Goal: Task Accomplishment & Management: Use online tool/utility

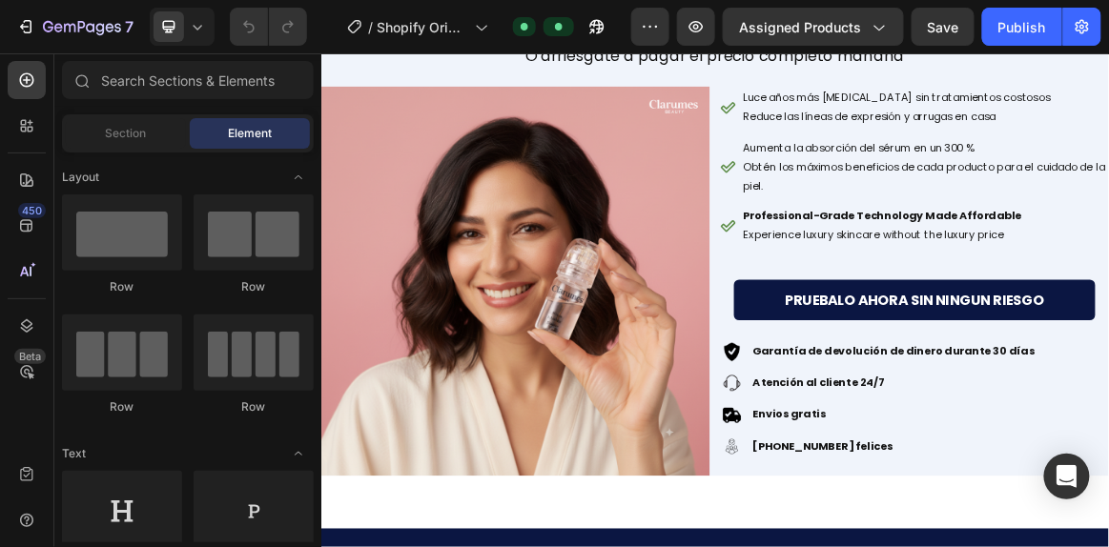
scroll to position [9179, 0]
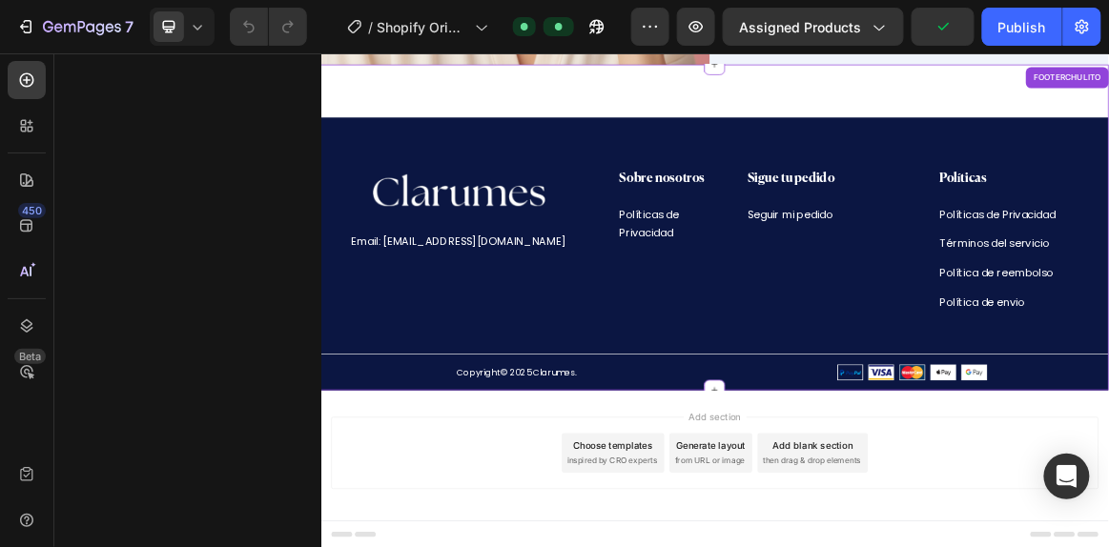
click at [620, 442] on div "Image Email: info@clarumes.com Text Block Sobre nosotros Heading Políticas de P…" at bounding box center [892, 382] width 1144 height 321
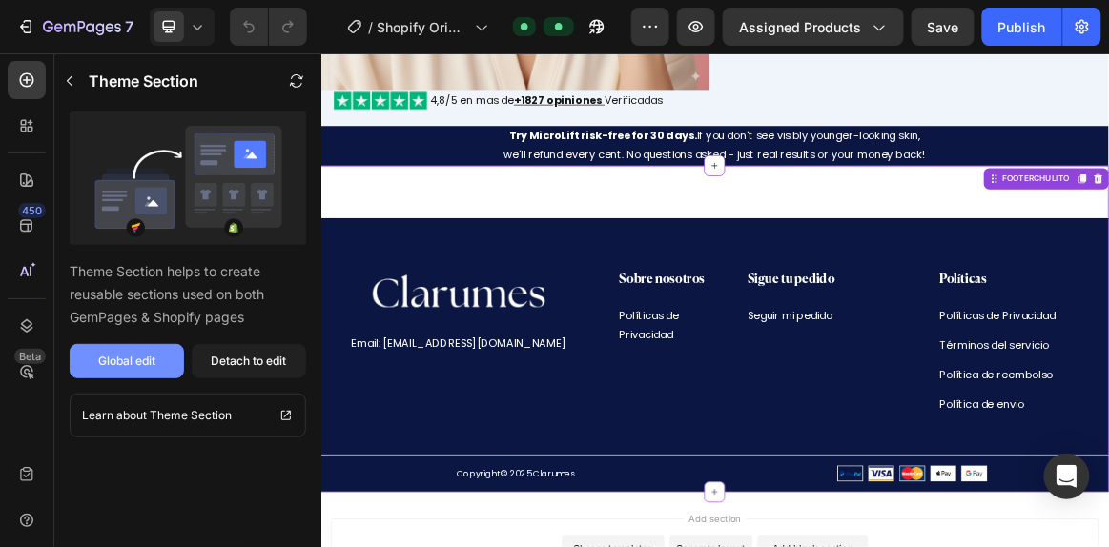
click at [105, 368] on div "Global edit" at bounding box center [126, 361] width 57 height 17
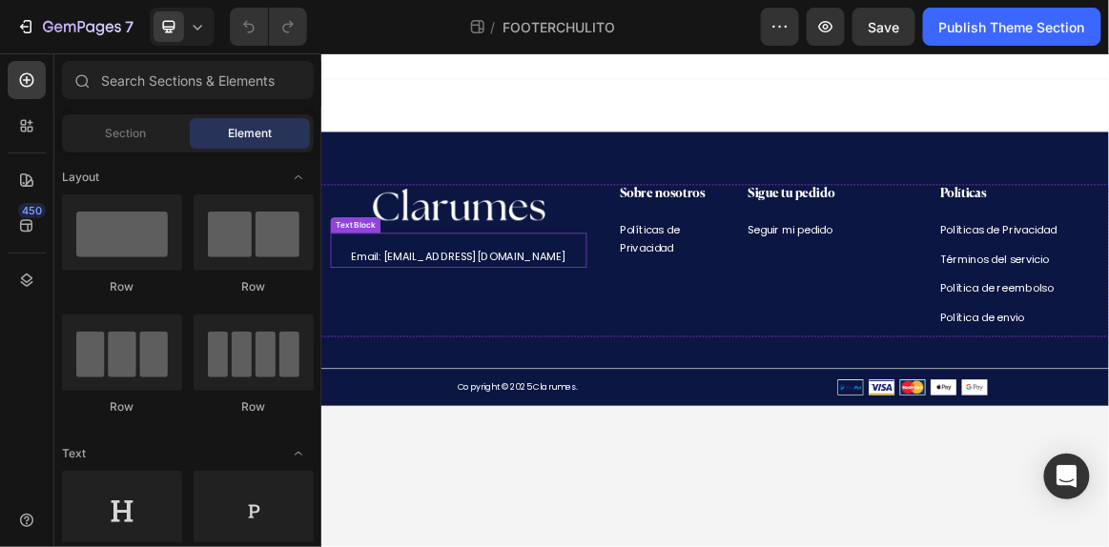
click at [462, 357] on p "Email: [EMAIL_ADDRESS][DOMAIN_NAME]" at bounding box center [520, 349] width 368 height 28
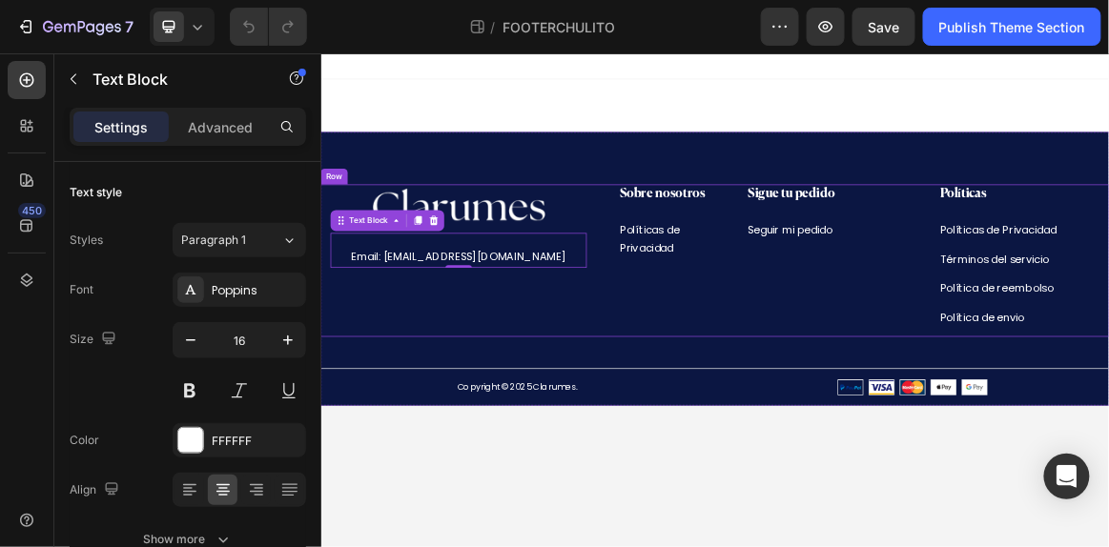
click at [597, 448] on div "Image Email: [EMAIL_ADDRESS][DOMAIN_NAME] Text Block 0" at bounding box center [521, 353] width 372 height 221
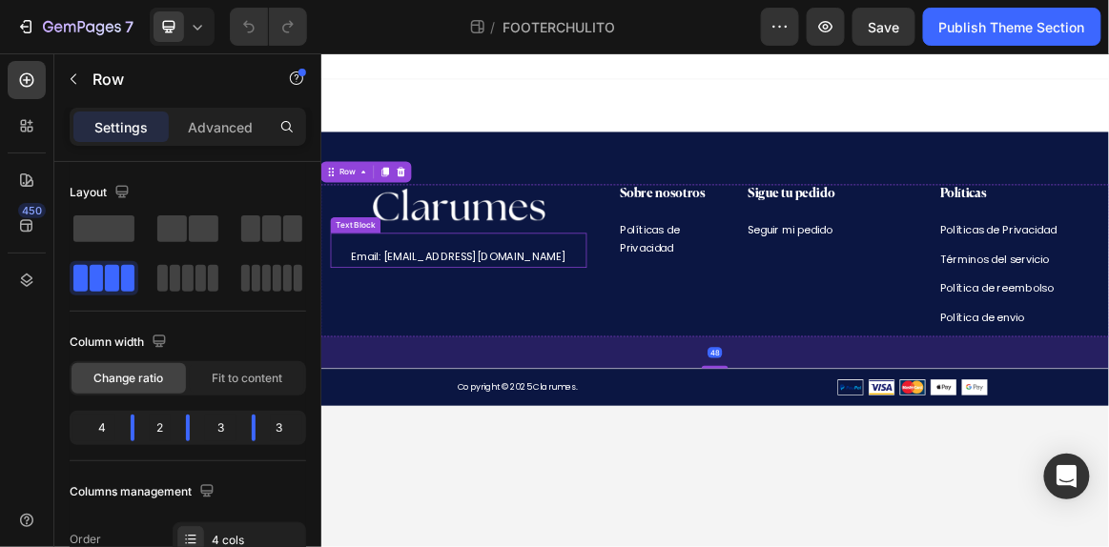
click at [581, 351] on p "Email: [EMAIL_ADDRESS][DOMAIN_NAME]" at bounding box center [520, 349] width 368 height 28
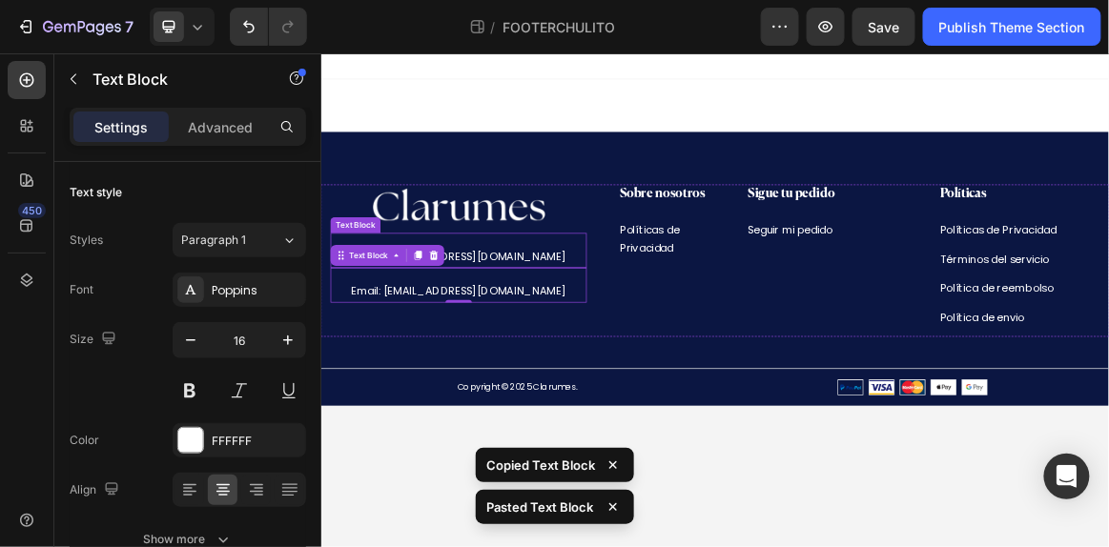
click at [591, 354] on p "Email: [EMAIL_ADDRESS][DOMAIN_NAME]" at bounding box center [520, 349] width 368 height 28
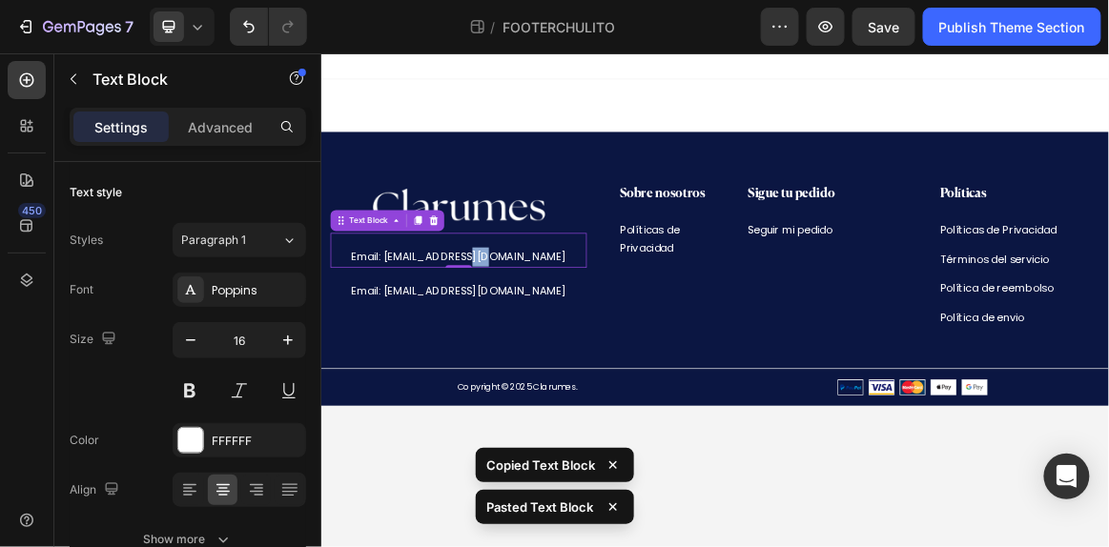
click at [591, 354] on p "Email: [EMAIL_ADDRESS][DOMAIN_NAME]" at bounding box center [520, 349] width 368 height 28
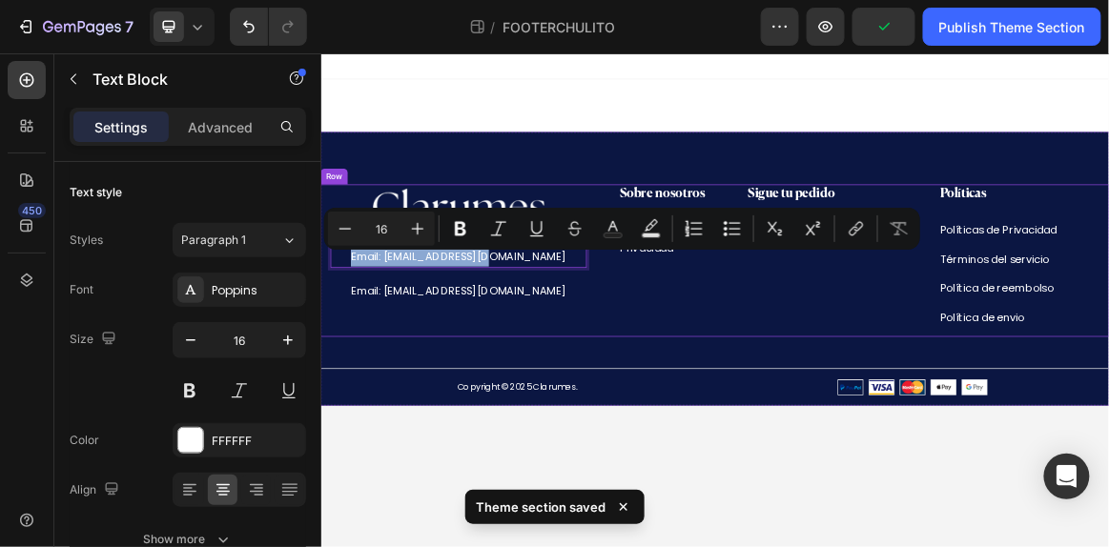
click at [847, 401] on div "Sobre nosotros Heading Políticas de Privacidad Text block Row" at bounding box center [799, 353] width 186 height 221
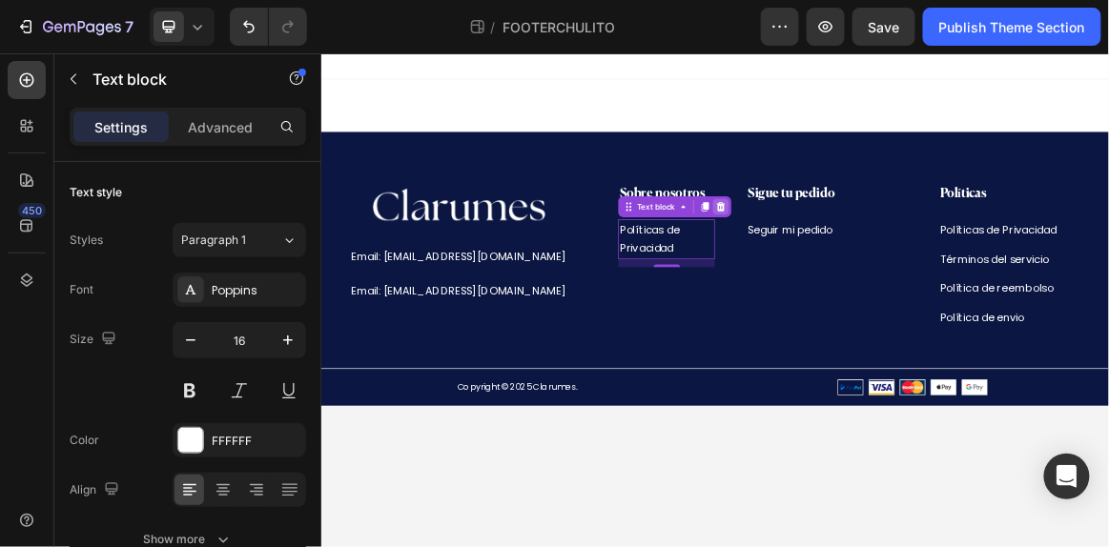
click at [901, 275] on icon at bounding box center [901, 275] width 12 height 13
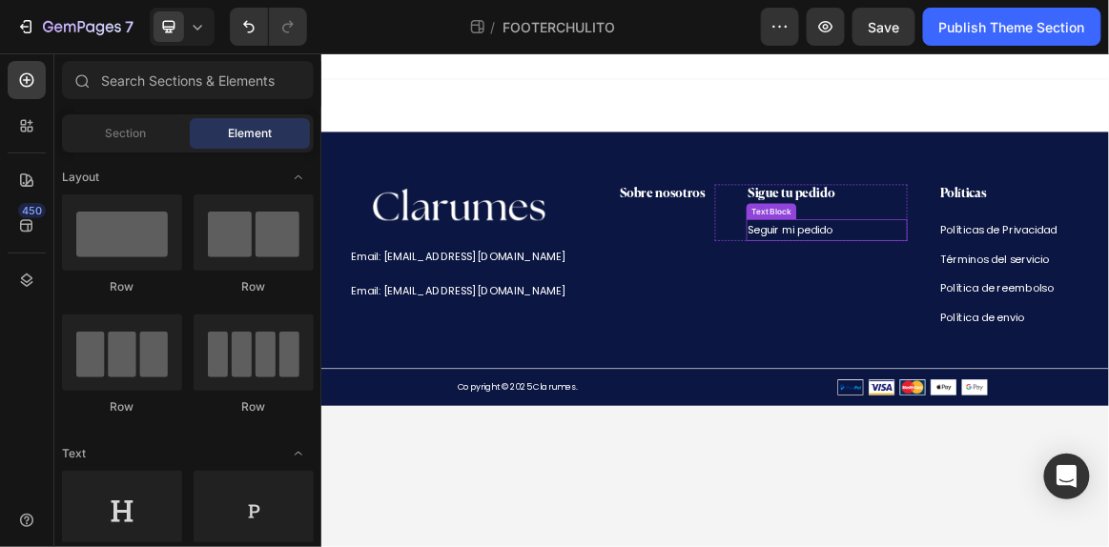
click at [987, 310] on link "Seguir mi pedido" at bounding box center [1001, 308] width 123 height 22
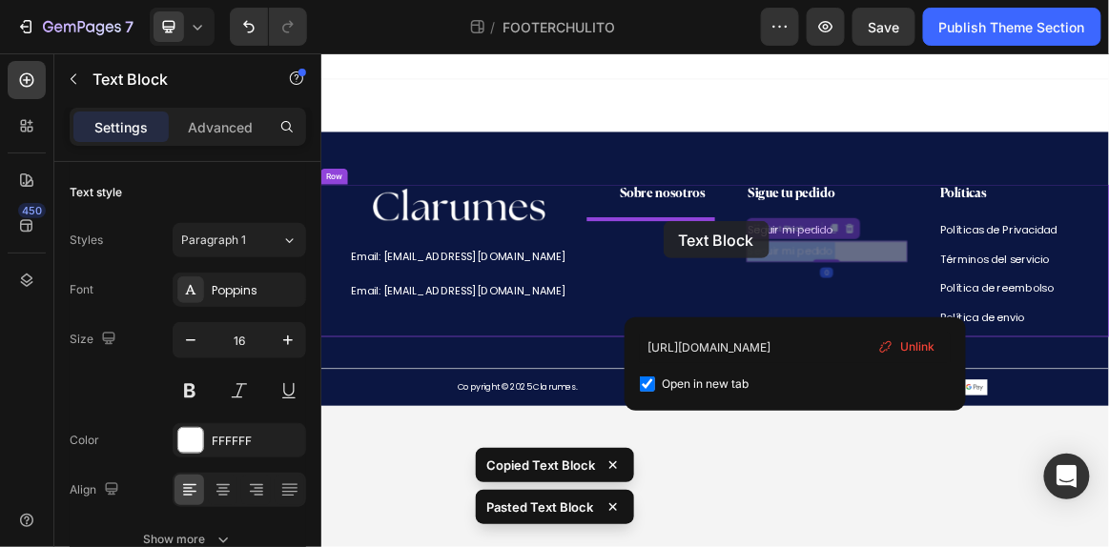
drag, startPoint x: 1004, startPoint y: 339, endPoint x: 818, endPoint y: 297, distance: 190.6
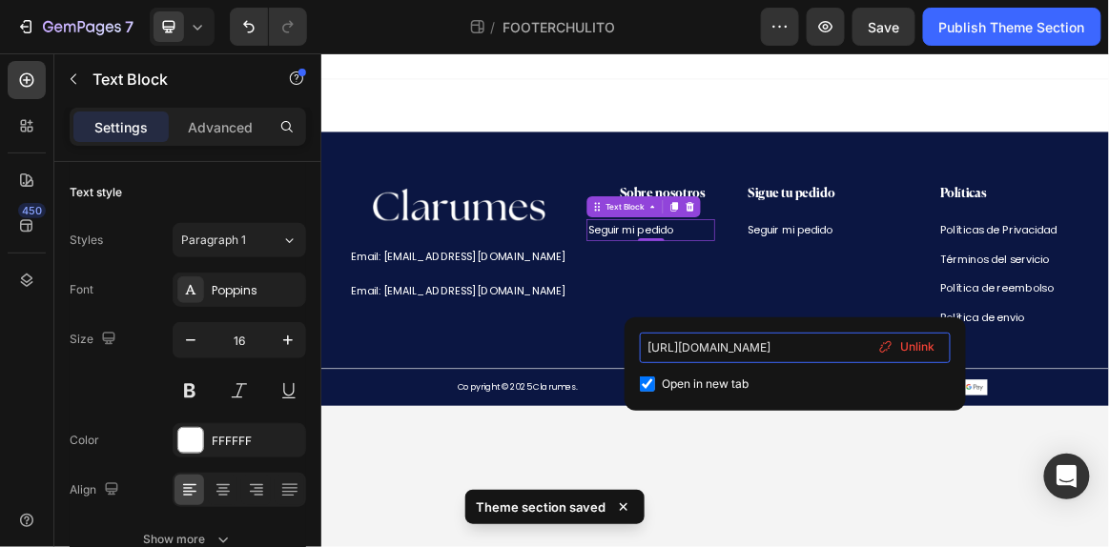
drag, startPoint x: 766, startPoint y: 346, endPoint x: 876, endPoint y: 350, distance: 109.7
click at [876, 350] on div "[URL][DOMAIN_NAME] Open in new tab Unlink" at bounding box center [795, 364] width 311 height 63
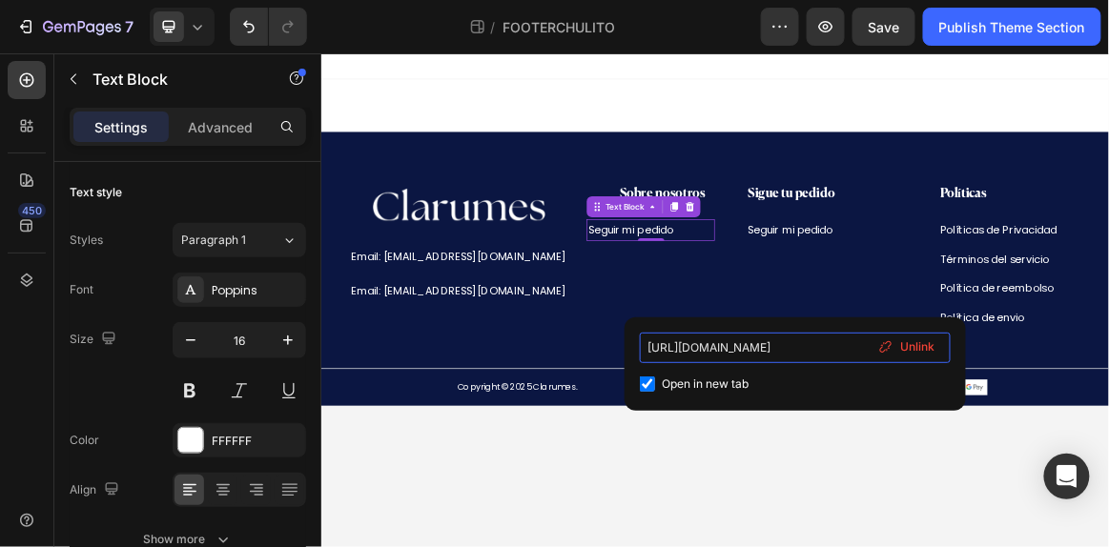
type input "[URL][DOMAIN_NAME]"
click at [773, 301] on link "Seguir mi pedido" at bounding box center [769, 308] width 123 height 22
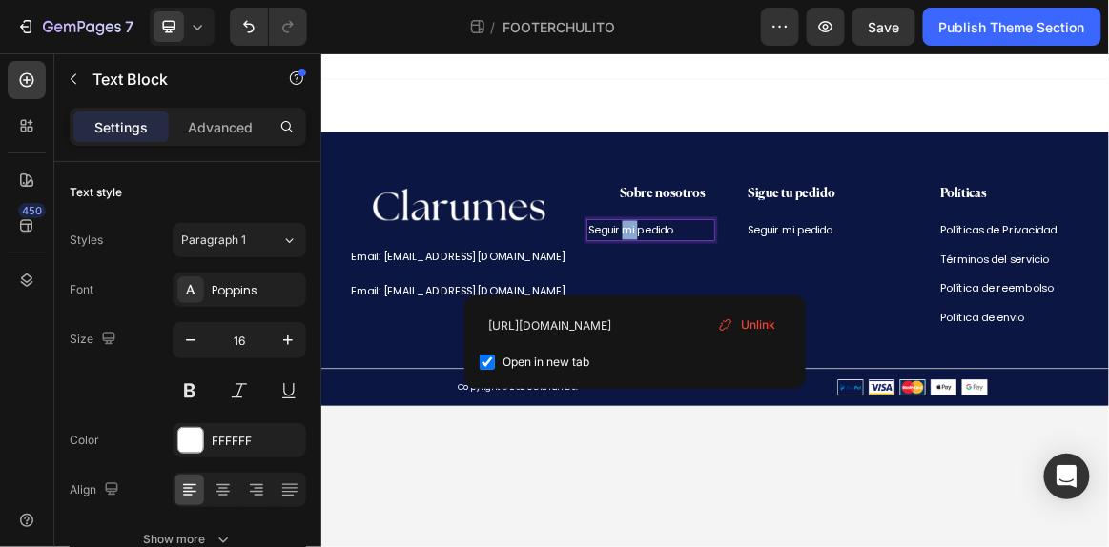
click at [773, 301] on link "Seguir mi pedido" at bounding box center [769, 308] width 123 height 22
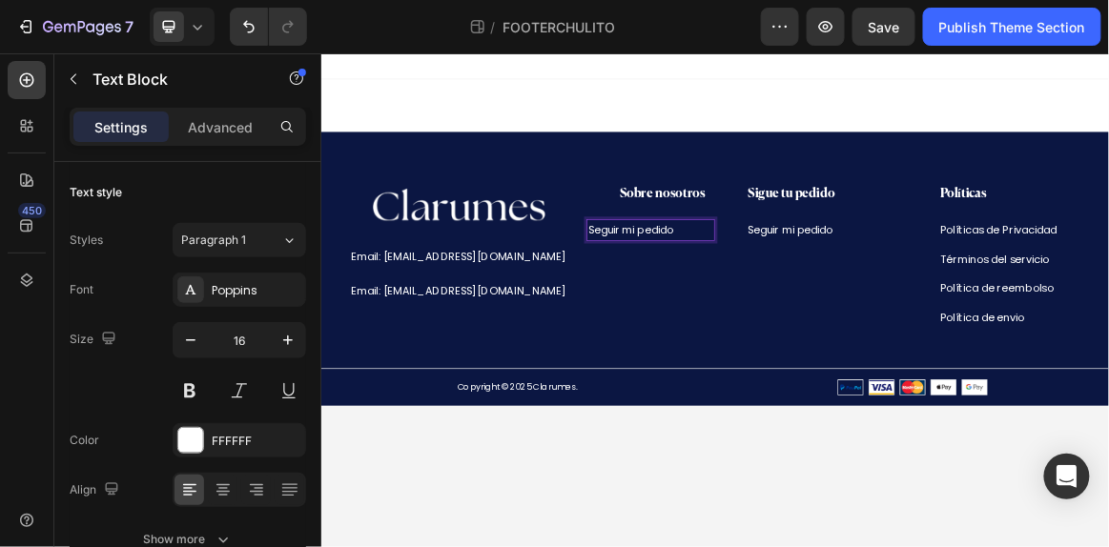
click at [773, 301] on link "Seguir mi pedido" at bounding box center [769, 308] width 123 height 22
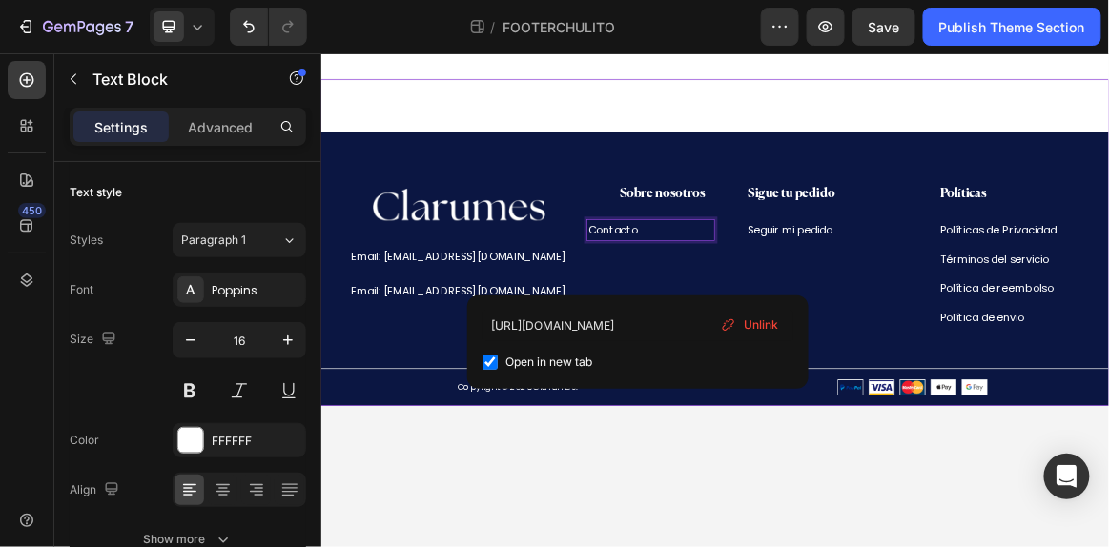
click at [907, 122] on div "Image Email: [EMAIL_ADDRESS][DOMAIN_NAME] Text Block Email: [EMAIL_ADDRESS][DOM…" at bounding box center [892, 328] width 1144 height 474
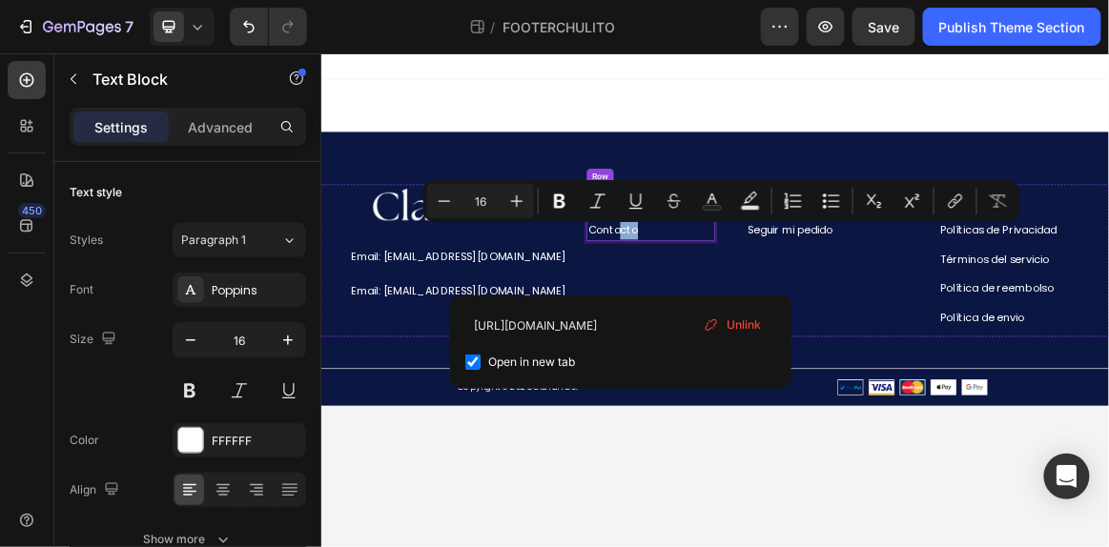
drag, startPoint x: 759, startPoint y: 305, endPoint x: 956, endPoint y: 272, distance: 200.1
click at [829, 352] on div "Sobre nosotros Heading Row Contacto Text Block 0" at bounding box center [799, 353] width 186 height 221
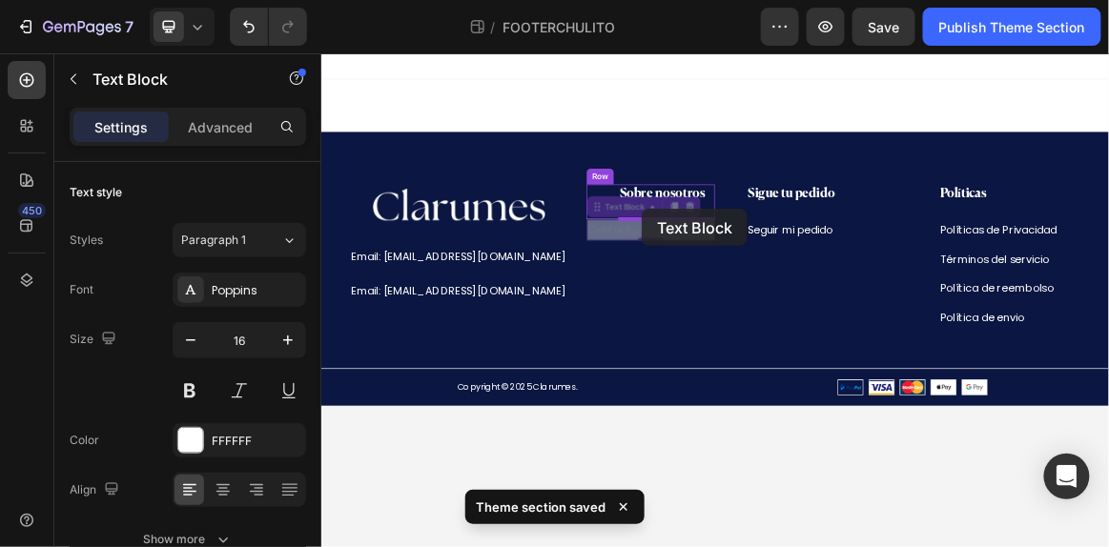
drag, startPoint x: 773, startPoint y: 310, endPoint x: 785, endPoint y: 278, distance: 33.8
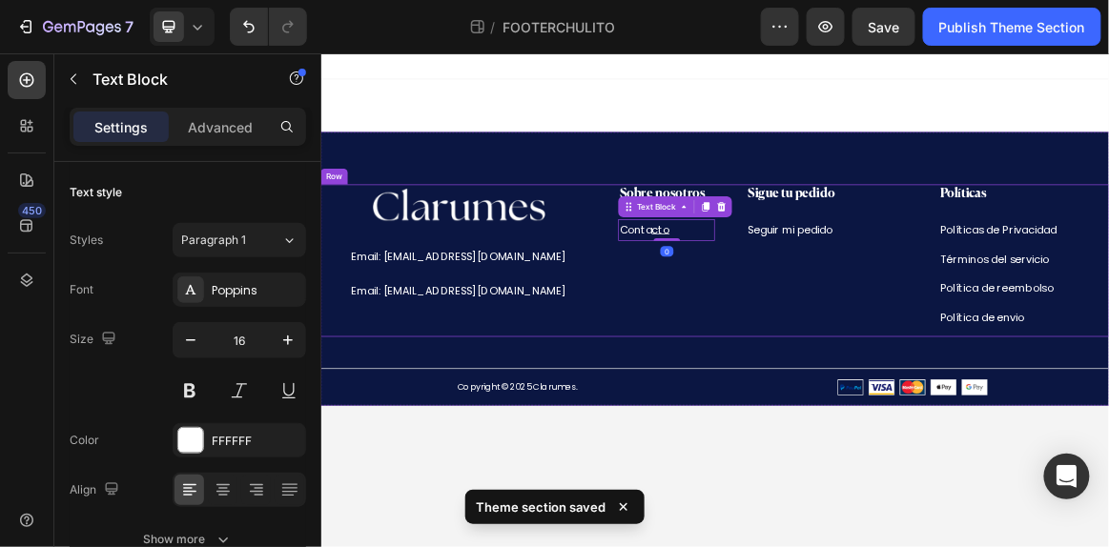
click at [839, 401] on div "Sobre nosotros Heading Conta cto Text Block 0 Row" at bounding box center [799, 353] width 186 height 221
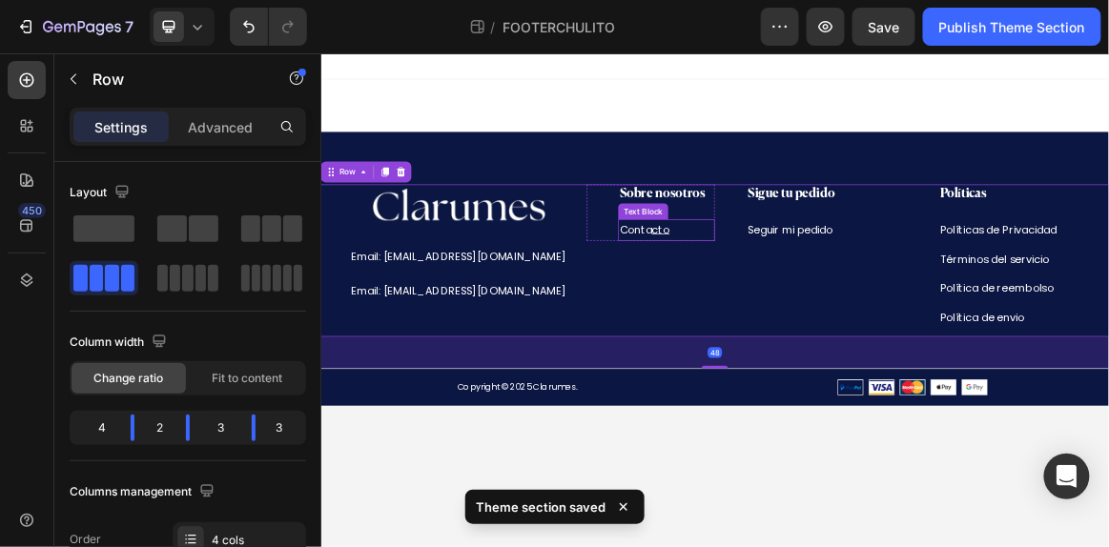
click at [803, 301] on u "cto" at bounding box center [814, 308] width 26 height 22
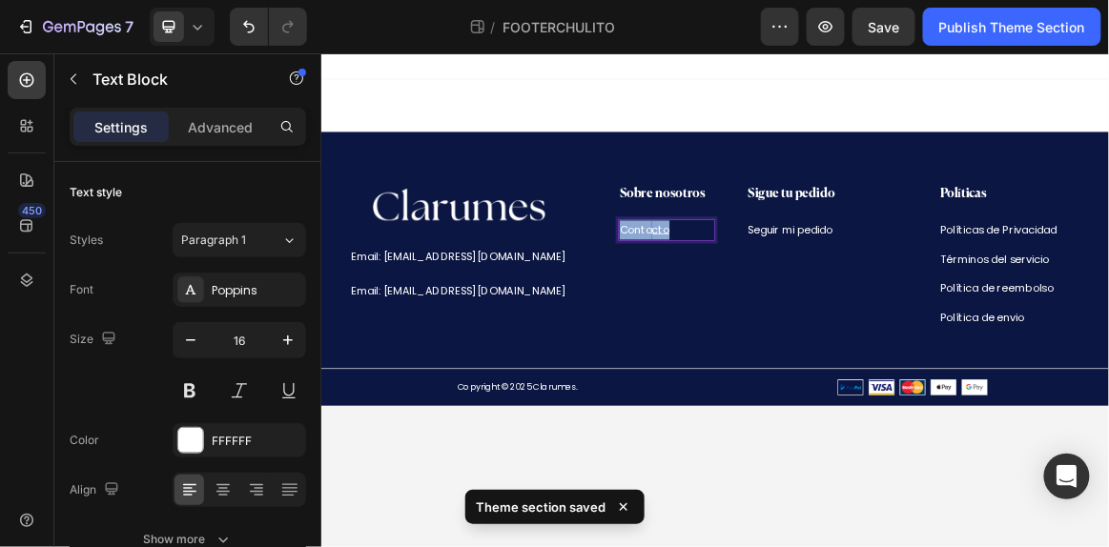
click at [803, 301] on u "cto" at bounding box center [814, 308] width 26 height 22
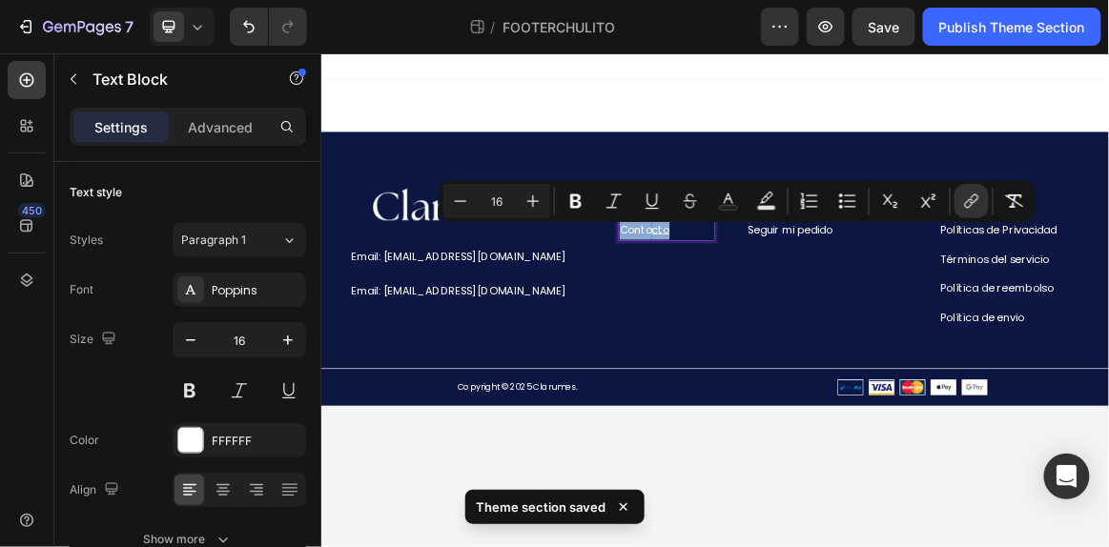
click at [803, 301] on u "cto" at bounding box center [814, 308] width 26 height 22
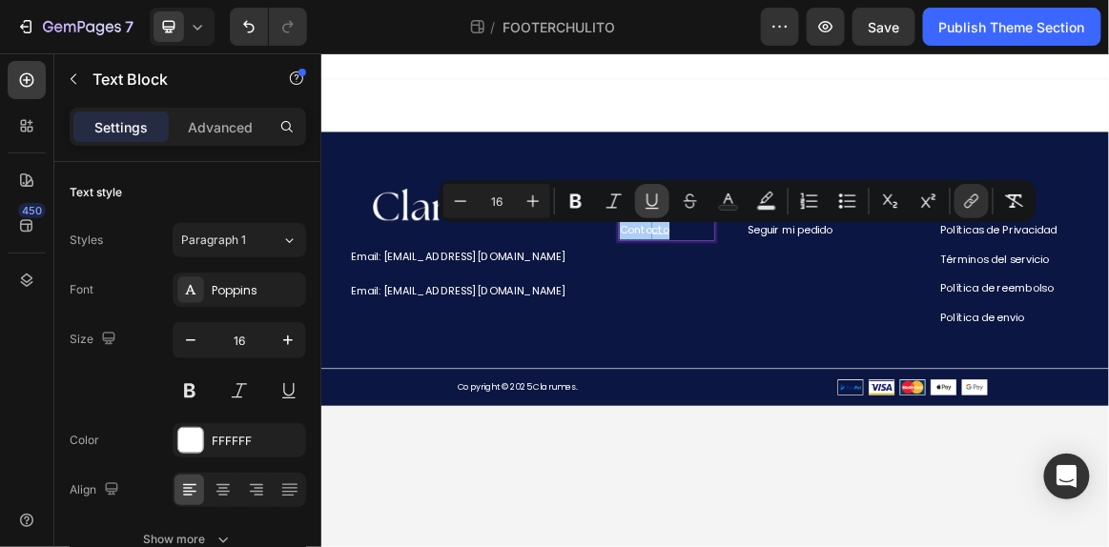
click at [650, 197] on icon "Editor contextual toolbar" at bounding box center [651, 201] width 19 height 19
click at [842, 391] on div "Sobre nosotros Heading Contacto Text Block 0 Row" at bounding box center [799, 353] width 186 height 221
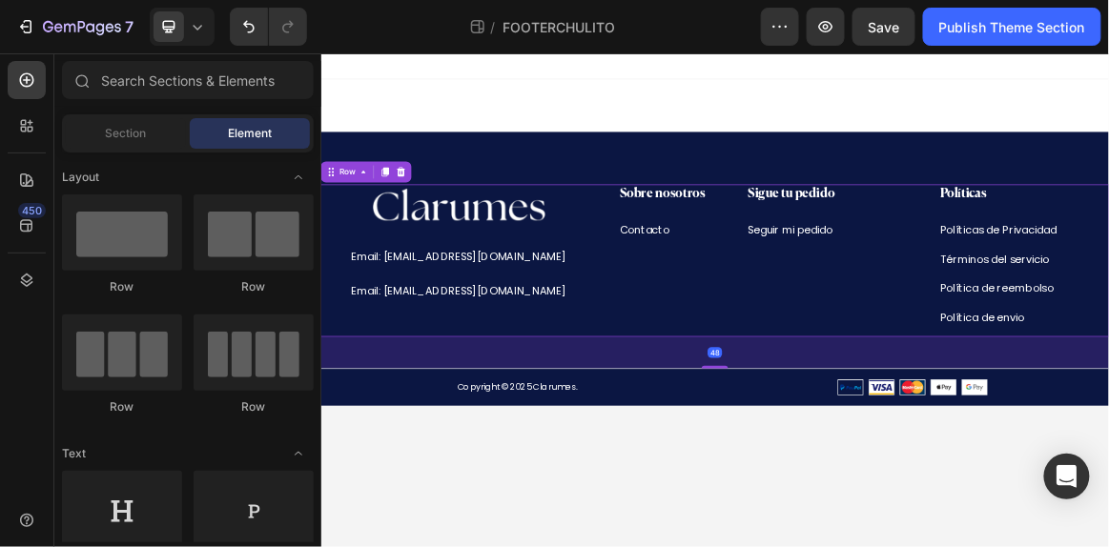
click at [876, 546] on body "Image Email: [EMAIL_ADDRESS][DOMAIN_NAME] Text Block Email: [EMAIL_ADDRESS][DOM…" at bounding box center [892, 410] width 1144 height 717
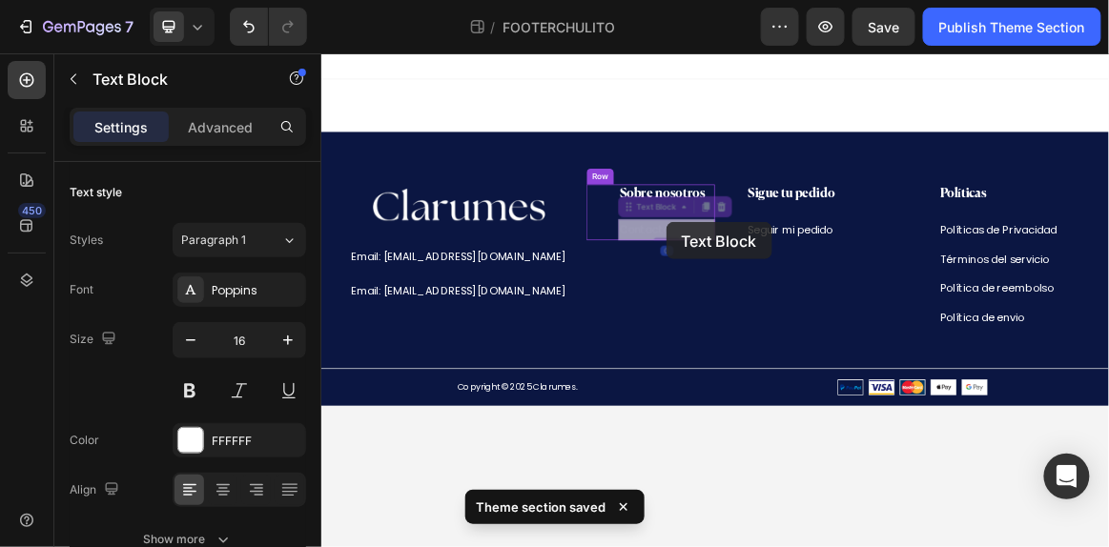
drag, startPoint x: 808, startPoint y: 316, endPoint x: 821, endPoint y: 297, distance: 21.9
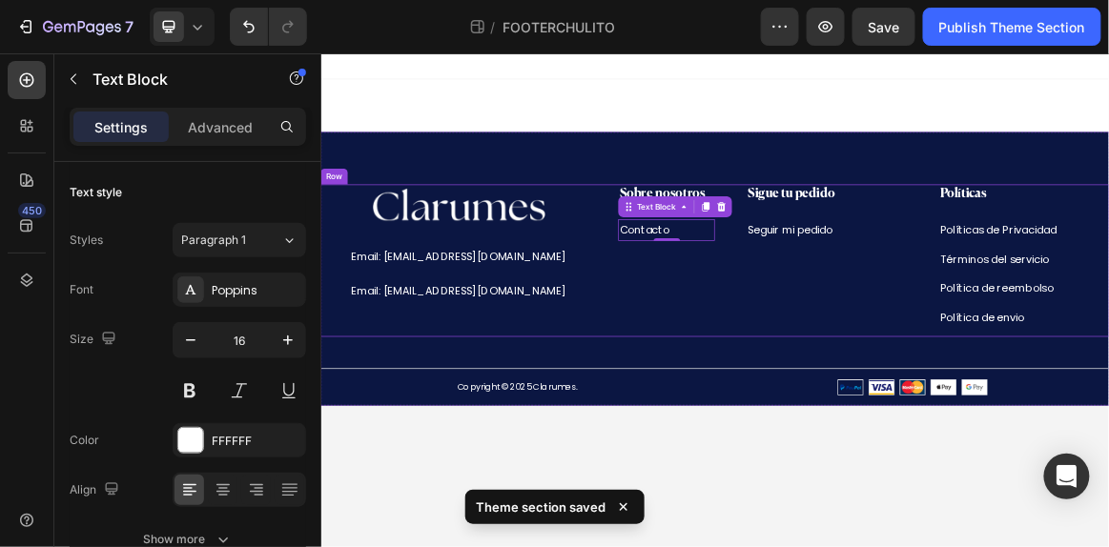
click at [951, 345] on div "Sigue tu pedido Heading Seguir mi pedido Text Block Row" at bounding box center [1031, 353] width 279 height 221
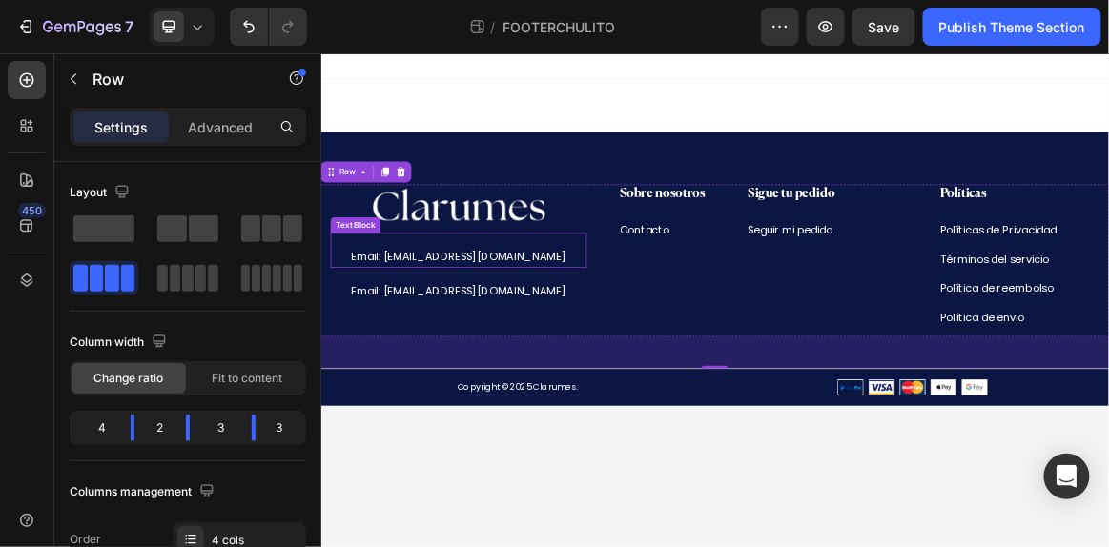
click at [561, 344] on p "Email: [EMAIL_ADDRESS][DOMAIN_NAME]" at bounding box center [520, 349] width 368 height 28
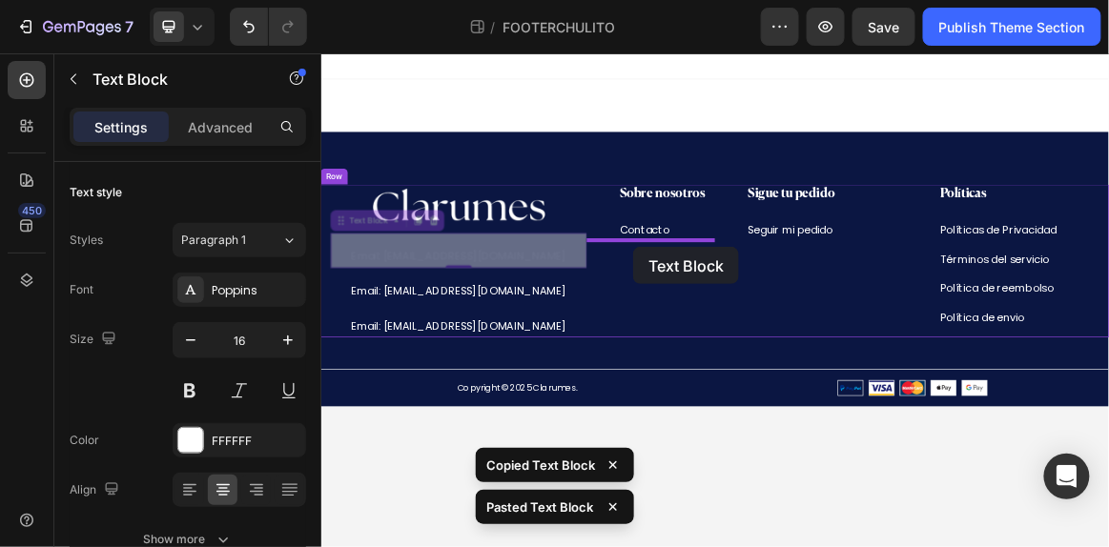
drag, startPoint x: 565, startPoint y: 342, endPoint x: 773, endPoint y: 338, distance: 207.8
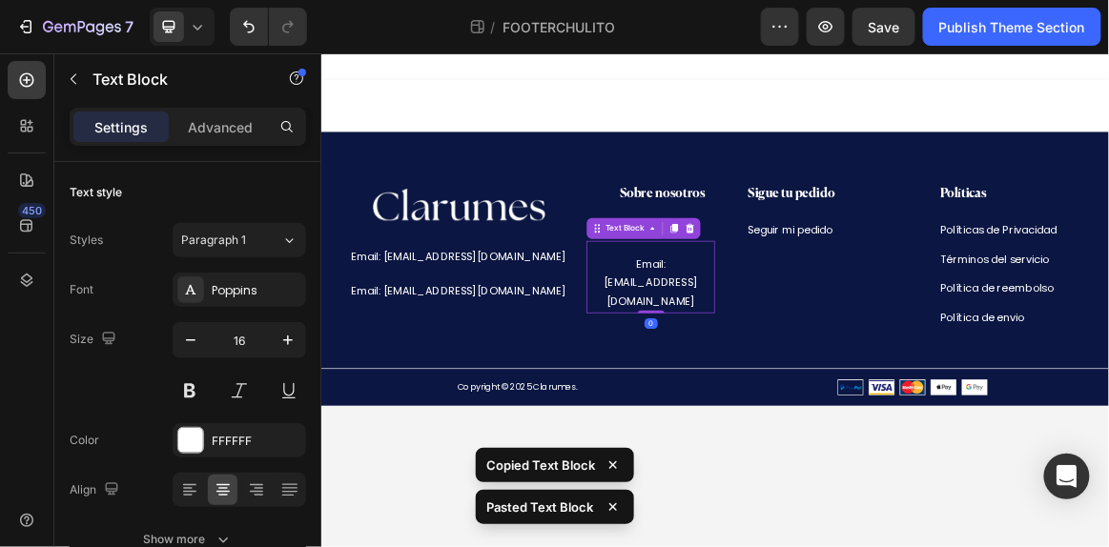
click at [794, 358] on p "Email: [EMAIL_ADDRESS][DOMAIN_NAME]" at bounding box center [799, 387] width 182 height 82
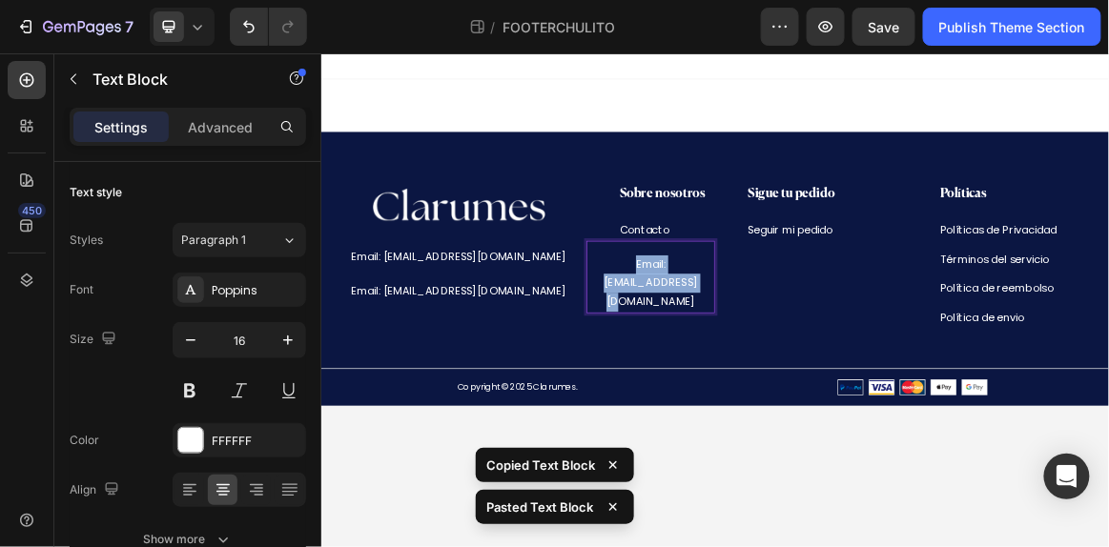
click at [794, 358] on p "Email: [EMAIL_ADDRESS][DOMAIN_NAME]" at bounding box center [799, 387] width 182 height 82
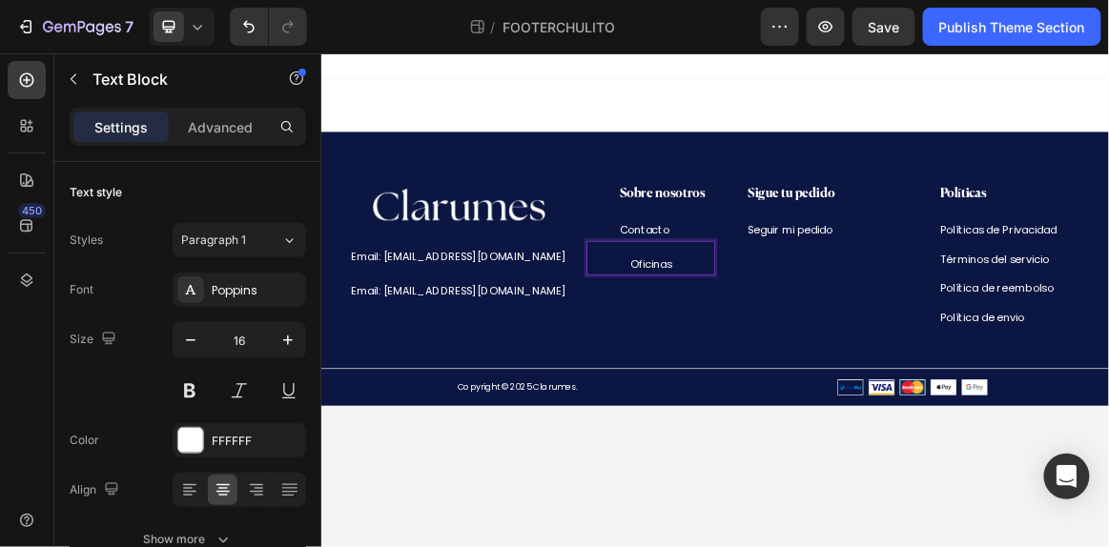
click at [771, 358] on p "Oficinas" at bounding box center [799, 360] width 182 height 28
click at [773, 331] on div "Oficinas Text Block 0" at bounding box center [799, 350] width 186 height 51
click at [788, 344] on div "Oficinas" at bounding box center [799, 359] width 186 height 31
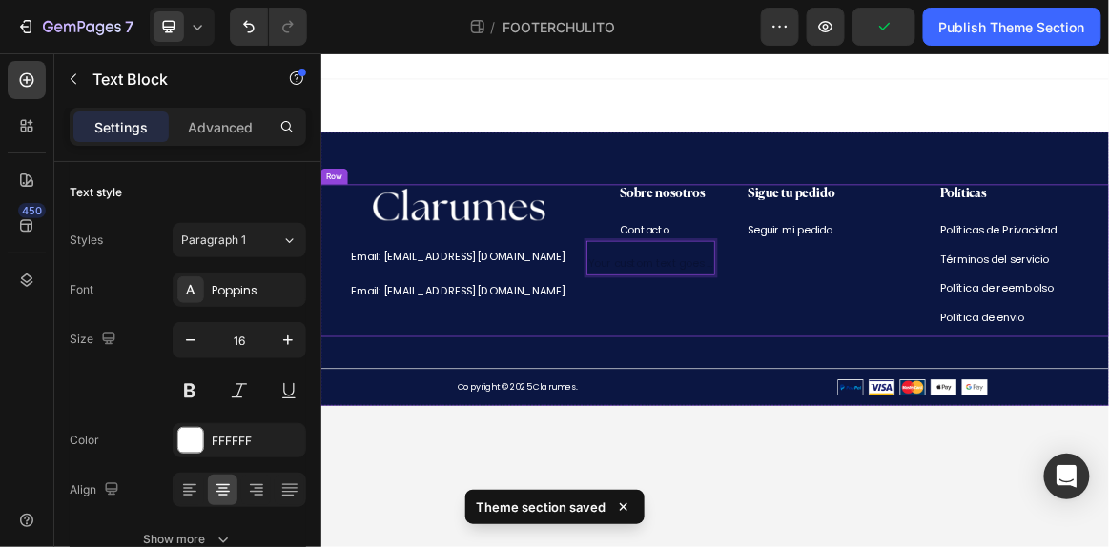
click at [813, 398] on div "Sobre nosotros Heading Contacto Text Block Row Text Block 0" at bounding box center [799, 353] width 186 height 221
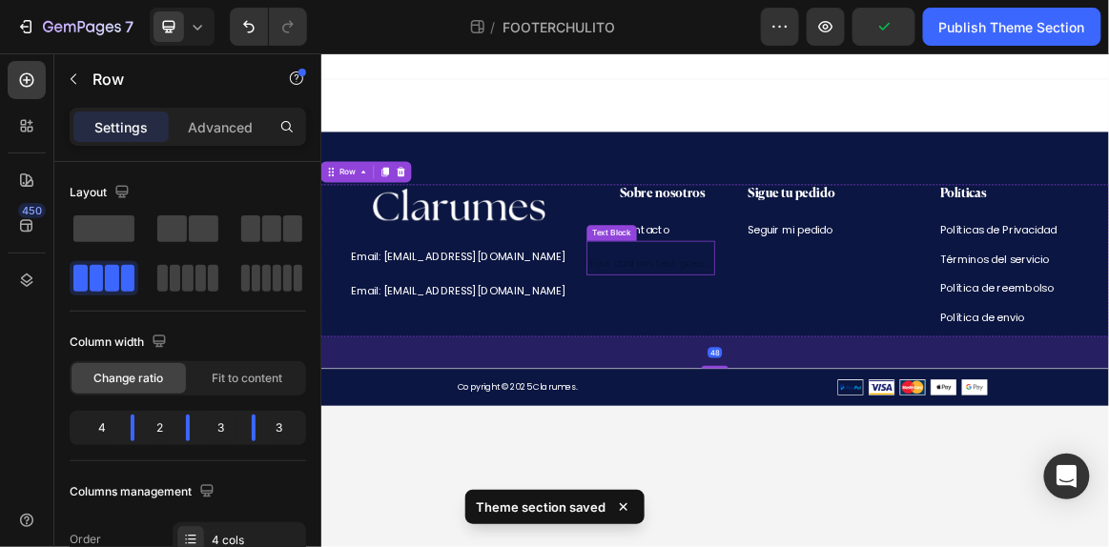
click at [806, 344] on div "Rich Text Editor. Editing area: main" at bounding box center [799, 359] width 186 height 31
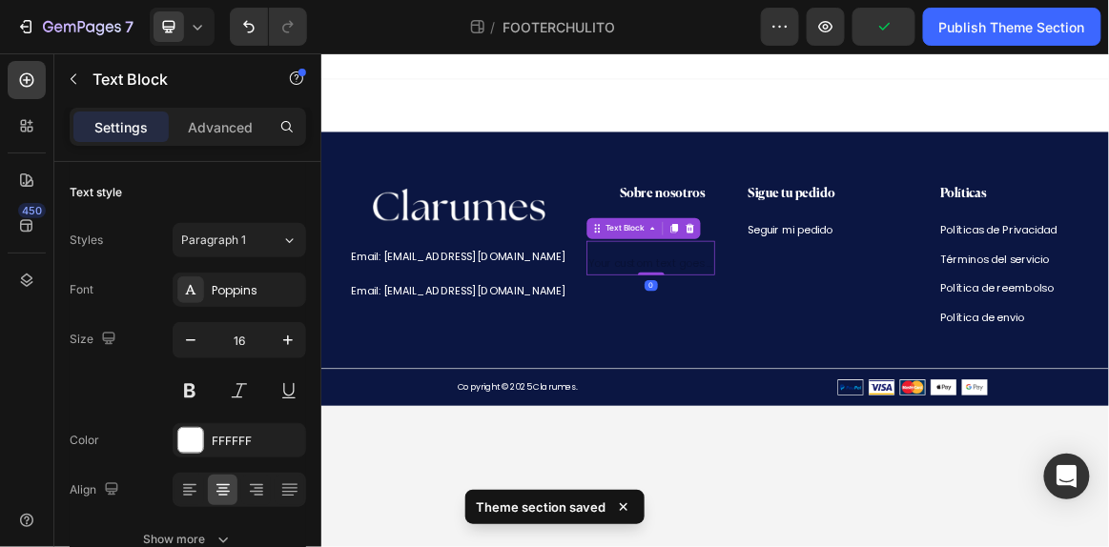
click at [806, 344] on div "Rich Text Editor. Editing area: main" at bounding box center [799, 359] width 186 height 31
click at [831, 438] on div "Sobre nosotros Heading Contacto Text Block Row Text Block 0" at bounding box center [799, 353] width 186 height 221
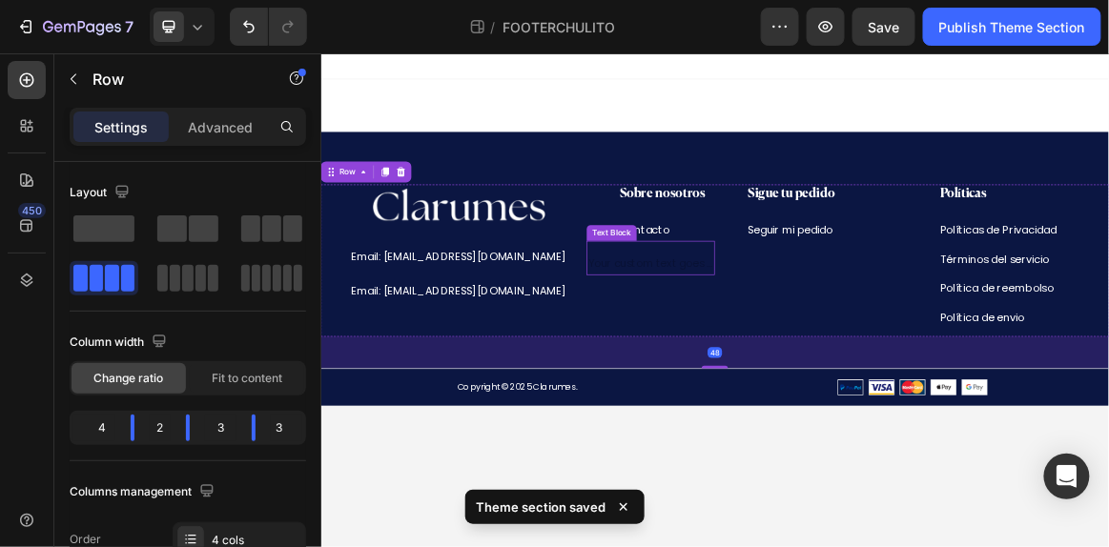
click at [819, 354] on div "Rich Text Editor. Editing area: main" at bounding box center [799, 359] width 186 height 31
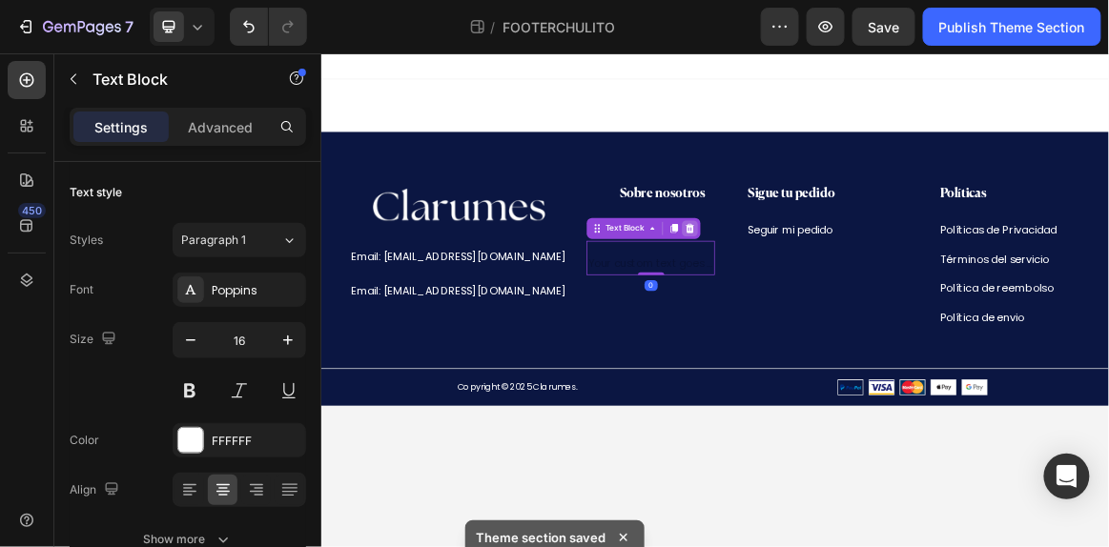
click at [860, 310] on icon at bounding box center [856, 305] width 12 height 13
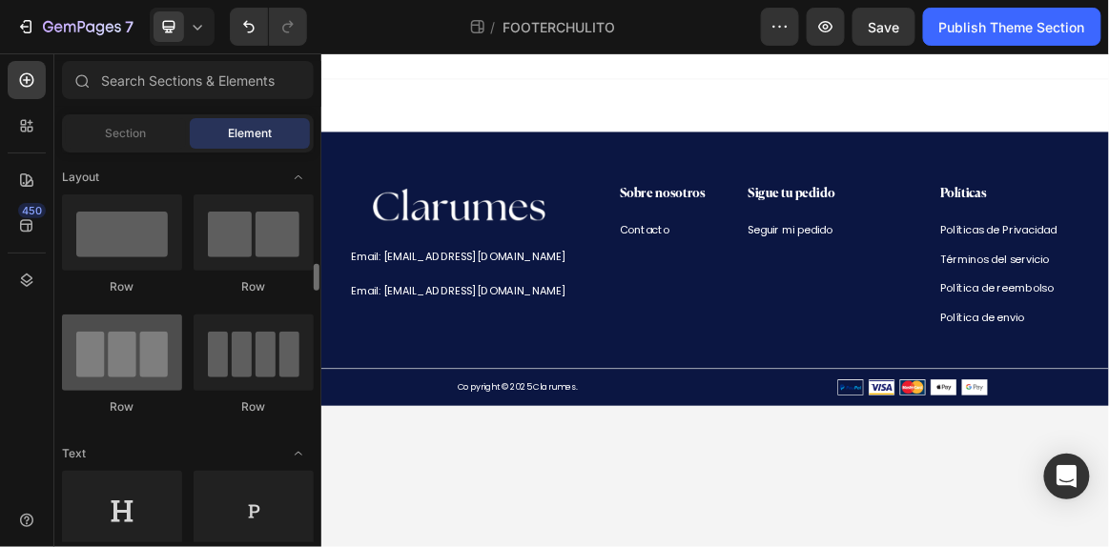
scroll to position [146, 0]
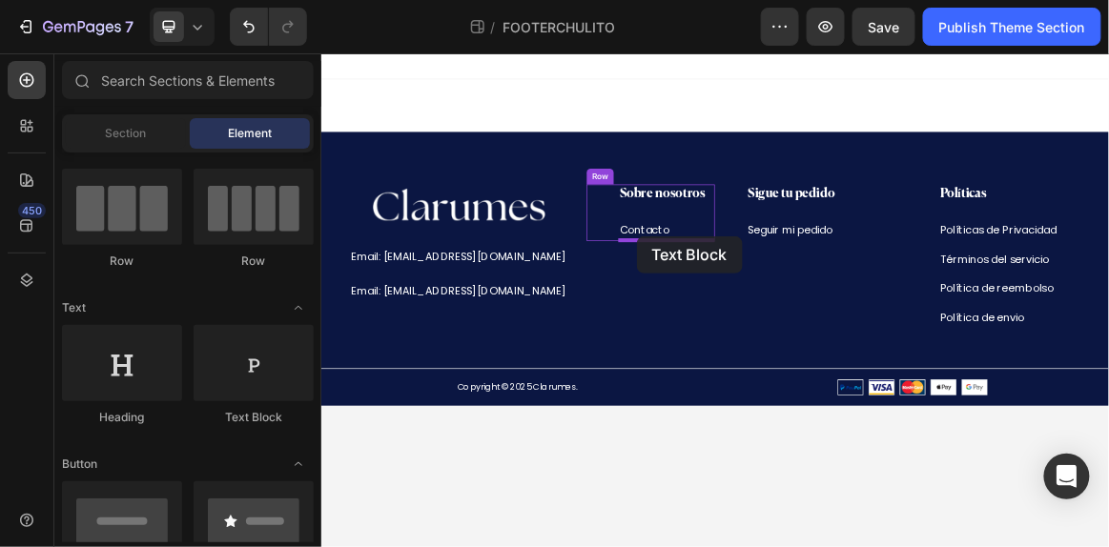
drag, startPoint x: 582, startPoint y: 418, endPoint x: 777, endPoint y: 317, distance: 219.1
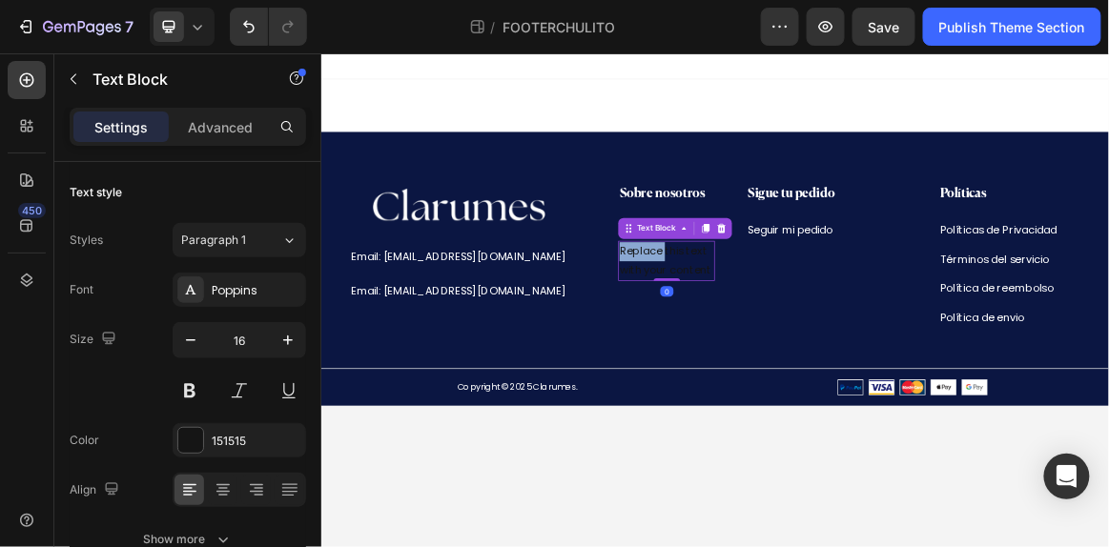
click at [804, 348] on p "Replace this text with your content" at bounding box center [822, 354] width 136 height 55
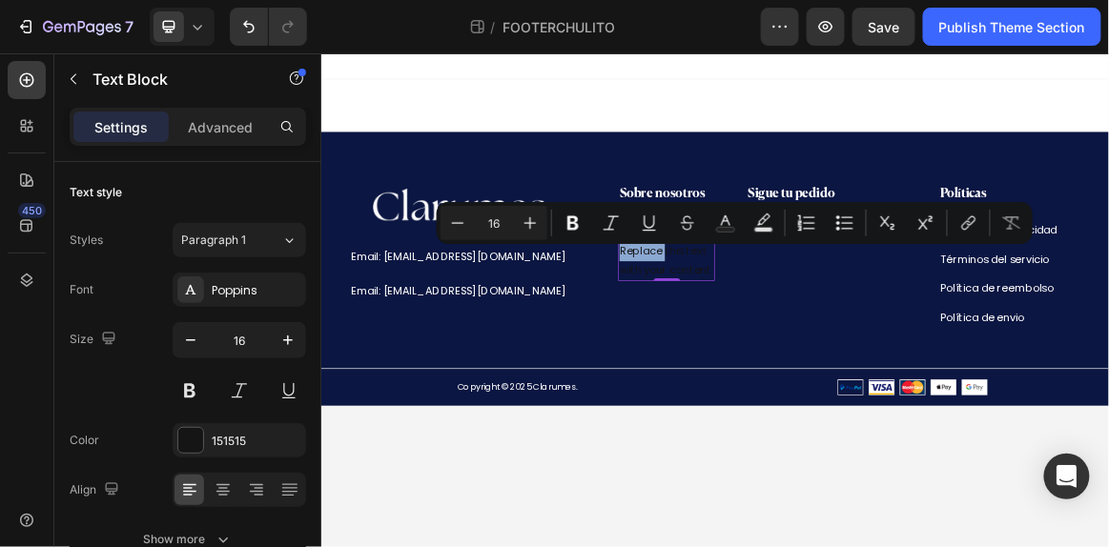
click at [804, 348] on p "Replace this text with your content" at bounding box center [822, 354] width 136 height 55
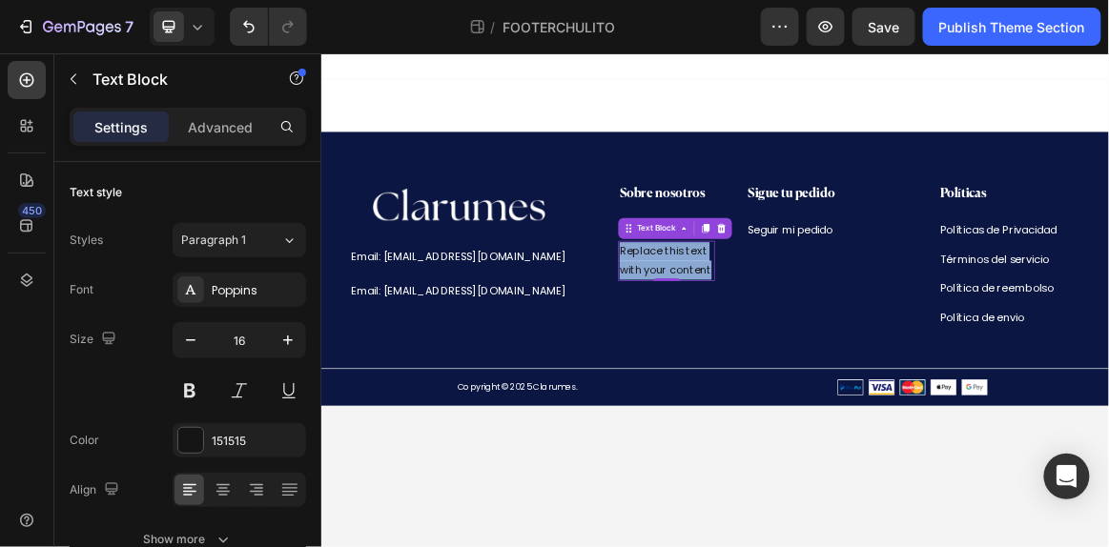
click at [804, 348] on p "Replace this text with your content" at bounding box center [822, 354] width 136 height 55
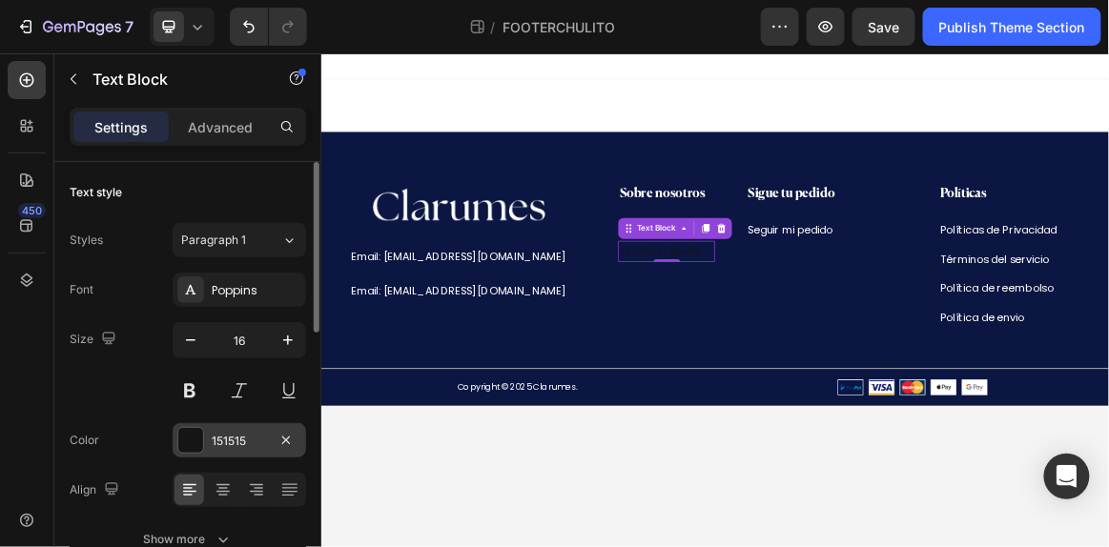
click at [209, 433] on div "151515" at bounding box center [239, 440] width 133 height 34
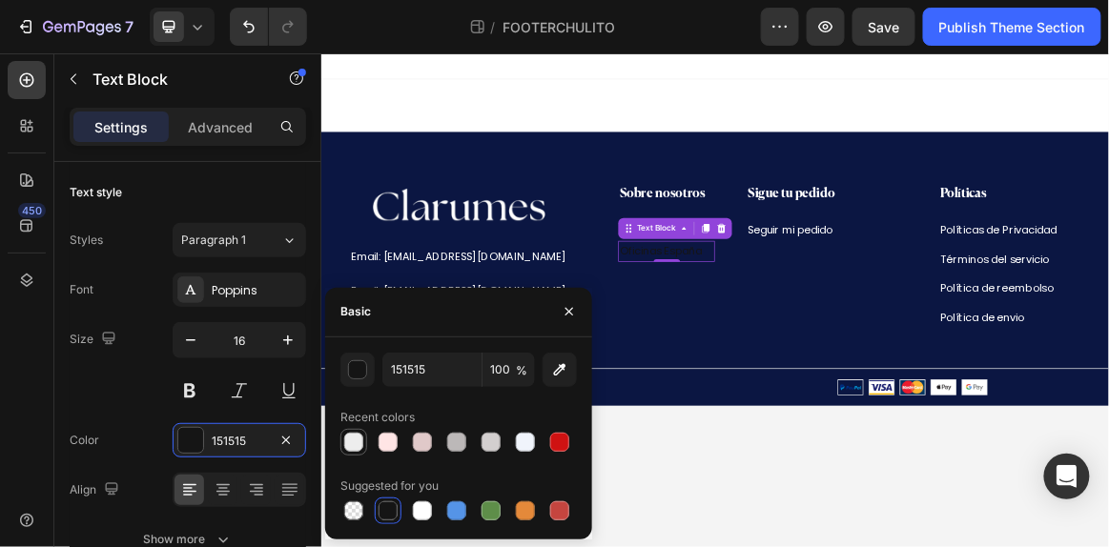
click at [363, 451] on div at bounding box center [353, 442] width 23 height 23
click at [525, 443] on div at bounding box center [525, 442] width 19 height 19
type input "F0F4FB"
click at [785, 546] on body "Image Email: [EMAIL_ADDRESS][DOMAIN_NAME] Text Block Email: [EMAIL_ADDRESS][DOM…" at bounding box center [892, 410] width 1144 height 717
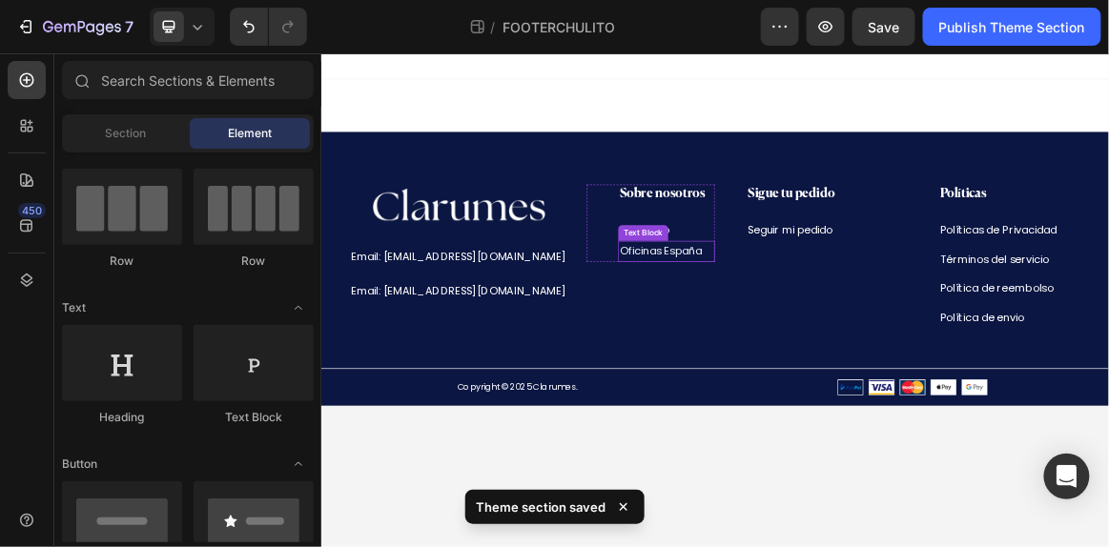
click at [878, 337] on p "Oficinas España" at bounding box center [822, 341] width 136 height 28
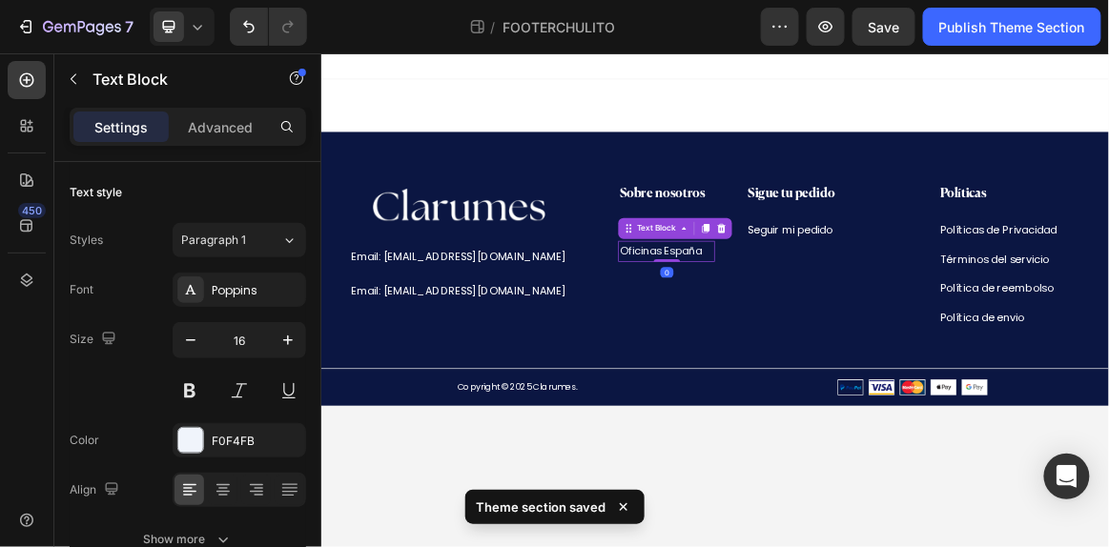
click at [878, 337] on p "Oficinas España" at bounding box center [822, 341] width 136 height 28
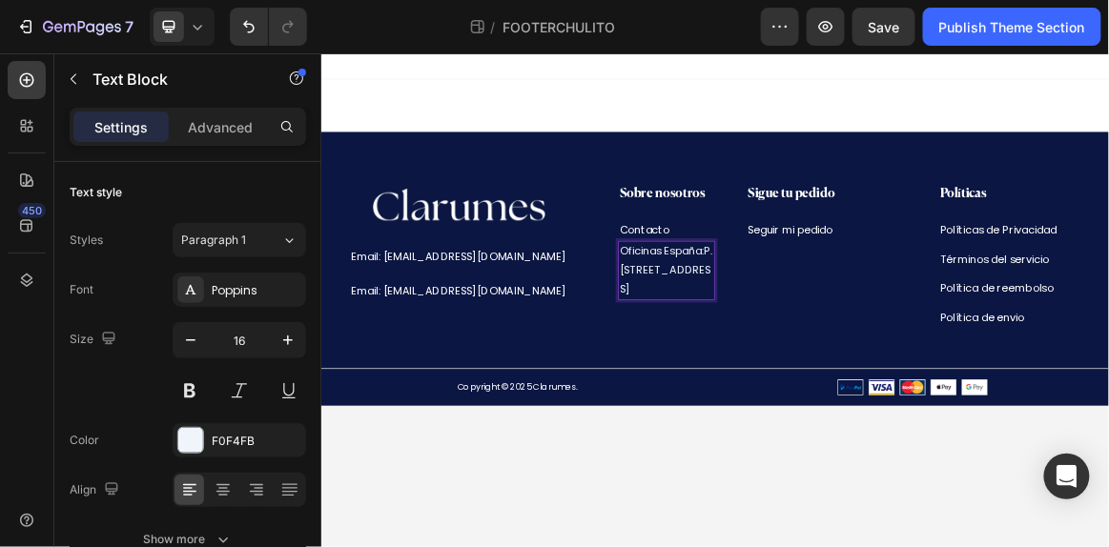
click at [815, 370] on p "Oficinas España:P. [STREET_ADDRESS]" at bounding box center [822, 368] width 136 height 82
click at [884, 412] on div "Sobre nosotros Heading Contacto Text Block Oficinas España: [STREET_ADDRESS] Te…" at bounding box center [799, 353] width 186 height 221
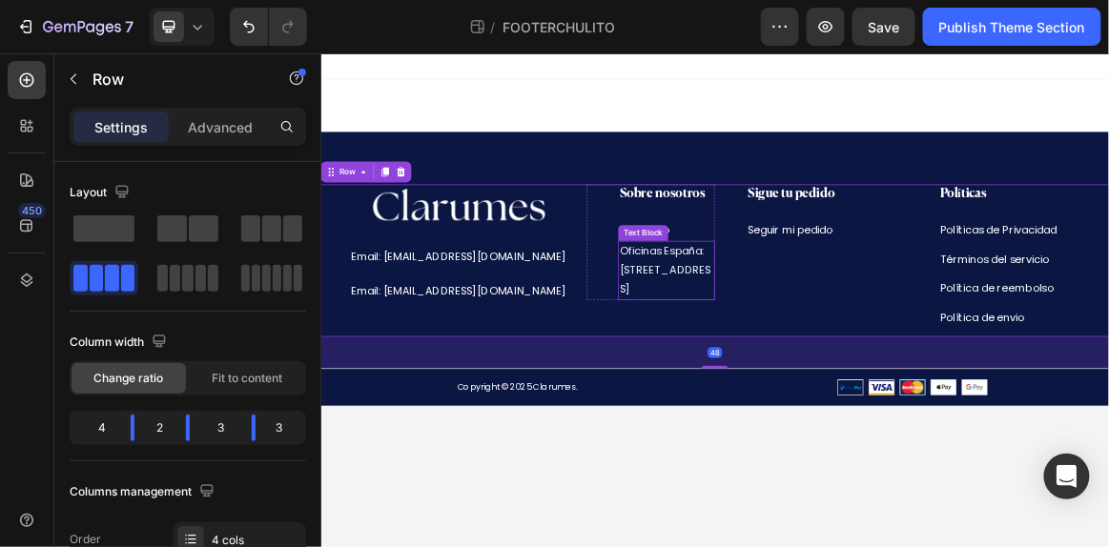
click at [847, 376] on p "Oficinas España: [STREET_ADDRESS]" at bounding box center [822, 368] width 136 height 82
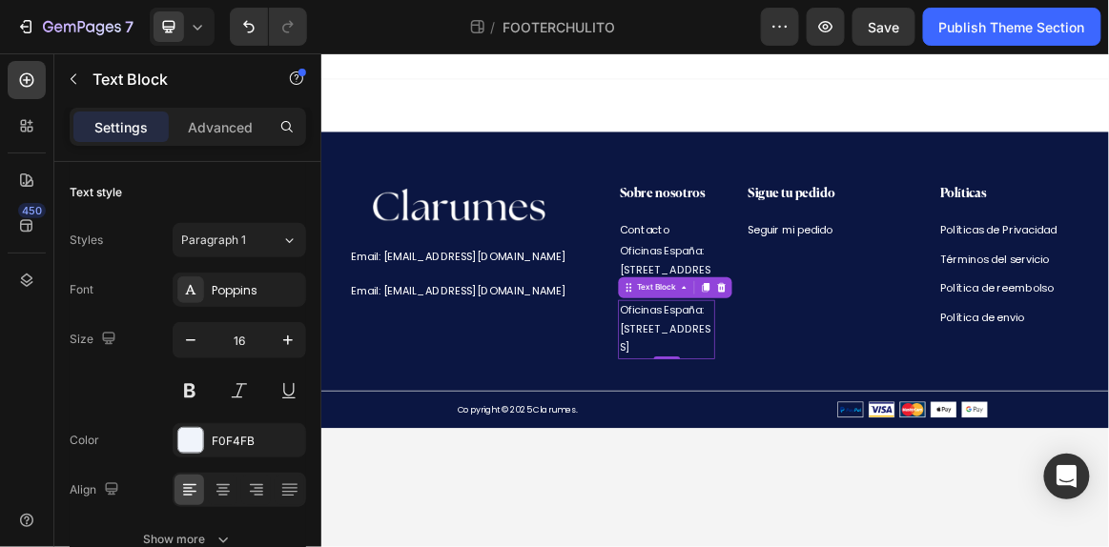
click at [836, 468] on p "Oficinas España: [STREET_ADDRESS]" at bounding box center [822, 454] width 136 height 82
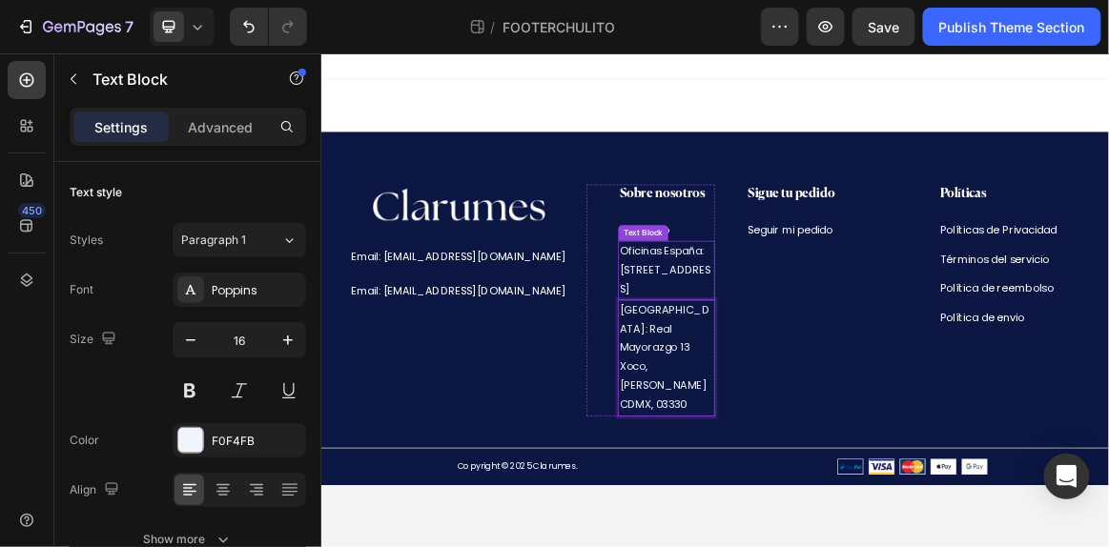
click at [781, 336] on p "Oficinas España: [STREET_ADDRESS]" at bounding box center [822, 368] width 136 height 82
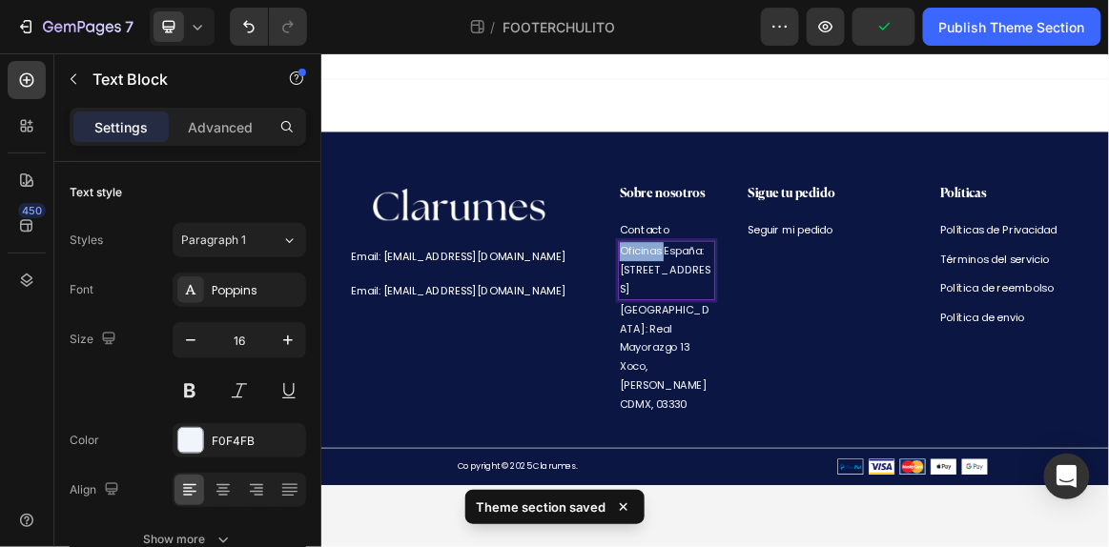
click at [781, 336] on p "Oficinas España: [STREET_ADDRESS]" at bounding box center [822, 368] width 136 height 82
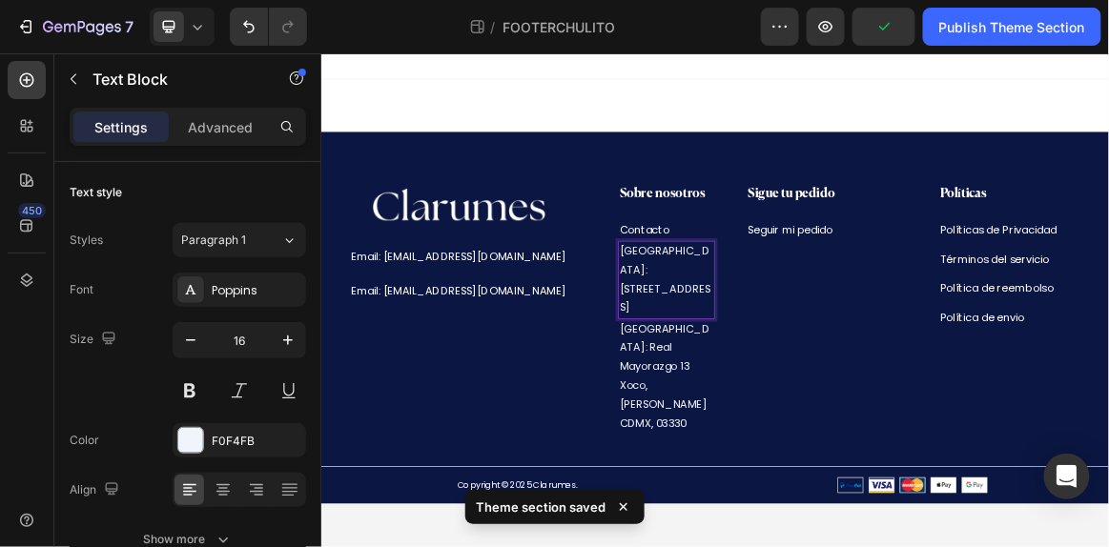
click at [781, 336] on p "[GEOGRAPHIC_DATA]: [STREET_ADDRESS]" at bounding box center [822, 382] width 136 height 110
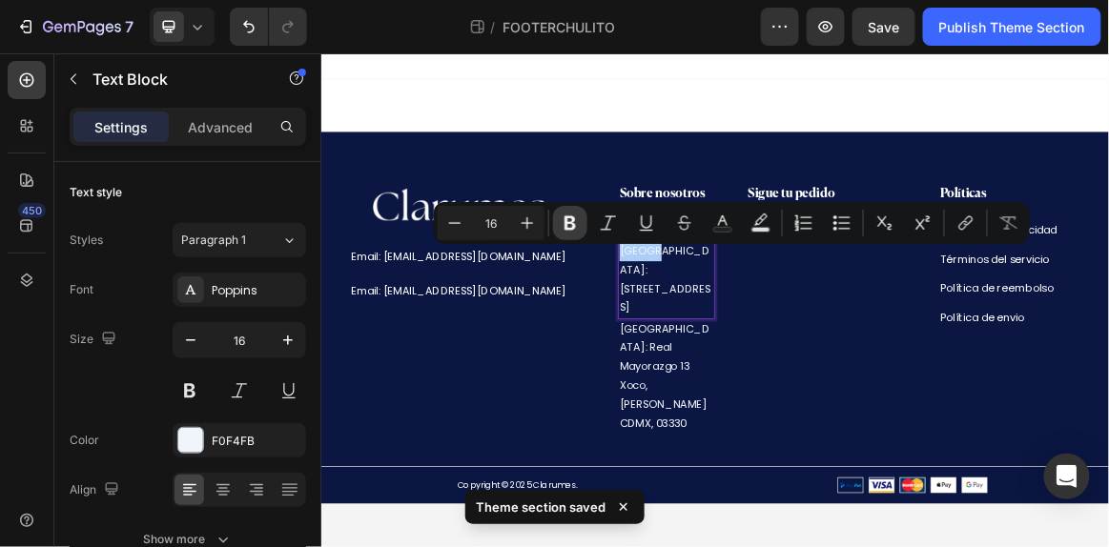
click at [575, 218] on icon "Editor contextual toolbar" at bounding box center [570, 223] width 19 height 19
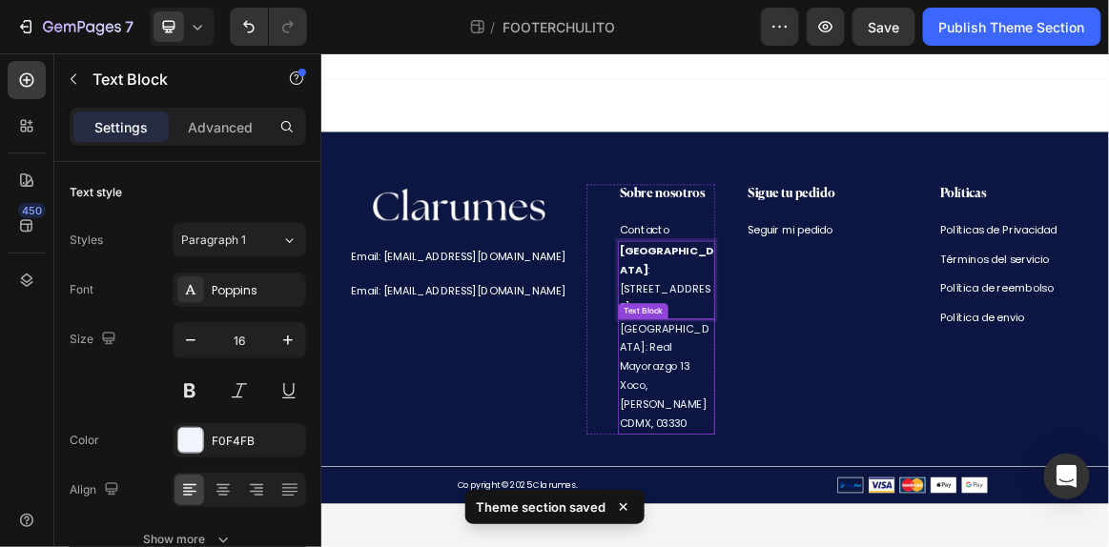
click at [766, 440] on p "[GEOGRAPHIC_DATA]: Real Mayorazgo 13 Xoco, [PERSON_NAME] CDMX, 03330" at bounding box center [822, 522] width 136 height 165
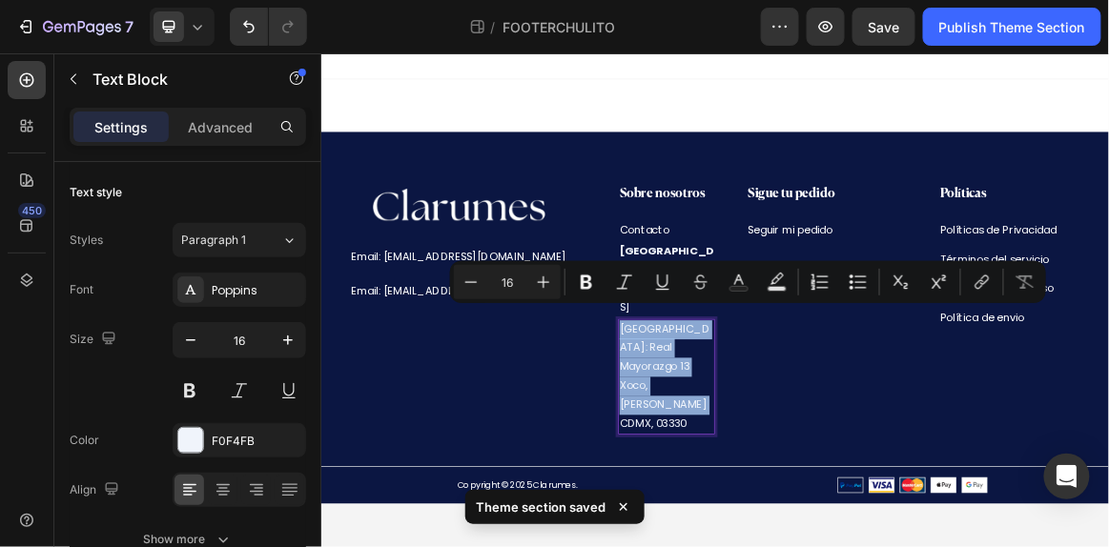
click at [766, 440] on p "[GEOGRAPHIC_DATA]: Real Mayorazgo 13 Xoco, [PERSON_NAME] CDMX, 03330" at bounding box center [822, 522] width 136 height 165
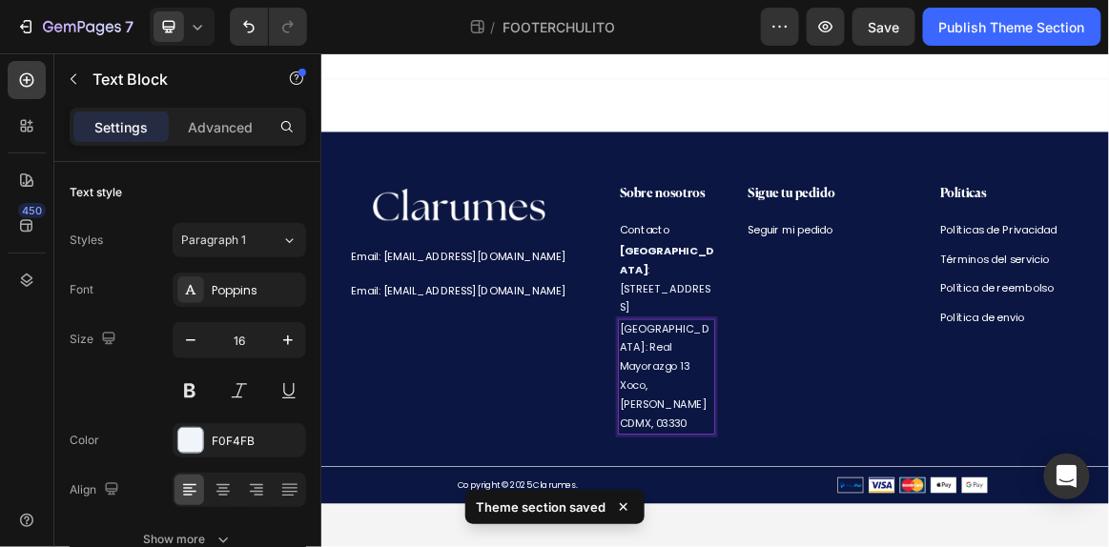
click at [766, 440] on p "[GEOGRAPHIC_DATA]: Real Mayorazgo 13 Xoco, [PERSON_NAME] CDMX, 03330" at bounding box center [822, 522] width 136 height 165
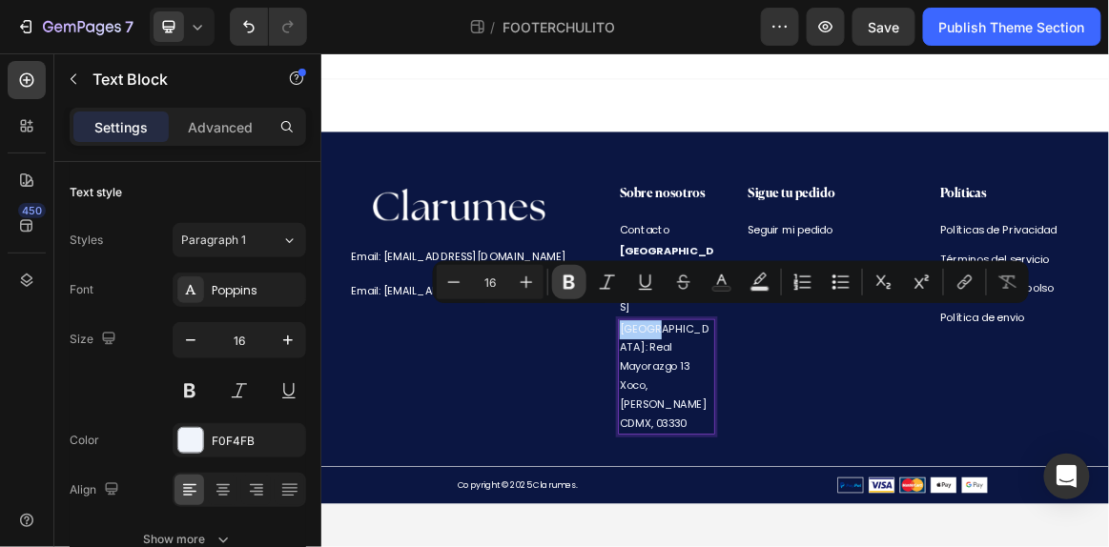
click at [576, 273] on icon "Editor contextual toolbar" at bounding box center [569, 282] width 19 height 19
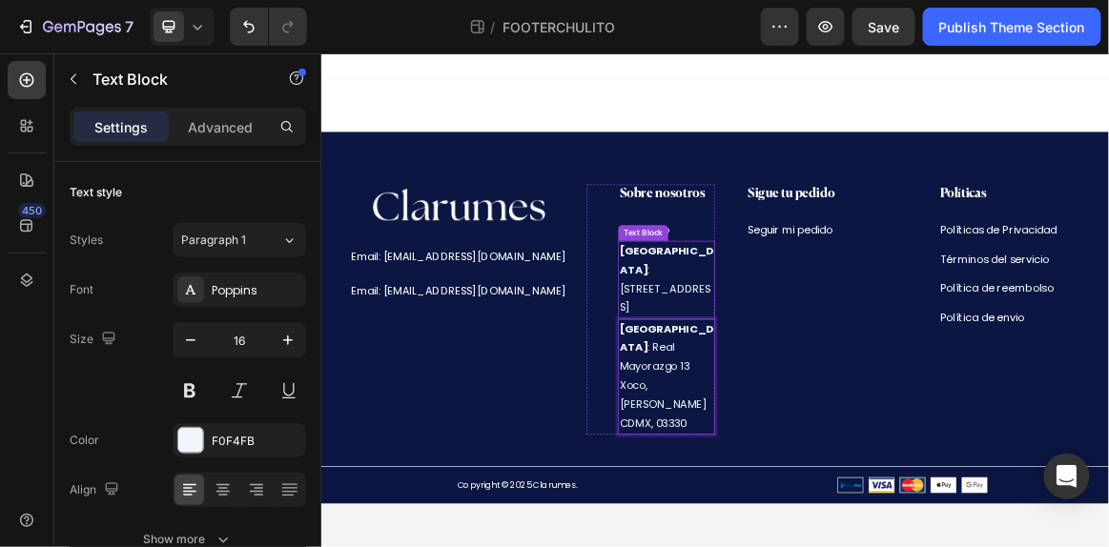
click at [843, 365] on p "[GEOGRAPHIC_DATA] : [STREET_ADDRESS]" at bounding box center [822, 382] width 136 height 110
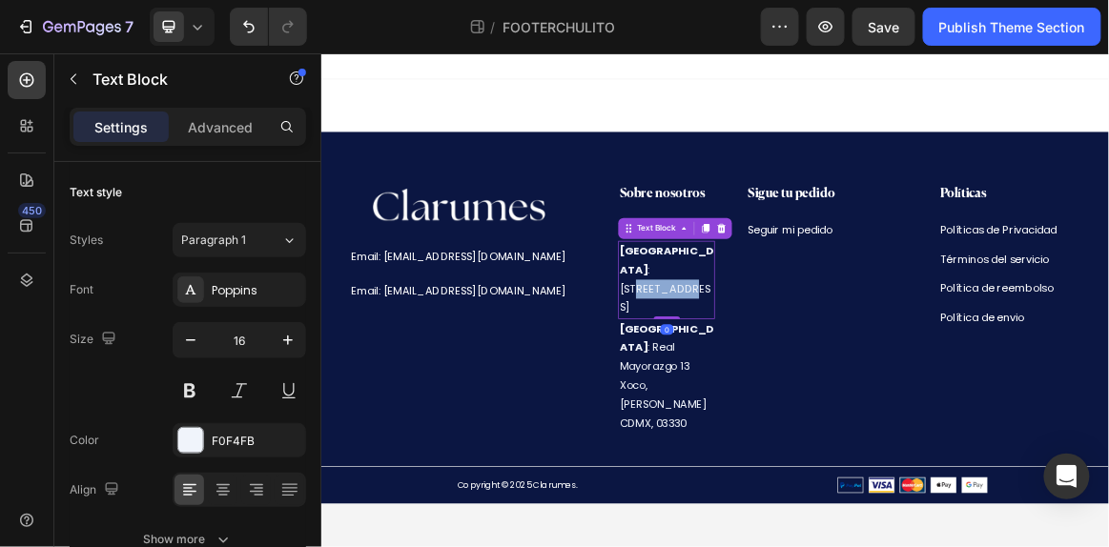
click at [794, 371] on p "[GEOGRAPHIC_DATA] : [STREET_ADDRESS]" at bounding box center [822, 382] width 136 height 110
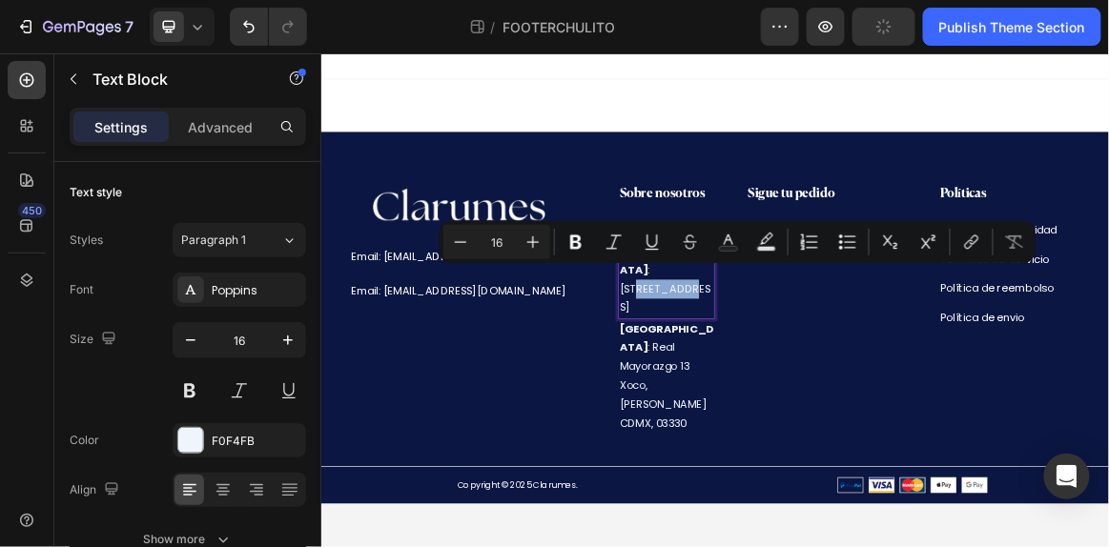
click at [827, 377] on p "[GEOGRAPHIC_DATA] : [STREET_ADDRESS]" at bounding box center [822, 382] width 136 height 110
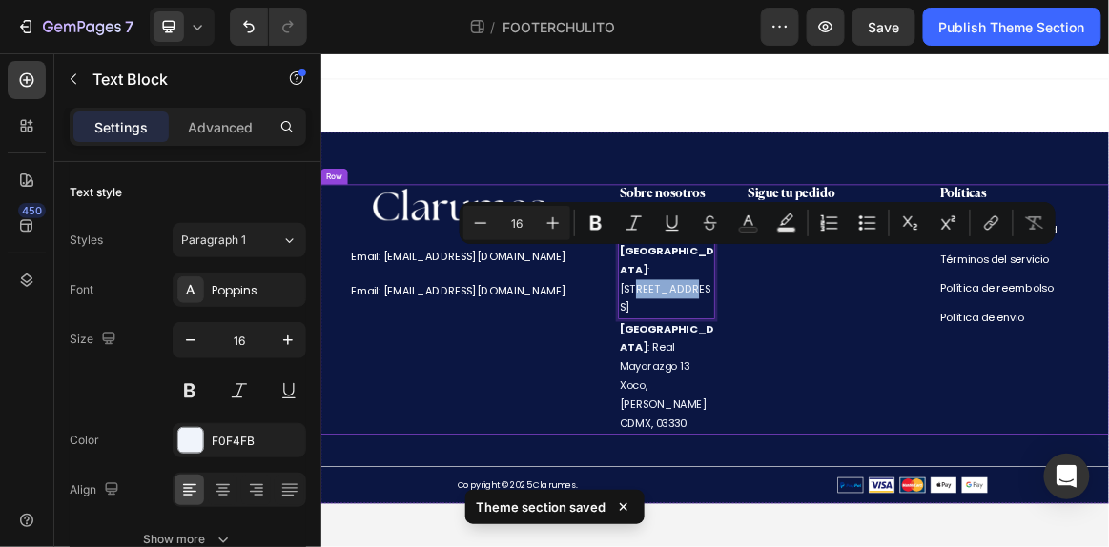
drag, startPoint x: 817, startPoint y: 342, endPoint x: 892, endPoint y: 395, distance: 91.8
click at [892, 395] on div "Image Email: [EMAIL_ADDRESS][DOMAIN_NAME] Text Block Email: [EMAIL_ADDRESS][DOM…" at bounding box center [892, 424] width 1144 height 363
click at [489, 220] on icon "Editor contextual toolbar" at bounding box center [480, 223] width 19 height 19
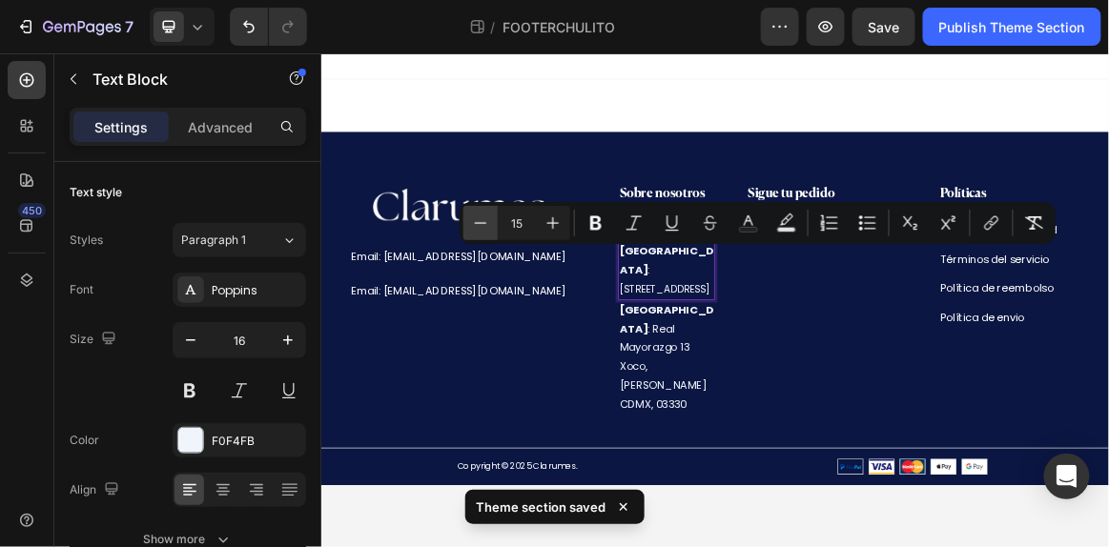
click at [489, 220] on icon "Editor contextual toolbar" at bounding box center [480, 223] width 19 height 19
type input "13"
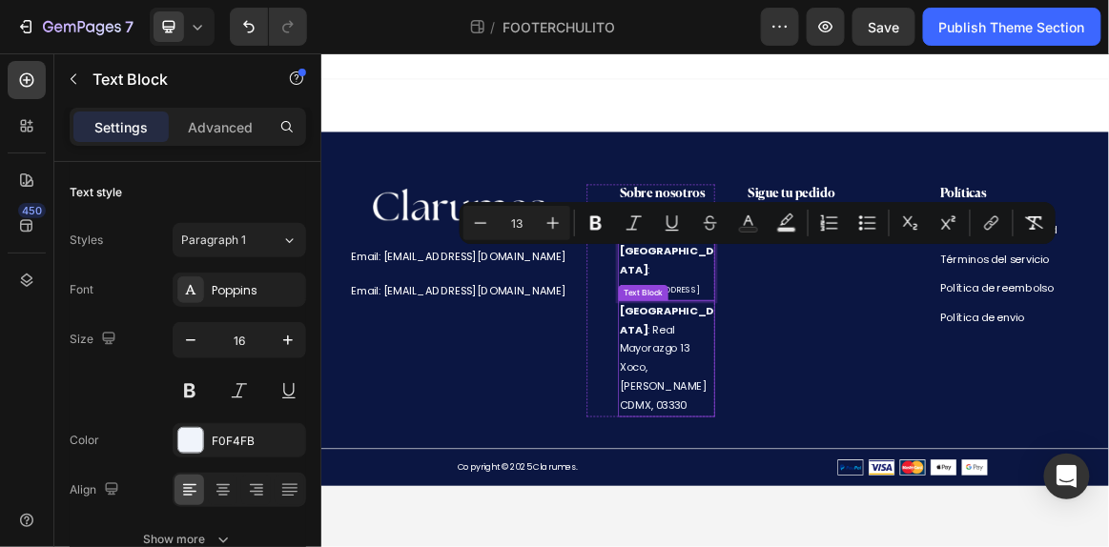
click at [802, 459] on p "[GEOGRAPHIC_DATA] : Real Mayorazgo 13 Xoco, [PERSON_NAME] CDMX, 03330" at bounding box center [822, 496] width 136 height 165
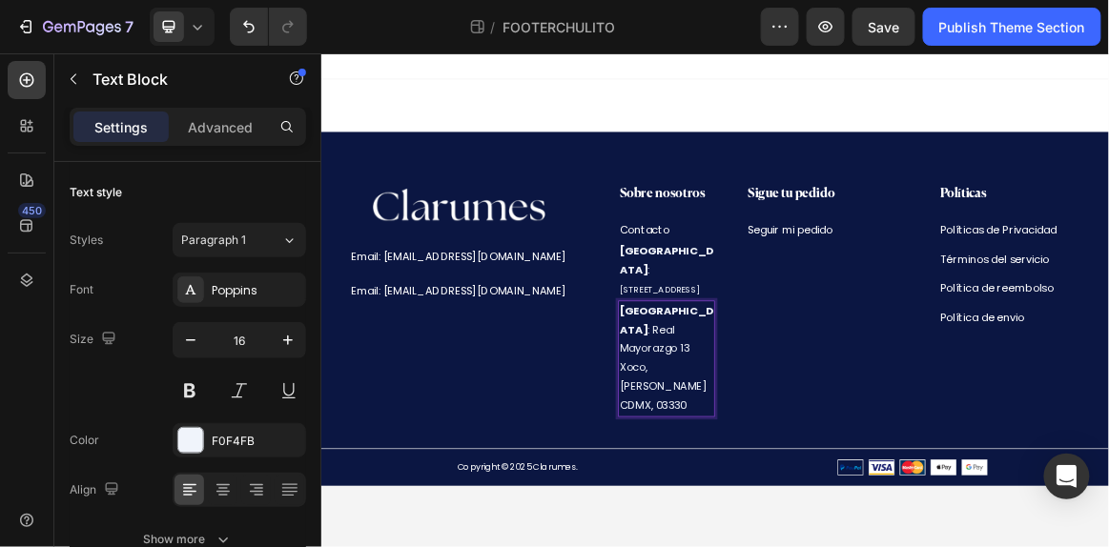
click at [818, 414] on p "[GEOGRAPHIC_DATA] : Real Mayorazgo 13 Xoco, [PERSON_NAME] CDMX, 03330" at bounding box center [822, 496] width 136 height 165
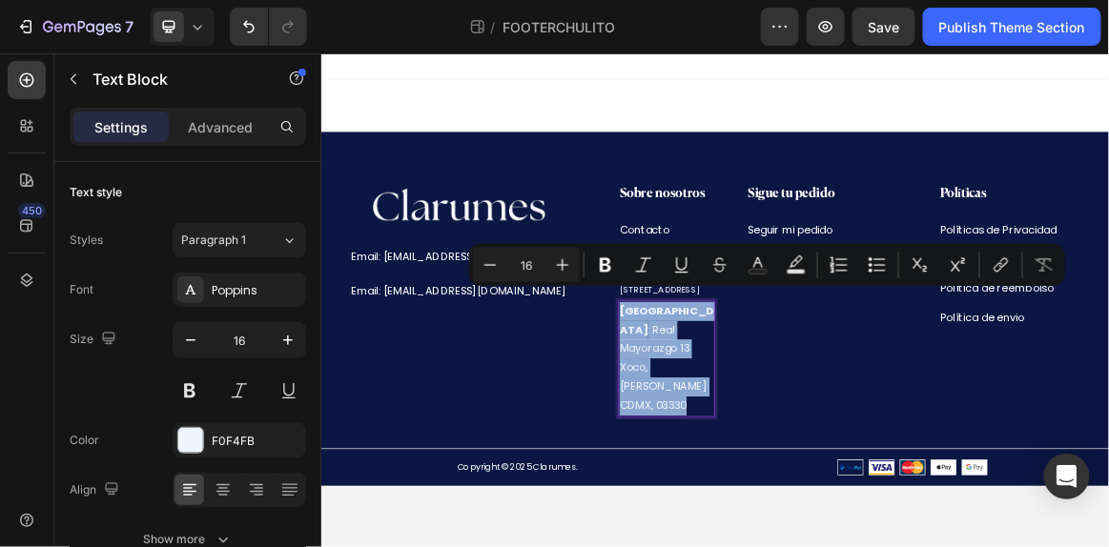
click at [818, 414] on p "[GEOGRAPHIC_DATA] : Real Mayorazgo 13 Xoco, [PERSON_NAME] CDMX, 03330" at bounding box center [822, 496] width 136 height 165
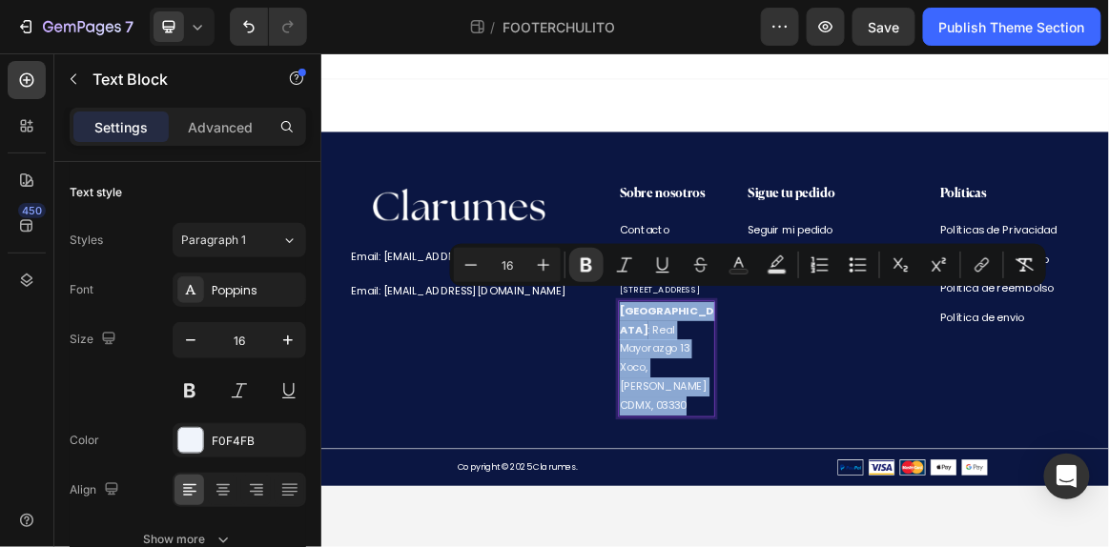
click at [818, 414] on p "[GEOGRAPHIC_DATA] : Real Mayorazgo 13 Xoco, [PERSON_NAME] CDMX, 03330" at bounding box center [822, 496] width 136 height 165
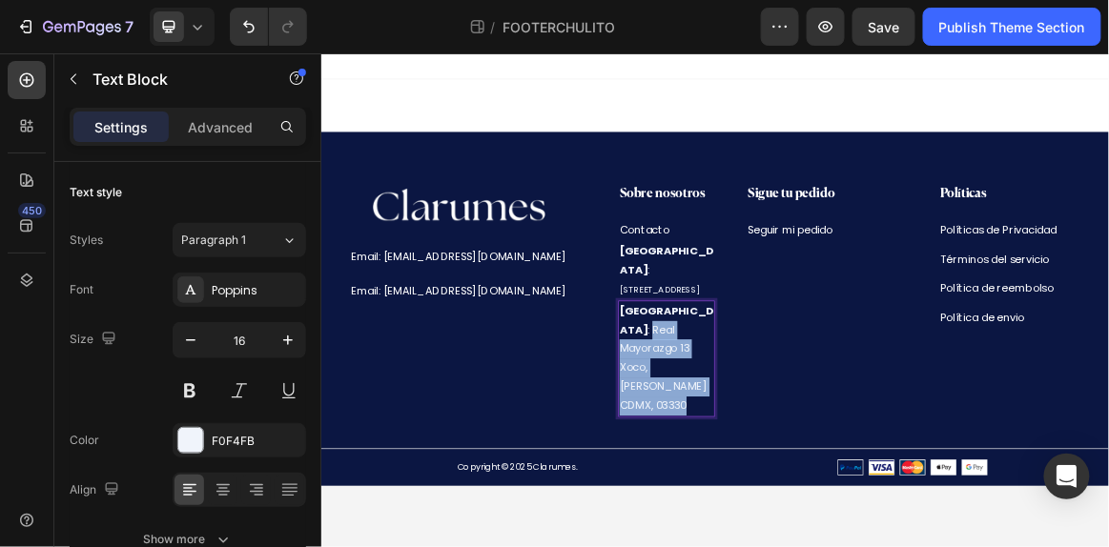
drag, startPoint x: 817, startPoint y: 404, endPoint x: 825, endPoint y: 515, distance: 110.8
click at [825, 515] on p "[GEOGRAPHIC_DATA] : Real Mayorazgo 13 Xoco, [PERSON_NAME] CDMX, 03330" at bounding box center [822, 496] width 136 height 165
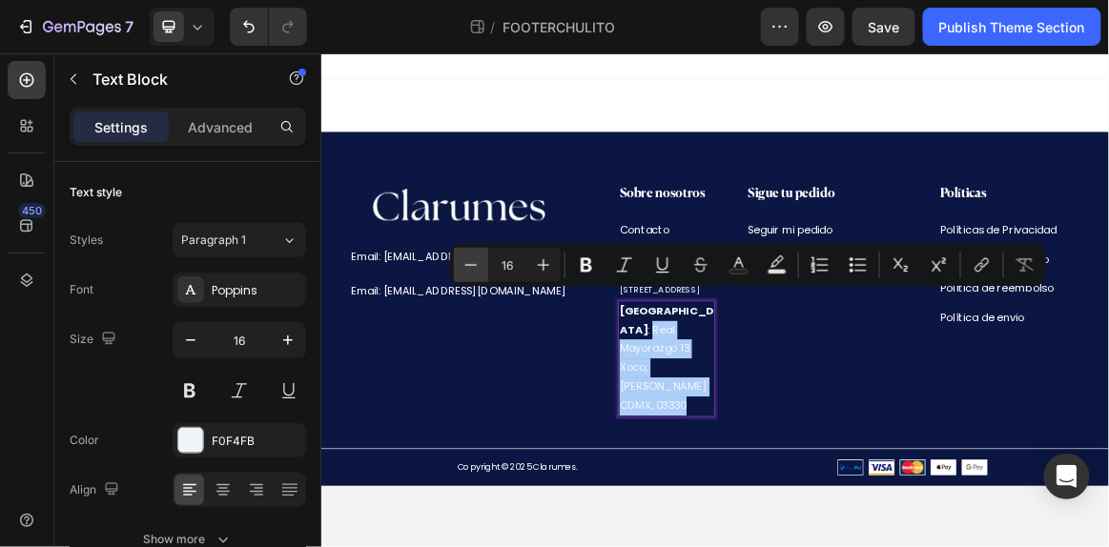
click at [478, 264] on icon "Editor contextual toolbar" at bounding box center [470, 264] width 19 height 19
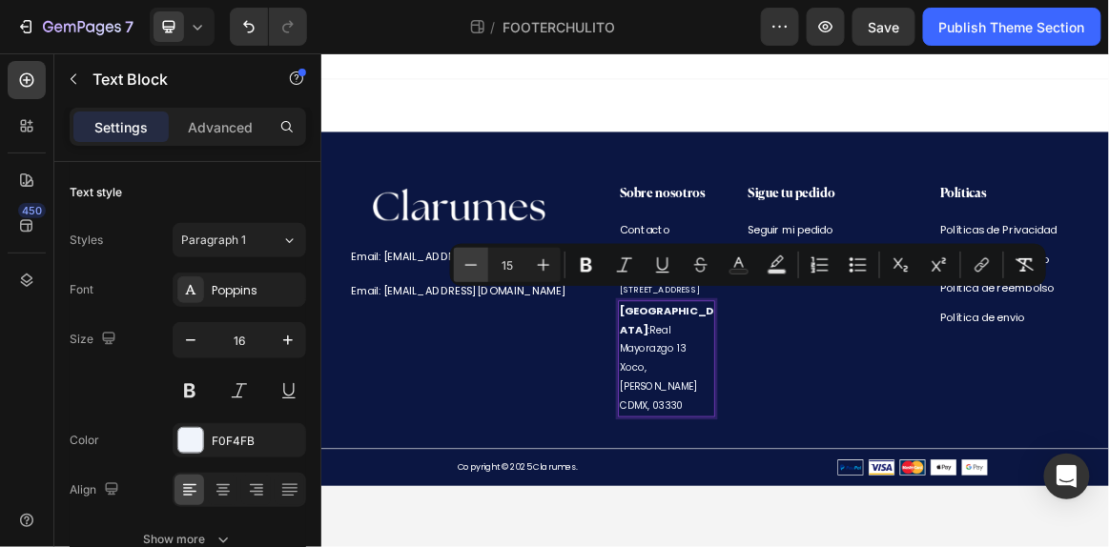
click at [478, 264] on icon "Editor contextual toolbar" at bounding box center [470, 264] width 19 height 19
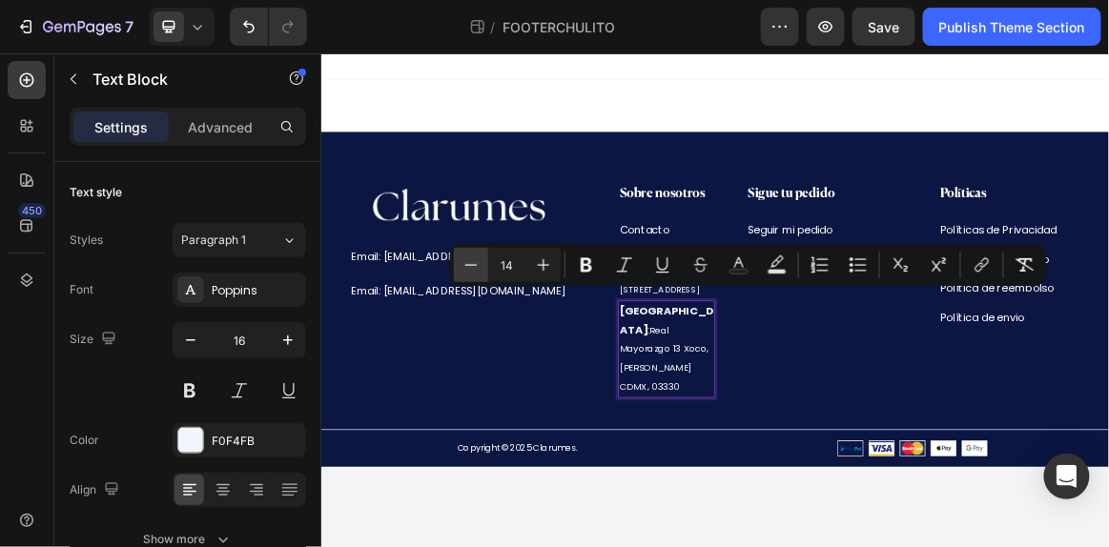
click at [478, 264] on icon "Editor contextual toolbar" at bounding box center [470, 264] width 19 height 19
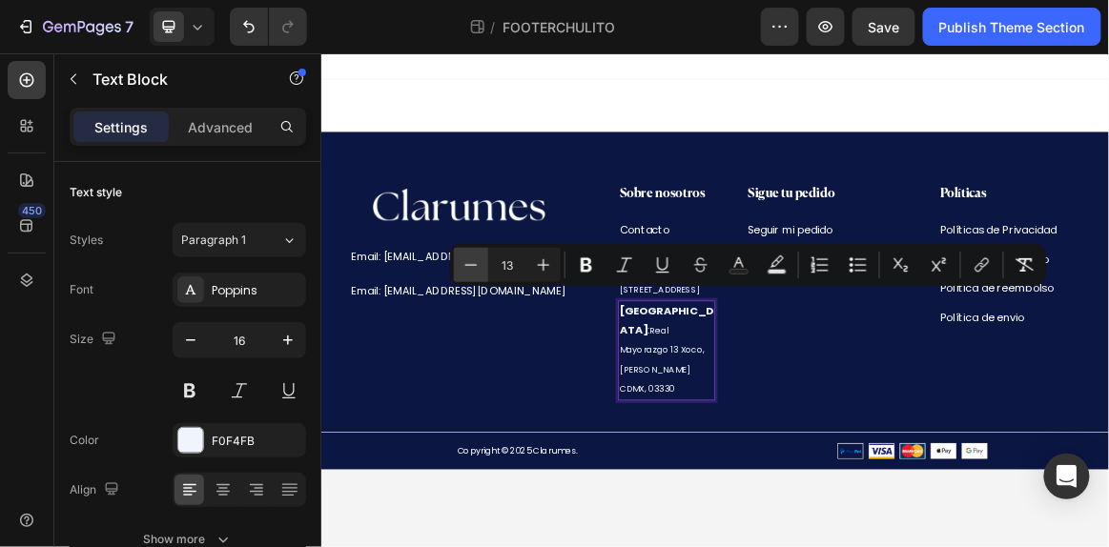
click at [478, 264] on icon "Editor contextual toolbar" at bounding box center [470, 264] width 19 height 19
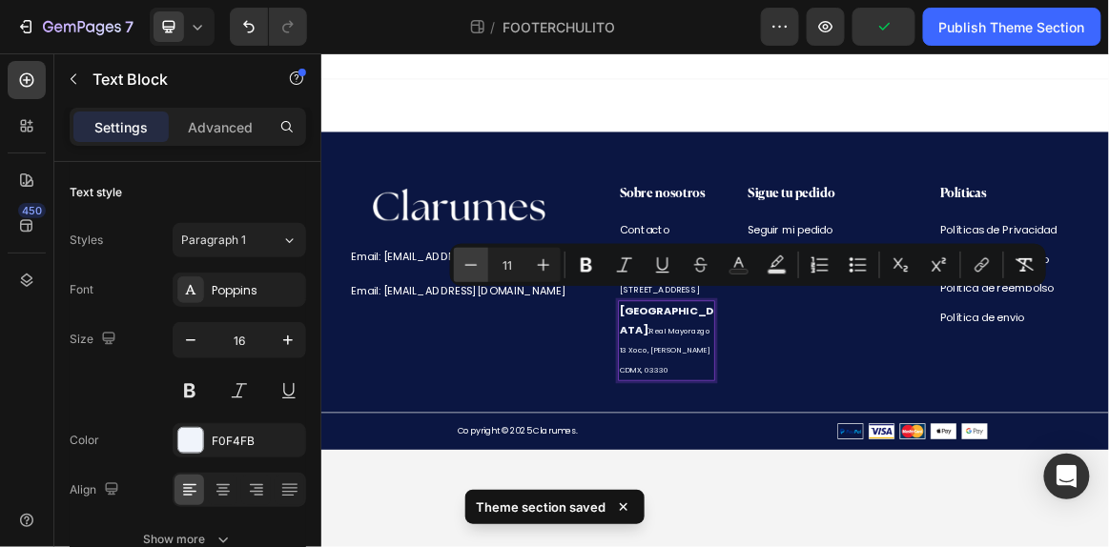
click at [478, 264] on icon "Editor contextual toolbar" at bounding box center [470, 264] width 19 height 19
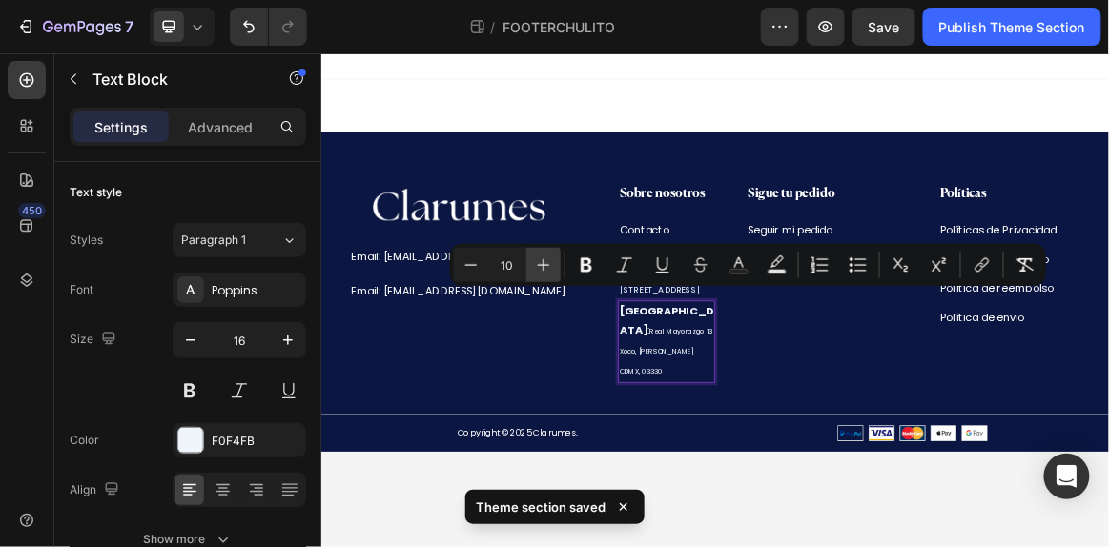
click at [558, 263] on button "Plus" at bounding box center [543, 265] width 34 height 34
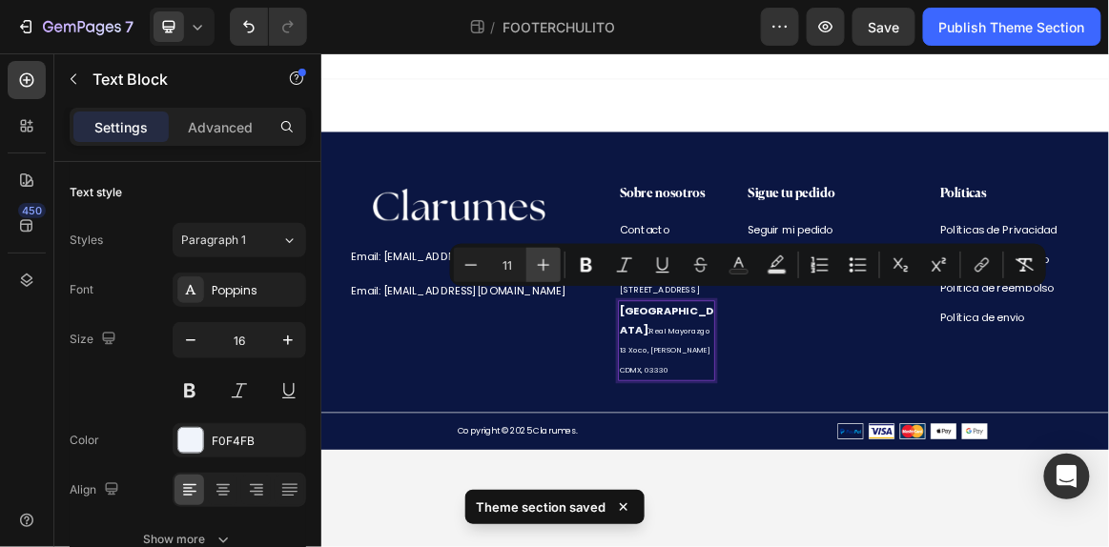
click at [558, 263] on button "Plus" at bounding box center [543, 265] width 34 height 34
type input "12"
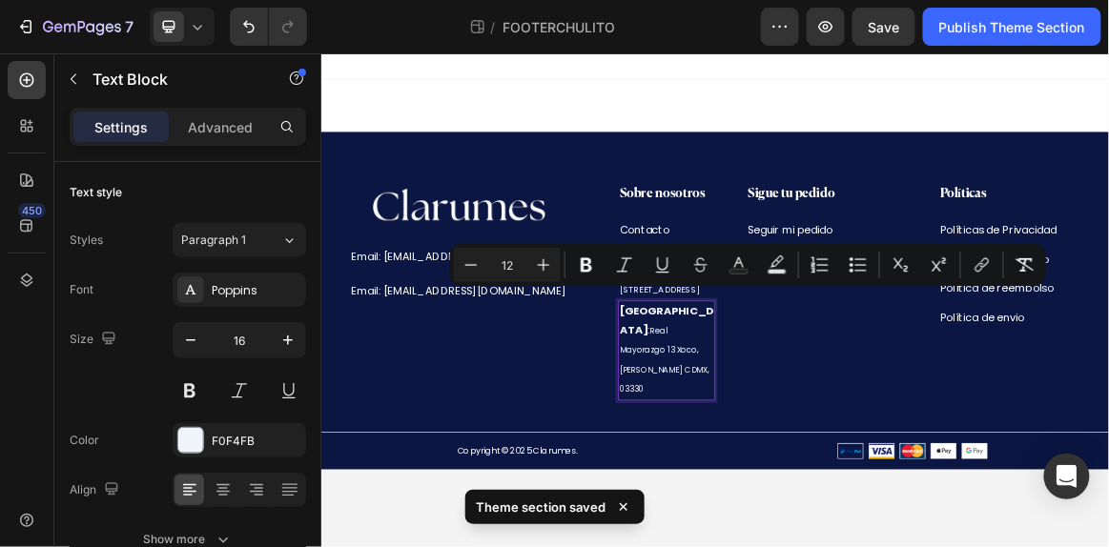
click at [871, 546] on body "Image Email: [EMAIL_ADDRESS][DOMAIN_NAME] Text Block Email: [EMAIL_ADDRESS][DOM…" at bounding box center [892, 410] width 1144 height 717
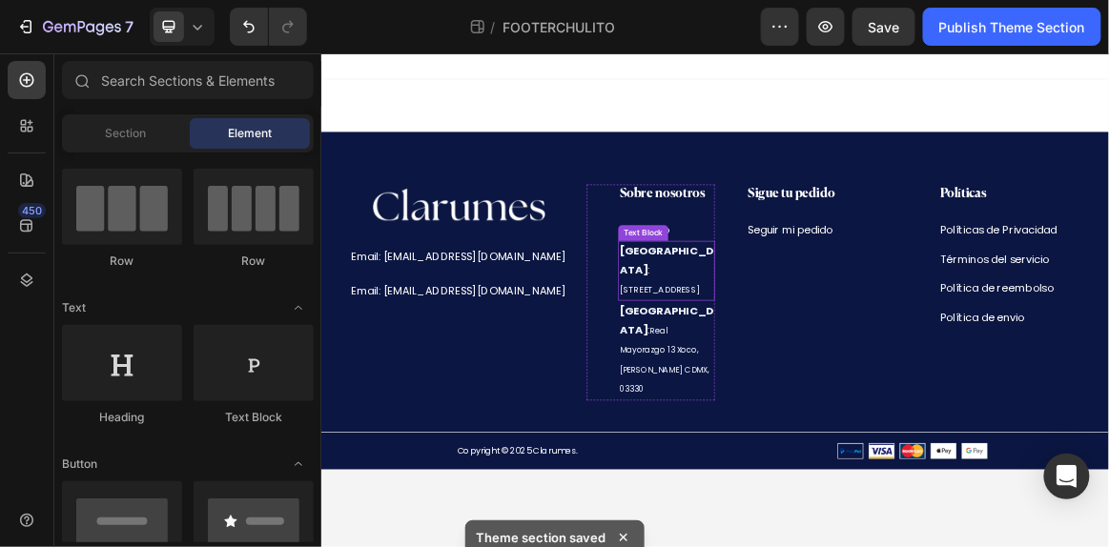
click at [829, 386] on span "[STREET_ADDRESS]" at bounding box center [812, 395] width 117 height 18
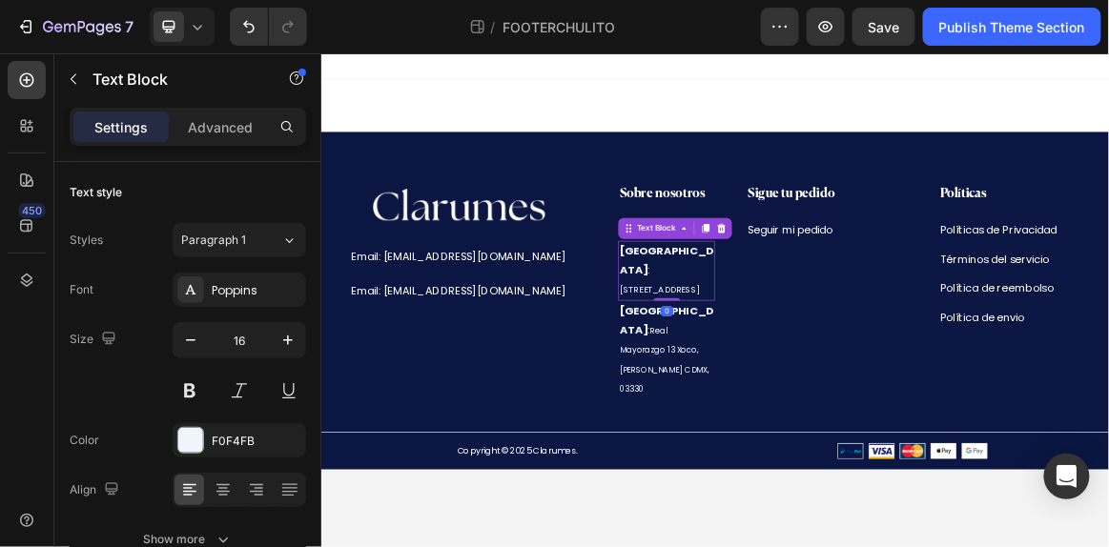
click at [831, 386] on span "[STREET_ADDRESS]" at bounding box center [812, 395] width 117 height 18
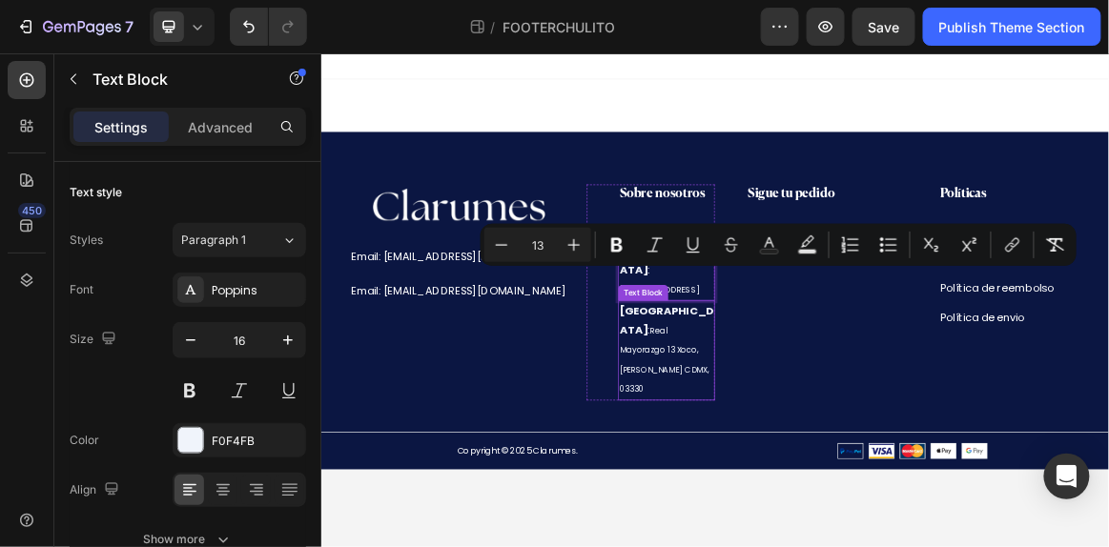
click at [834, 447] on p "[GEOGRAPHIC_DATA] : Real Mayorazgo 13 Xoco, [PERSON_NAME] CDMX, 03330" at bounding box center [822, 484] width 136 height 141
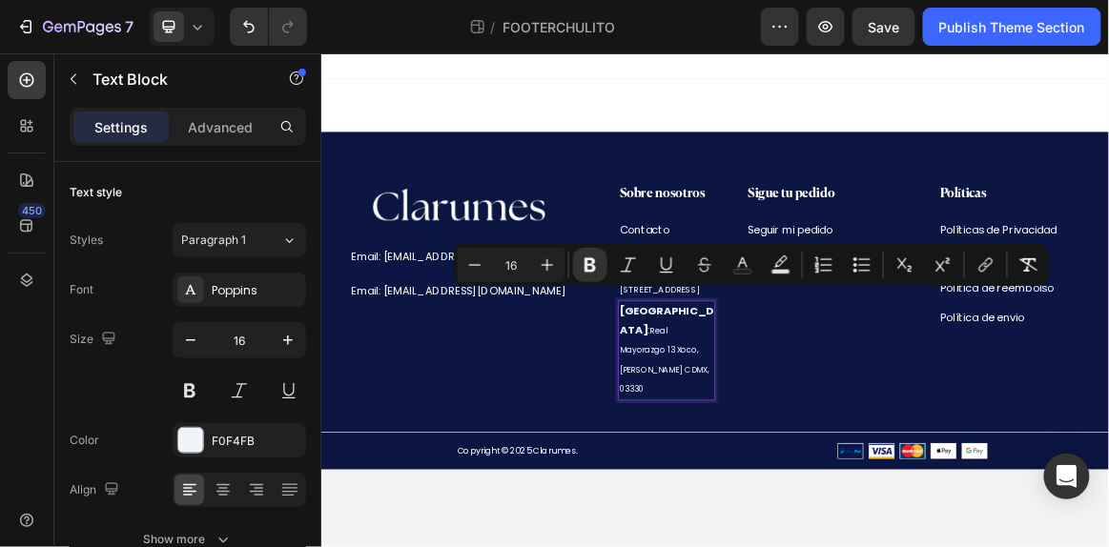
click at [813, 414] on p "[GEOGRAPHIC_DATA] : Real Mayorazgo 13 Xoco, [PERSON_NAME] CDMX, 03330" at bounding box center [822, 484] width 136 height 141
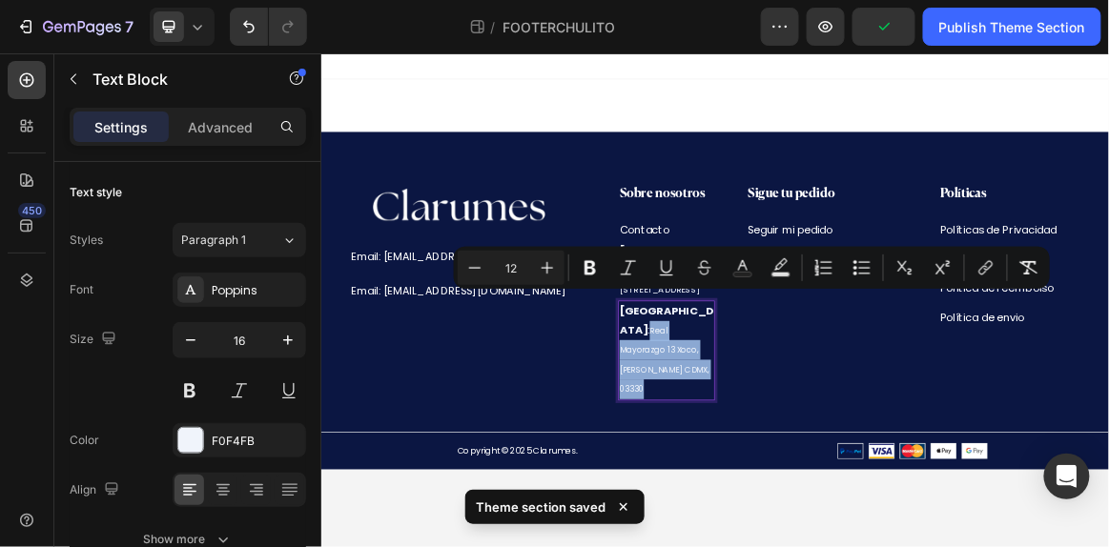
drag, startPoint x: 817, startPoint y: 409, endPoint x: 824, endPoint y: 491, distance: 82.2
click at [824, 491] on p "[GEOGRAPHIC_DATA] : Real Mayorazgo 13 Xoco, [PERSON_NAME] CDMX, 03330" at bounding box center [822, 484] width 136 height 141
click at [551, 264] on icon "Editor contextual toolbar" at bounding box center [547, 267] width 19 height 19
type input "13"
click at [904, 546] on body "Image Email: [EMAIL_ADDRESS][DOMAIN_NAME] Text Block Email: [EMAIL_ADDRESS][DOM…" at bounding box center [892, 410] width 1144 height 717
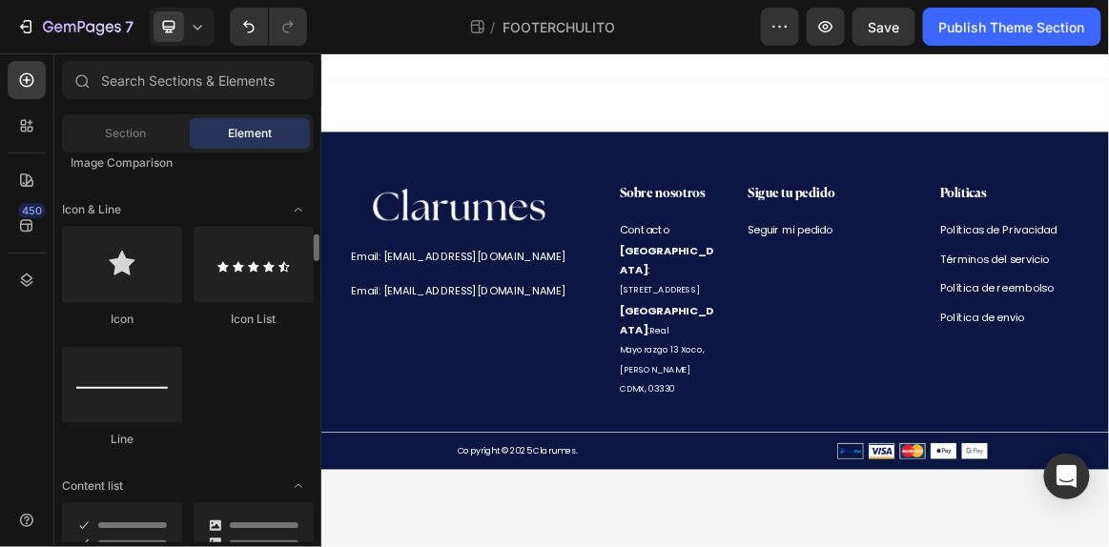
scroll to position [1401, 0]
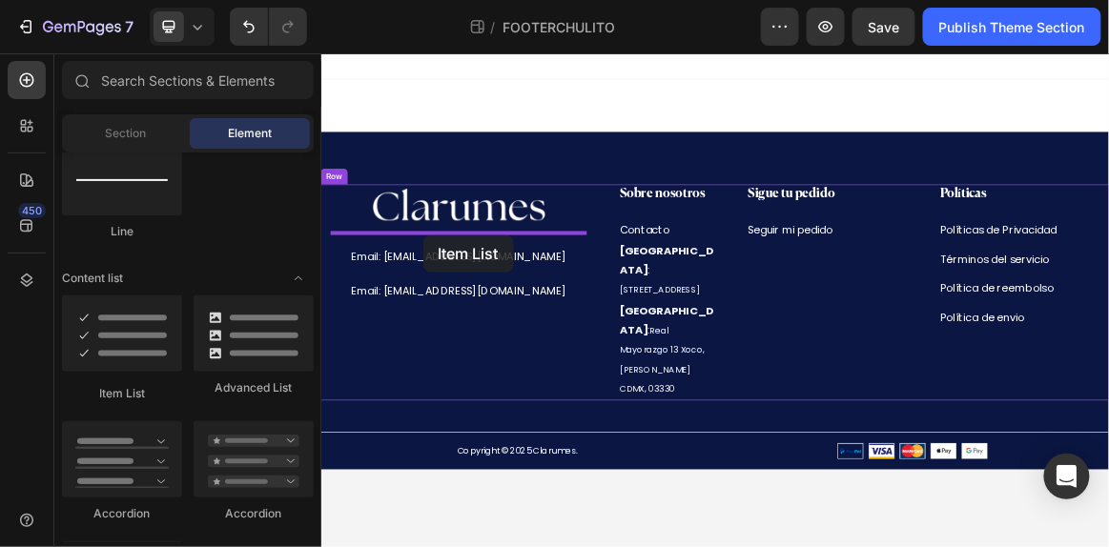
drag, startPoint x: 458, startPoint y: 387, endPoint x: 467, endPoint y: 316, distance: 72.1
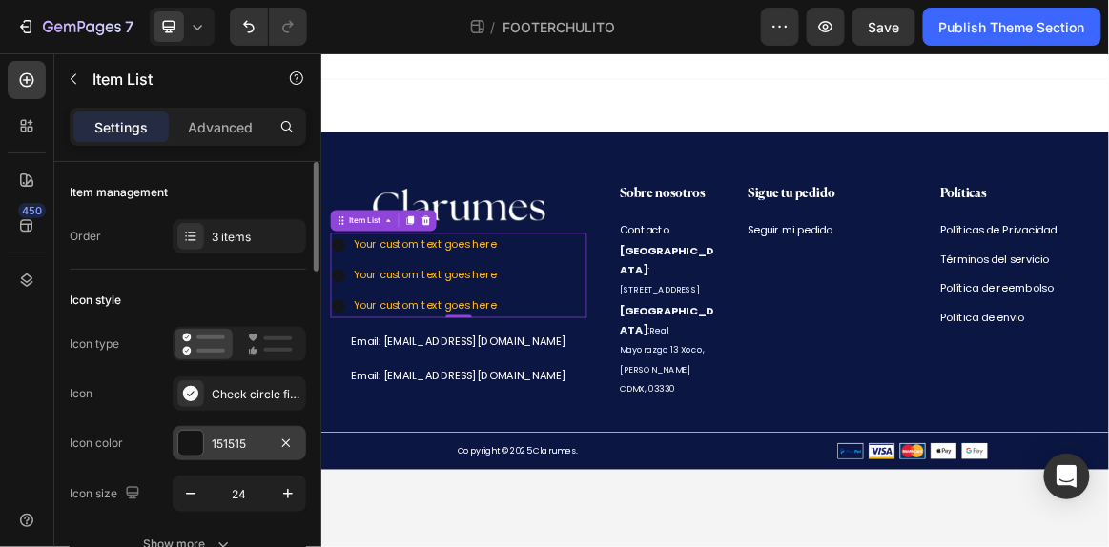
scroll to position [69, 0]
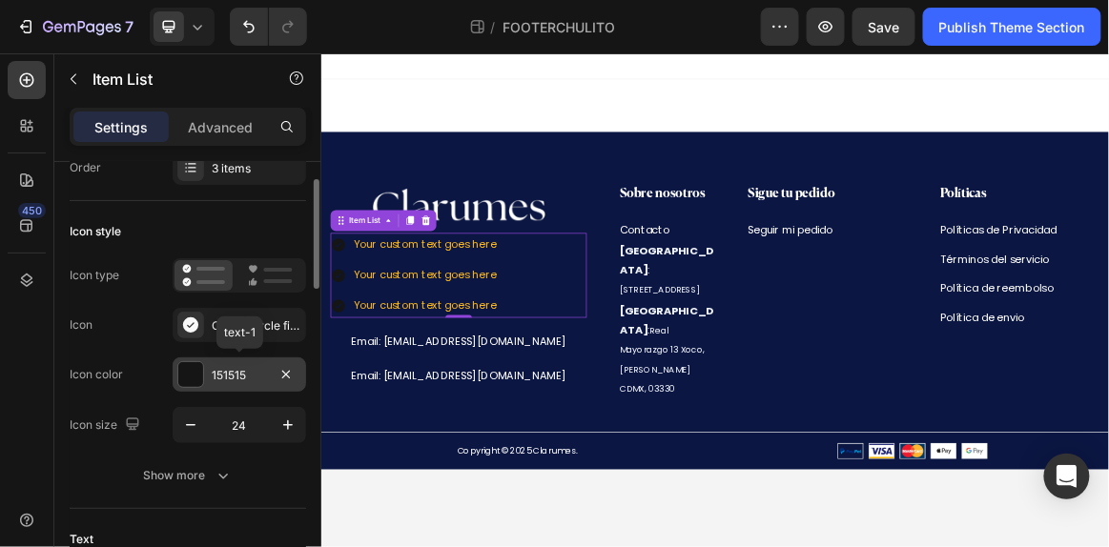
click at [235, 386] on div "151515" at bounding box center [239, 374] width 133 height 34
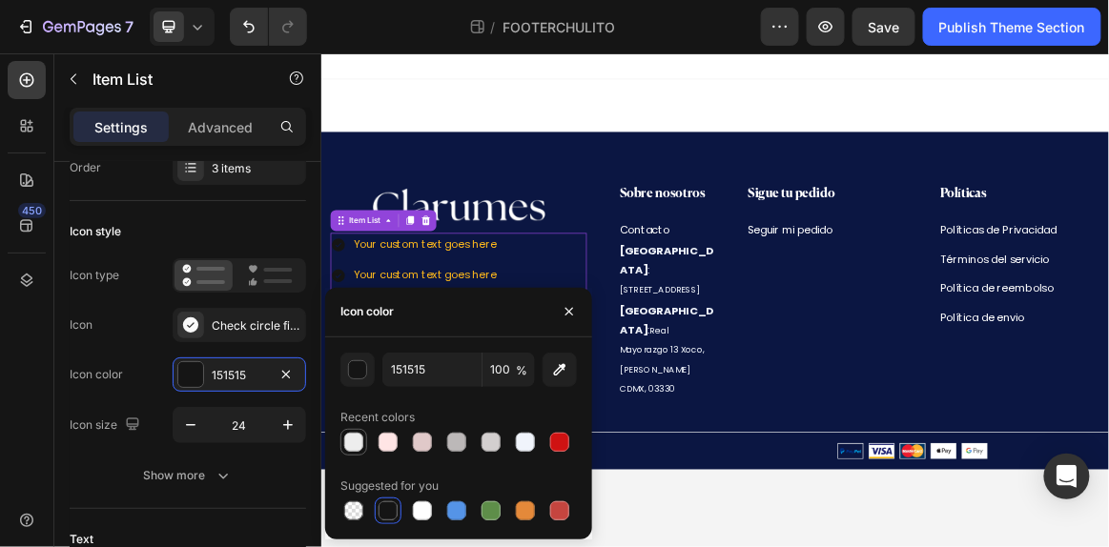
click at [353, 444] on div at bounding box center [353, 442] width 19 height 19
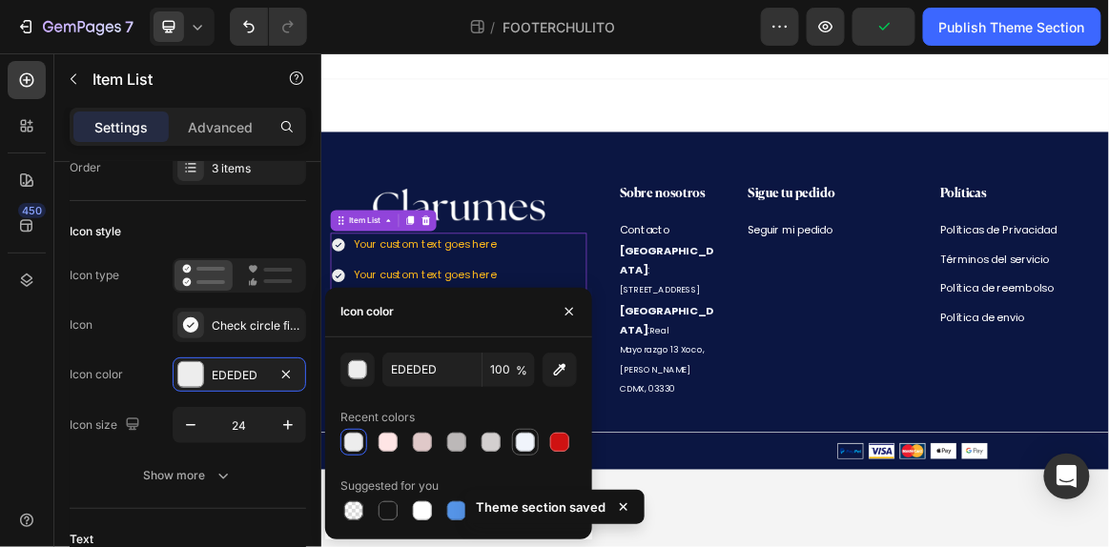
click at [533, 439] on div at bounding box center [525, 442] width 19 height 19
type input "F0F4FB"
click at [183, 321] on icon at bounding box center [190, 324] width 15 height 15
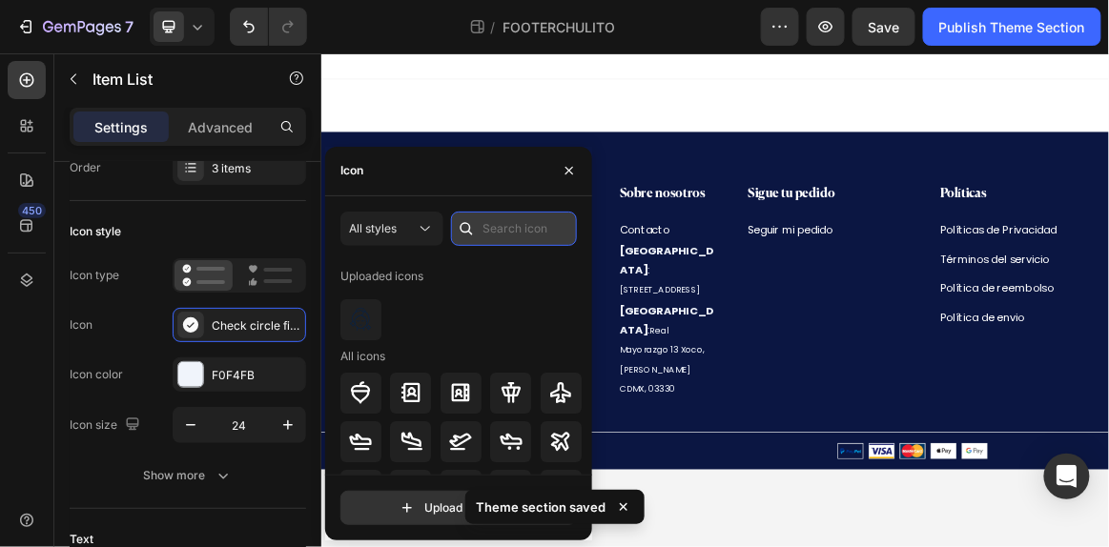
click at [488, 237] on input "text" at bounding box center [514, 229] width 126 height 34
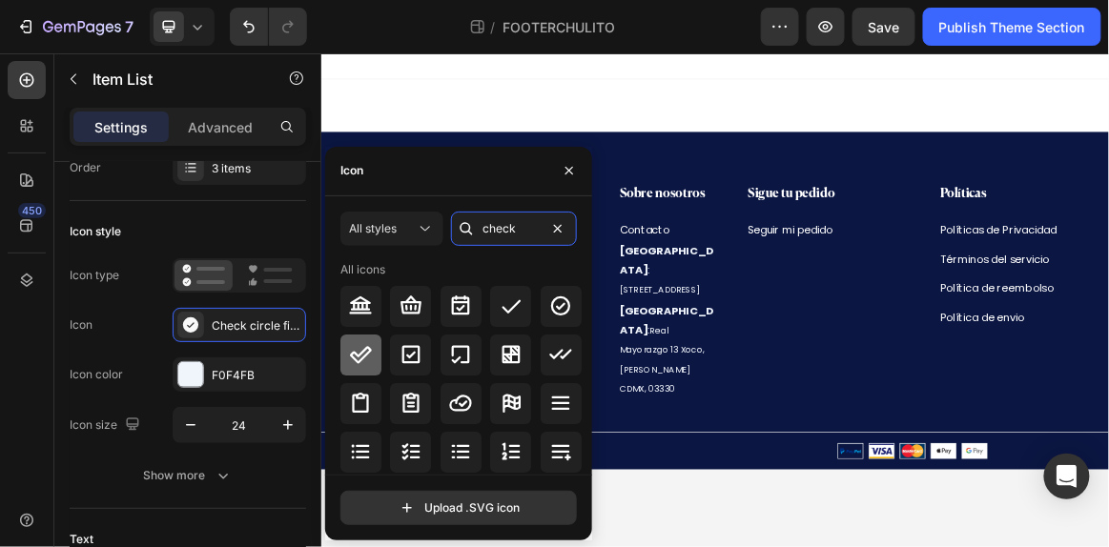
type input "check"
click at [363, 344] on icon at bounding box center [360, 354] width 23 height 23
click at [255, 216] on div "Icon style" at bounding box center [188, 231] width 236 height 31
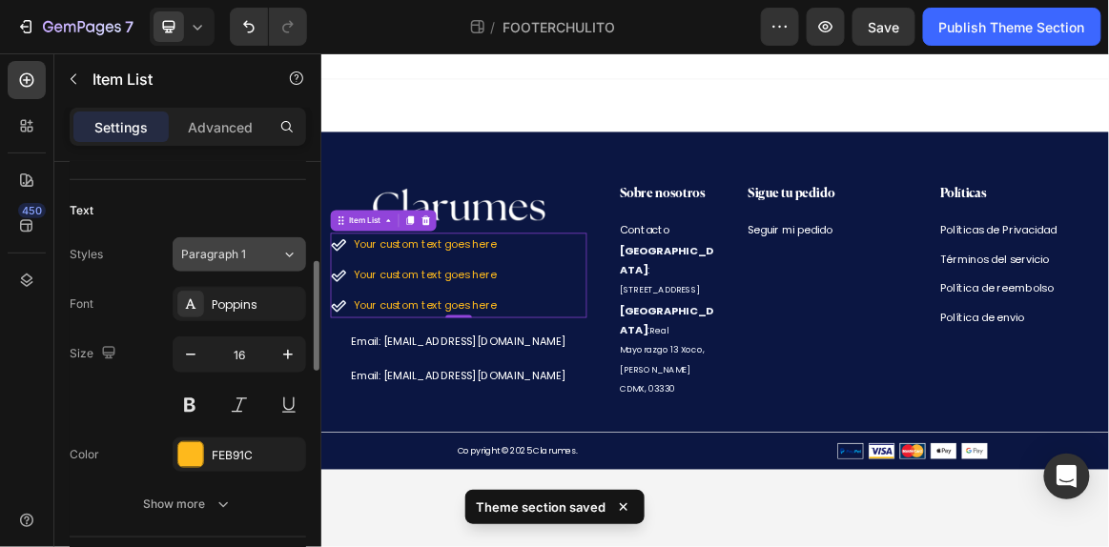
scroll to position [540, 0]
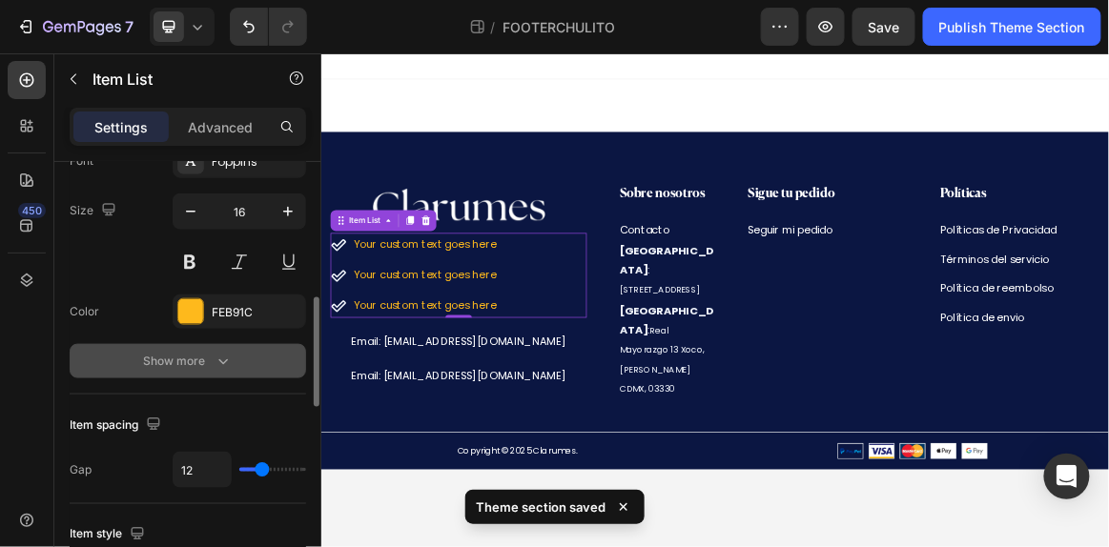
click at [217, 352] on icon "button" at bounding box center [223, 361] width 19 height 19
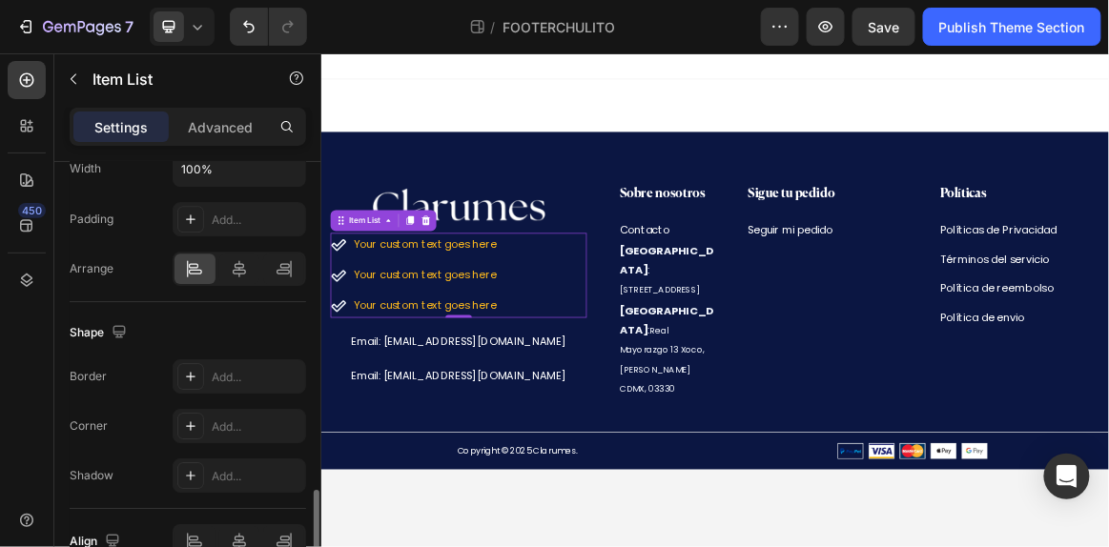
scroll to position [1431, 0]
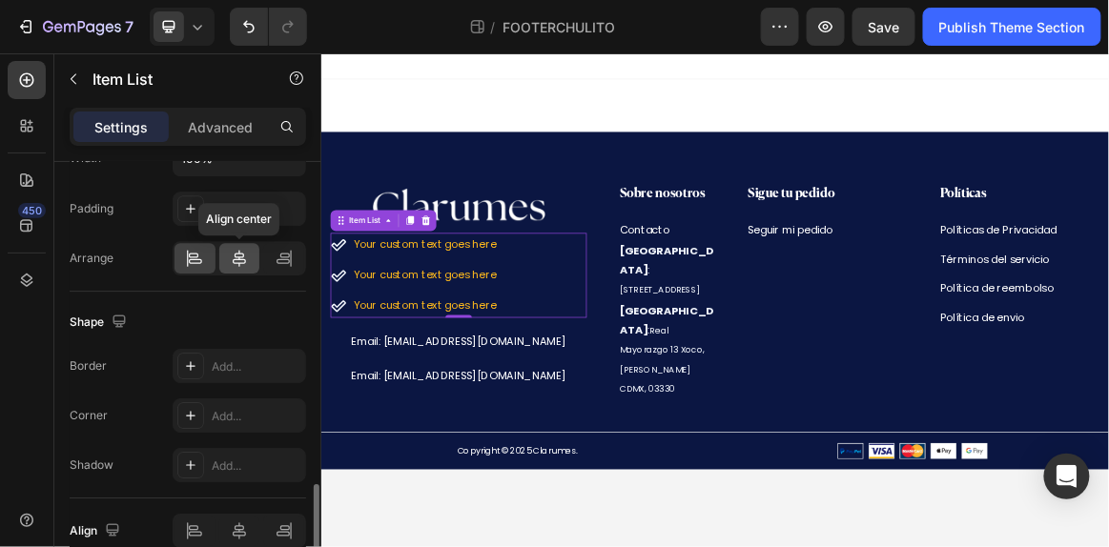
click at [242, 250] on icon at bounding box center [239, 258] width 13 height 17
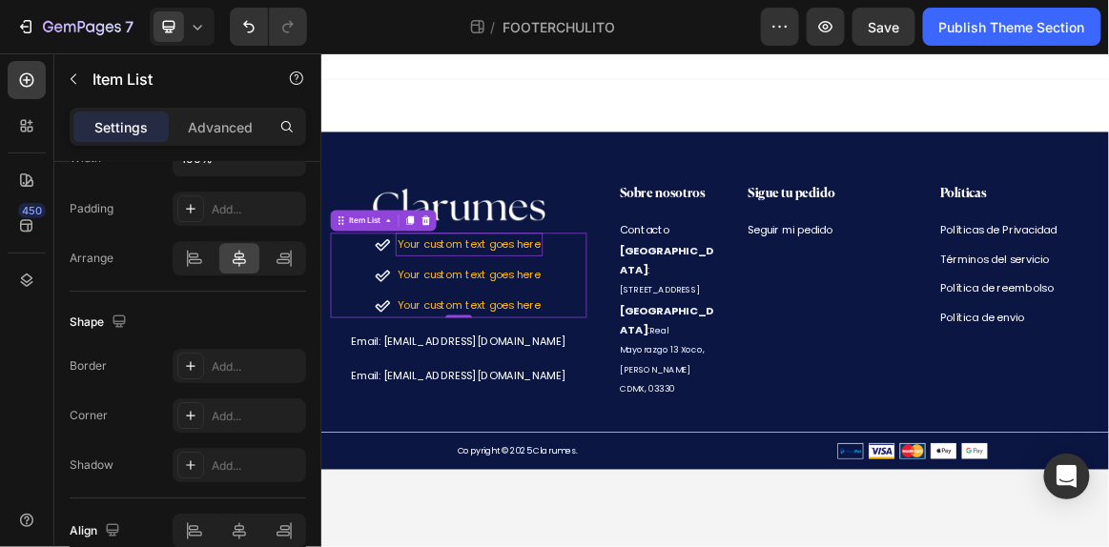
click at [530, 337] on div "Your custom text goes here" at bounding box center [536, 330] width 214 height 33
click at [530, 337] on p "Your custom text goes here" at bounding box center [536, 330] width 208 height 28
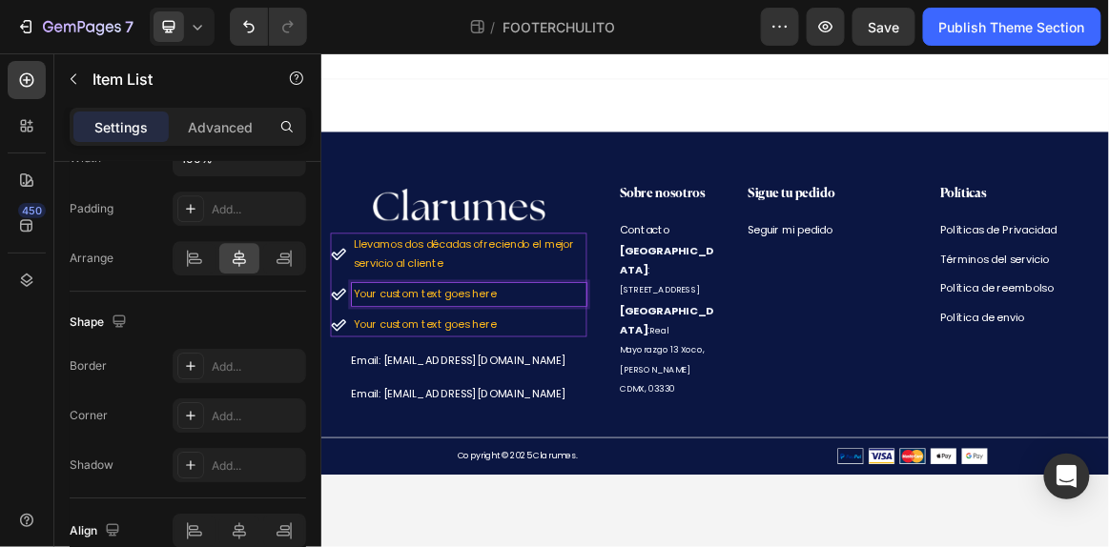
click at [432, 393] on p "Your custom text goes here" at bounding box center [536, 403] width 336 height 28
click at [490, 438] on p "Your custom text goes here" at bounding box center [536, 448] width 336 height 28
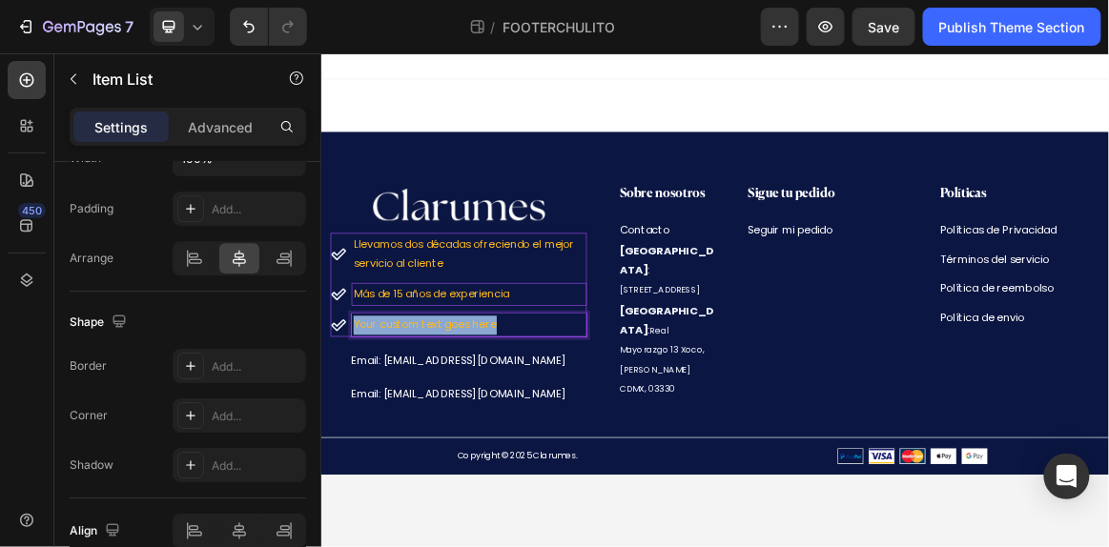
click at [490, 438] on p "Your custom text goes here" at bounding box center [536, 448] width 336 height 28
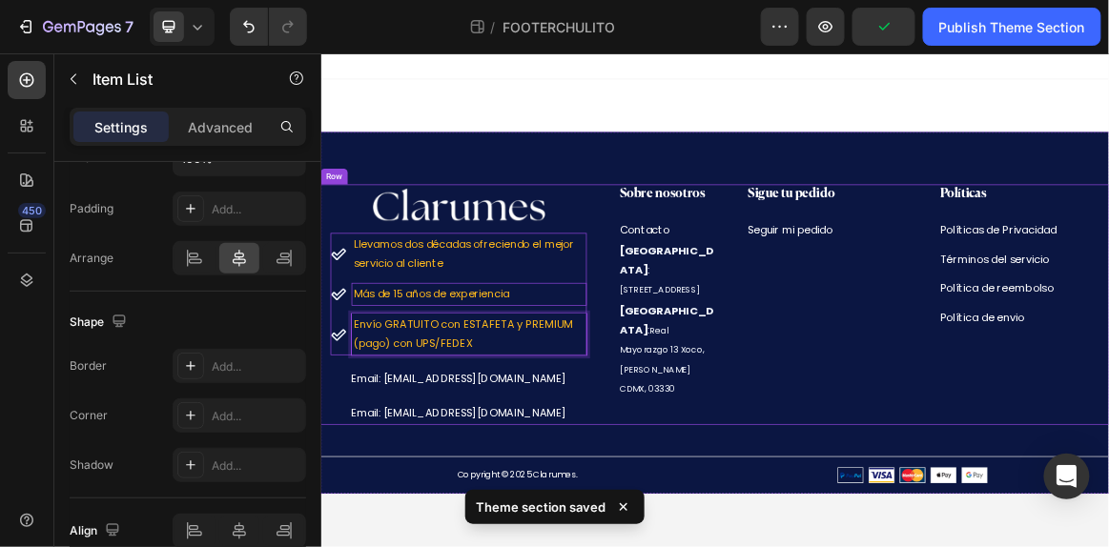
click at [723, 546] on div "Sobre nosotros Heading Contacto Text Block [GEOGRAPHIC_DATA] : [STREET_ADDRESS]…" at bounding box center [799, 417] width 186 height 349
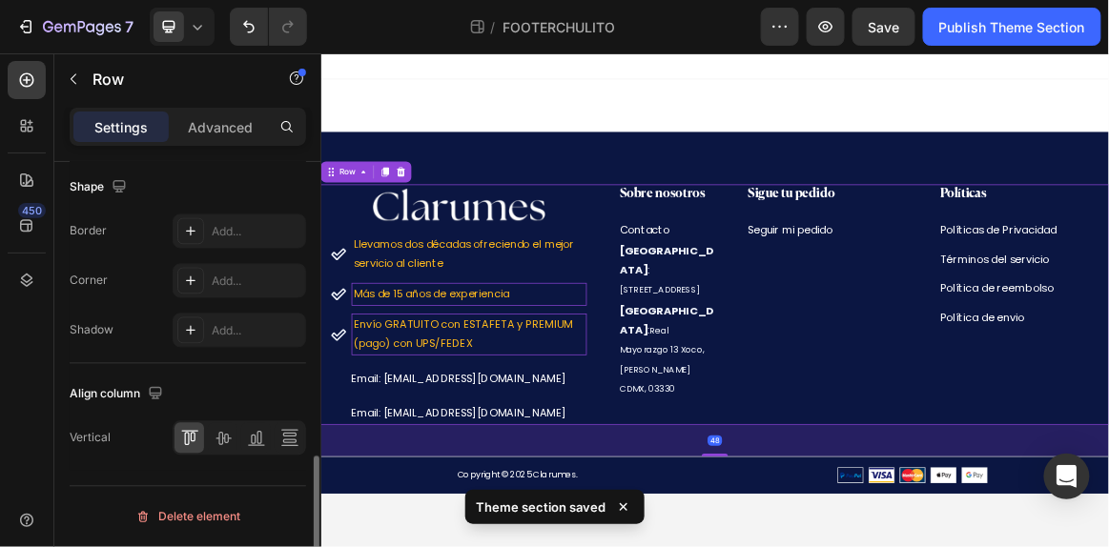
scroll to position [0, 0]
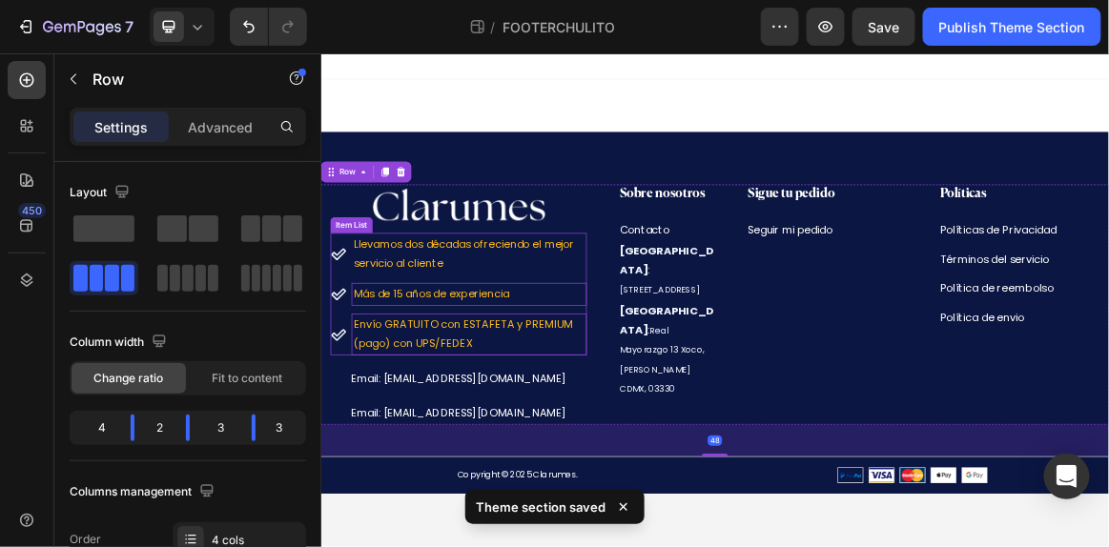
click at [550, 380] on div "Llevamos dos décadas ofreciendo el mejor servicio al cliente Más de 15 años de …" at bounding box center [521, 402] width 372 height 177
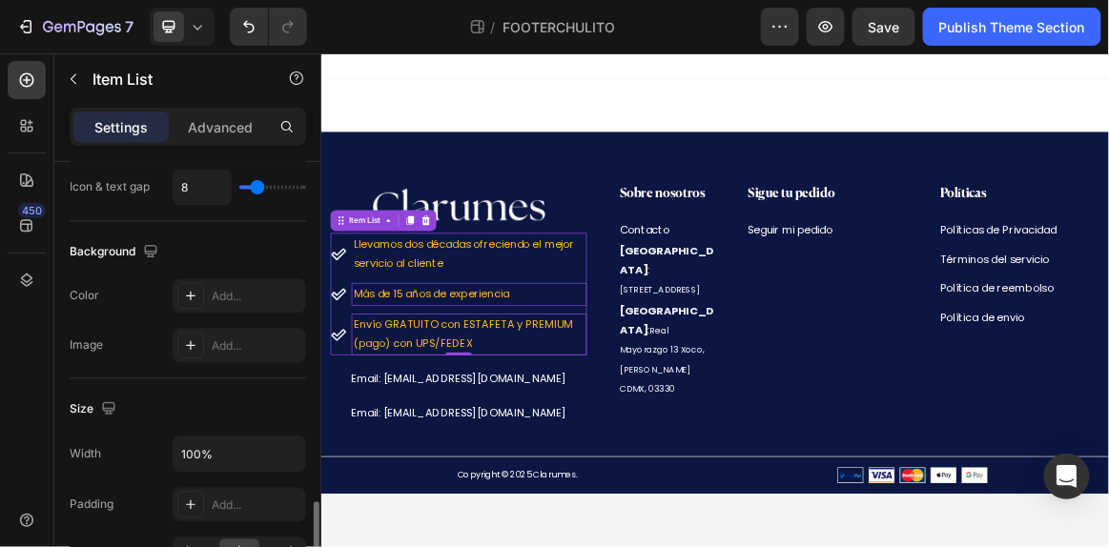
scroll to position [1018, 0]
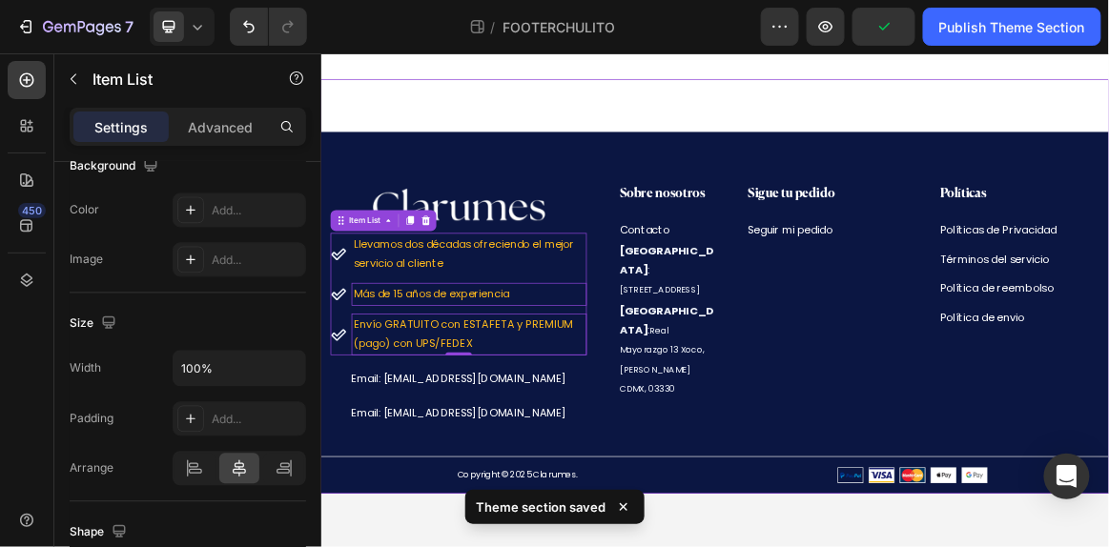
click at [712, 143] on div "Image Llevamos dos décadas ofreciendo el mejor servicio al cliente Más de 15 añ…" at bounding box center [892, 391] width 1144 height 601
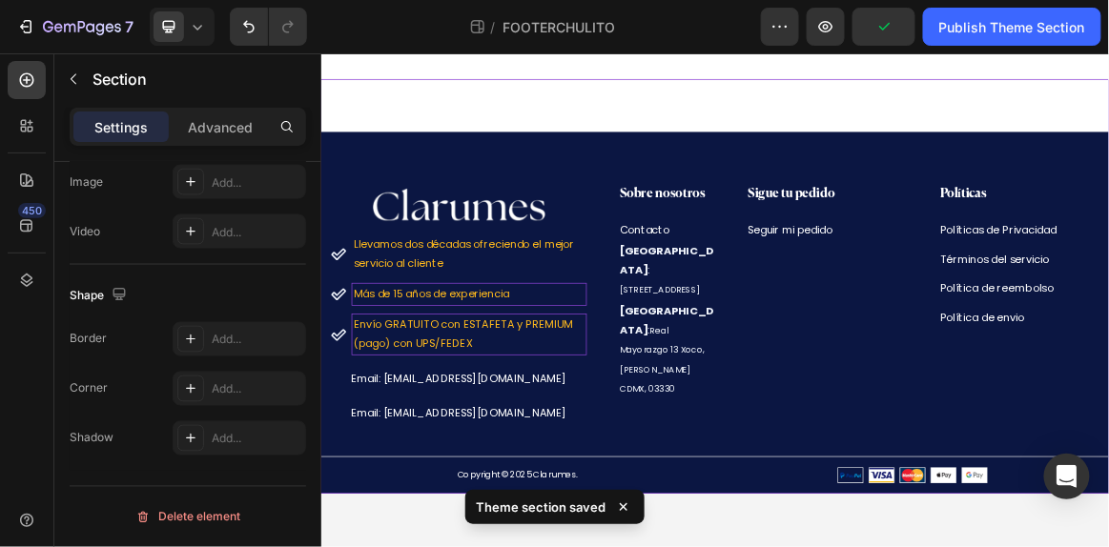
scroll to position [0, 0]
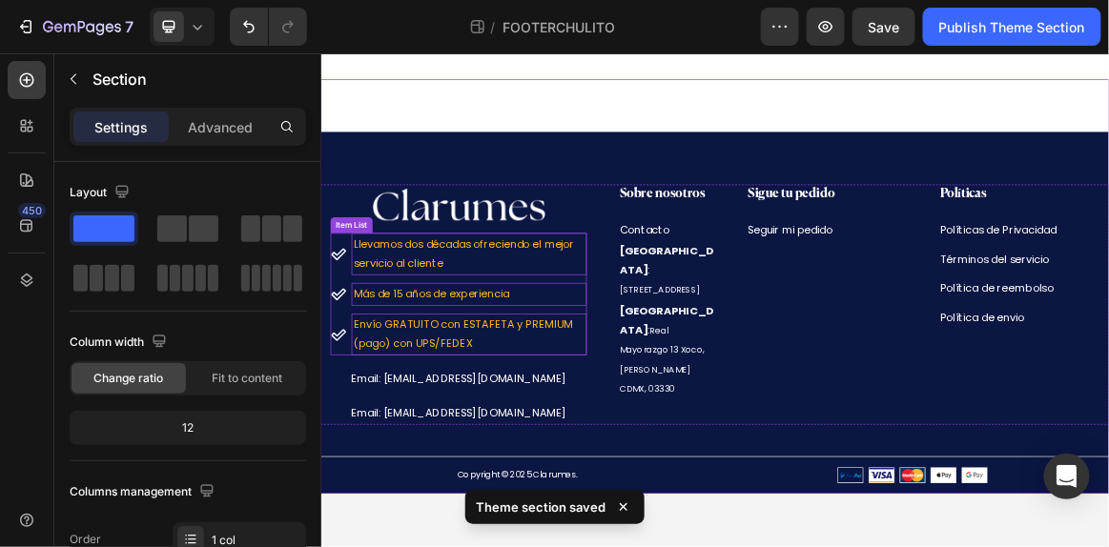
click at [412, 358] on p "Llevamos dos décadas ofreciendo el mejor servicio al cliente" at bounding box center [536, 343] width 336 height 55
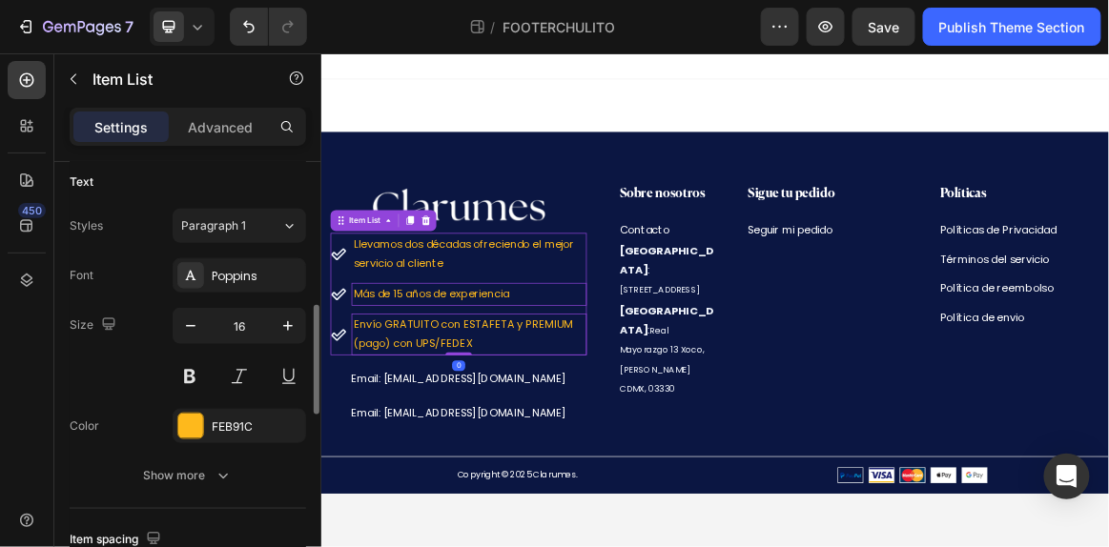
scroll to position [477, 0]
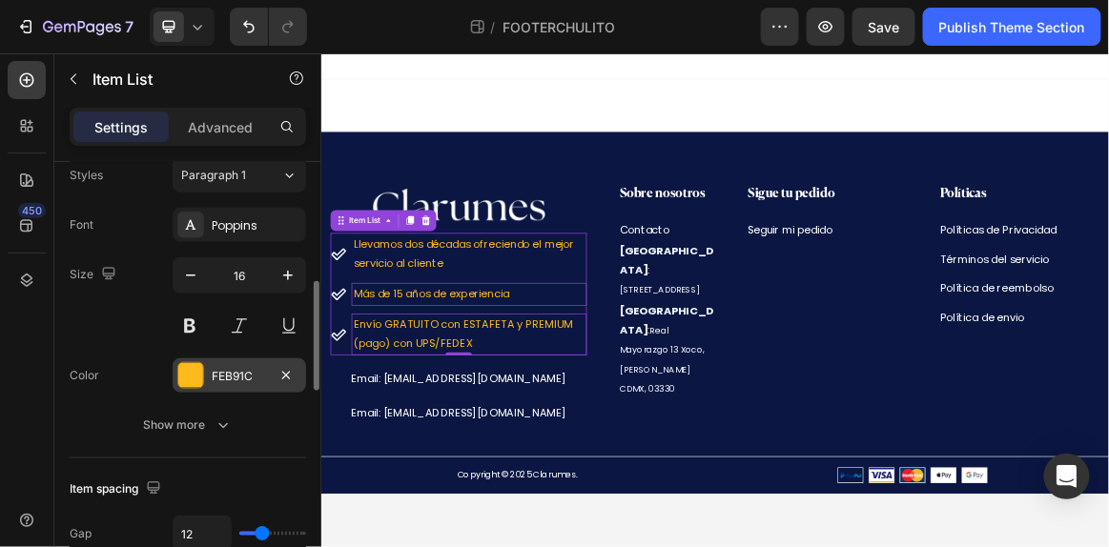
click at [192, 369] on div at bounding box center [190, 375] width 25 height 25
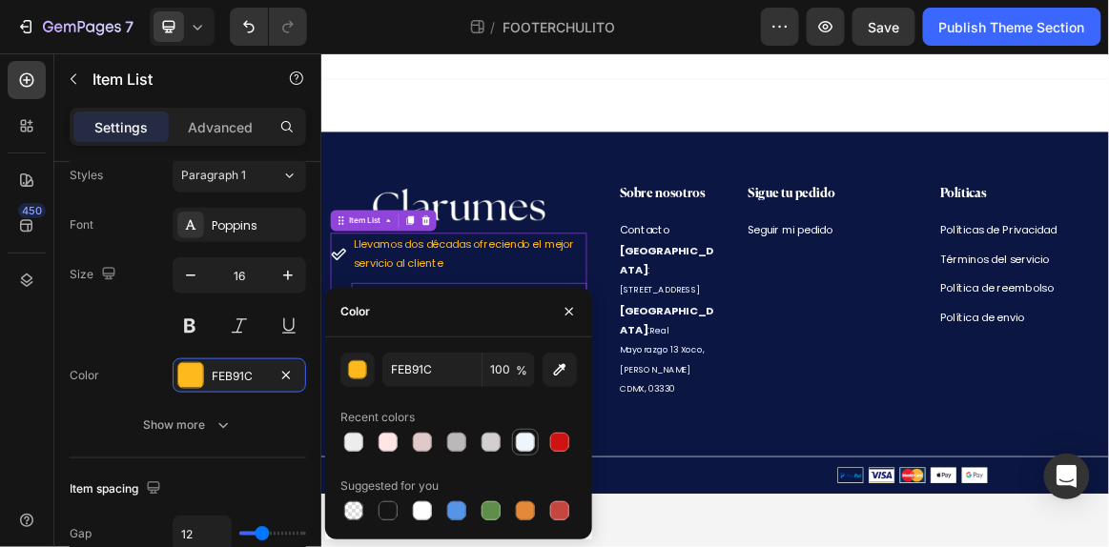
click at [518, 449] on div at bounding box center [525, 442] width 19 height 19
type input "F0F4FB"
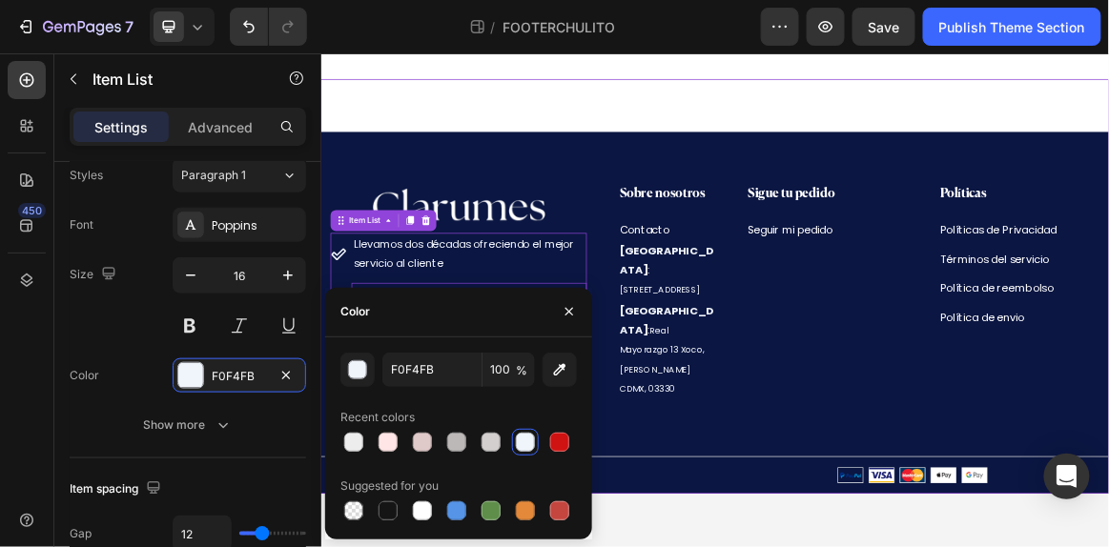
click at [610, 163] on div "Image Llevamos dos décadas ofreciendo el mejor servicio al cliente Más de 15 añ…" at bounding box center [892, 391] width 1144 height 601
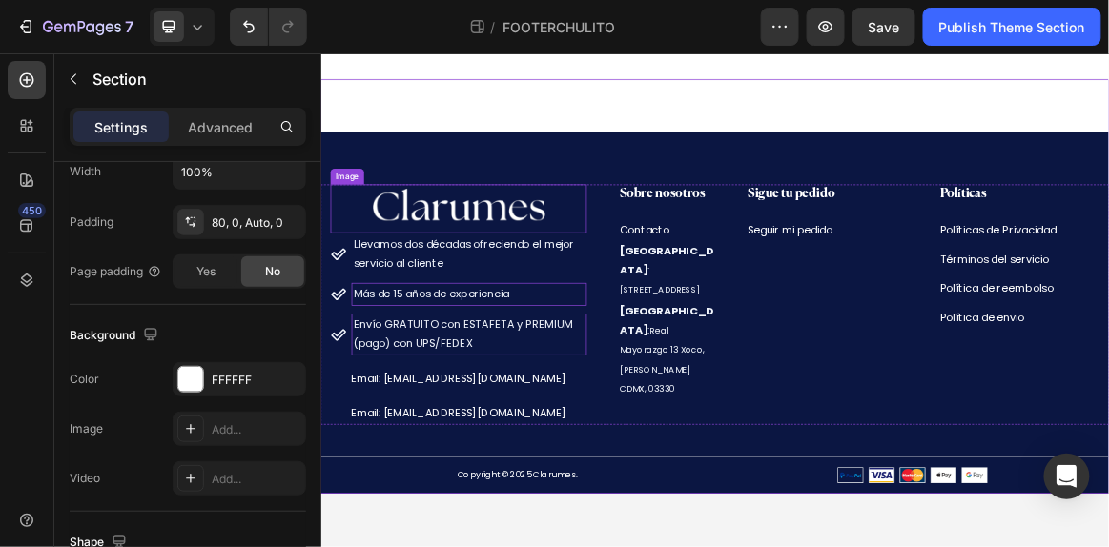
scroll to position [0, 0]
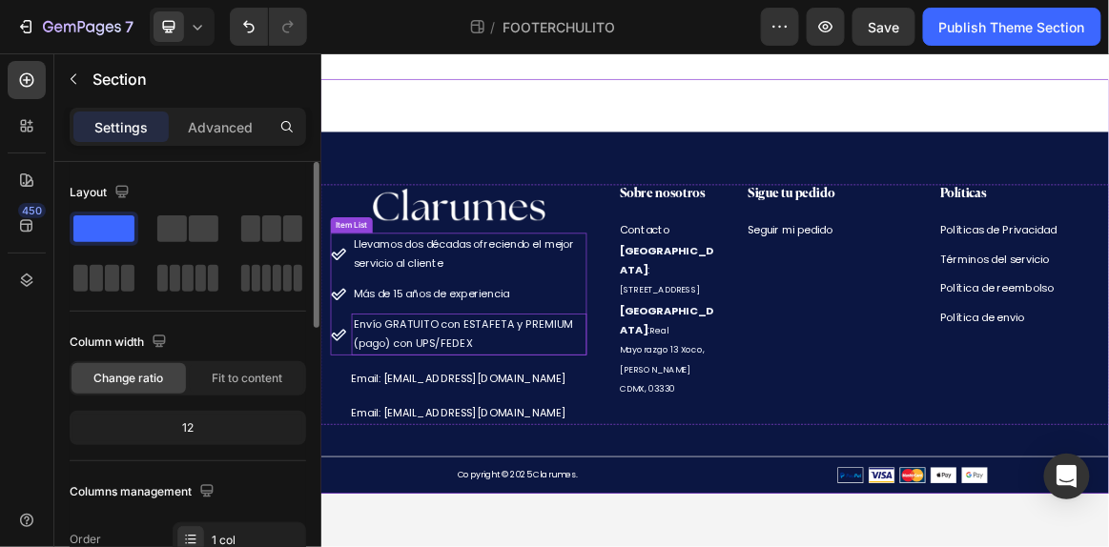
click at [563, 419] on div "Llevamos dos décadas ofreciendo el mejor servicio al cliente Más de 15 años de …" at bounding box center [521, 402] width 372 height 177
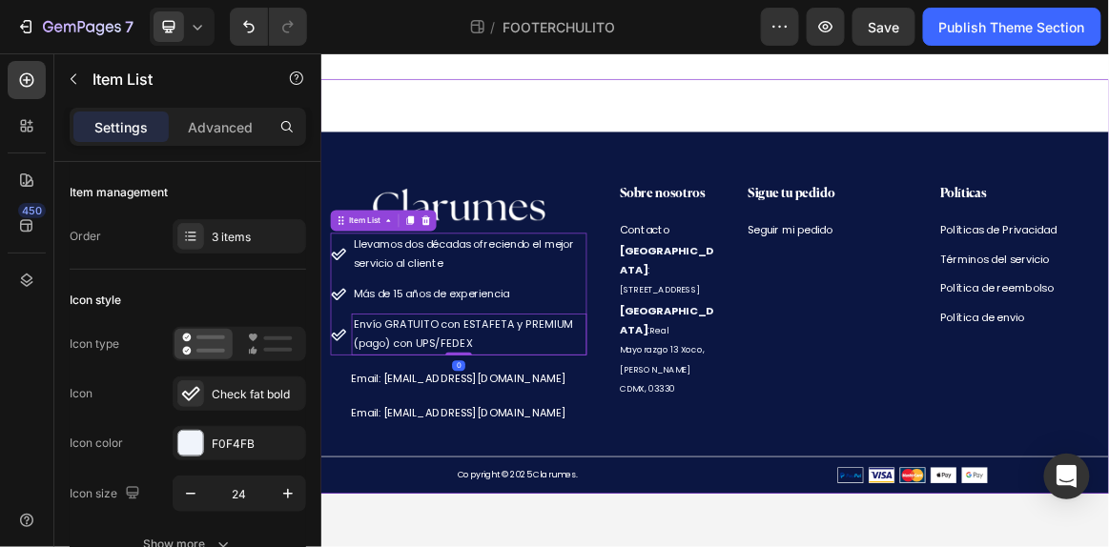
click at [688, 122] on div "Image Llevamos dos décadas ofreciendo el mejor servicio al cliente Más de 15 añ…" at bounding box center [892, 391] width 1144 height 601
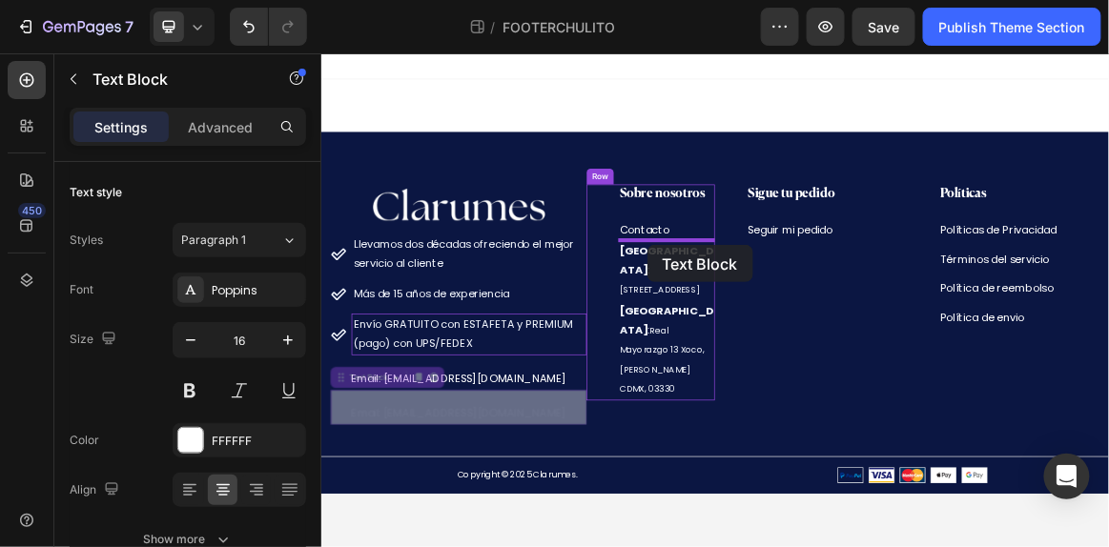
drag, startPoint x: 377, startPoint y: 531, endPoint x: 793, endPoint y: 331, distance: 461.3
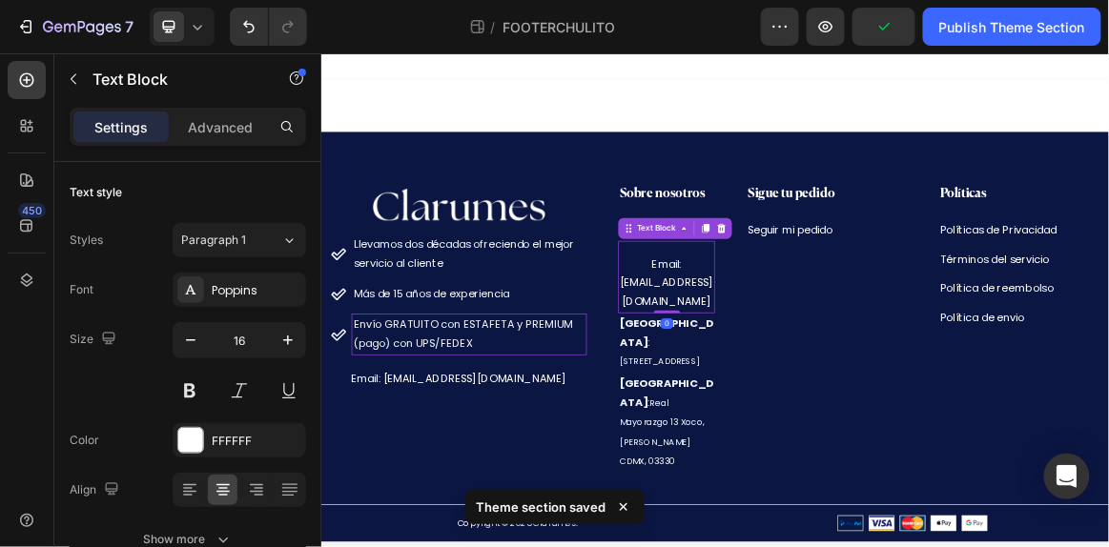
click at [803, 373] on p "Email: [EMAIL_ADDRESS][DOMAIN_NAME]" at bounding box center [822, 387] width 136 height 82
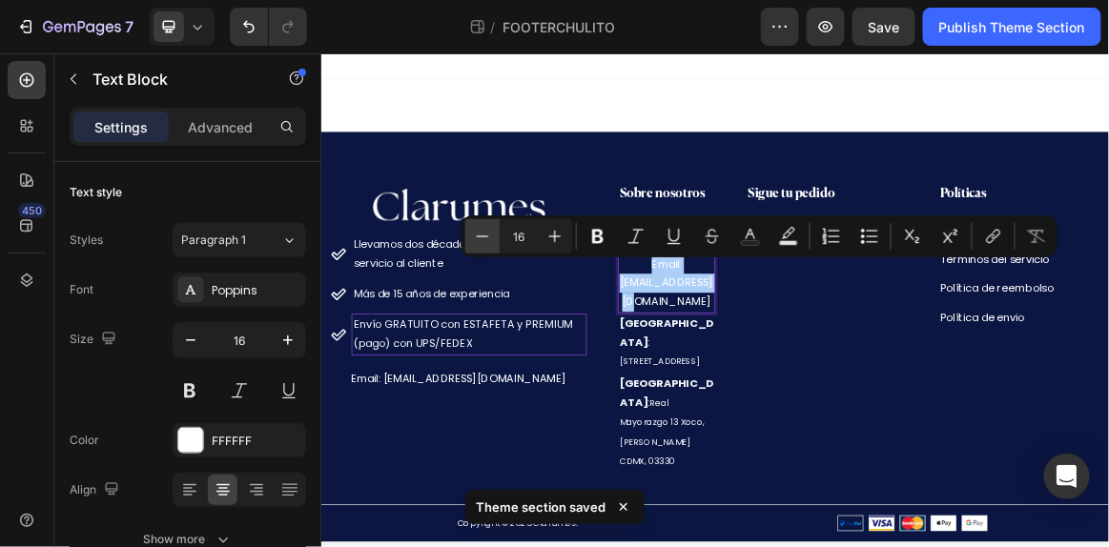
click at [491, 235] on button "Minus" at bounding box center [482, 236] width 34 height 34
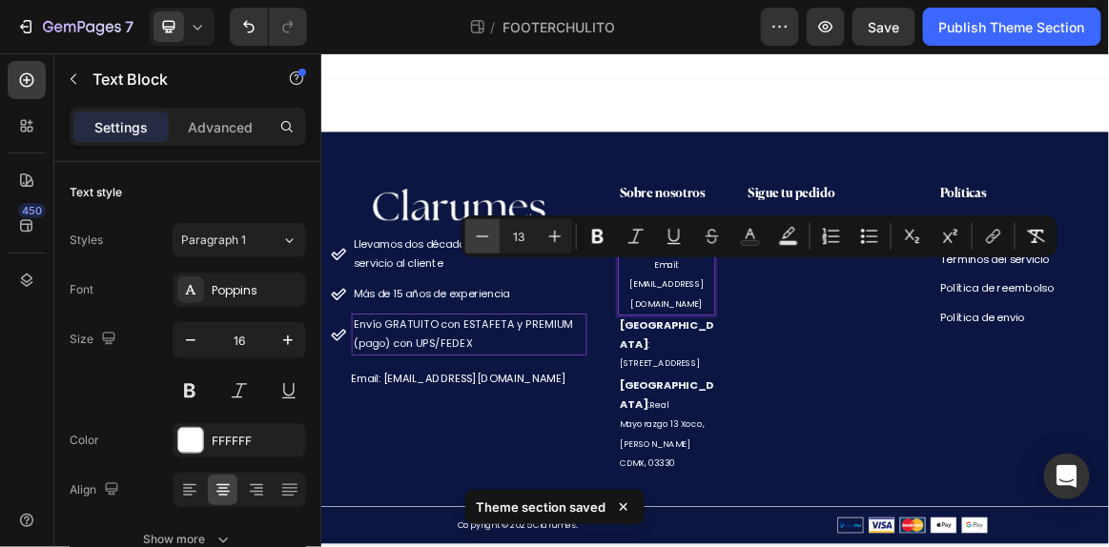
click at [491, 235] on button "Minus" at bounding box center [482, 236] width 34 height 34
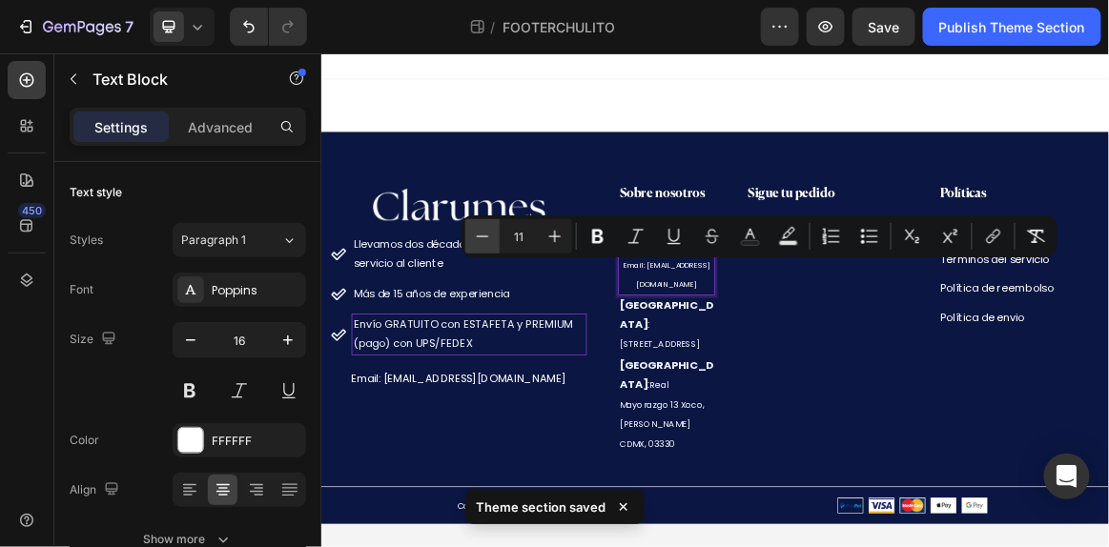
click at [491, 235] on button "Minus" at bounding box center [482, 236] width 34 height 34
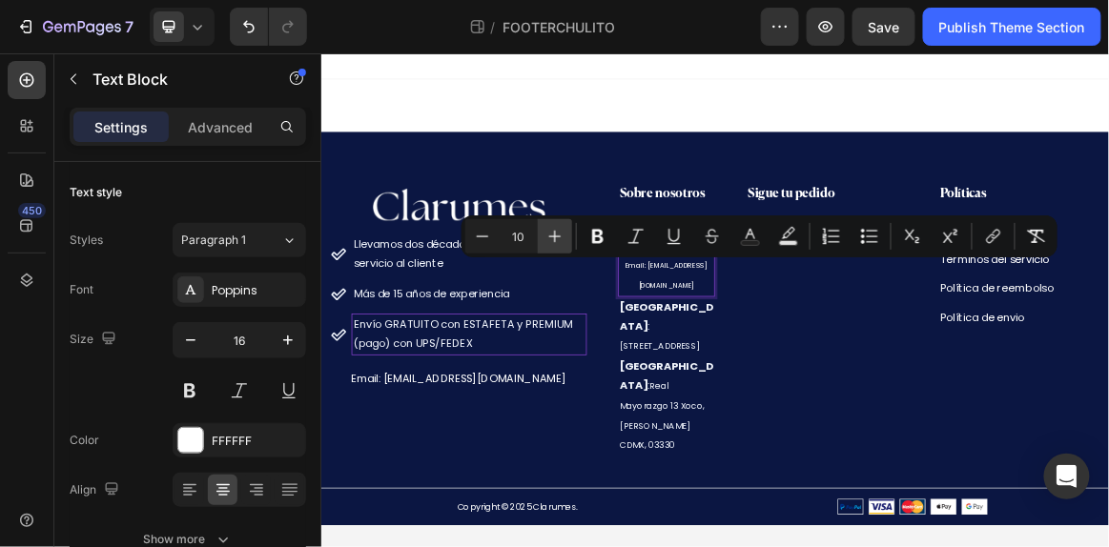
click at [546, 245] on icon "Editor contextual toolbar" at bounding box center [554, 236] width 19 height 19
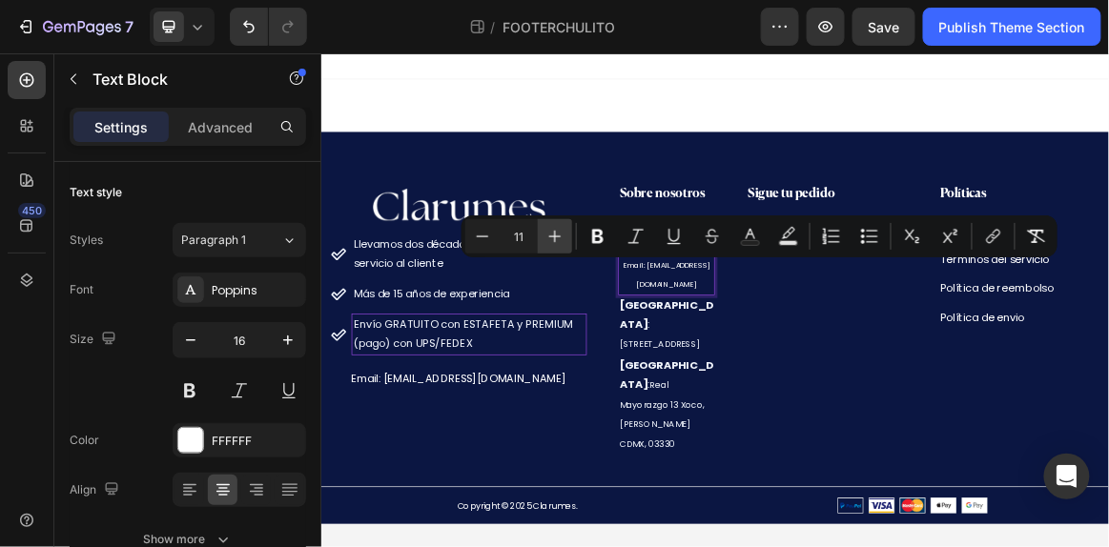
click at [555, 237] on icon "Editor contextual toolbar" at bounding box center [555, 237] width 12 height 12
type input "12"
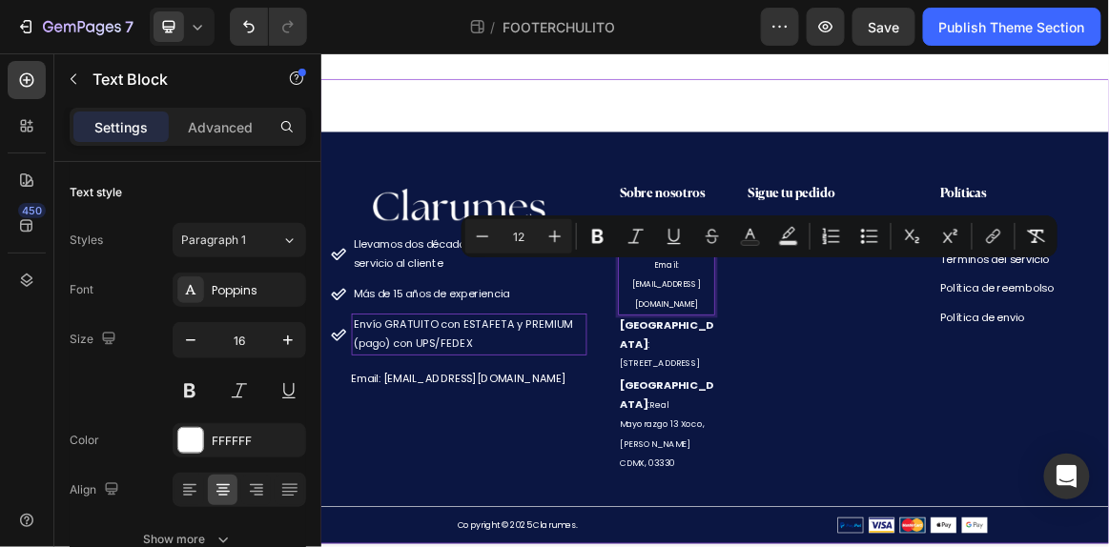
click at [832, 92] on div "Image Llevamos dos décadas ofreciendo el mejor servicio al cliente Más de 15 añ…" at bounding box center [892, 428] width 1144 height 674
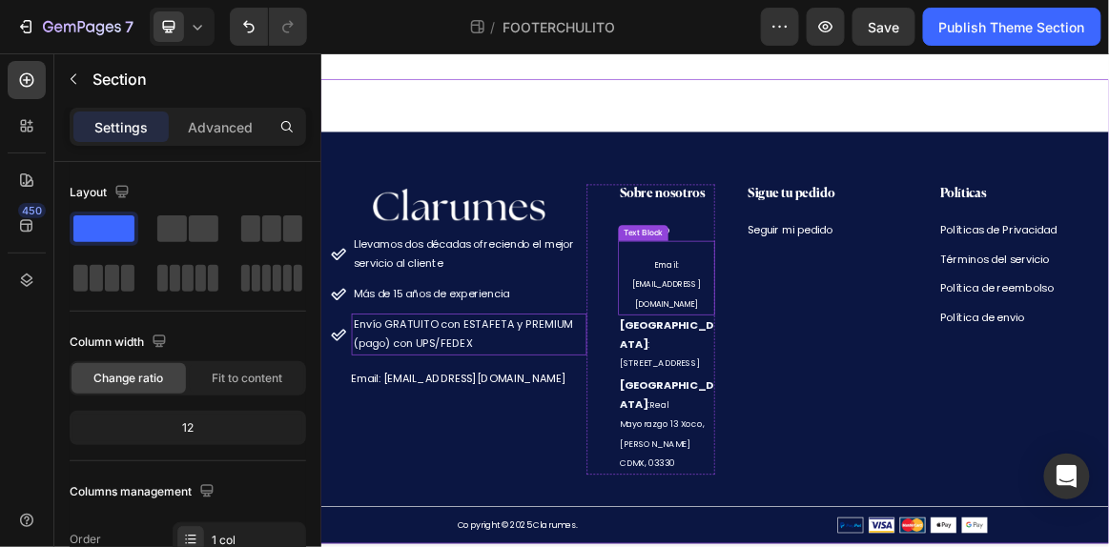
click at [825, 347] on p "Email: [EMAIL_ADDRESS][DOMAIN_NAME]" at bounding box center [822, 388] width 136 height 85
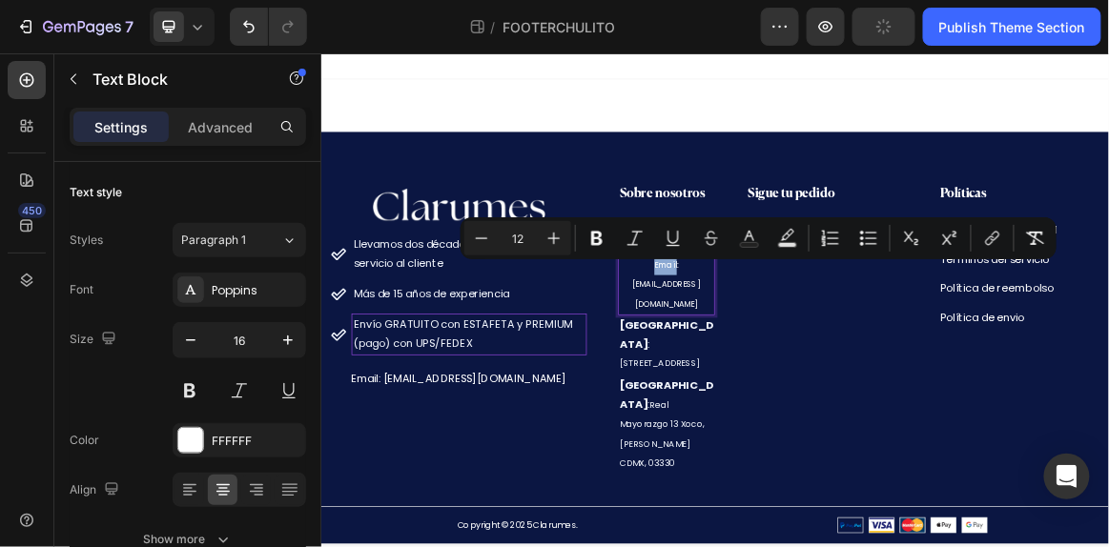
click at [794, 364] on p "Email: [EMAIL_ADDRESS][DOMAIN_NAME]" at bounding box center [822, 388] width 136 height 85
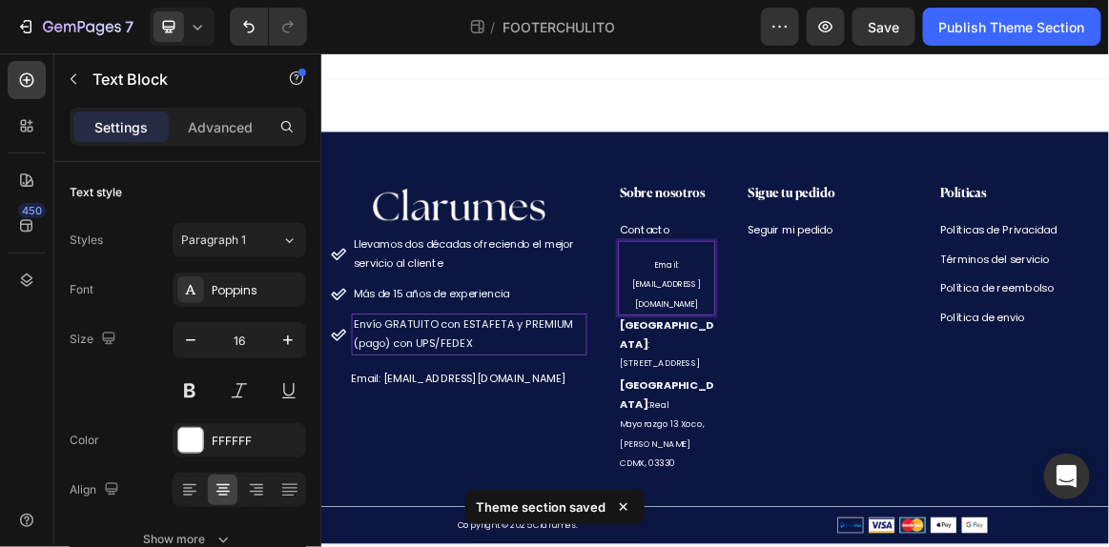
drag, startPoint x: 795, startPoint y: 363, endPoint x: 790, endPoint y: 337, distance: 26.2
click at [790, 337] on div "Email: [EMAIL_ADDRESS][DOMAIN_NAME] Text Block 0" at bounding box center [822, 379] width 140 height 108
click at [237, 122] on p "Advanced" at bounding box center [220, 127] width 65 height 20
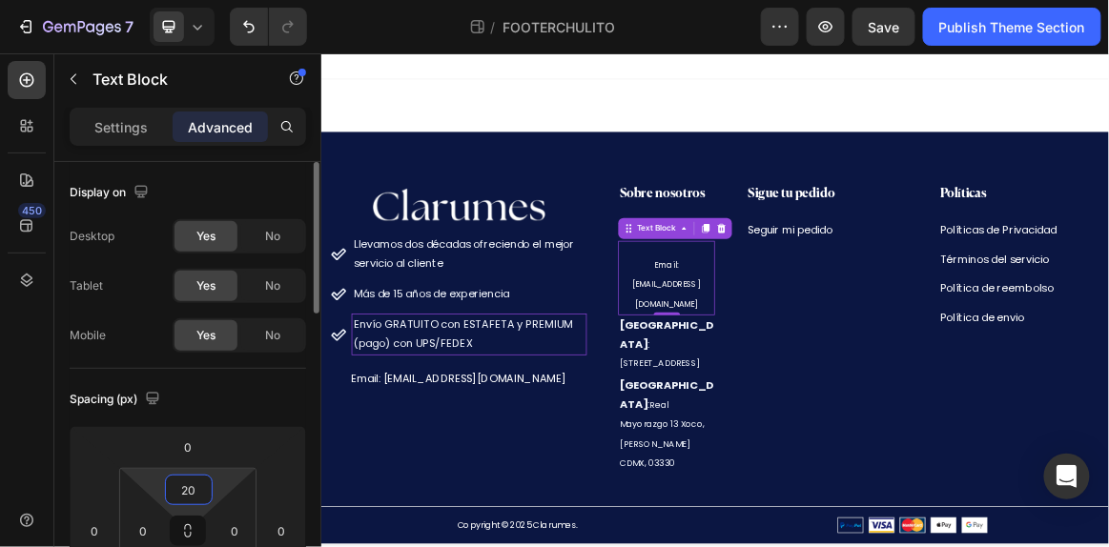
click at [192, 488] on input "20" at bounding box center [189, 490] width 38 height 29
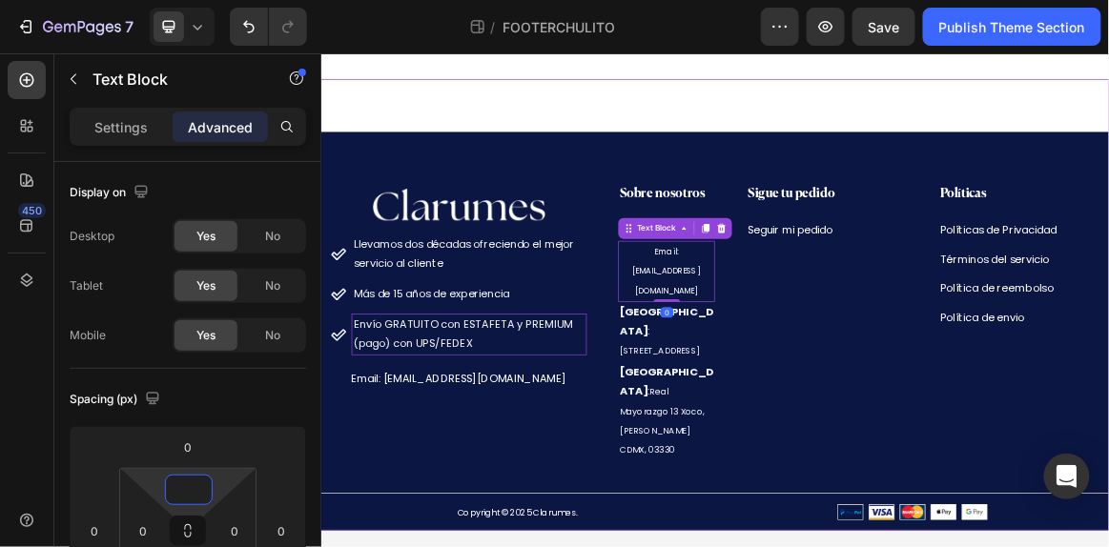
click at [814, 106] on div "Image Llevamos dos décadas ofreciendo el mejor servicio al cliente Más de 15 añ…" at bounding box center [892, 418] width 1144 height 655
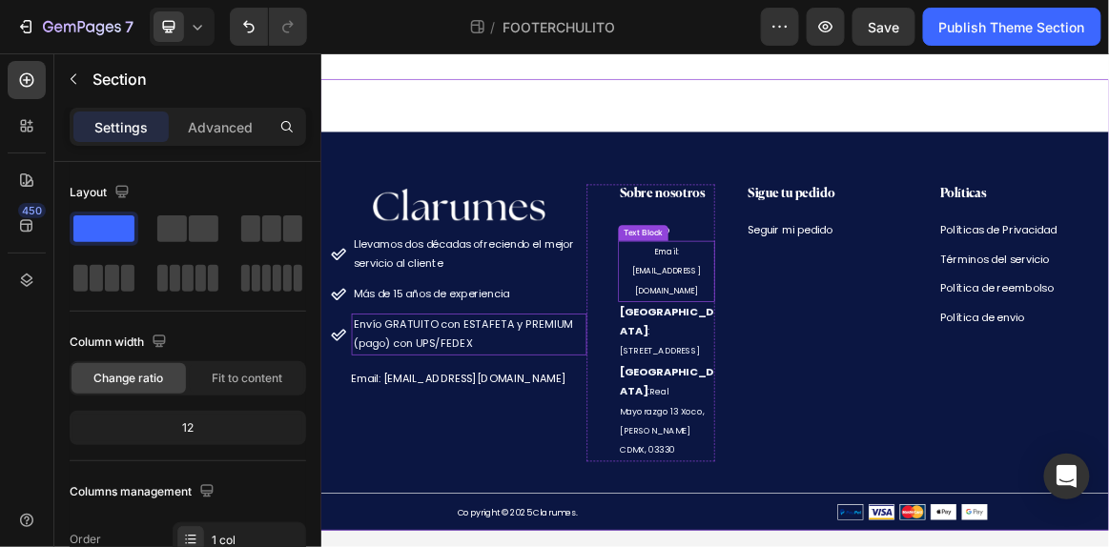
click at [803, 336] on p "Email: [EMAIL_ADDRESS][DOMAIN_NAME]" at bounding box center [822, 369] width 136 height 85
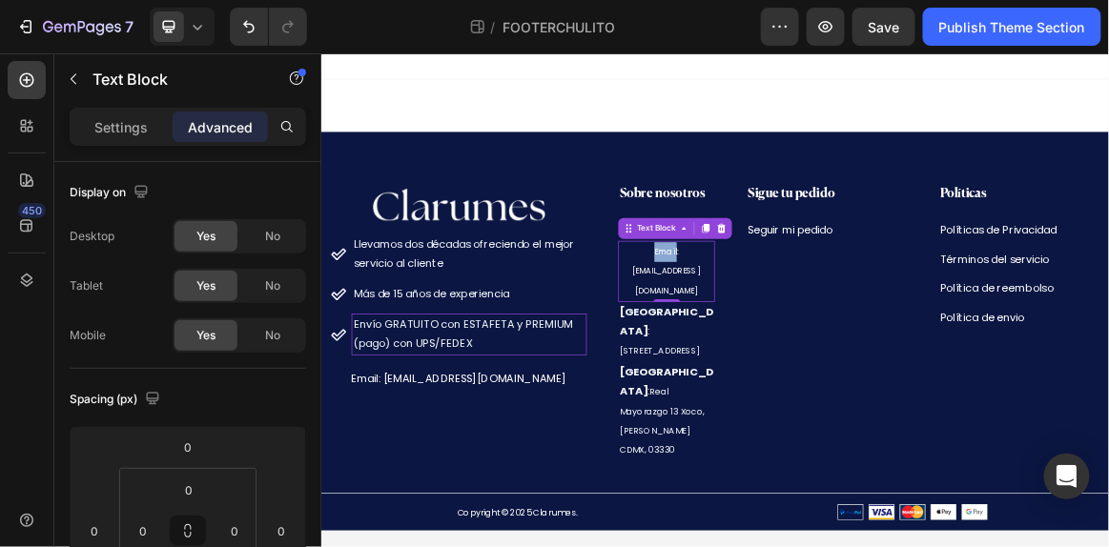
click at [803, 336] on p "Email: [EMAIL_ADDRESS][DOMAIN_NAME]" at bounding box center [822, 369] width 136 height 85
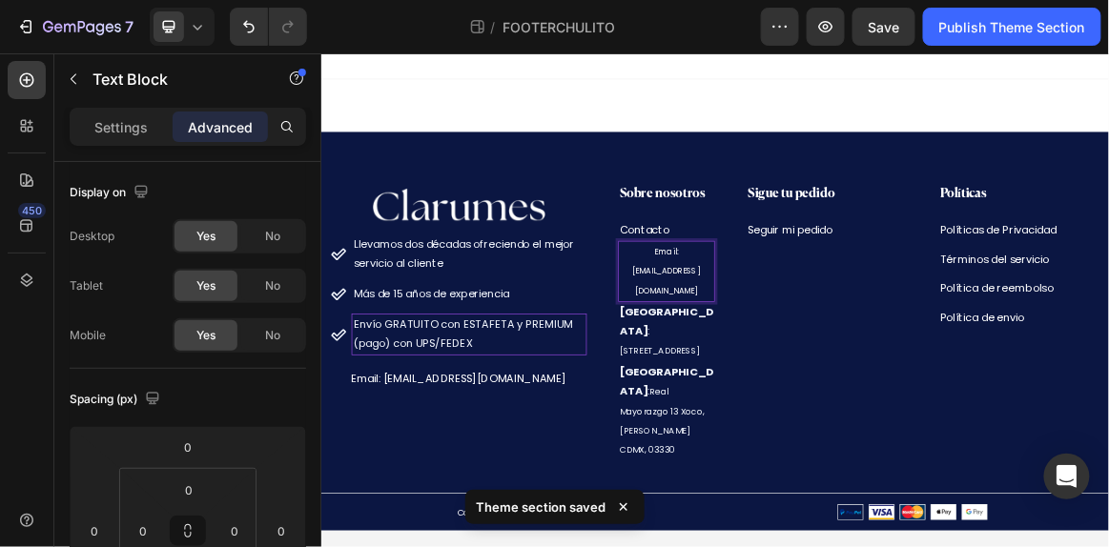
click at [818, 344] on span "Email: [EMAIL_ADDRESS][DOMAIN_NAME]" at bounding box center [822, 369] width 100 height 73
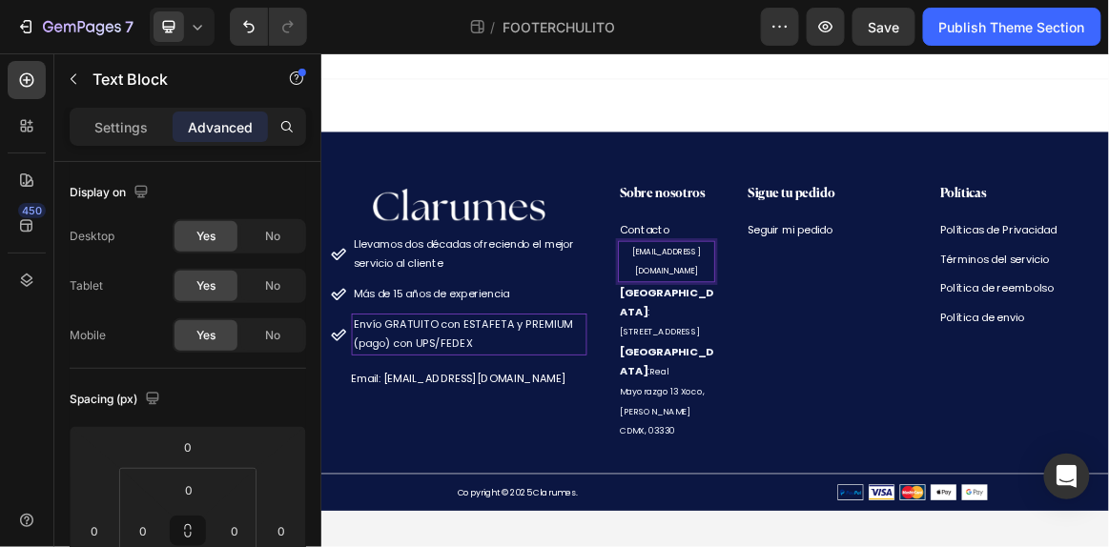
click at [818, 344] on span "[EMAIL_ADDRESS][DOMAIN_NAME]" at bounding box center [822, 355] width 100 height 45
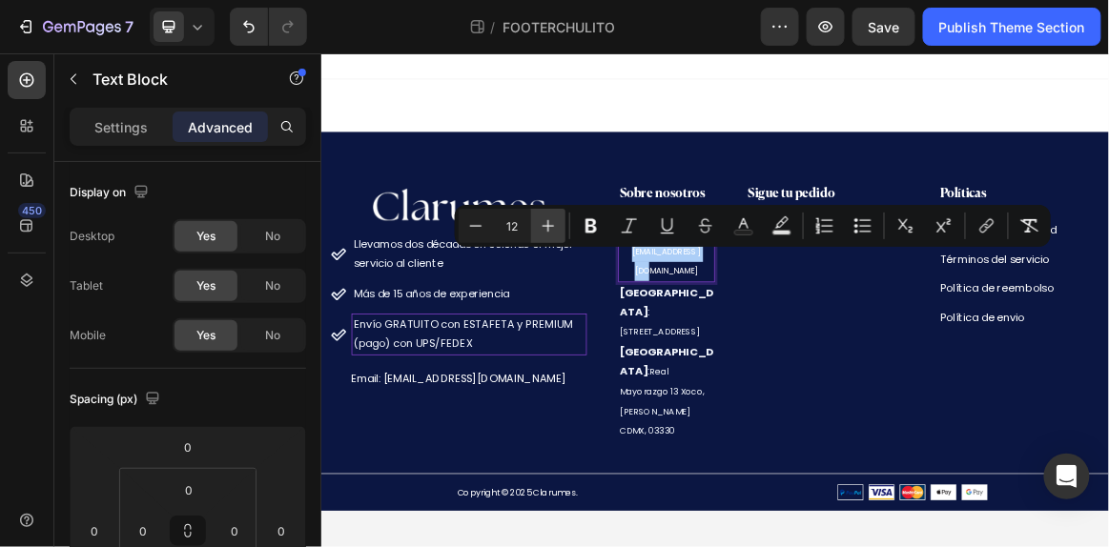
click at [551, 225] on icon "Editor contextual toolbar" at bounding box center [548, 226] width 12 height 12
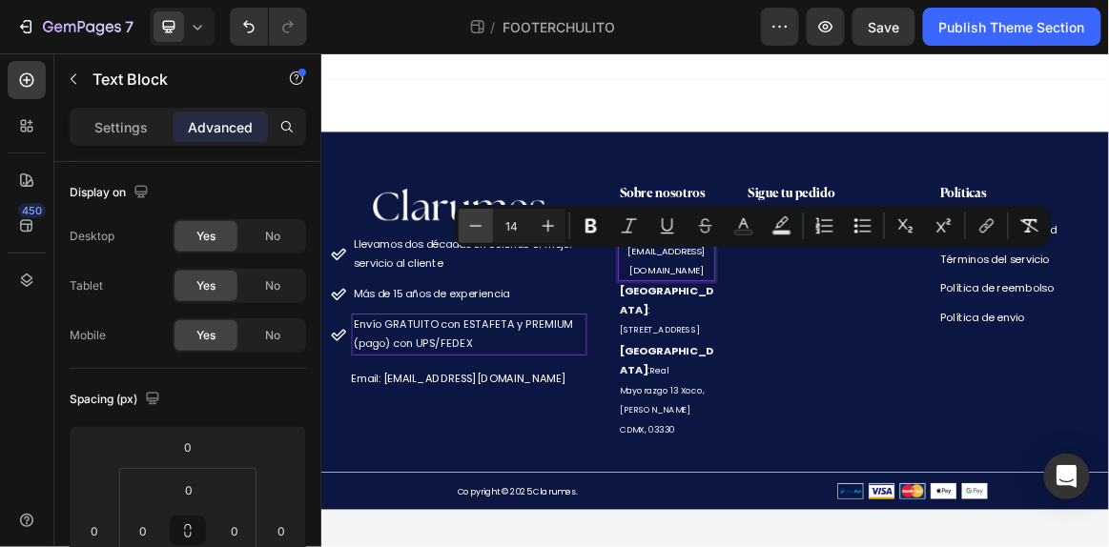
click at [469, 230] on icon "Editor contextual toolbar" at bounding box center [475, 225] width 19 height 19
type input "13"
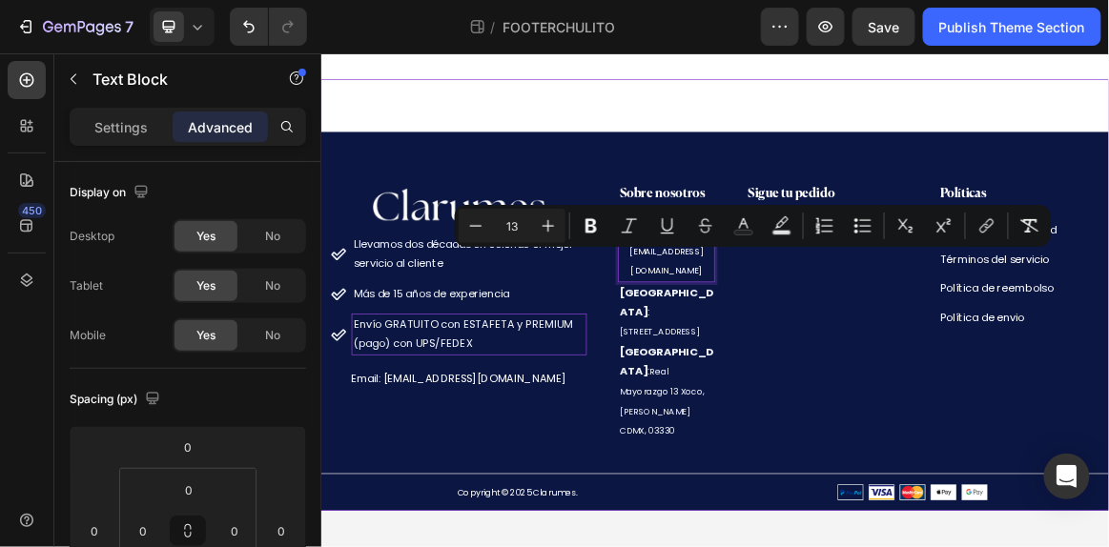
click at [821, 120] on div "Image Llevamos dos décadas ofreciendo el mejor servicio al cliente Más de 15 añ…" at bounding box center [892, 404] width 1144 height 626
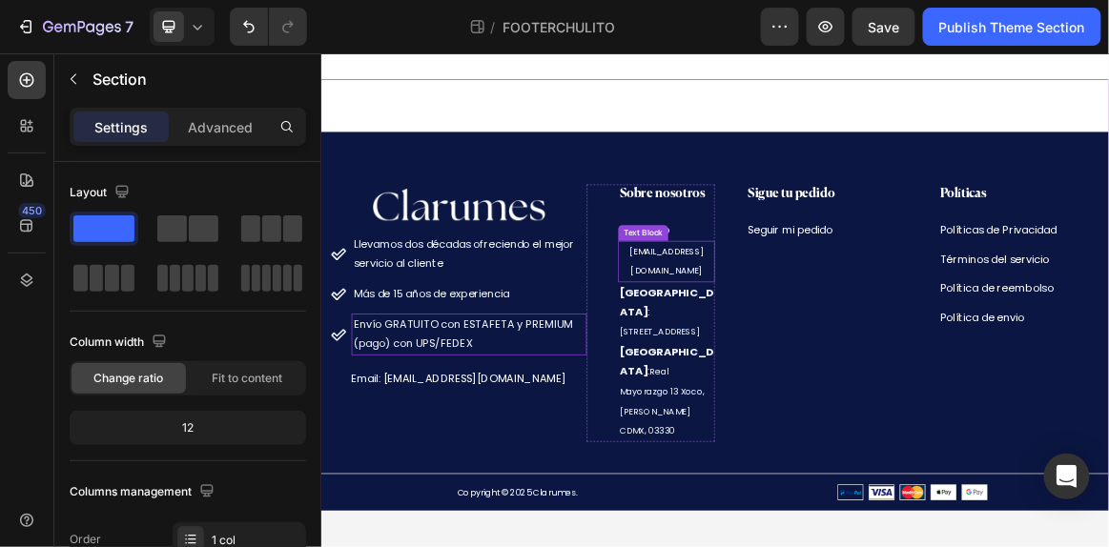
click at [847, 337] on span "[EMAIL_ADDRESS][DOMAIN_NAME]" at bounding box center [822, 355] width 109 height 47
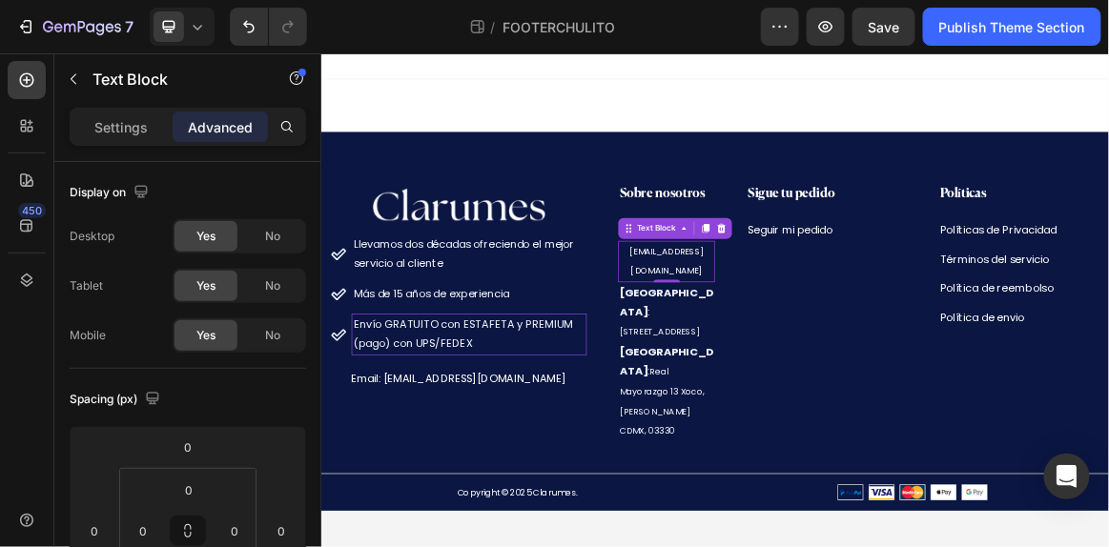
click at [873, 546] on body "Image Llevamos dos décadas ofreciendo el mejor servicio al cliente Más de 15 añ…" at bounding box center [892, 410] width 1144 height 717
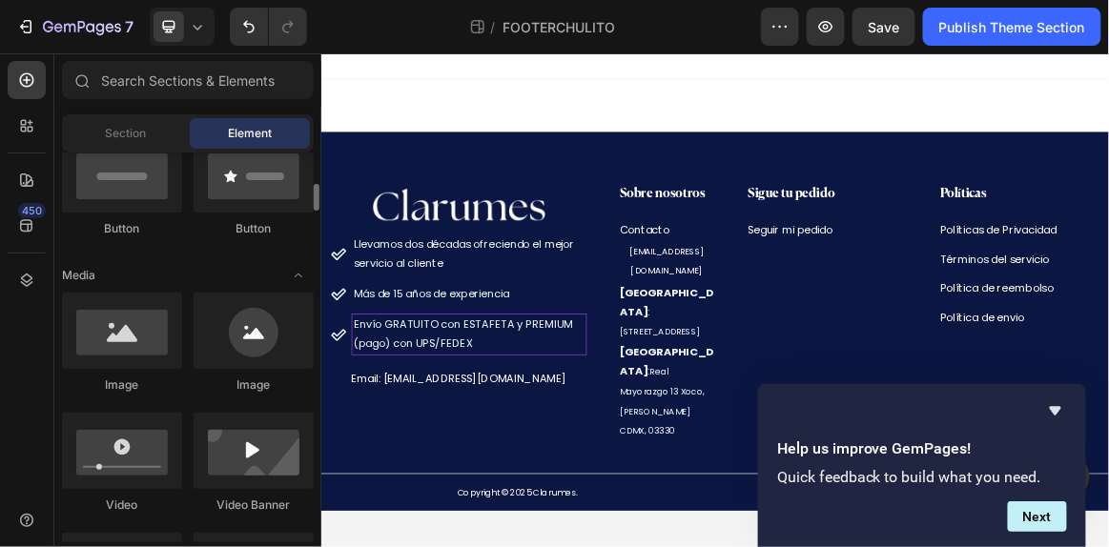
scroll to position [489, 0]
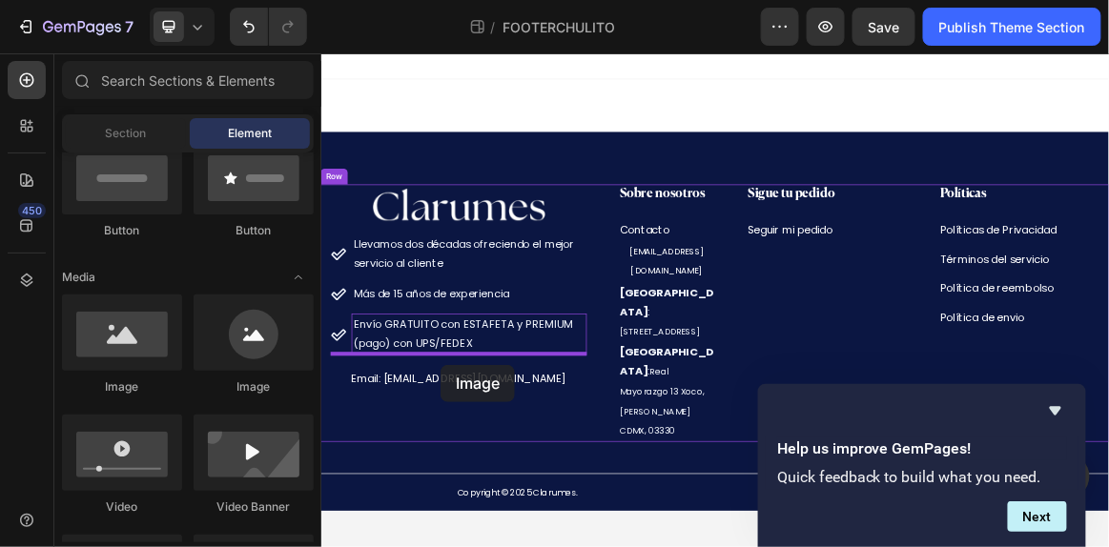
drag, startPoint x: 474, startPoint y: 384, endPoint x: 493, endPoint y: 504, distance: 121.6
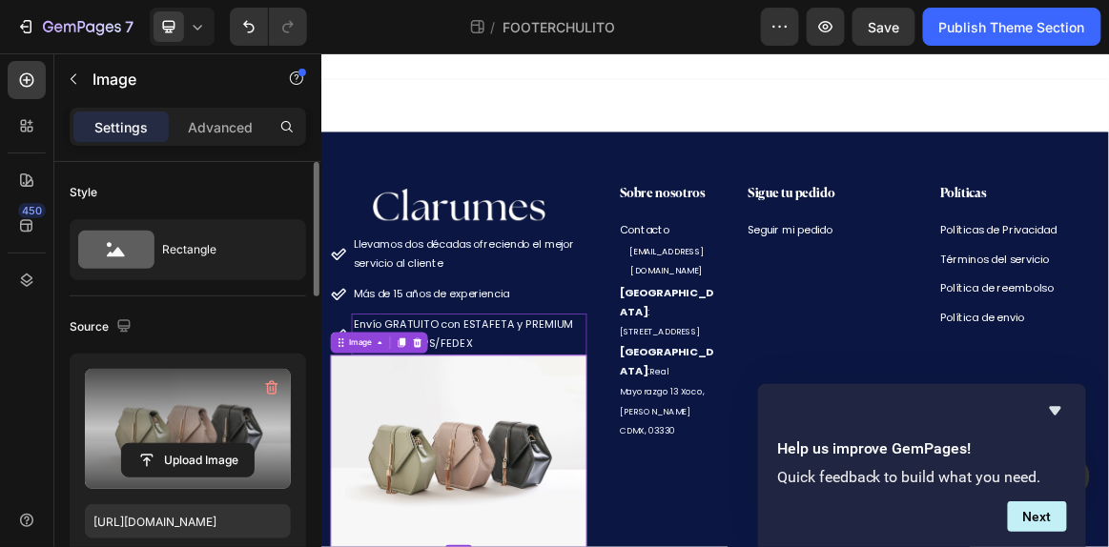
click at [165, 437] on label at bounding box center [188, 429] width 206 height 120
click at [165, 444] on input "file" at bounding box center [188, 460] width 132 height 32
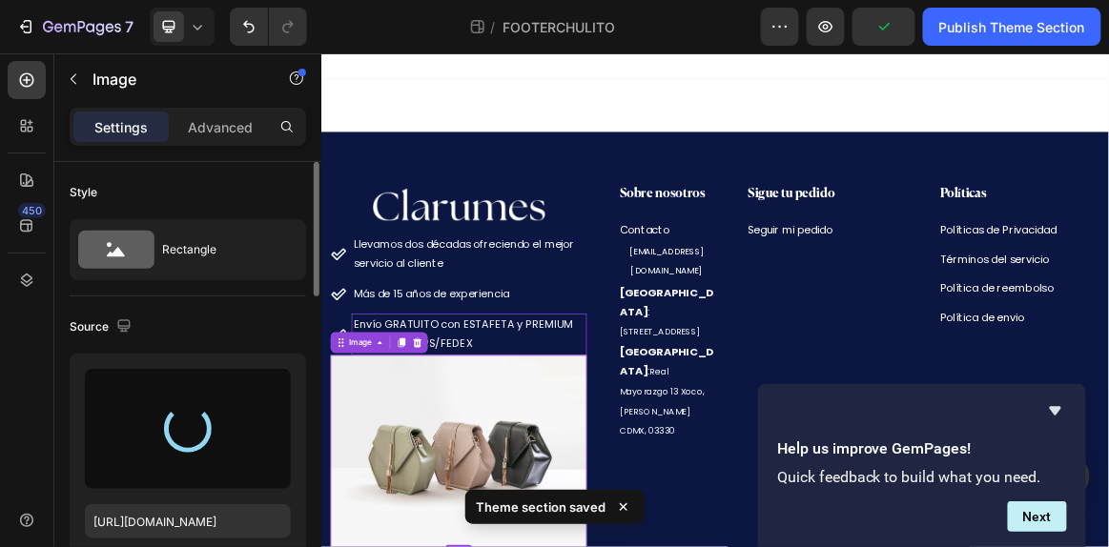
type input "[URL][DOMAIN_NAME]"
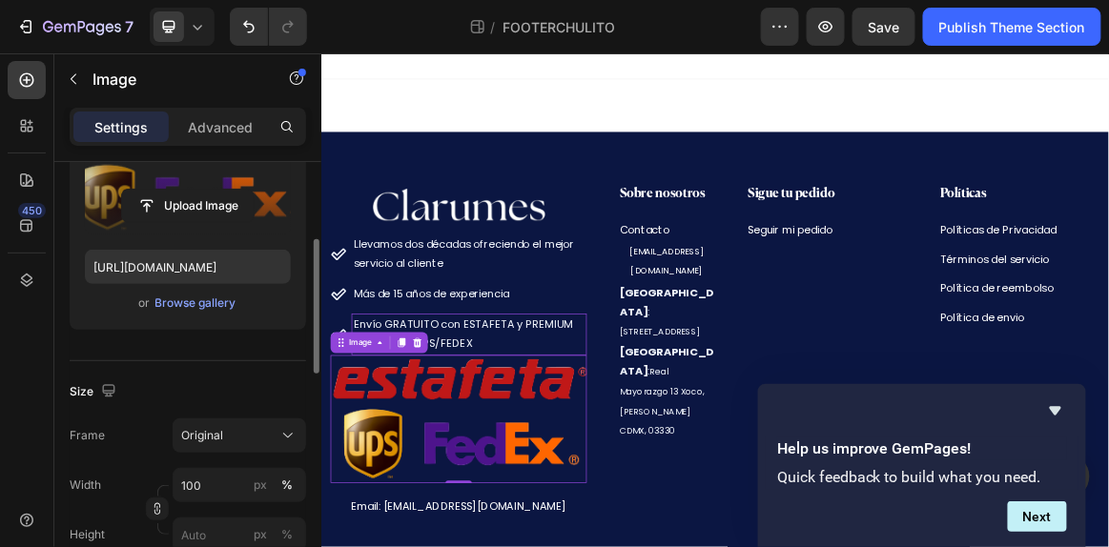
scroll to position [255, 0]
click at [225, 438] on div "Original" at bounding box center [227, 435] width 93 height 17
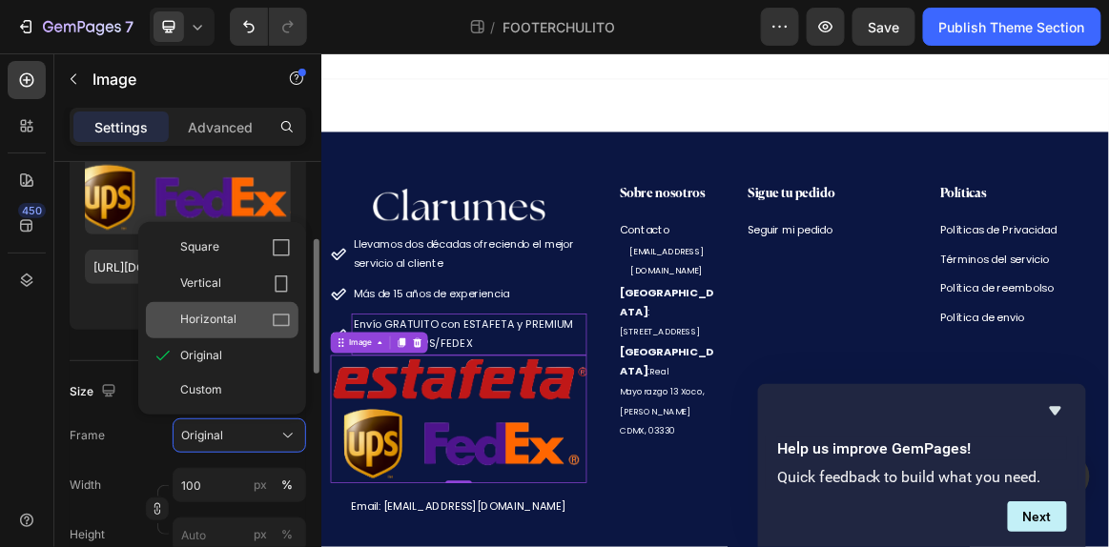
click at [243, 316] on div "Horizontal" at bounding box center [235, 320] width 111 height 19
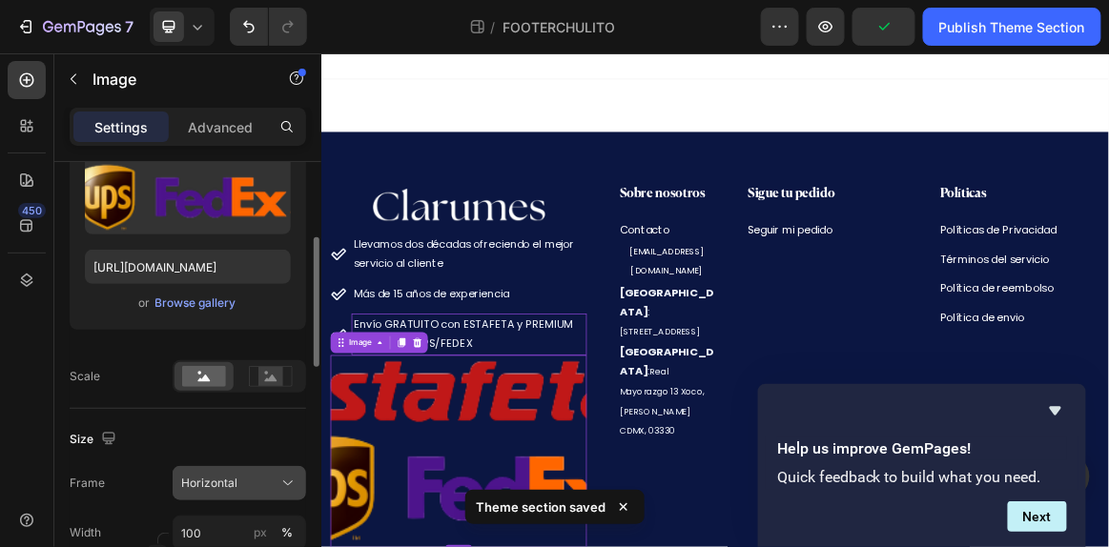
click at [237, 491] on button "Horizontal" at bounding box center [239, 483] width 133 height 34
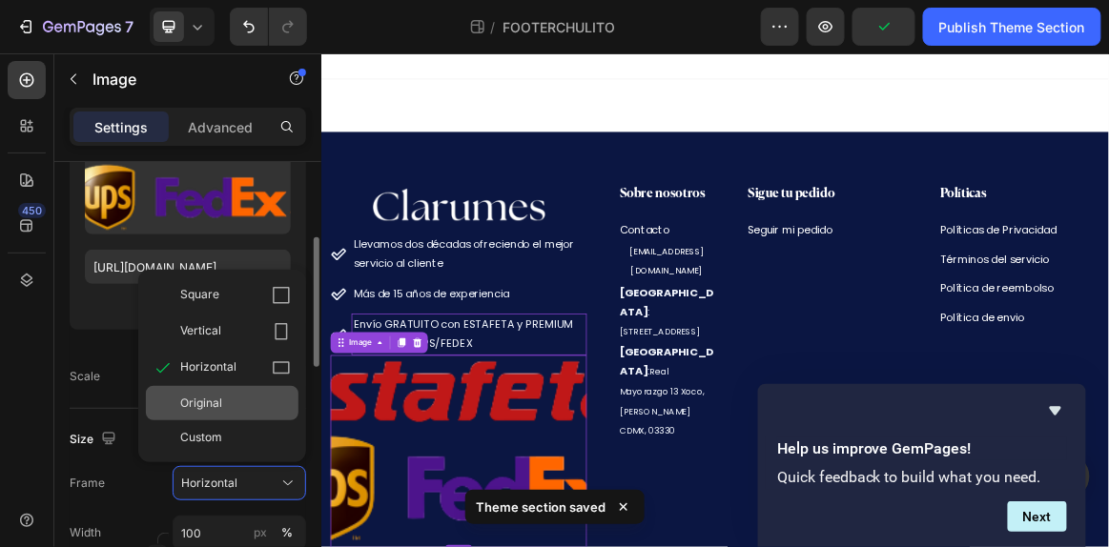
click at [253, 406] on div "Original" at bounding box center [235, 403] width 111 height 17
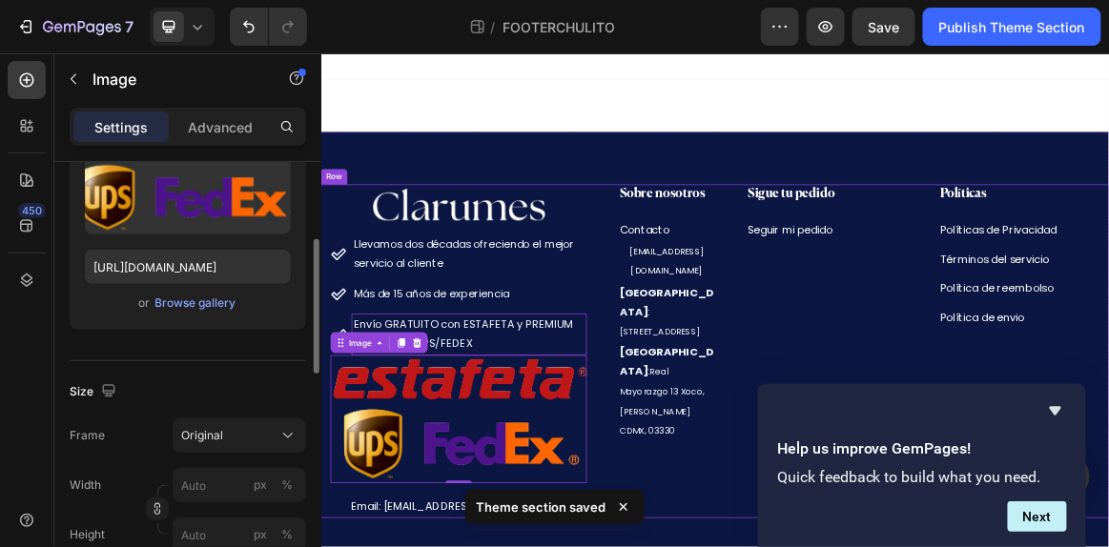
click at [799, 546] on div "Sobre nosotros Heading Contacto Text Block [EMAIL_ADDRESS][DOMAIN_NAME] Text Bl…" at bounding box center [799, 485] width 186 height 484
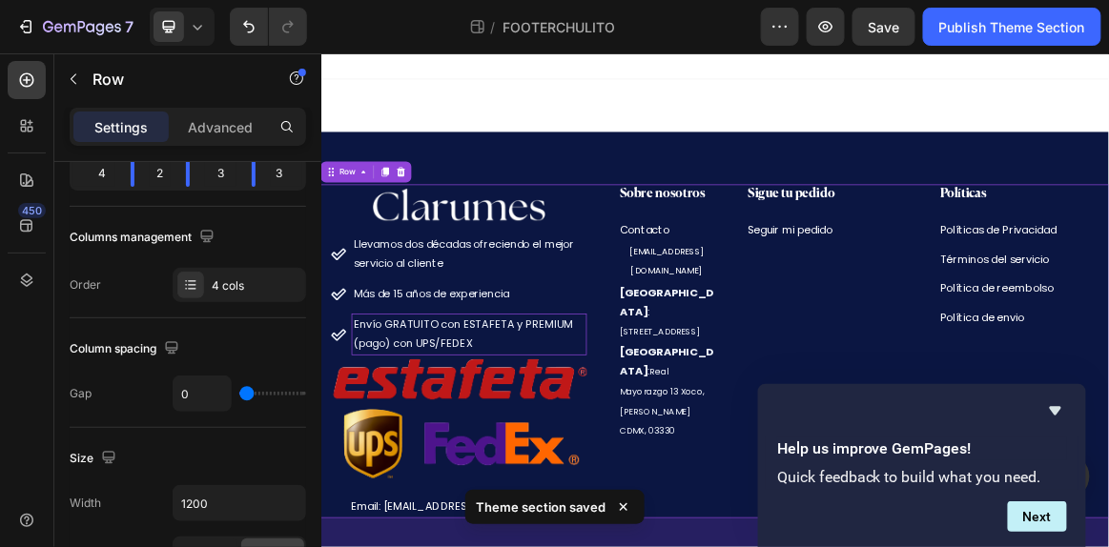
scroll to position [0, 0]
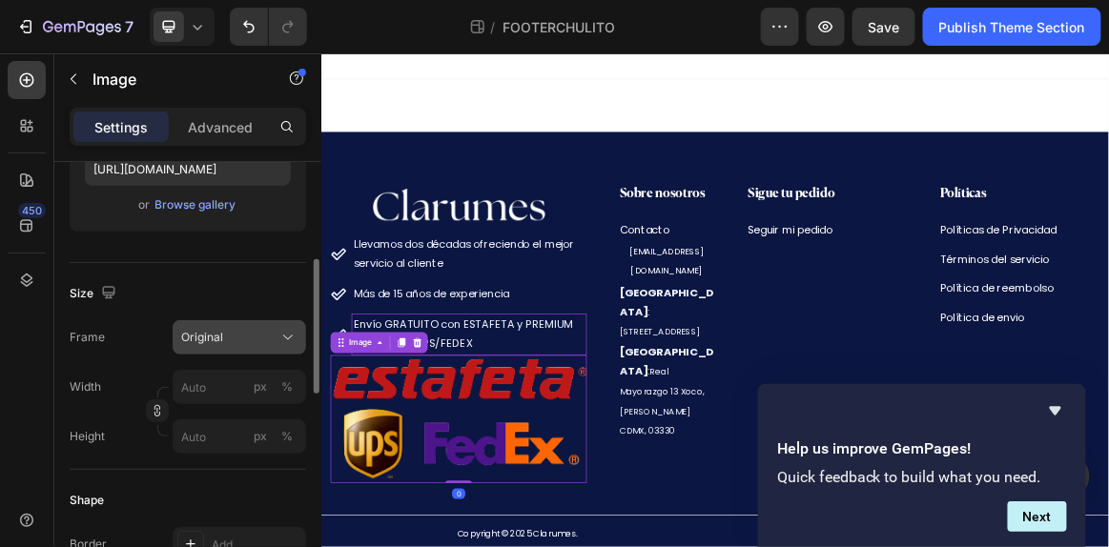
scroll to position [345, 0]
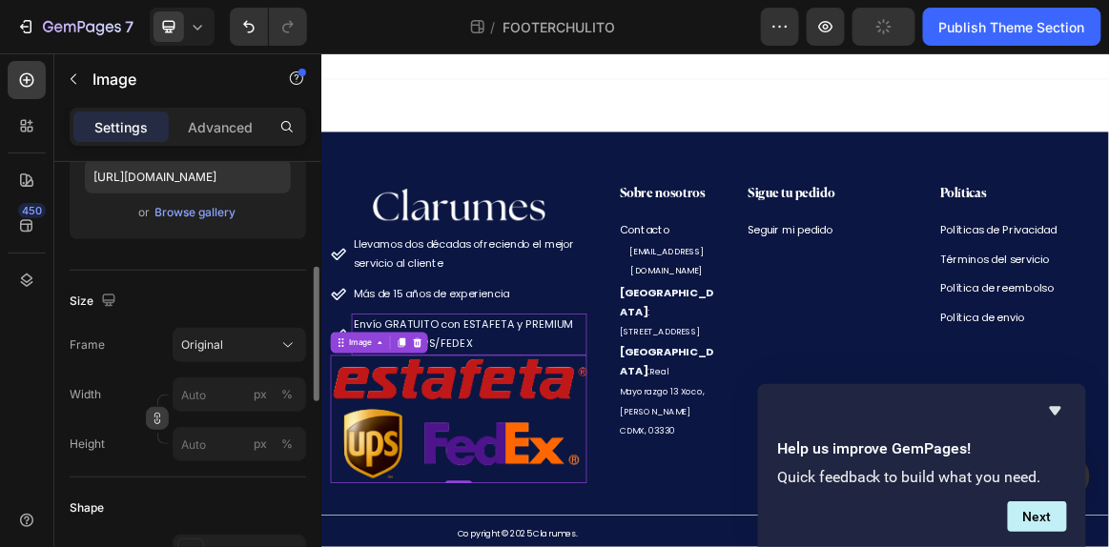
click at [161, 418] on icon "button" at bounding box center [157, 418] width 13 height 13
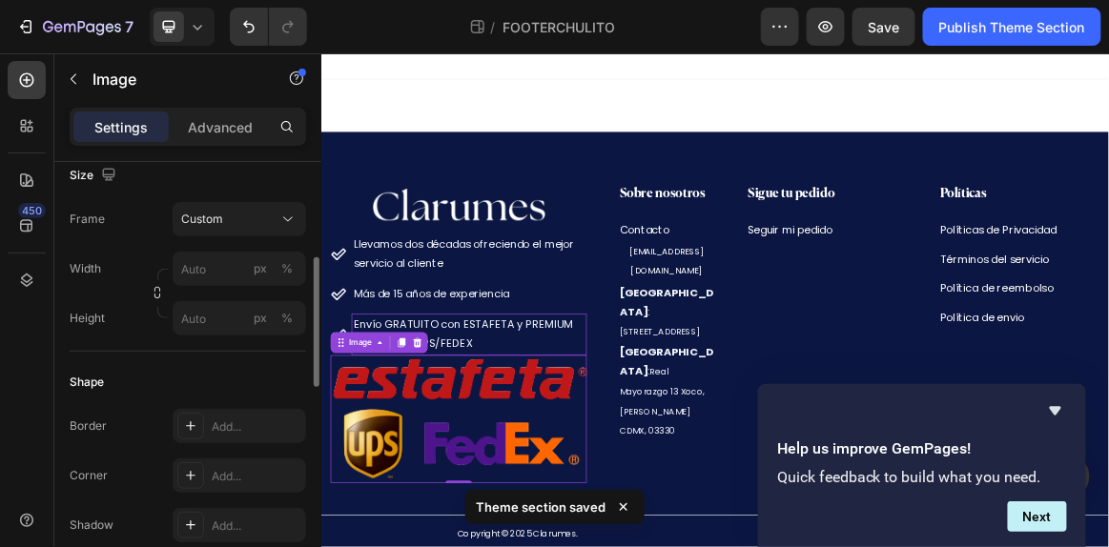
scroll to position [526, 0]
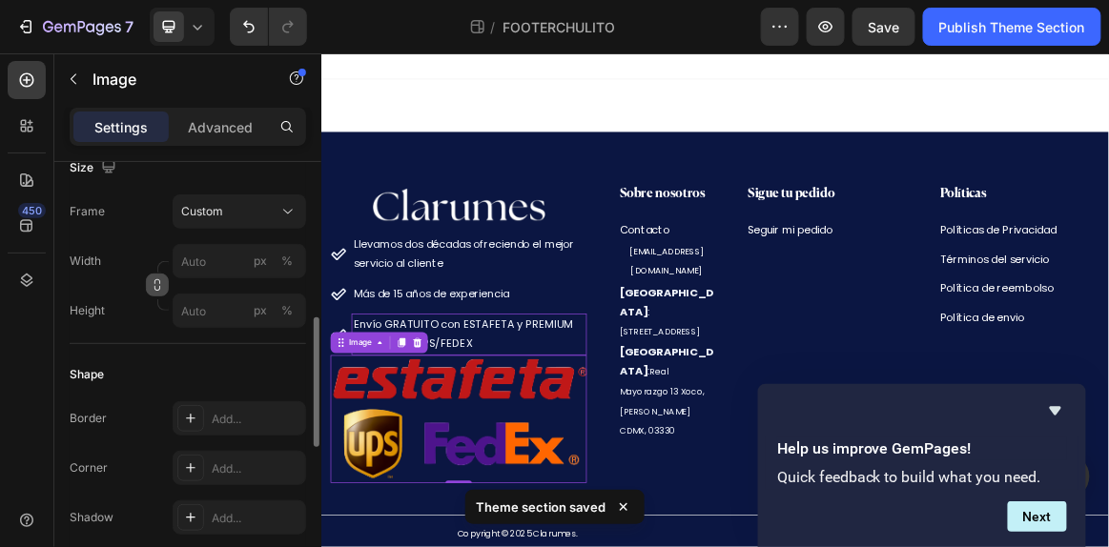
click at [158, 279] on icon "button" at bounding box center [157, 281] width 6 height 5
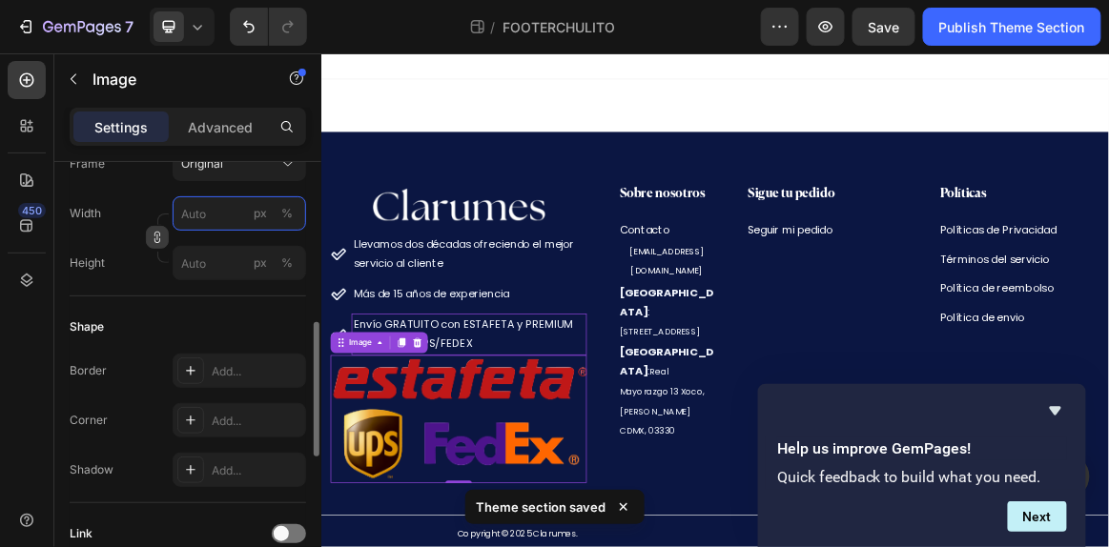
click at [194, 213] on input "px %" at bounding box center [239, 213] width 133 height 34
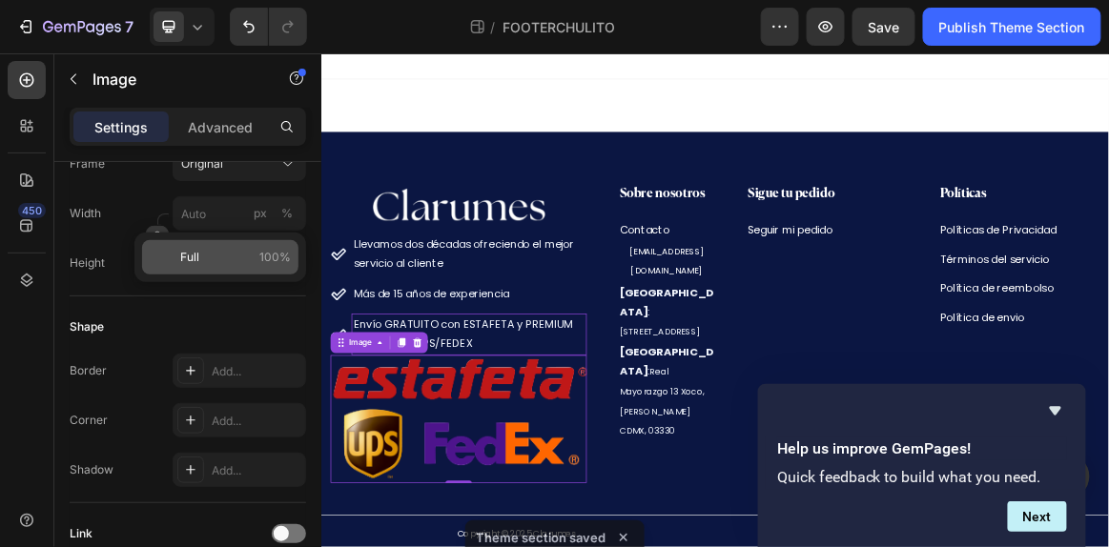
click at [222, 266] on div "Full 100%" at bounding box center [220, 257] width 156 height 34
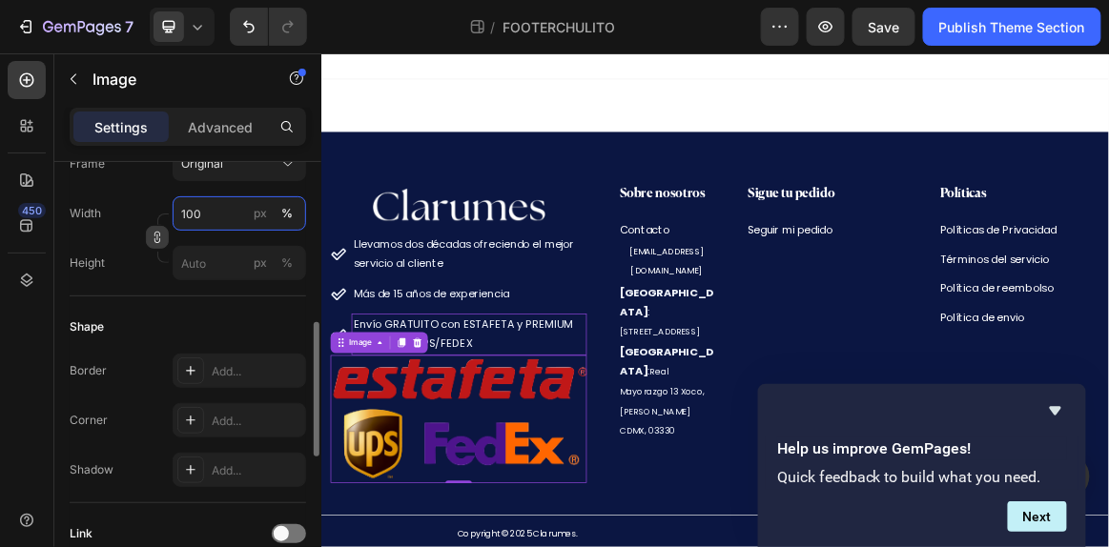
click at [213, 201] on input "100" at bounding box center [239, 213] width 133 height 34
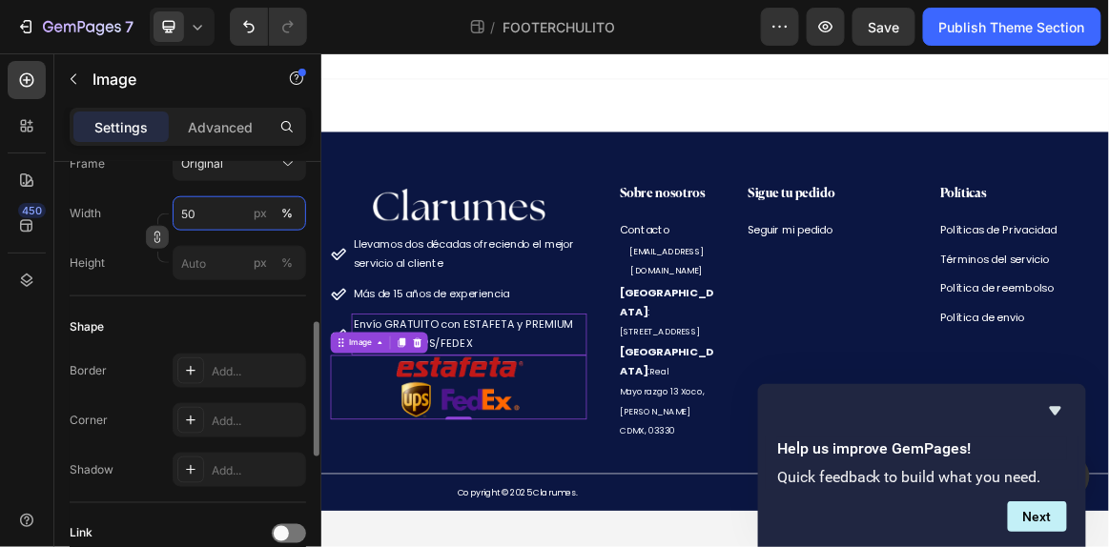
type input "50"
click at [136, 196] on div "Width 50 px %" at bounding box center [188, 213] width 236 height 34
click at [195, 304] on div "Shape Border Add... Corner Add... Shadow Add..." at bounding box center [188, 399] width 236 height 207
click at [225, 117] on p "Advanced" at bounding box center [220, 127] width 65 height 20
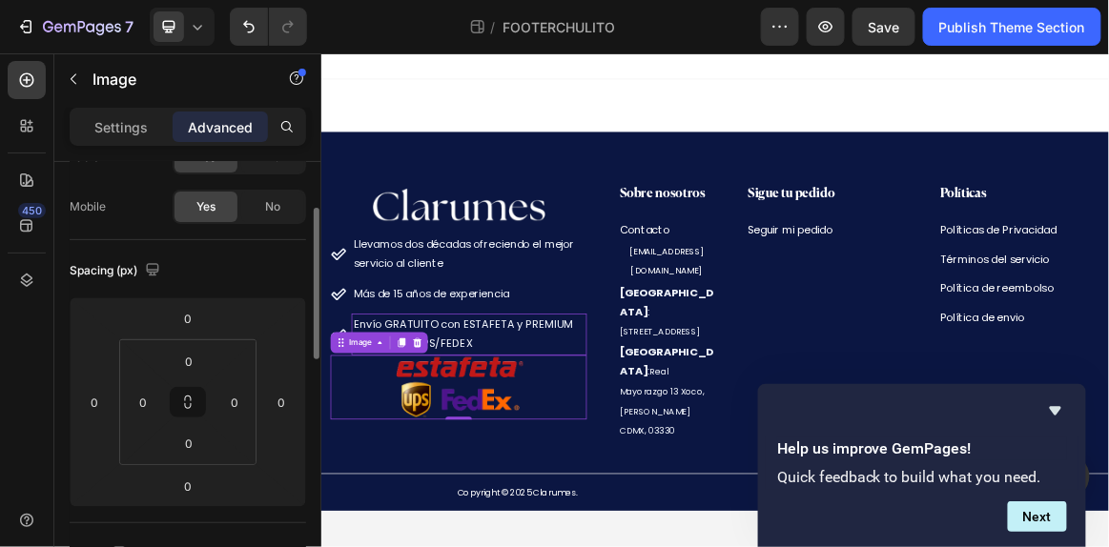
scroll to position [130, 0]
click at [185, 363] on input "0" at bounding box center [189, 360] width 38 height 29
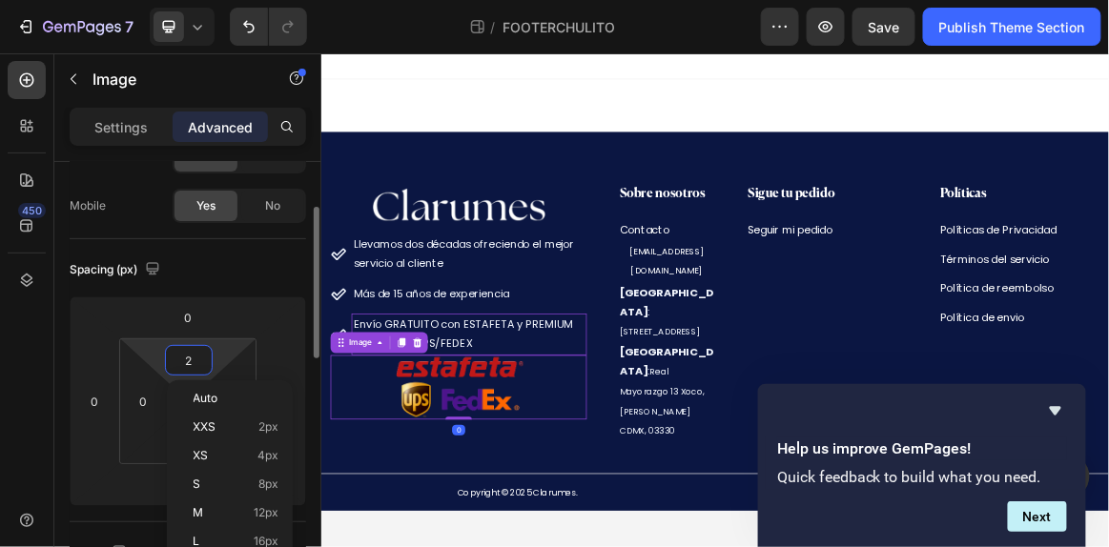
type input "20"
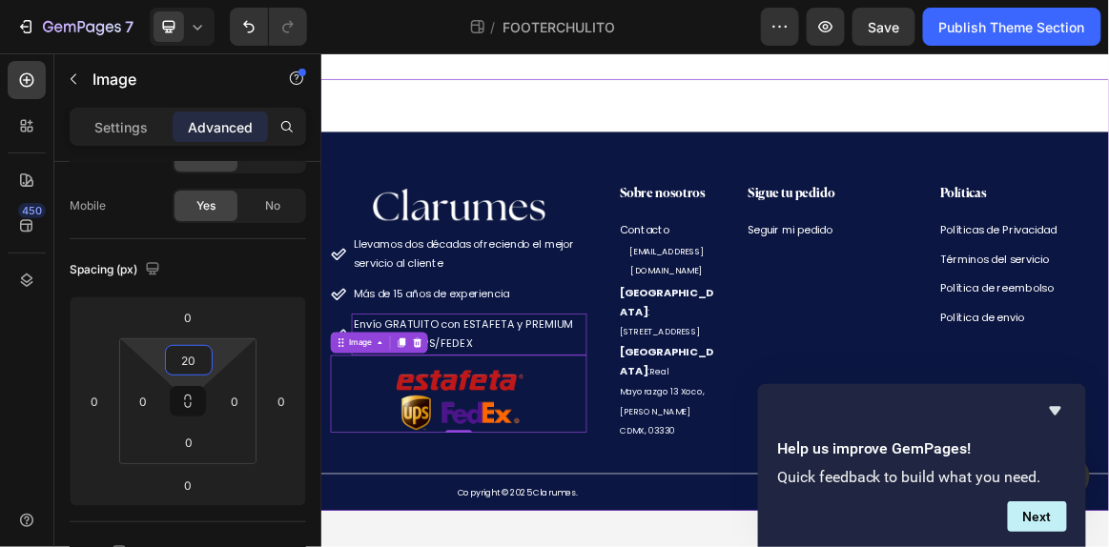
click at [438, 160] on div "Image Llevamos dos décadas ofreciendo el mejor servicio al cliente Más de 15 añ…" at bounding box center [892, 404] width 1144 height 626
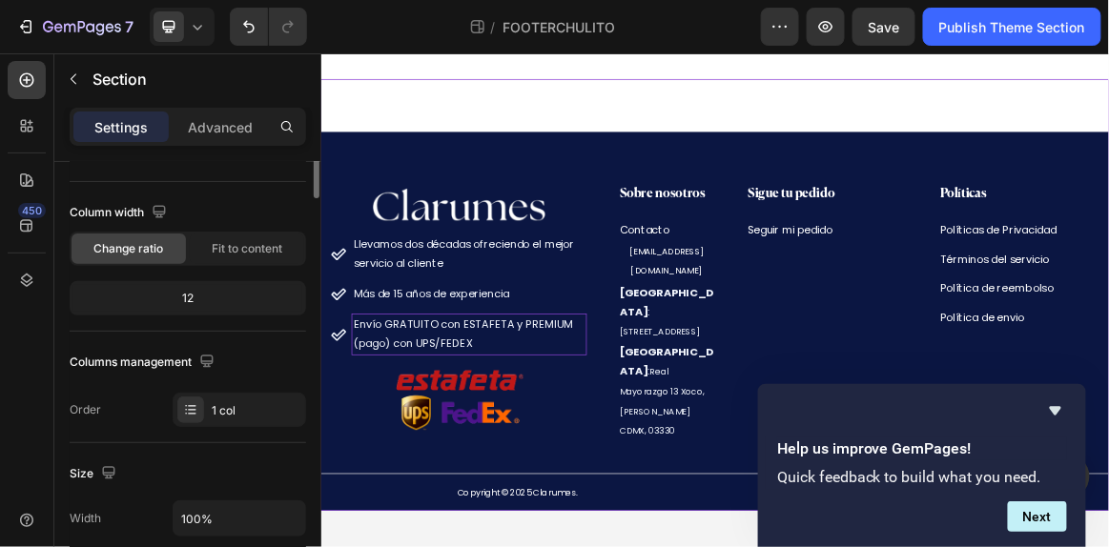
scroll to position [0, 0]
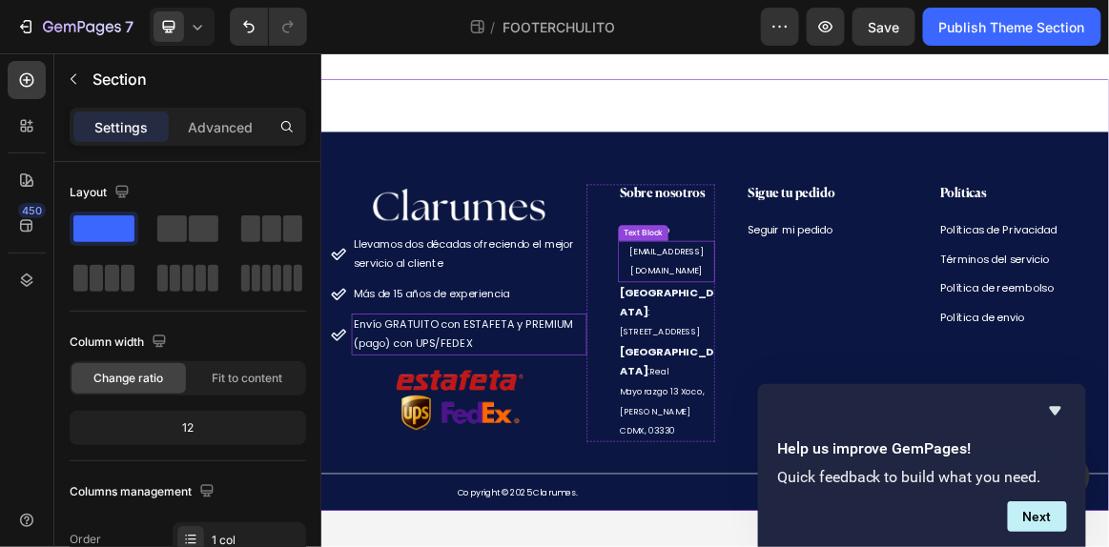
click at [811, 340] on span "[EMAIL_ADDRESS][DOMAIN_NAME]" at bounding box center [822, 355] width 109 height 47
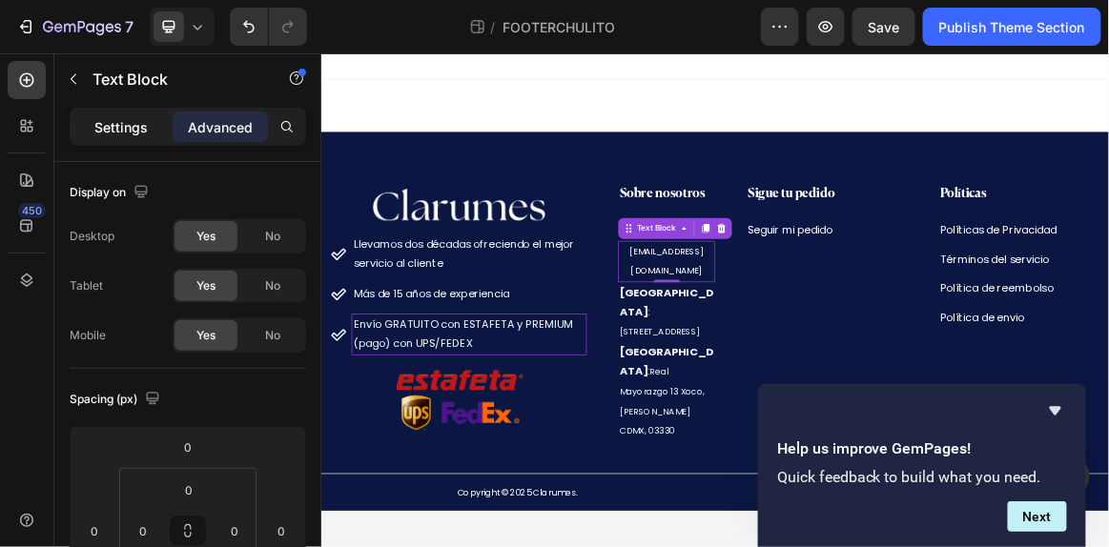
click at [107, 130] on p "Settings" at bounding box center [120, 127] width 53 height 20
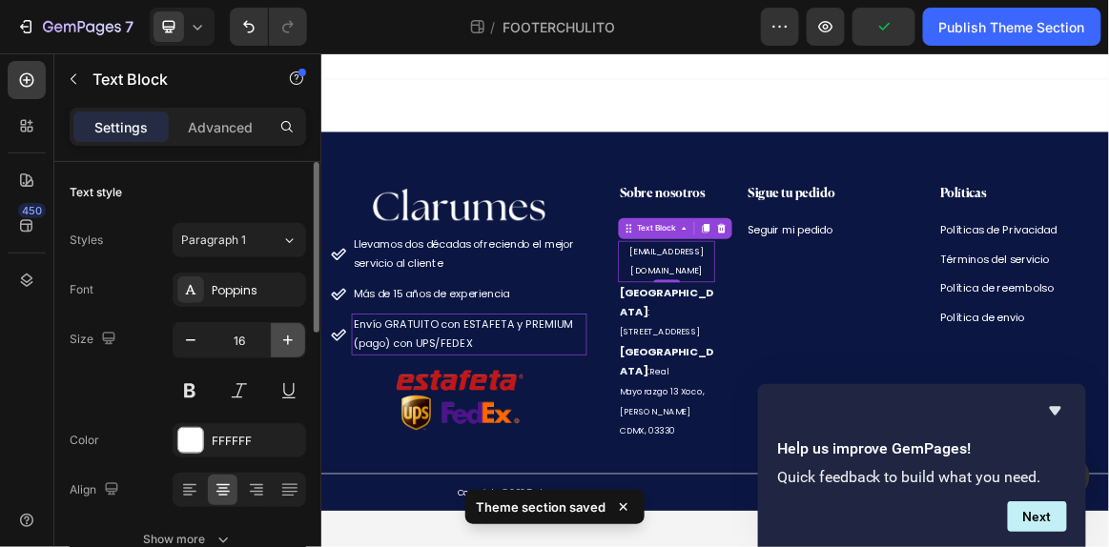
click at [290, 343] on icon "button" at bounding box center [287, 340] width 19 height 19
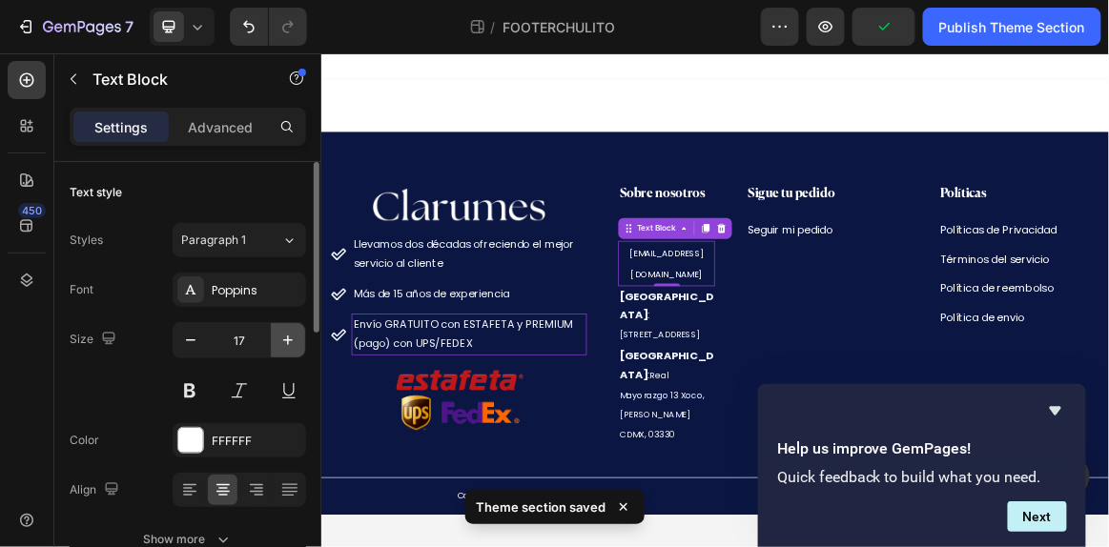
click at [290, 343] on icon "button" at bounding box center [287, 340] width 19 height 19
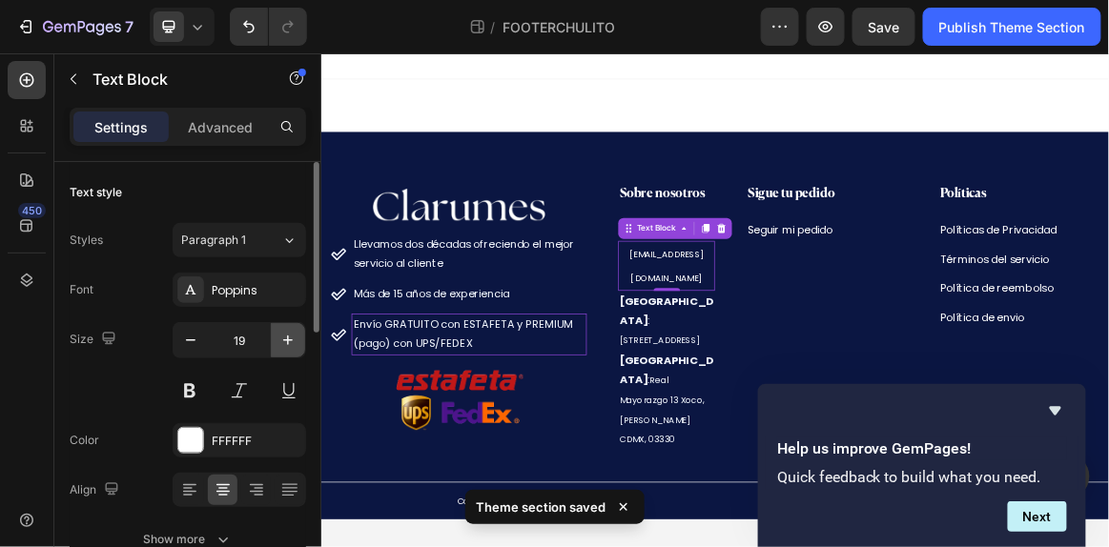
click at [290, 343] on icon "button" at bounding box center [287, 340] width 19 height 19
type input "20"
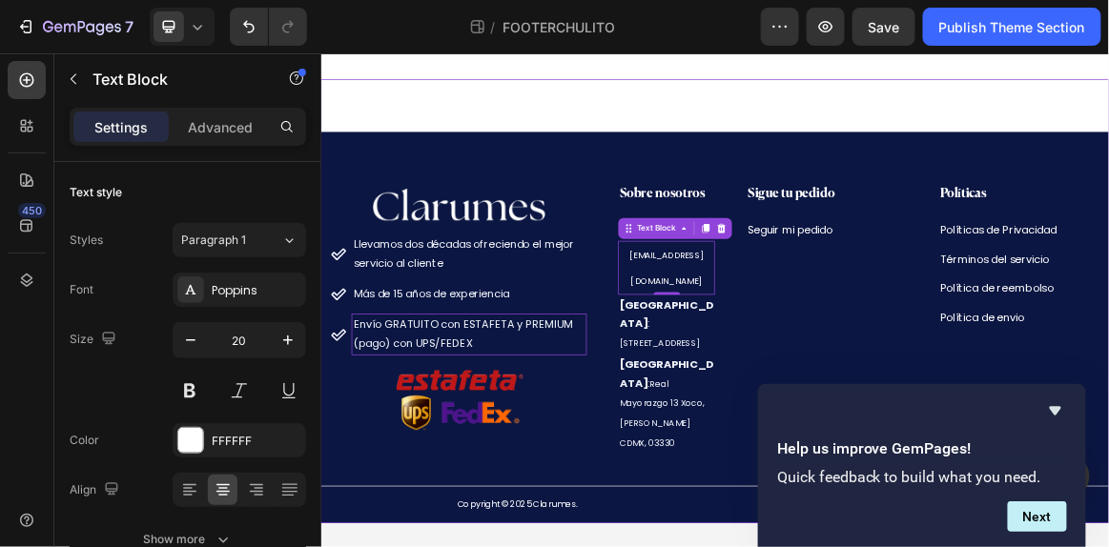
click at [669, 122] on div "Image Llevamos dos décadas ofreciendo el mejor servicio al cliente Más de 15 añ…" at bounding box center [892, 413] width 1144 height 644
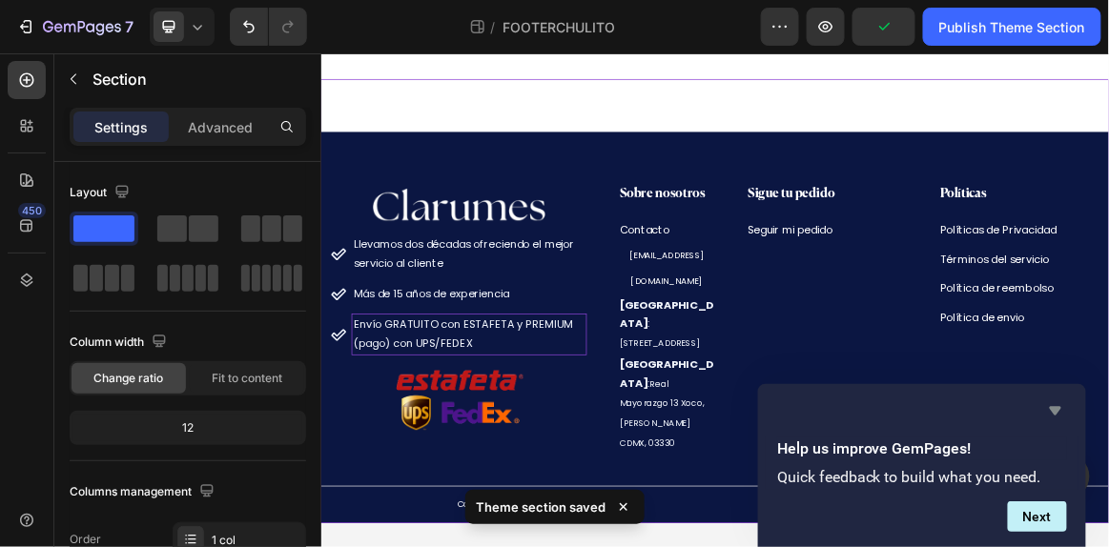
click at [1060, 413] on icon "Hide survey" at bounding box center [1055, 410] width 23 height 23
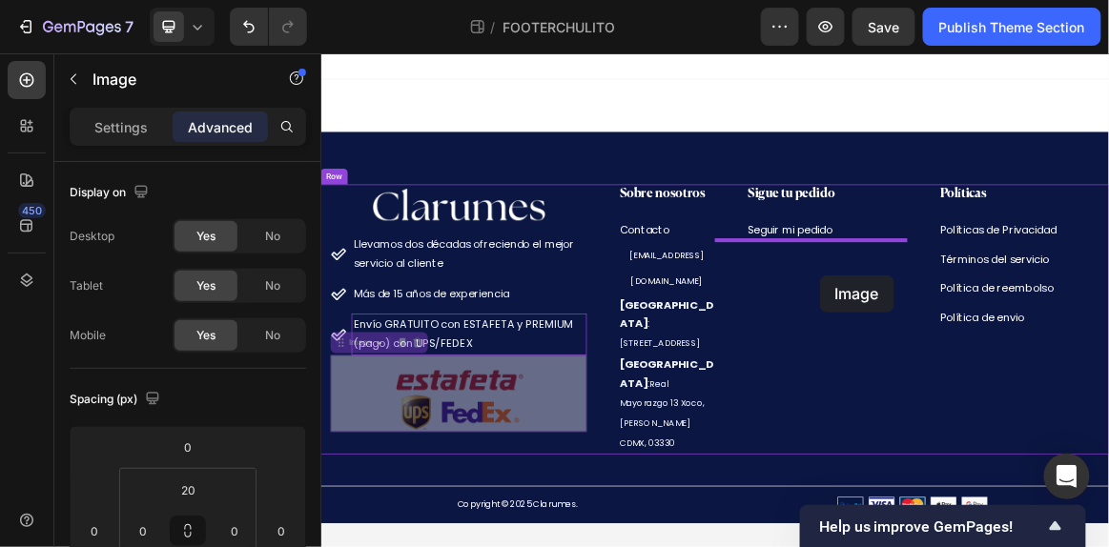
drag, startPoint x: 350, startPoint y: 486, endPoint x: 1044, endPoint y: 374, distance: 703.0
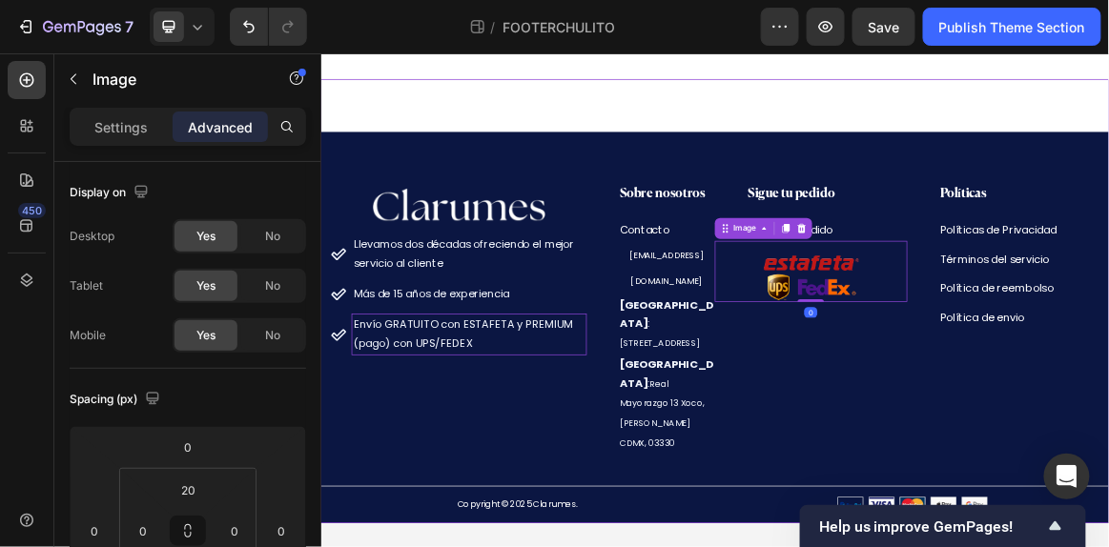
click at [1008, 89] on div at bounding box center [892, 71] width 1144 height 38
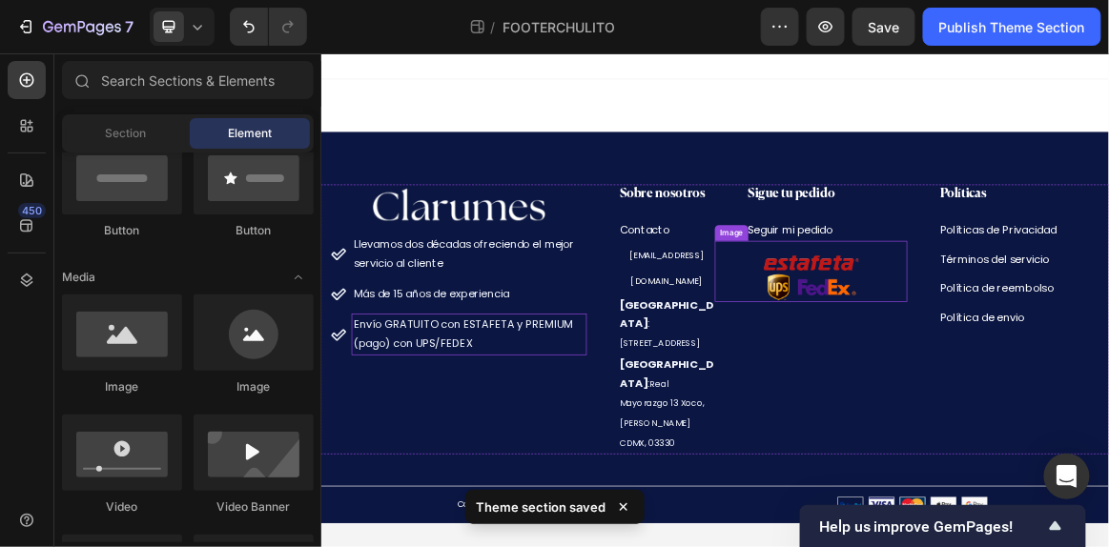
drag, startPoint x: 1079, startPoint y: 378, endPoint x: 1055, endPoint y: 314, distance: 69.1
click at [1079, 378] on img at bounding box center [1031, 379] width 139 height 70
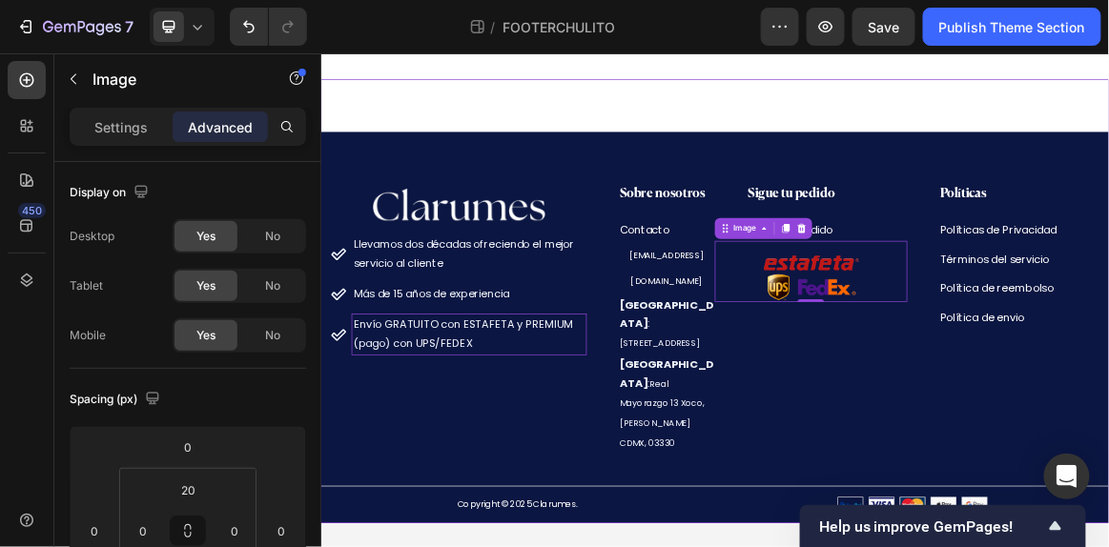
click at [1043, 157] on div "Image Llevamos dos décadas ofreciendo el mejor servicio al cliente Más de 15 añ…" at bounding box center [892, 413] width 1144 height 644
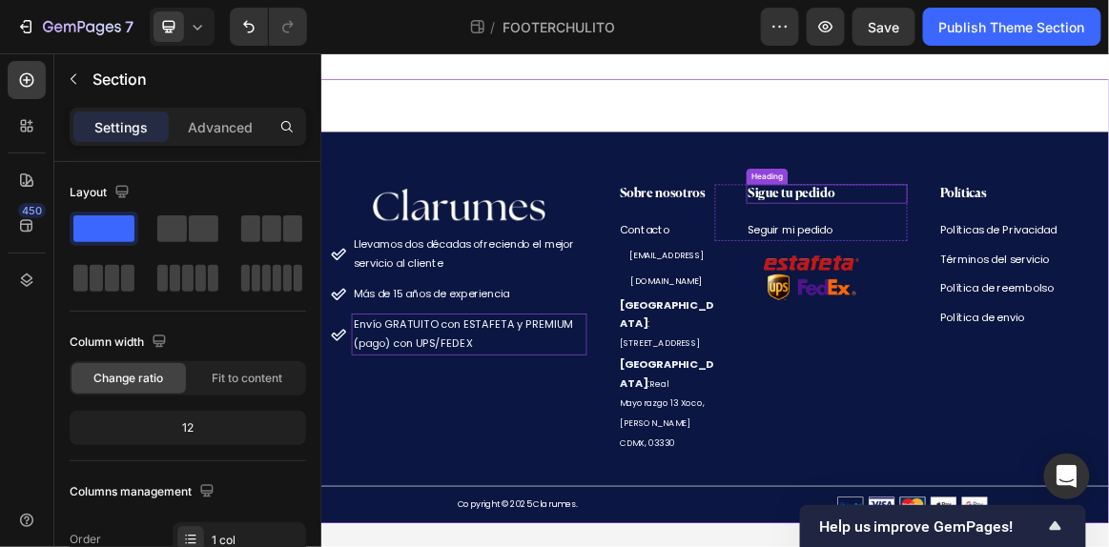
click at [1019, 261] on h3 "Sigue tu pedido" at bounding box center [1055, 257] width 234 height 28
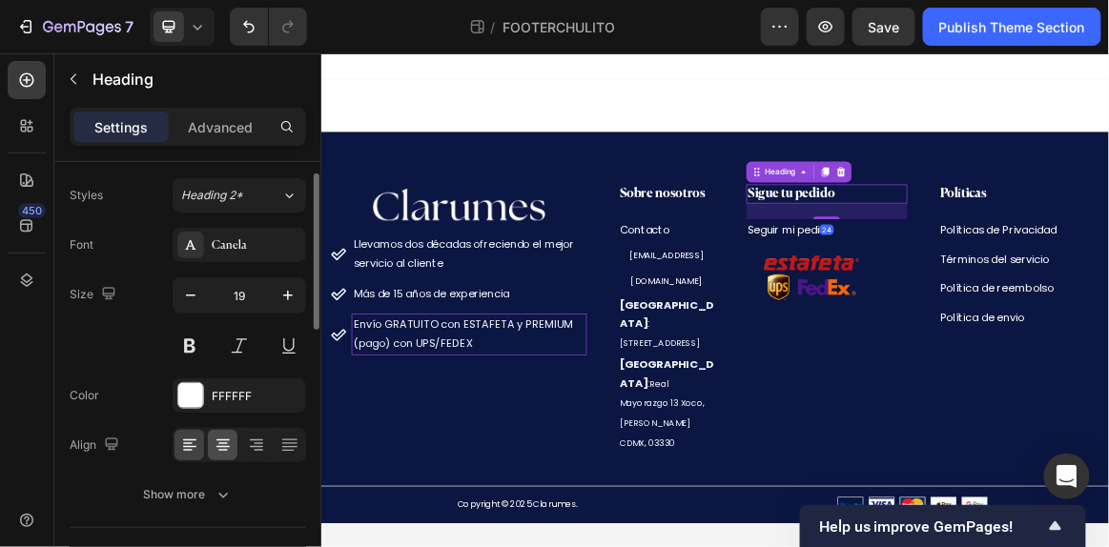
scroll to position [41, 0]
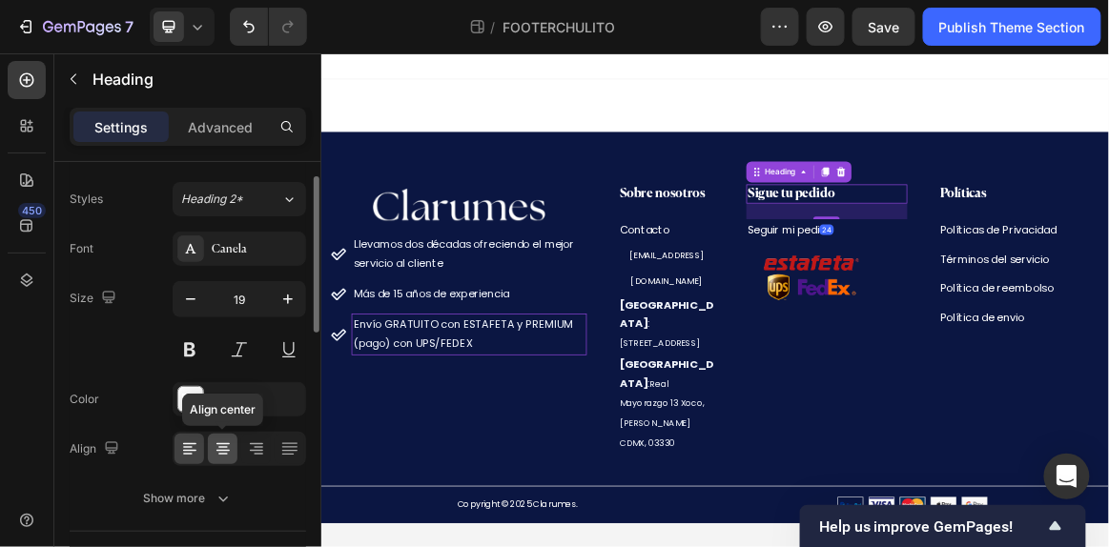
click at [221, 447] on icon at bounding box center [223, 448] width 10 height 2
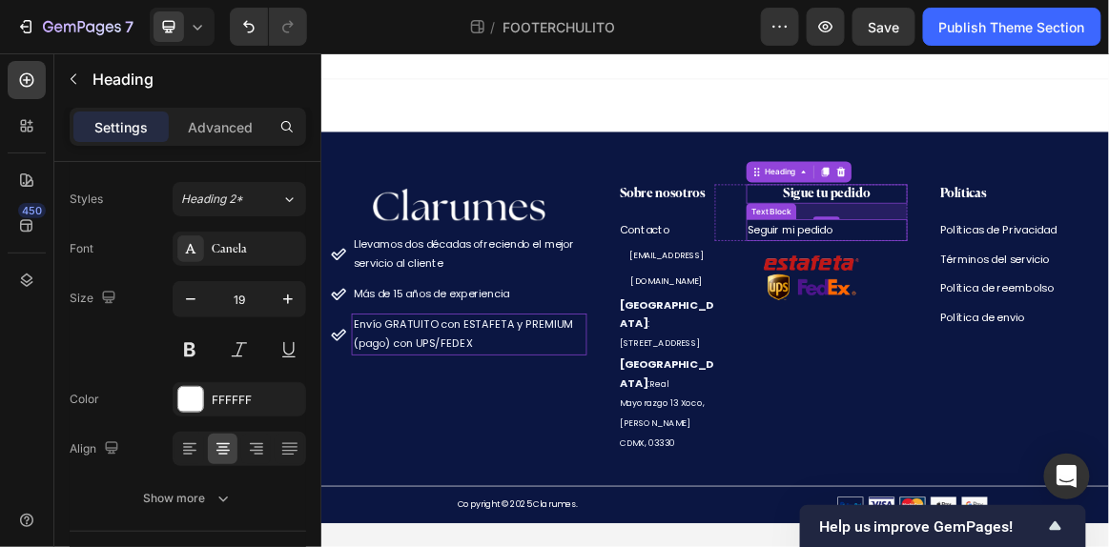
click at [1019, 314] on link "Seguir mi pedido" at bounding box center [1001, 308] width 123 height 22
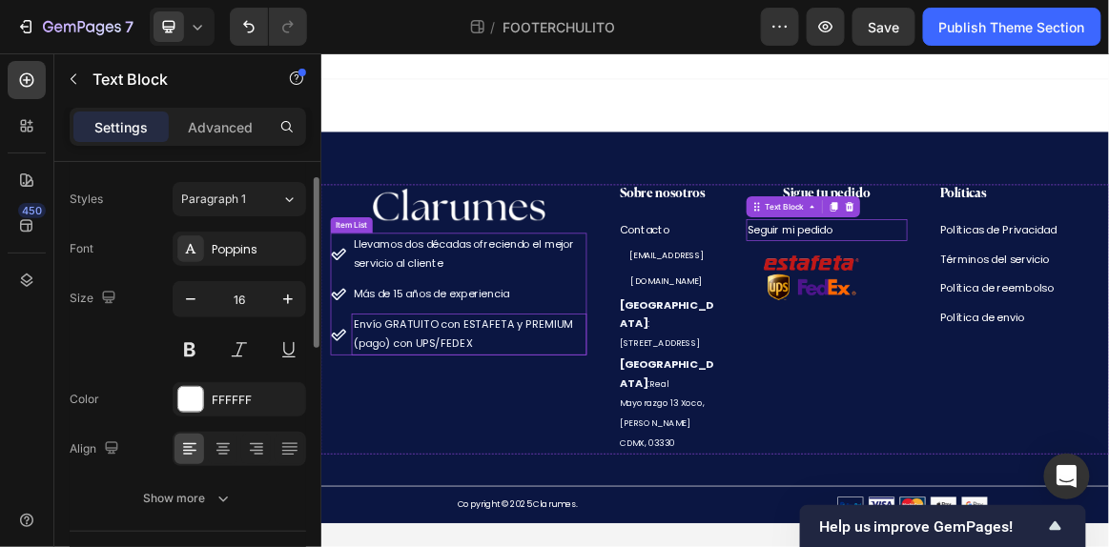
scroll to position [0, 0]
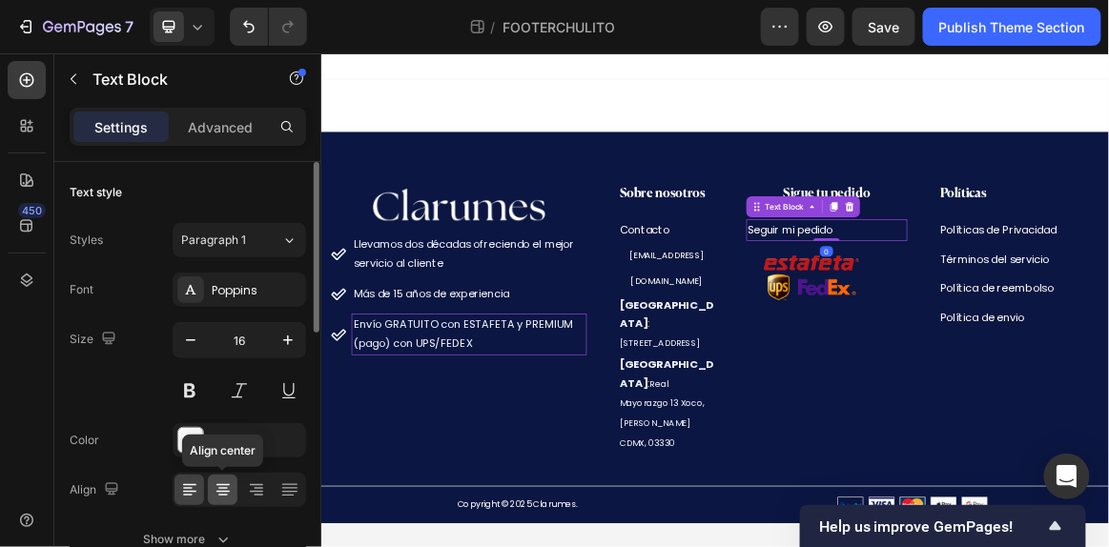
click at [222, 475] on div at bounding box center [223, 490] width 30 height 31
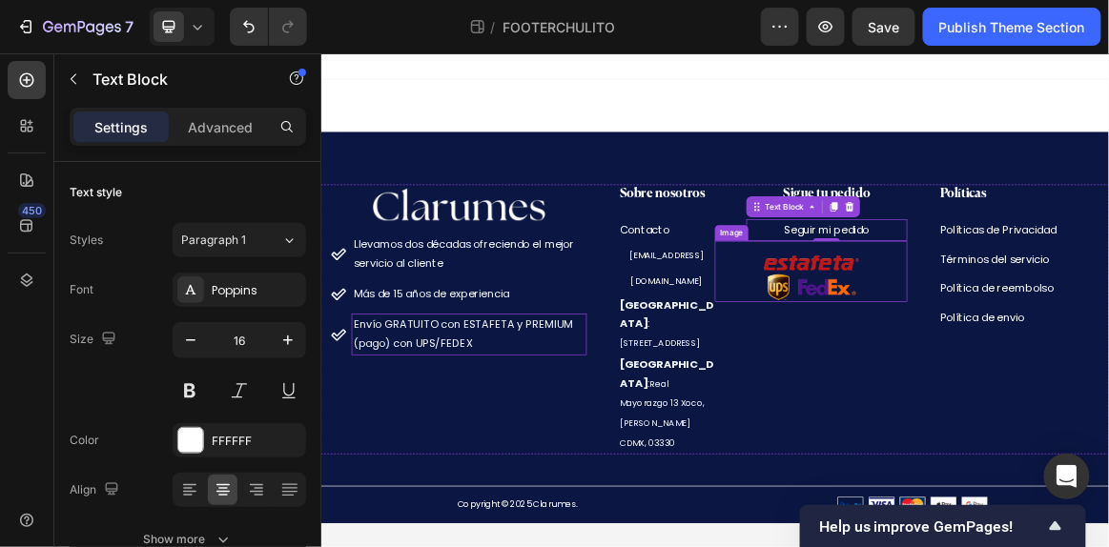
click at [1050, 398] on img at bounding box center [1031, 379] width 139 height 70
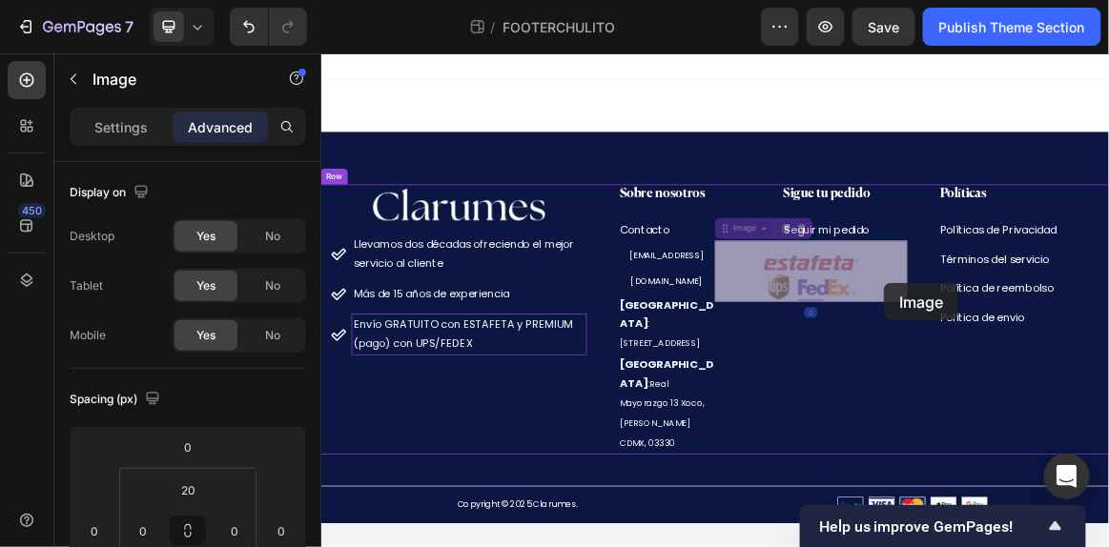
drag, startPoint x: 1104, startPoint y: 388, endPoint x: 1131, endPoint y: 388, distance: 26.7
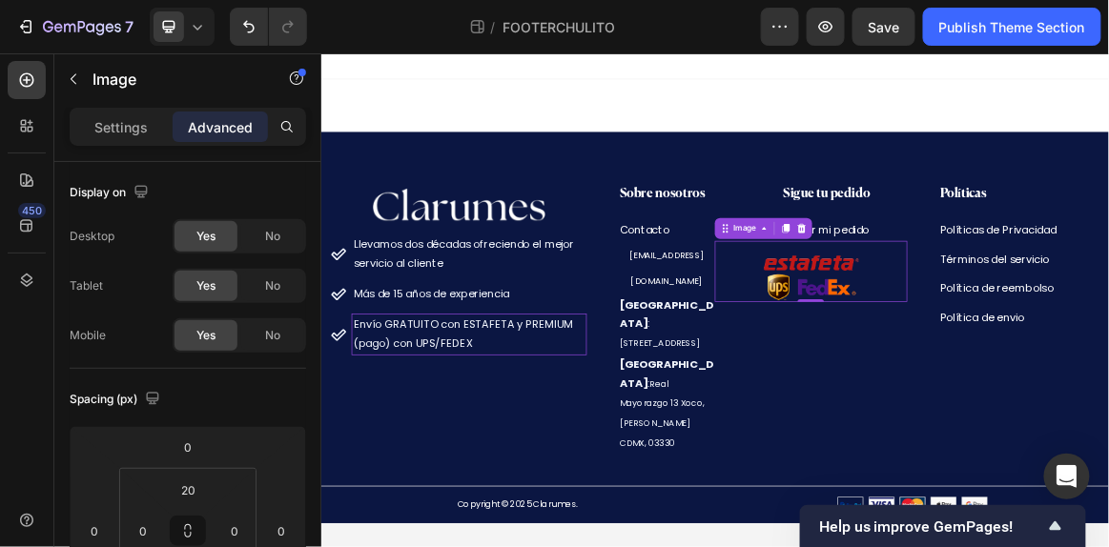
click at [1044, 74] on div at bounding box center [892, 71] width 1144 height 38
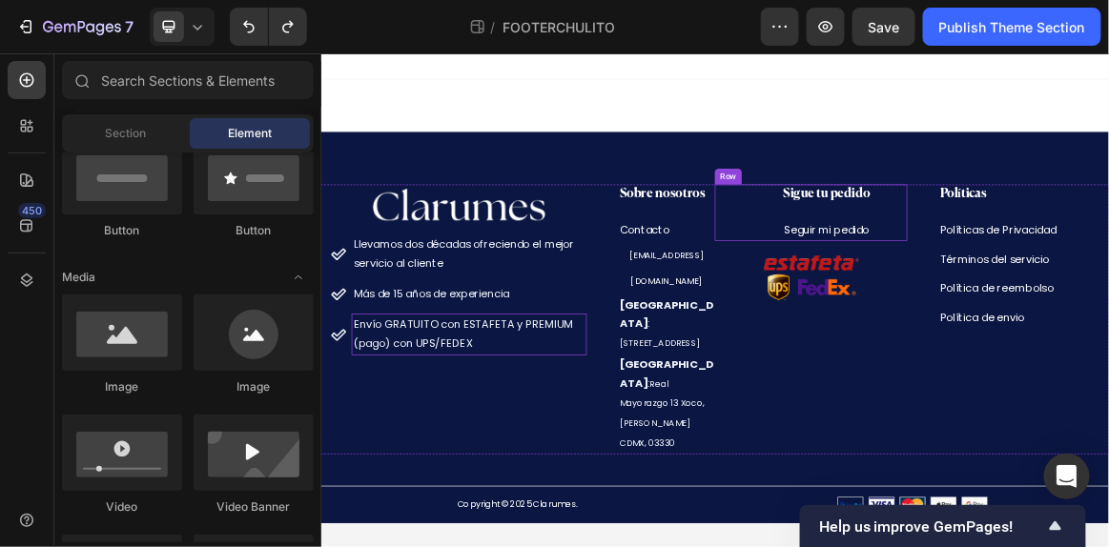
click at [1009, 292] on div "Sigue tu pedido Heading Seguir mi pedido Text Block" at bounding box center [1055, 284] width 234 height 82
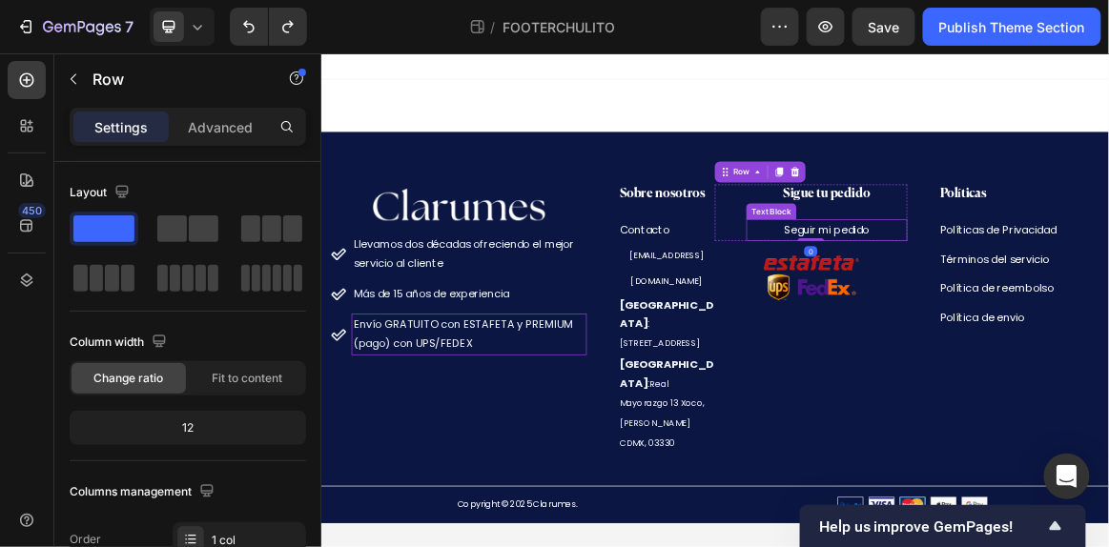
click at [1005, 318] on link "Seguir mi pedido" at bounding box center [1054, 308] width 123 height 22
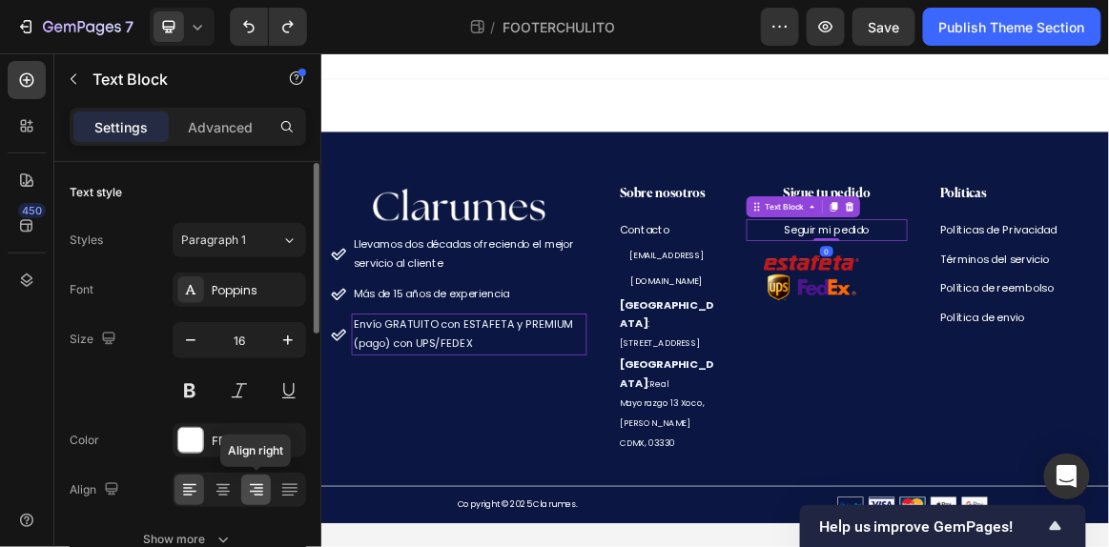
scroll to position [228, 0]
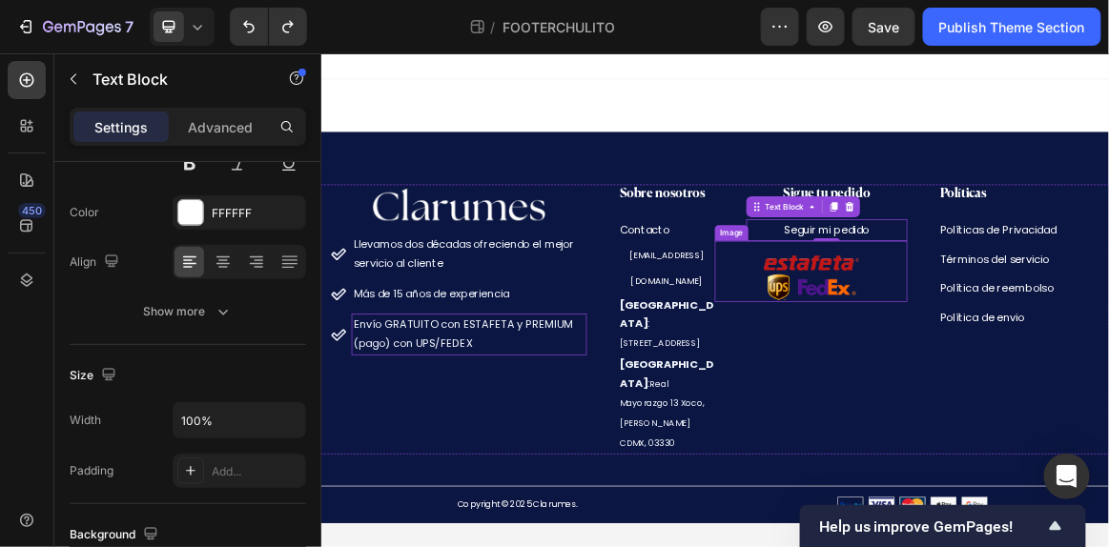
click at [1050, 370] on img at bounding box center [1031, 379] width 139 height 70
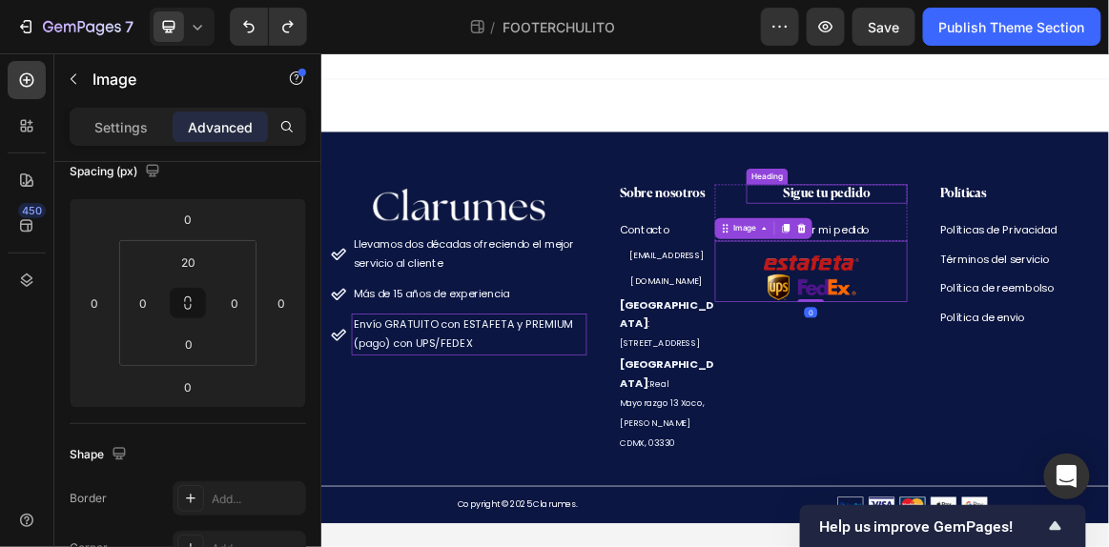
scroll to position [0, 0]
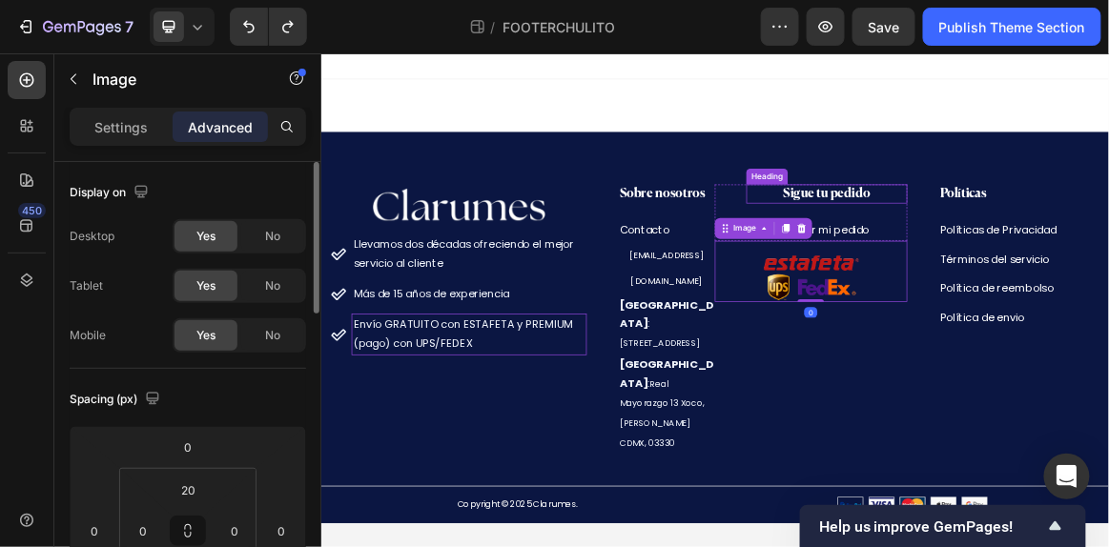
click at [1038, 258] on h3 "Sigue tu pedido" at bounding box center [1055, 257] width 234 height 28
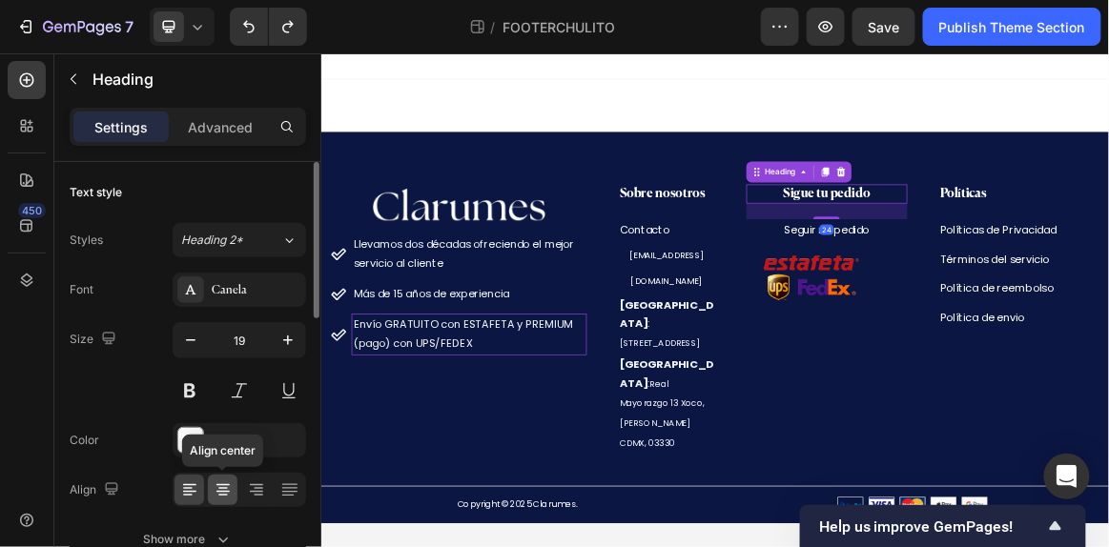
click at [219, 481] on icon at bounding box center [223, 489] width 19 height 19
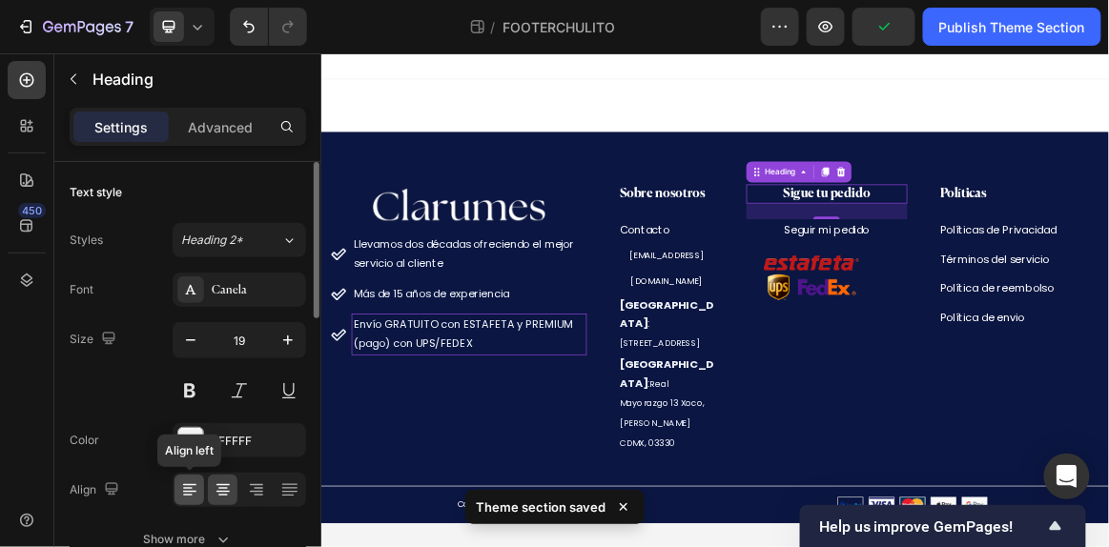
click at [202, 489] on div at bounding box center [189, 490] width 30 height 31
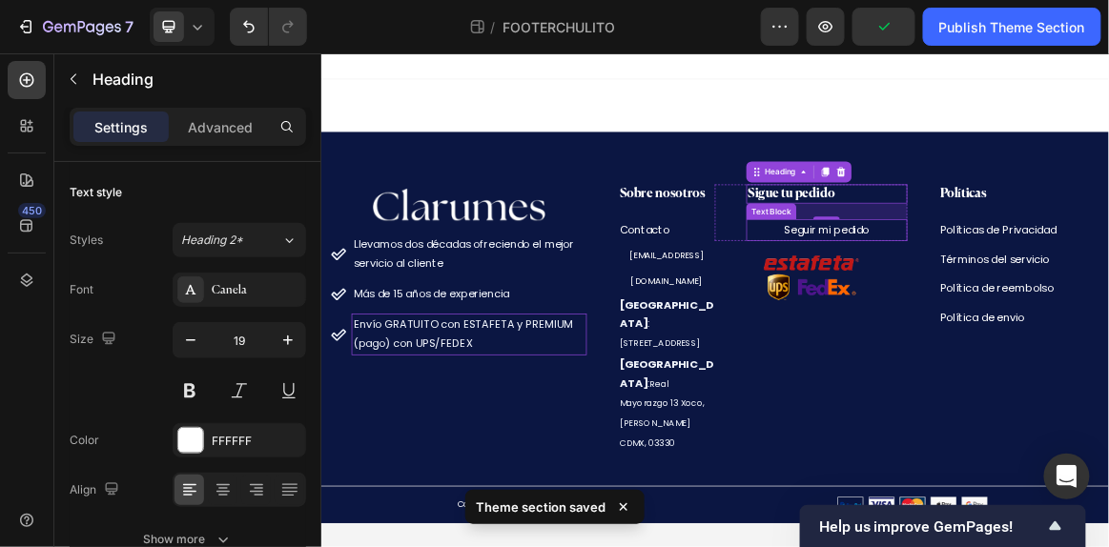
click at [1032, 308] on link "Seguir mi pedido" at bounding box center [1054, 308] width 123 height 22
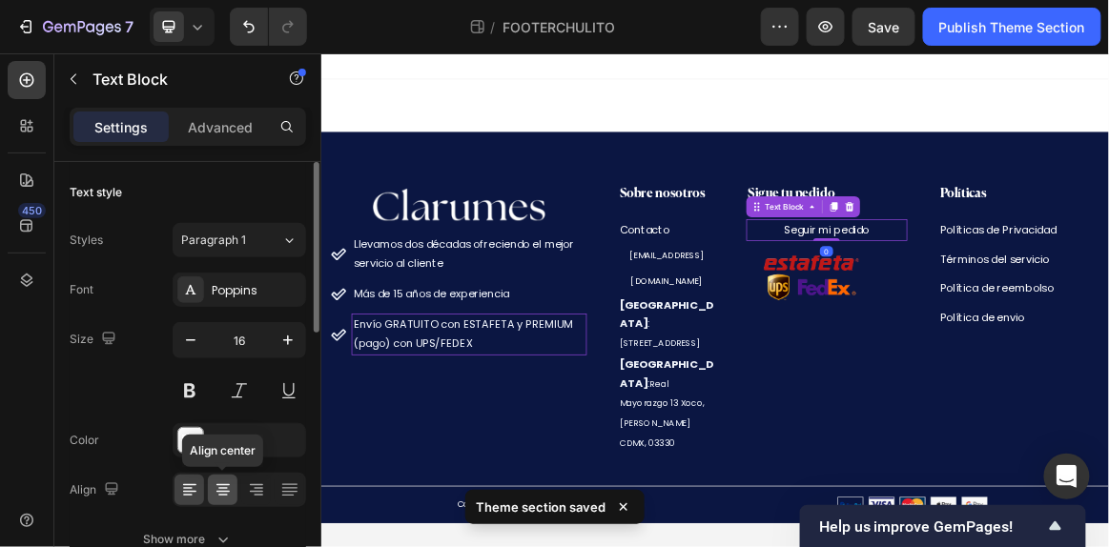
click at [215, 499] on div at bounding box center [223, 490] width 30 height 31
click at [194, 492] on icon at bounding box center [189, 489] width 19 height 19
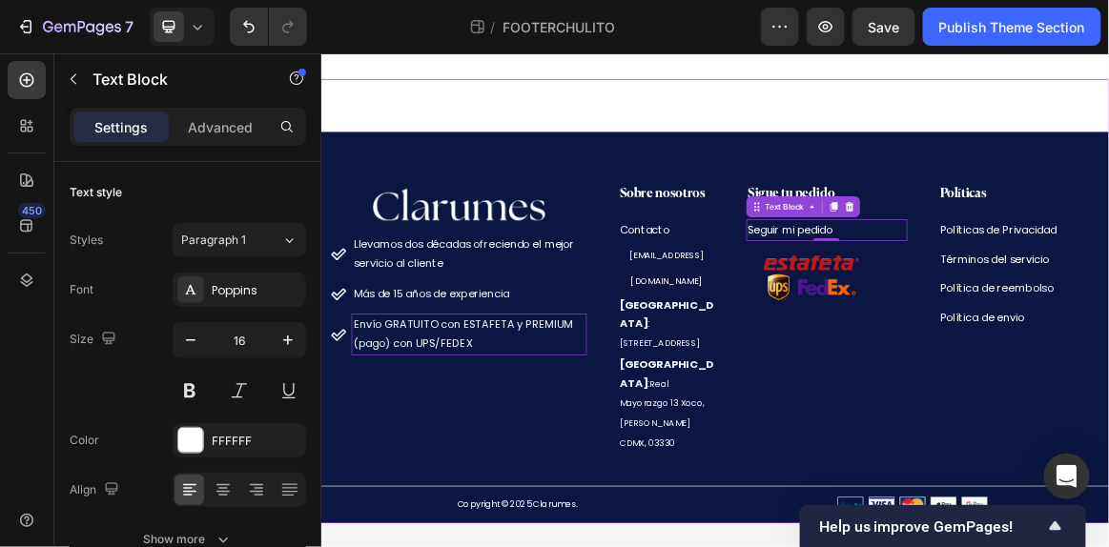
click at [1029, 114] on div "Image Llevamos dos décadas ofreciendo el mejor servicio al cliente Más de 15 añ…" at bounding box center [892, 413] width 1144 height 644
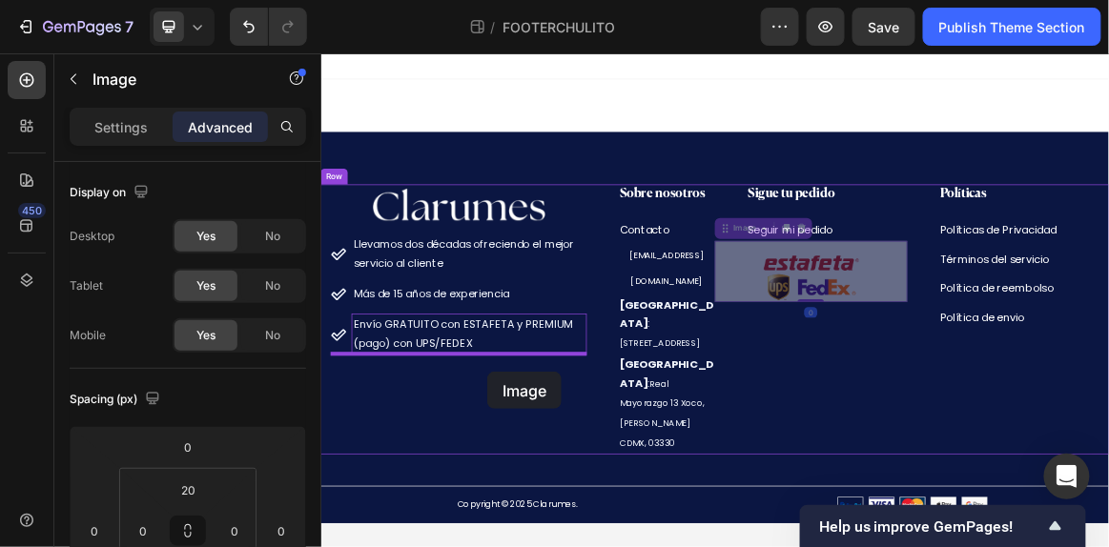
drag, startPoint x: 1024, startPoint y: 389, endPoint x: 561, endPoint y: 516, distance: 479.4
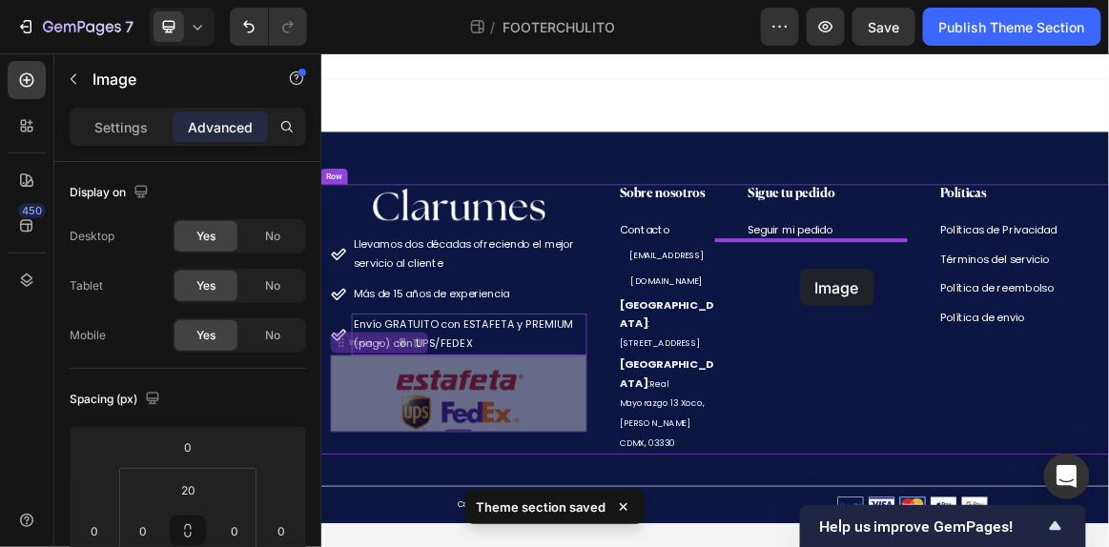
drag, startPoint x: 546, startPoint y: 580, endPoint x: 1020, endPoint y: 361, distance: 521.6
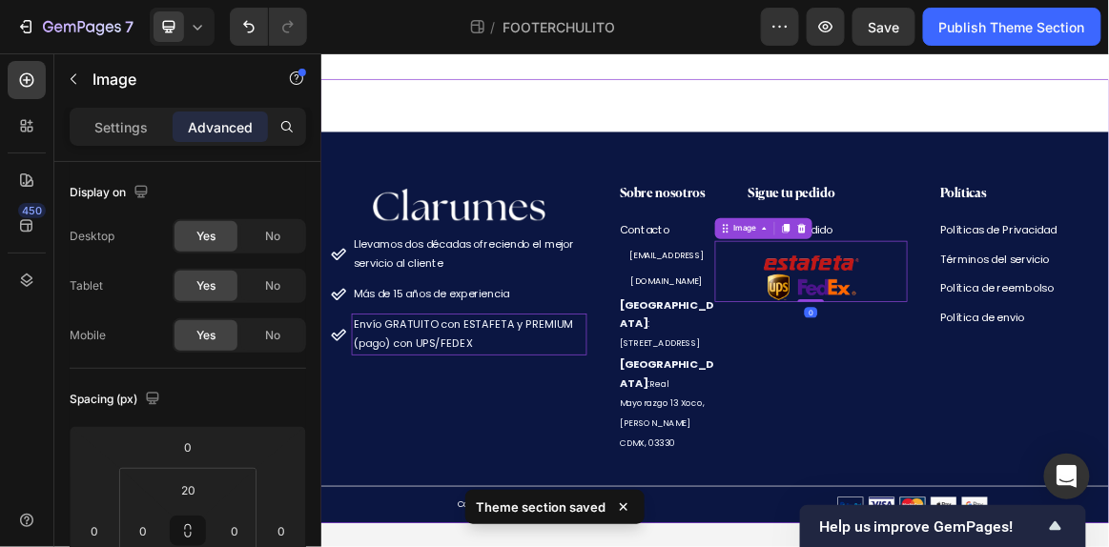
click at [994, 137] on div "Image Llevamos dos décadas ofreciendo el mejor servicio al cliente Más de 15 añ…" at bounding box center [892, 413] width 1144 height 644
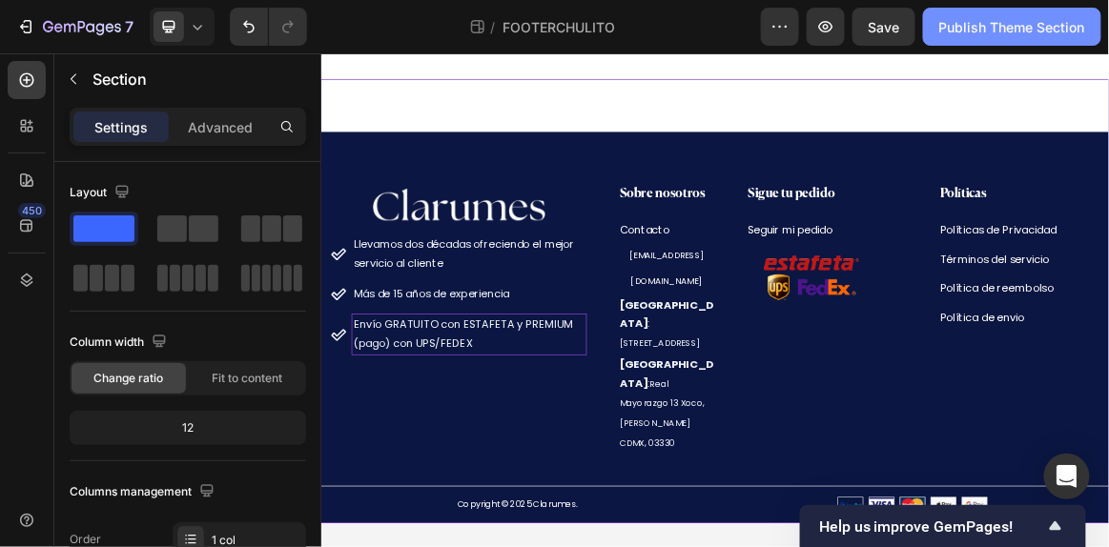
click at [973, 35] on div "Publish Theme Section" at bounding box center [1012, 27] width 146 height 20
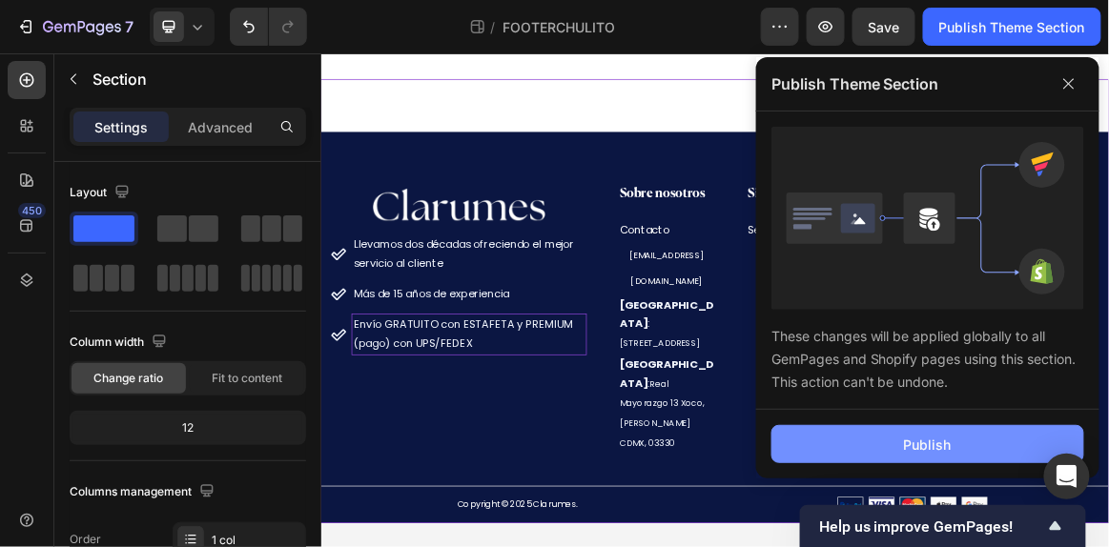
click at [815, 452] on button "Publish" at bounding box center [927, 444] width 313 height 38
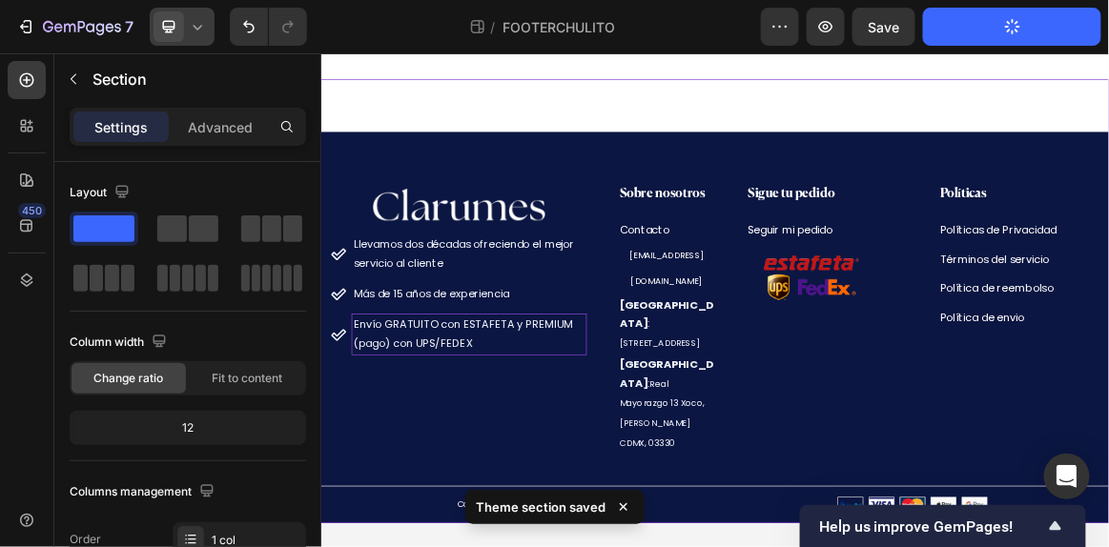
click at [181, 26] on span at bounding box center [168, 26] width 31 height 31
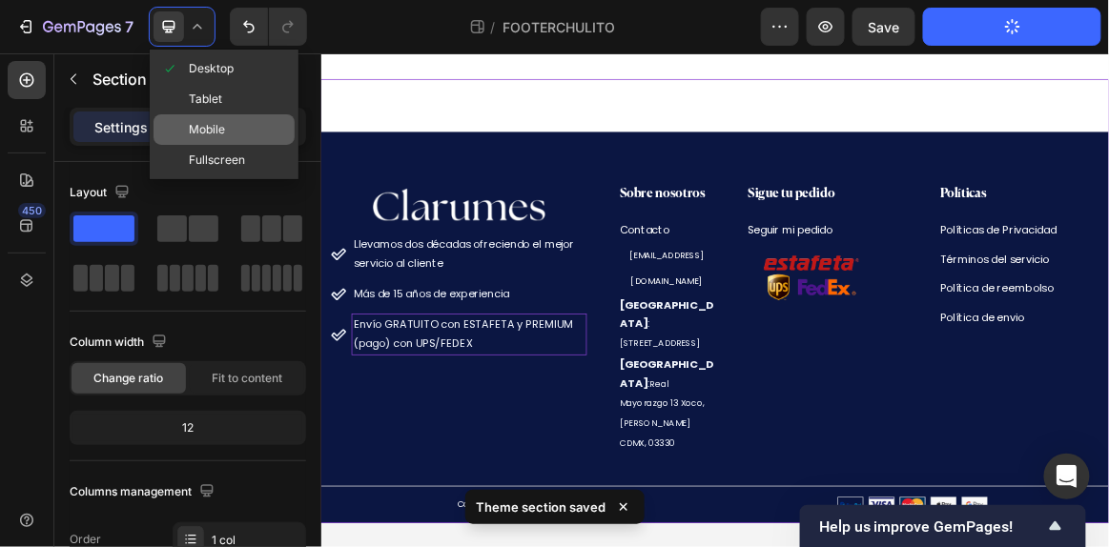
click at [205, 137] on span "Mobile" at bounding box center [207, 129] width 36 height 19
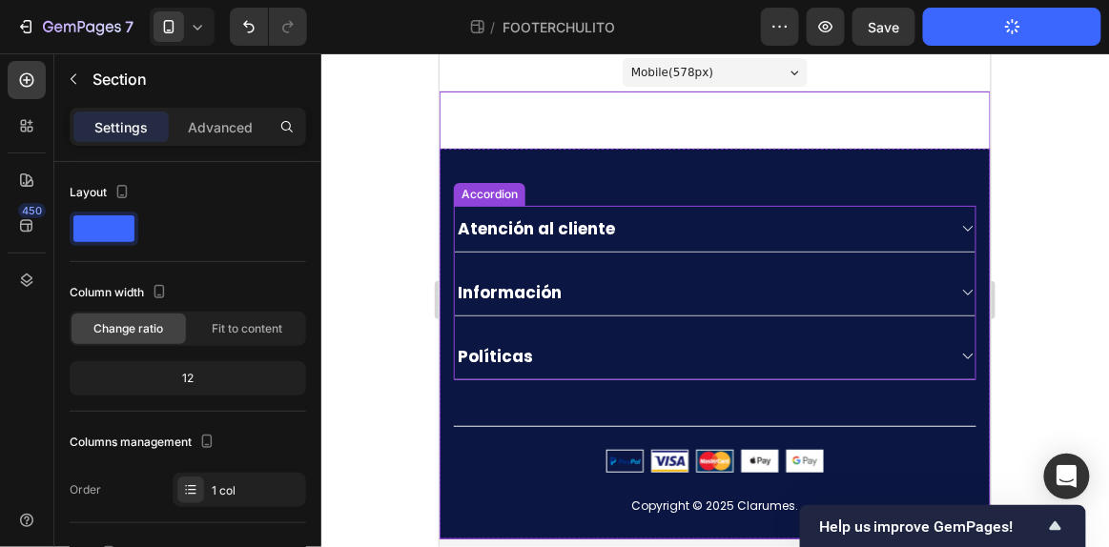
click at [707, 217] on div "Atención al cliente" at bounding box center [699, 227] width 490 height 27
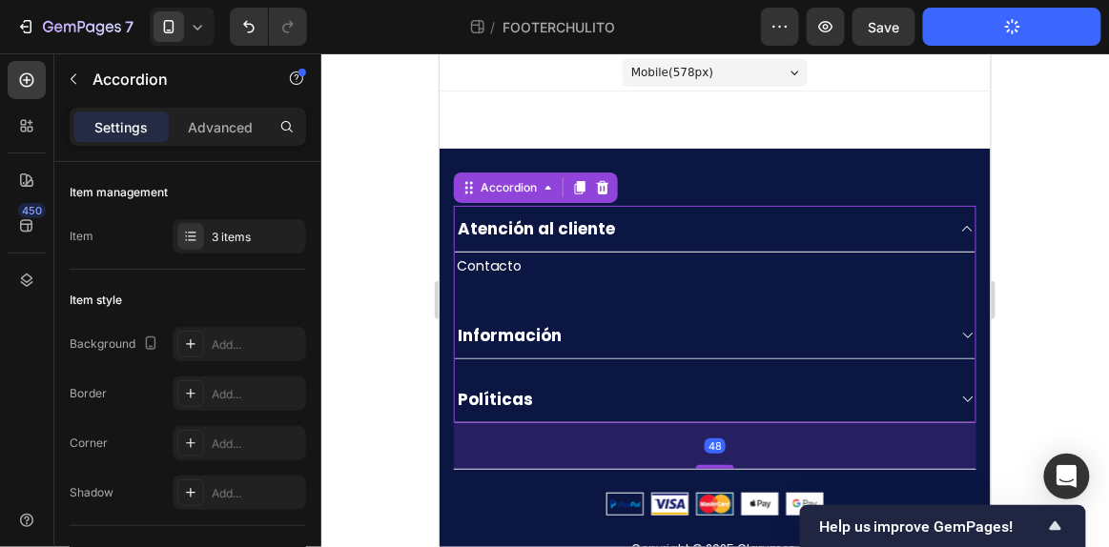
click at [700, 234] on div "Atención al cliente" at bounding box center [699, 227] width 490 height 27
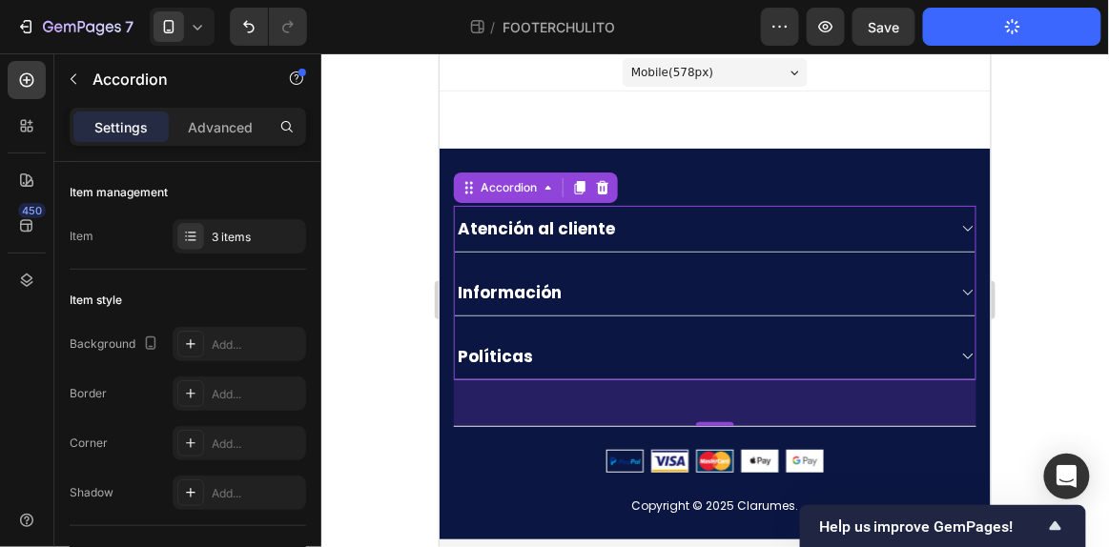
click at [696, 275] on div "Información" at bounding box center [714, 292] width 520 height 47
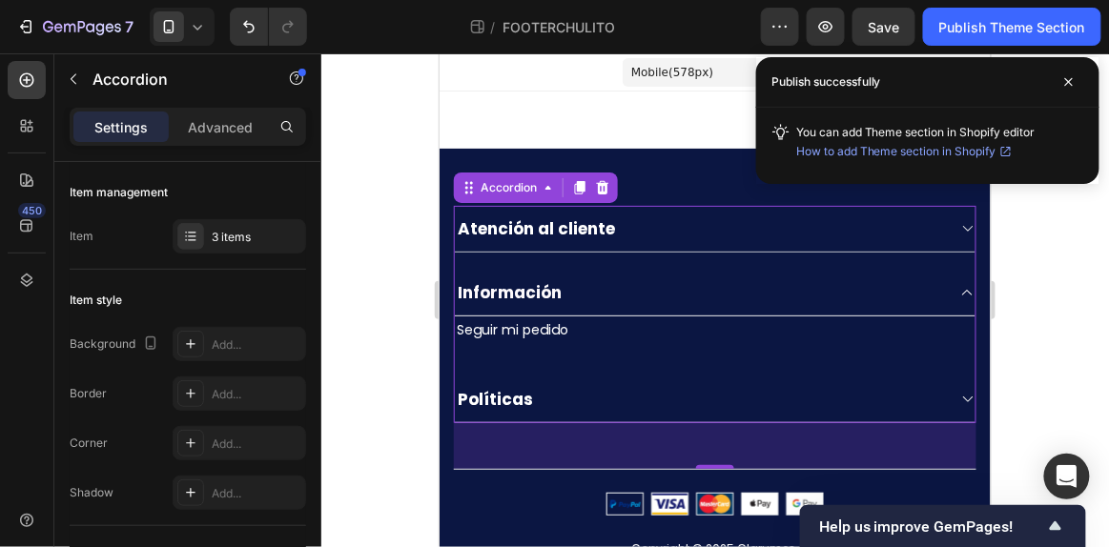
click at [691, 279] on div "Información" at bounding box center [699, 291] width 490 height 27
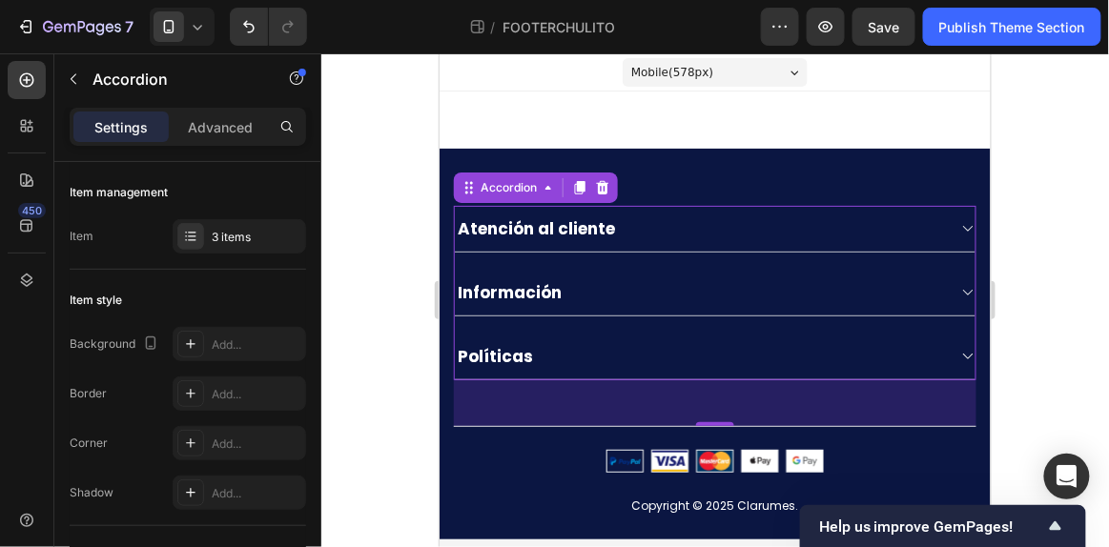
click at [693, 328] on div "Atención al cliente Información Políticas" at bounding box center [714, 292] width 522 height 174
click at [665, 345] on div "Políticas" at bounding box center [699, 355] width 490 height 27
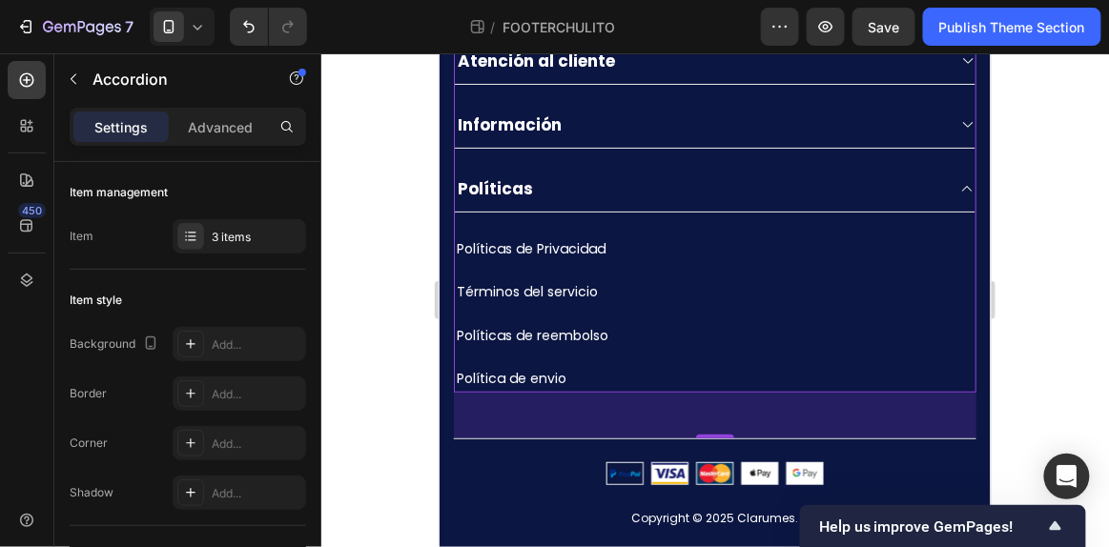
scroll to position [168, 0]
click at [680, 187] on div "Políticas" at bounding box center [699, 187] width 490 height 27
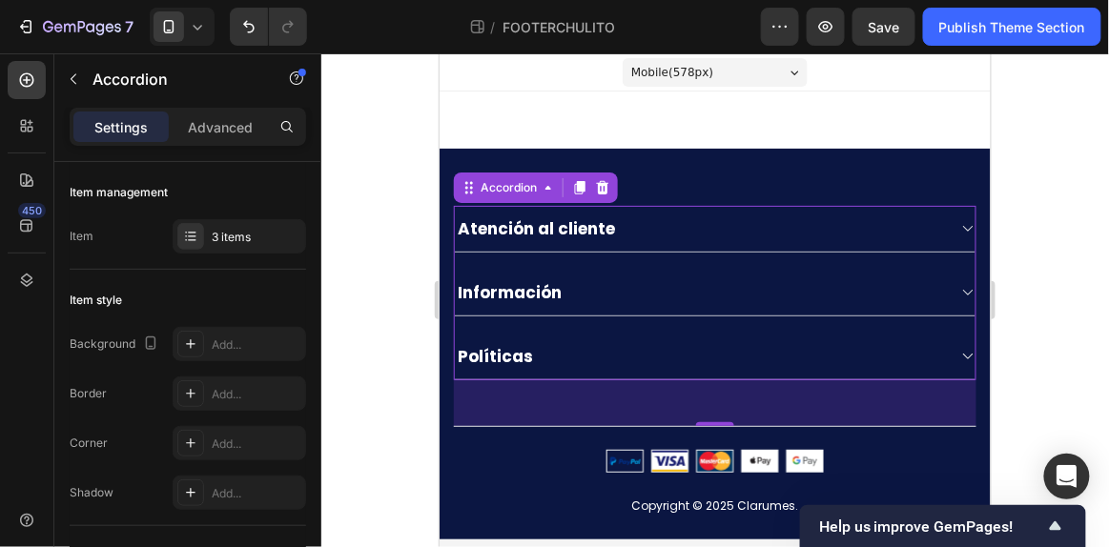
scroll to position [0, 0]
click at [702, 224] on div "Atención al cliente" at bounding box center [699, 227] width 490 height 27
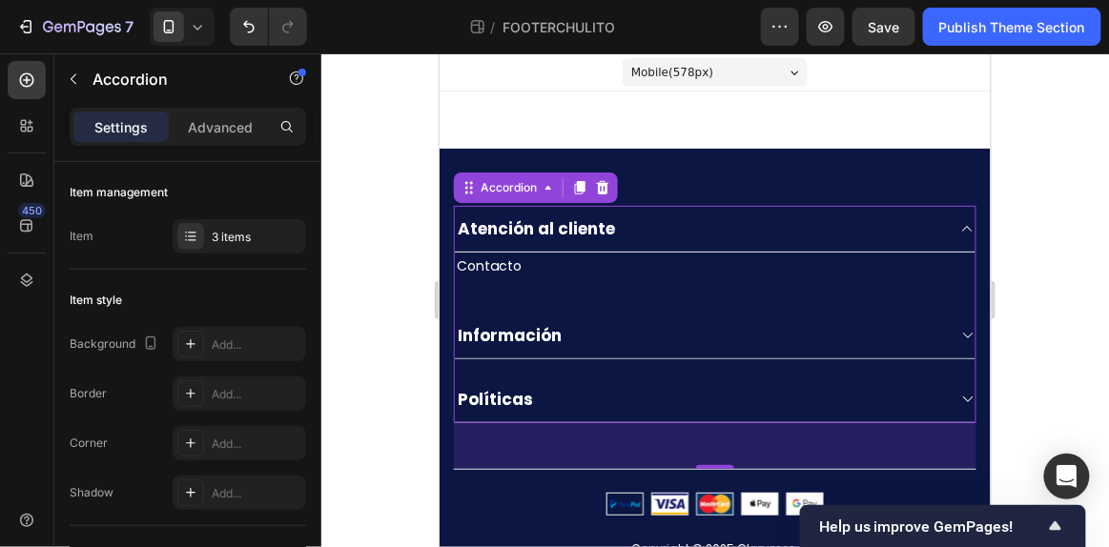
click at [702, 224] on div "Atención al cliente" at bounding box center [699, 227] width 490 height 27
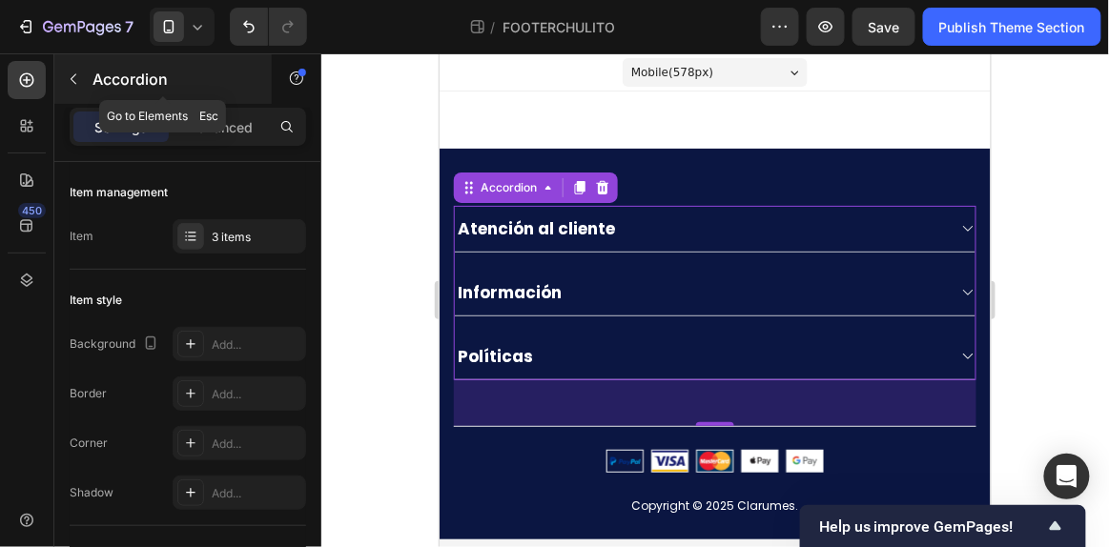
click at [74, 77] on icon "button" at bounding box center [73, 78] width 15 height 15
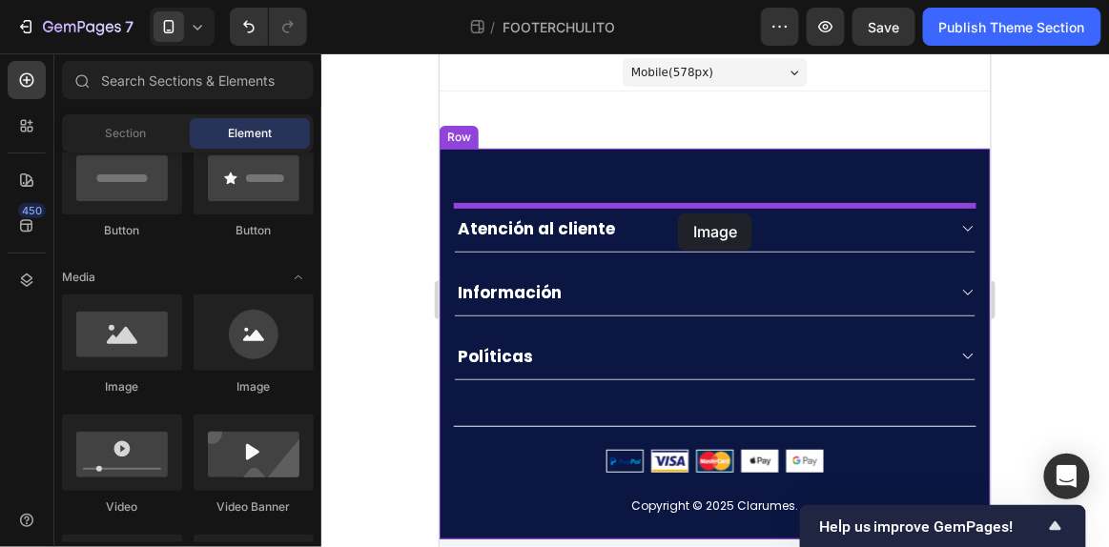
drag, startPoint x: 581, startPoint y: 398, endPoint x: 677, endPoint y: 213, distance: 208.5
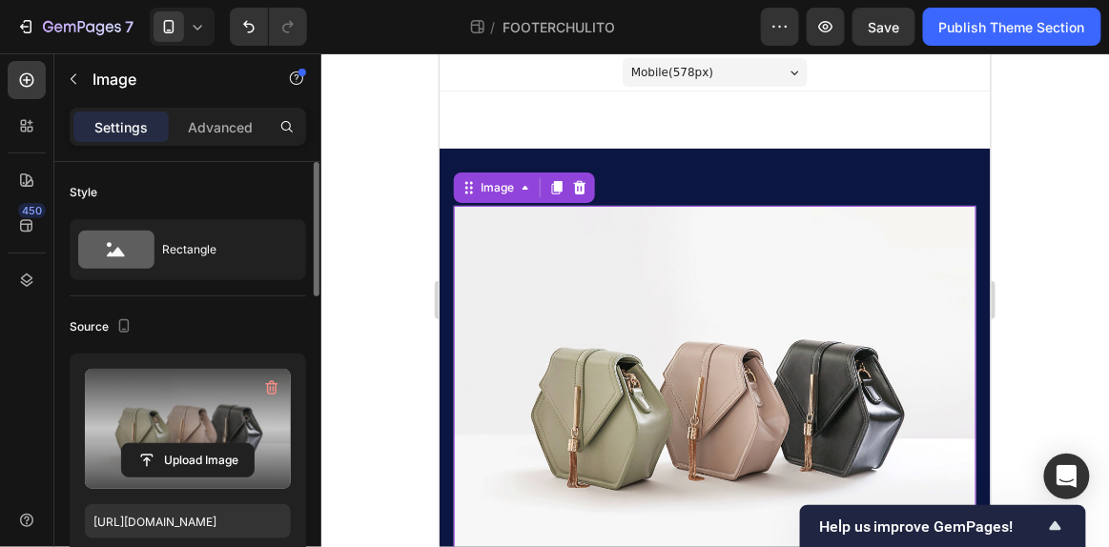
click at [152, 421] on label at bounding box center [188, 429] width 206 height 120
click at [152, 444] on input "file" at bounding box center [188, 460] width 132 height 32
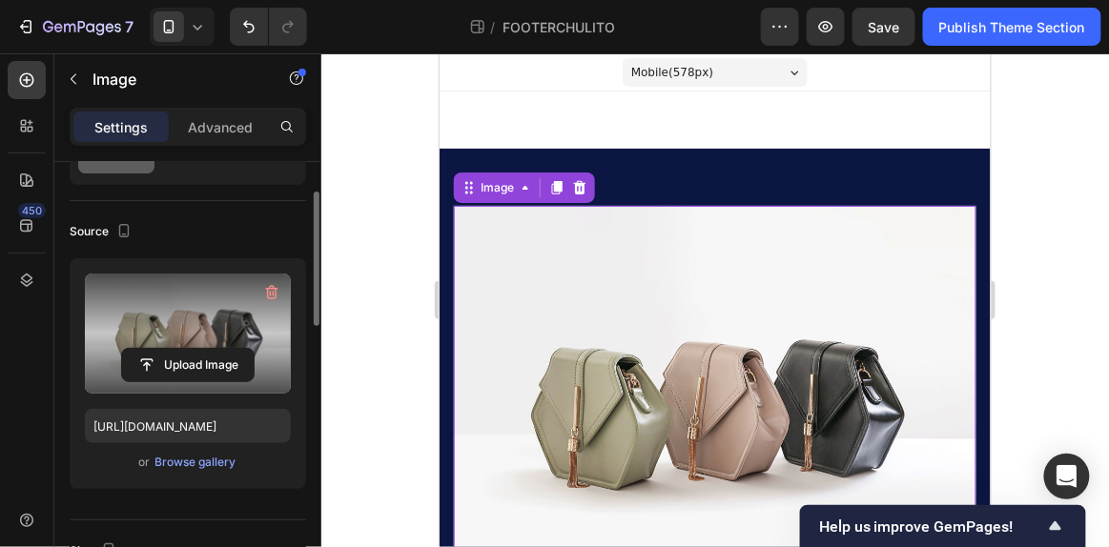
scroll to position [85, 0]
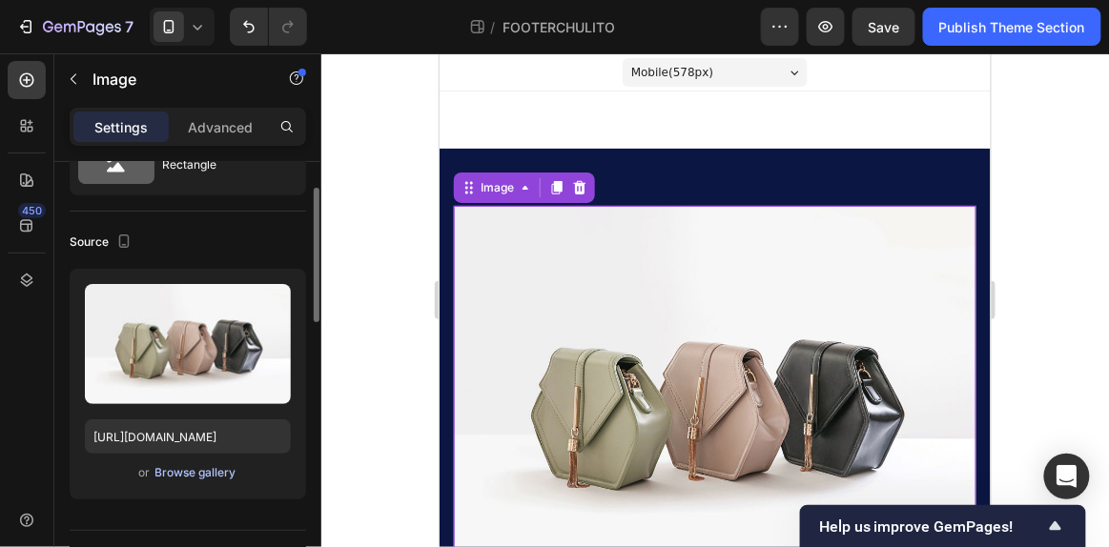
click at [194, 464] on div "Browse gallery" at bounding box center [195, 472] width 81 height 17
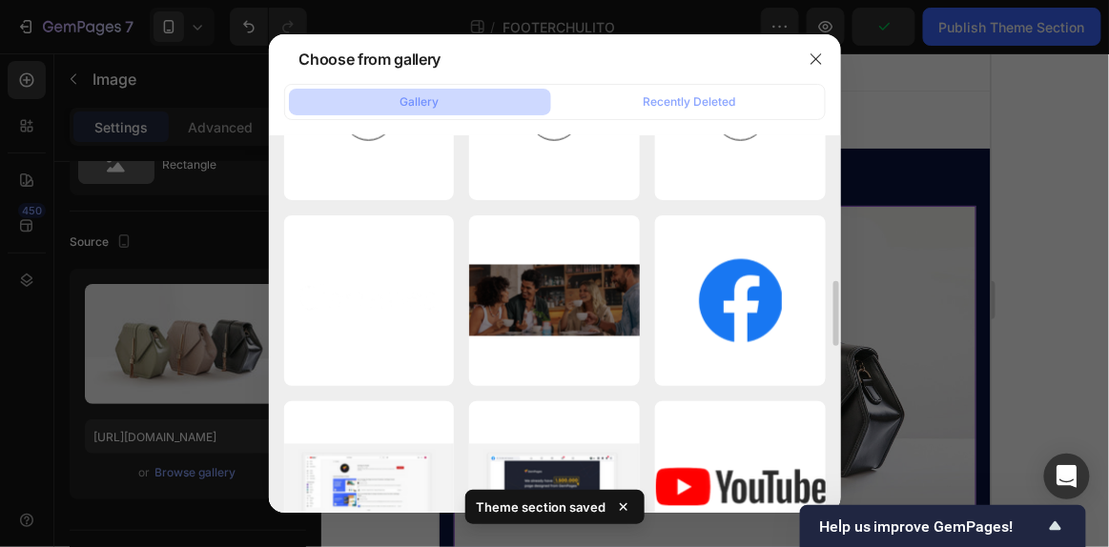
scroll to position [862, 0]
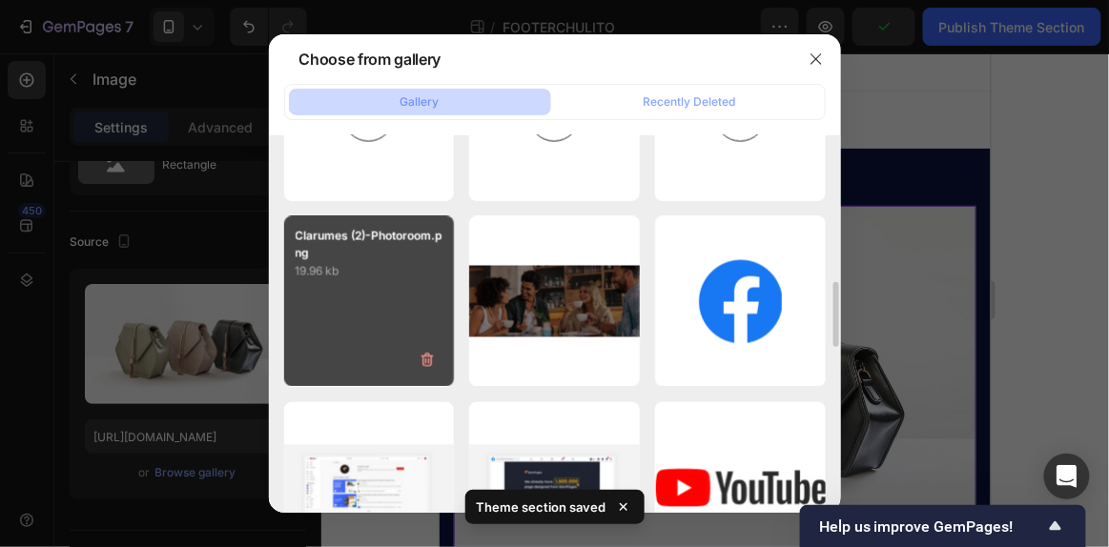
click at [372, 307] on div "Clarumes (2)-Photoroom.png 19.96 kb" at bounding box center [369, 301] width 171 height 171
type input "[URL][DOMAIN_NAME]"
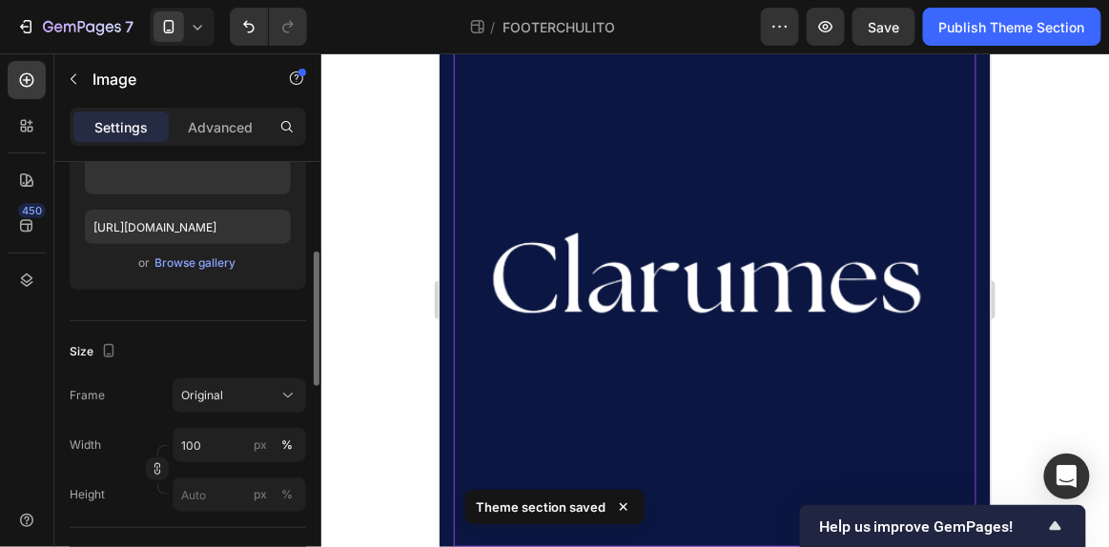
scroll to position [295, 0]
click at [196, 440] on input "100" at bounding box center [239, 445] width 133 height 34
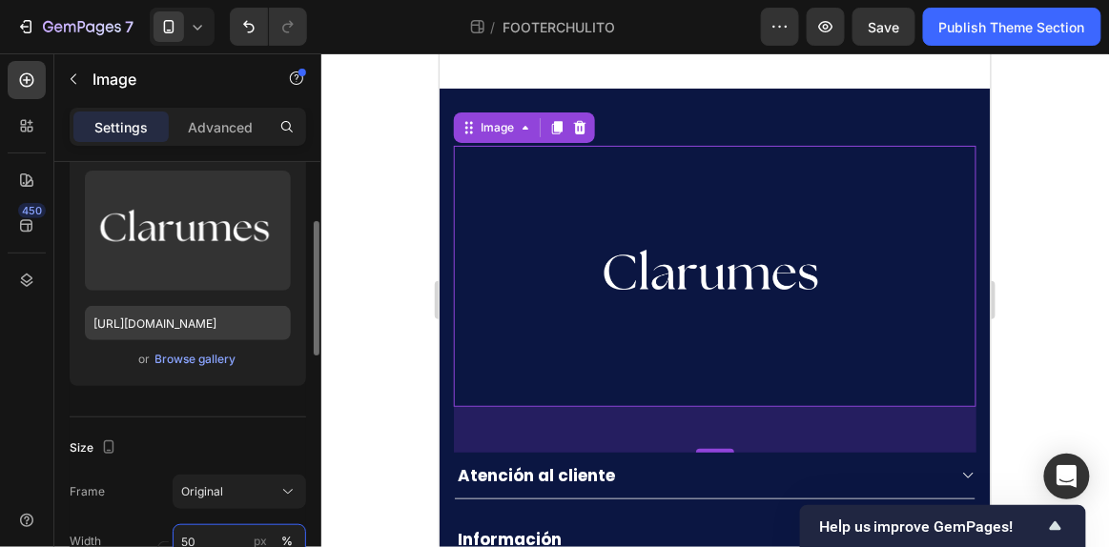
scroll to position [197, 0]
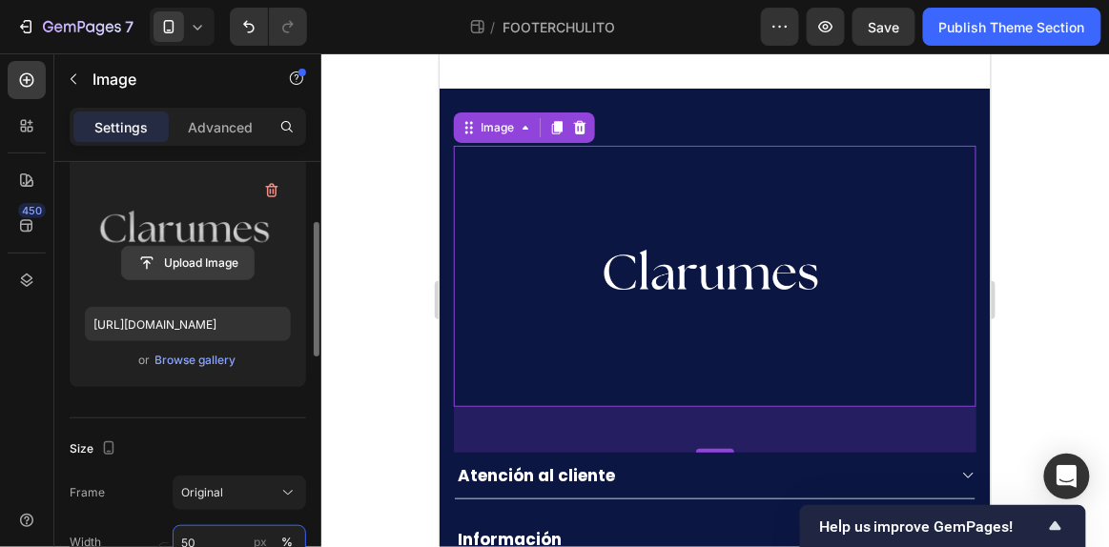
type input "50"
drag, startPoint x: 197, startPoint y: 257, endPoint x: 202, endPoint y: 189, distance: 68.8
click at [202, 189] on div "Upload Image" at bounding box center [188, 232] width 206 height 120
click at [202, 189] on label at bounding box center [188, 232] width 206 height 120
click at [202, 247] on input "file" at bounding box center [188, 263] width 132 height 32
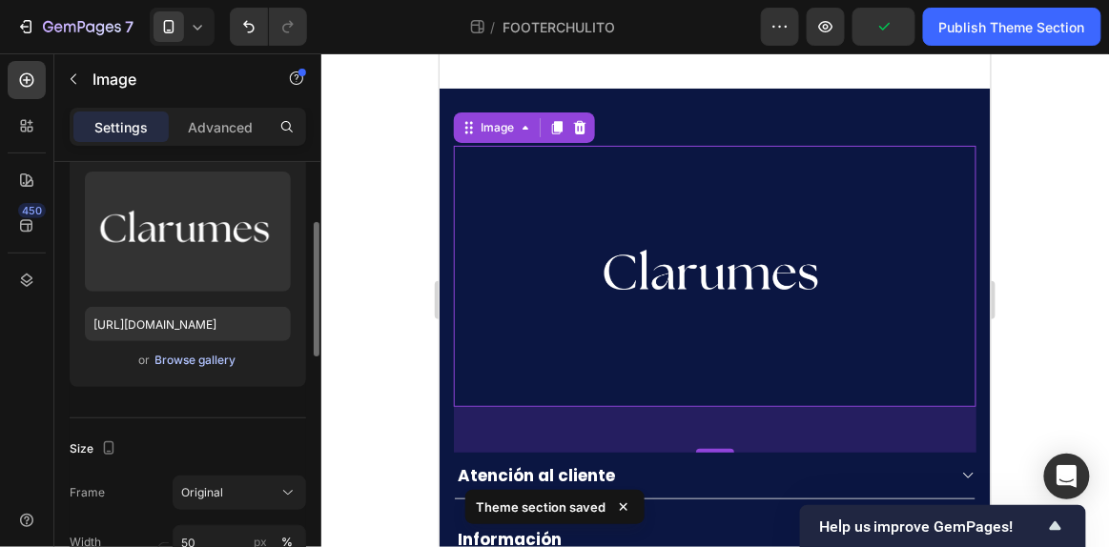
click at [200, 357] on div "Browse gallery" at bounding box center [195, 360] width 81 height 17
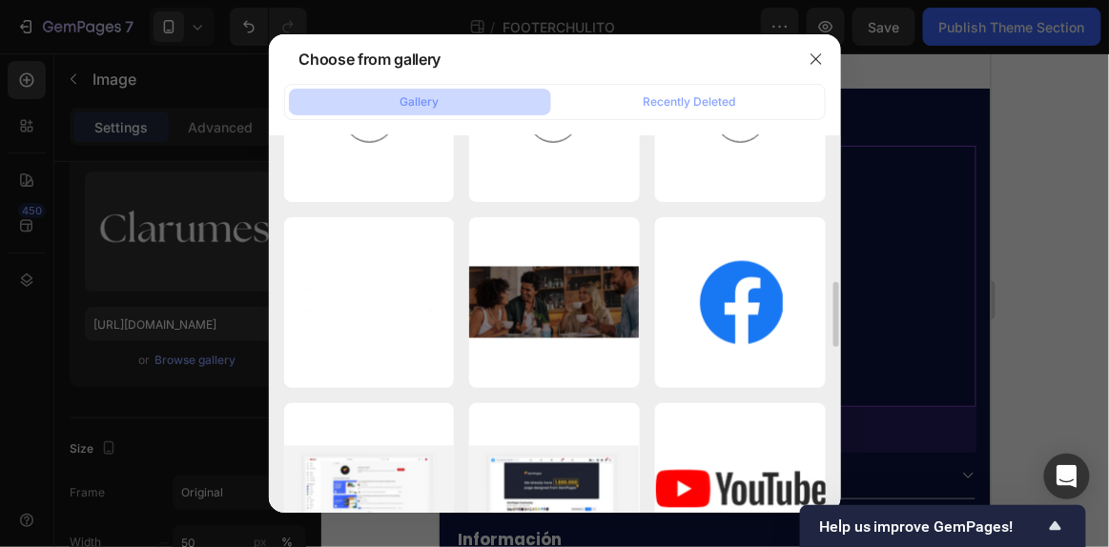
scroll to position [860, 0]
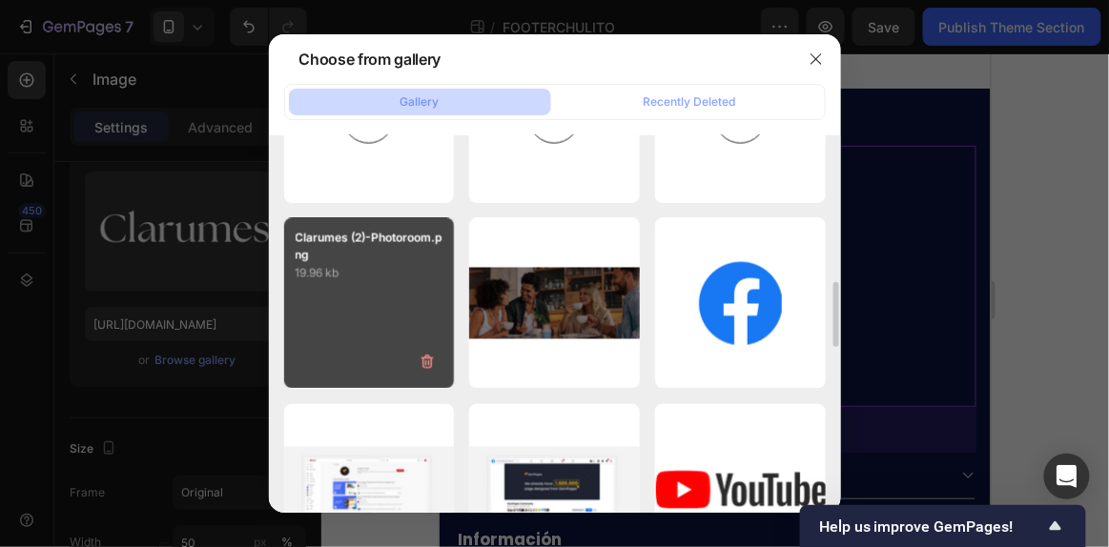
click at [369, 280] on p "19.96 kb" at bounding box center [370, 273] width 148 height 19
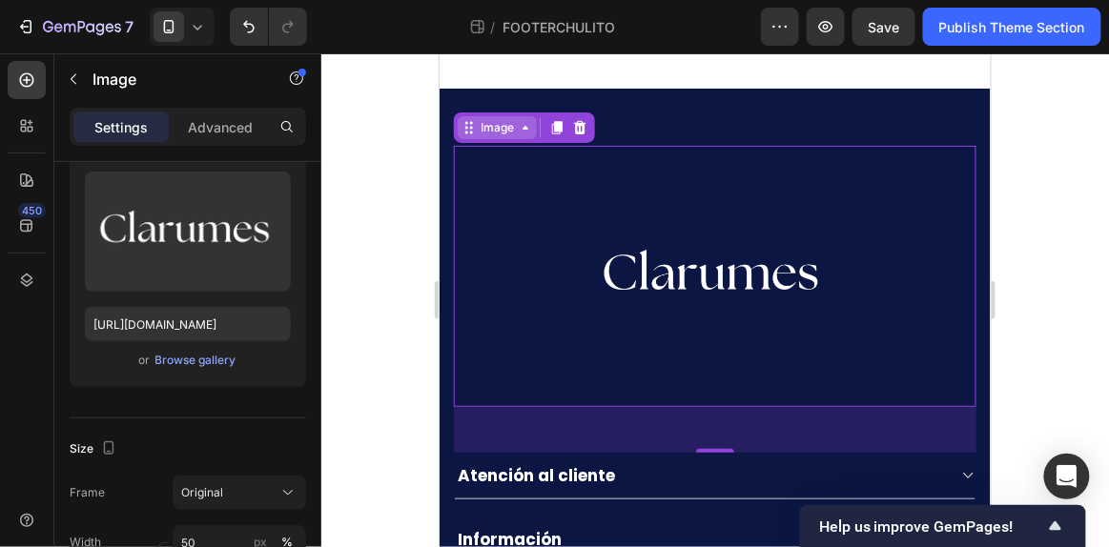
click at [520, 126] on icon at bounding box center [524, 126] width 15 height 15
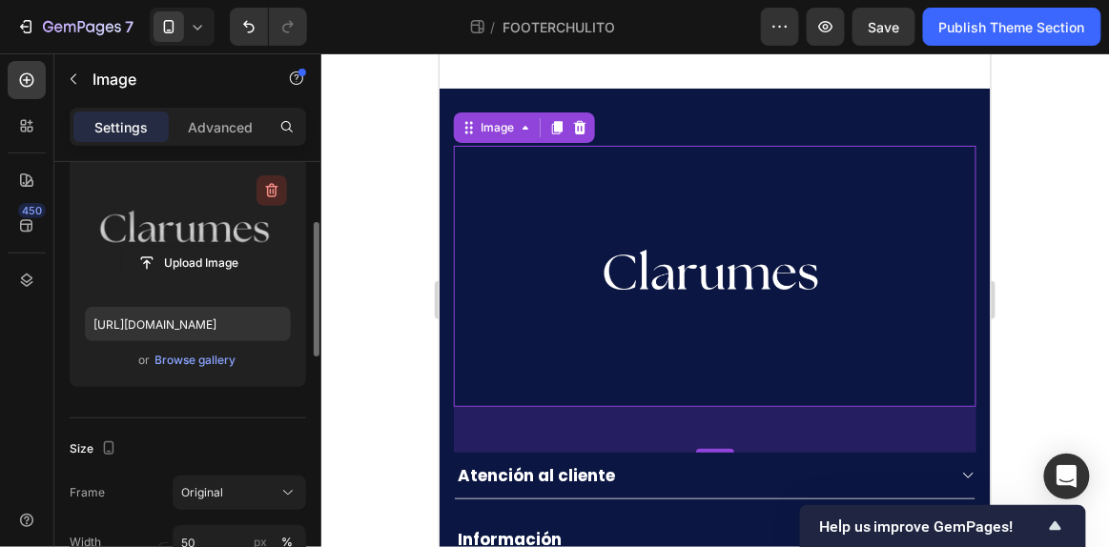
click at [271, 187] on icon "button" at bounding box center [271, 190] width 19 height 19
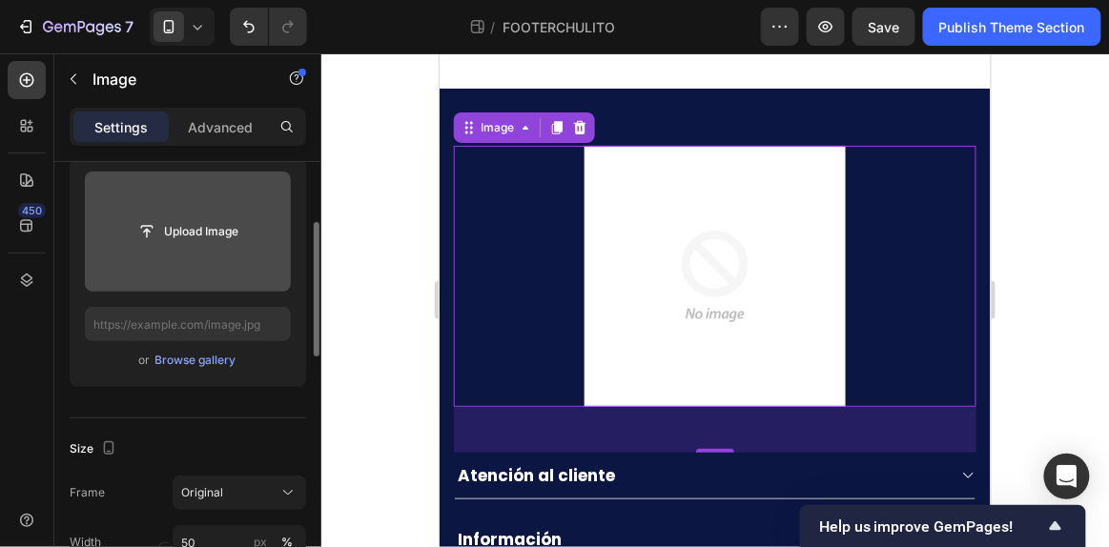
click at [181, 248] on input "file" at bounding box center [188, 232] width 206 height 120
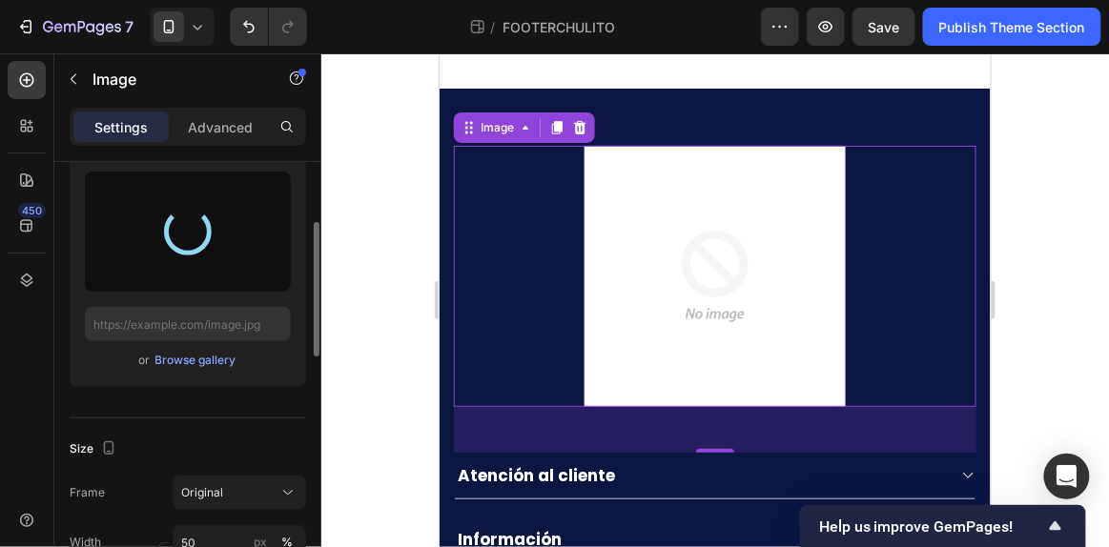
type input "[URL][DOMAIN_NAME]"
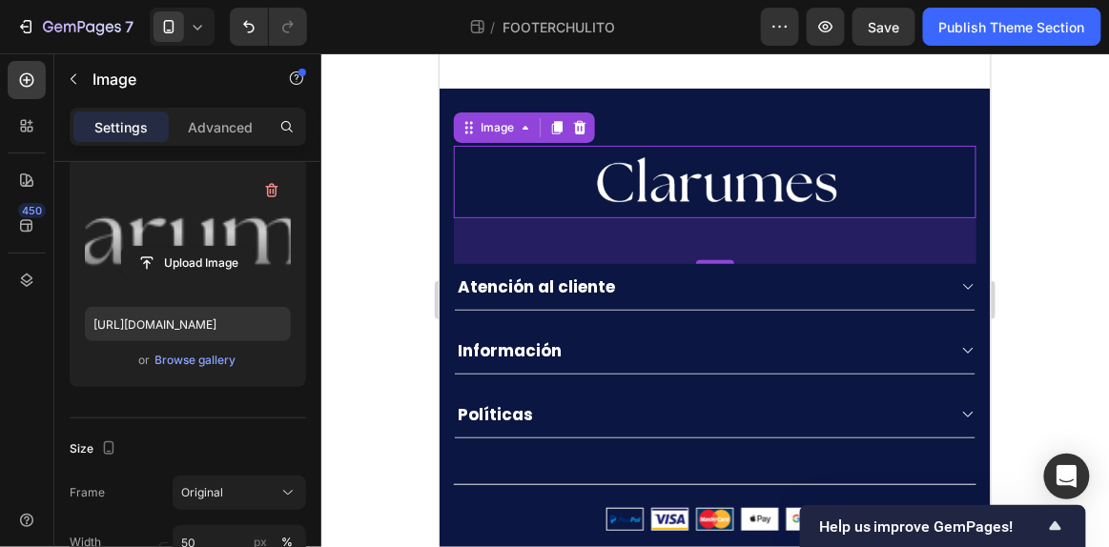
click at [1034, 214] on div at bounding box center [714, 300] width 787 height 494
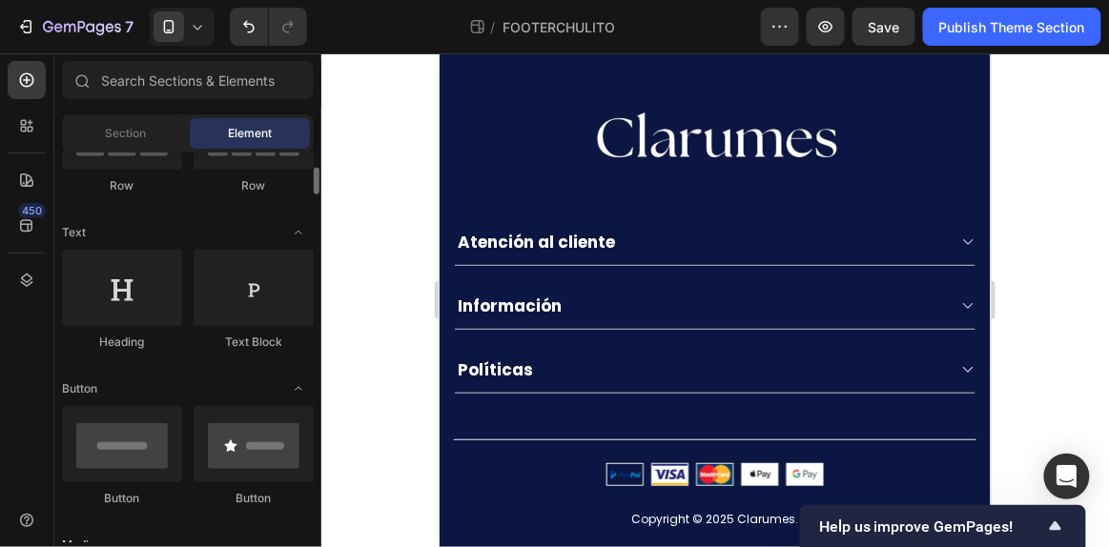
scroll to position [228, 0]
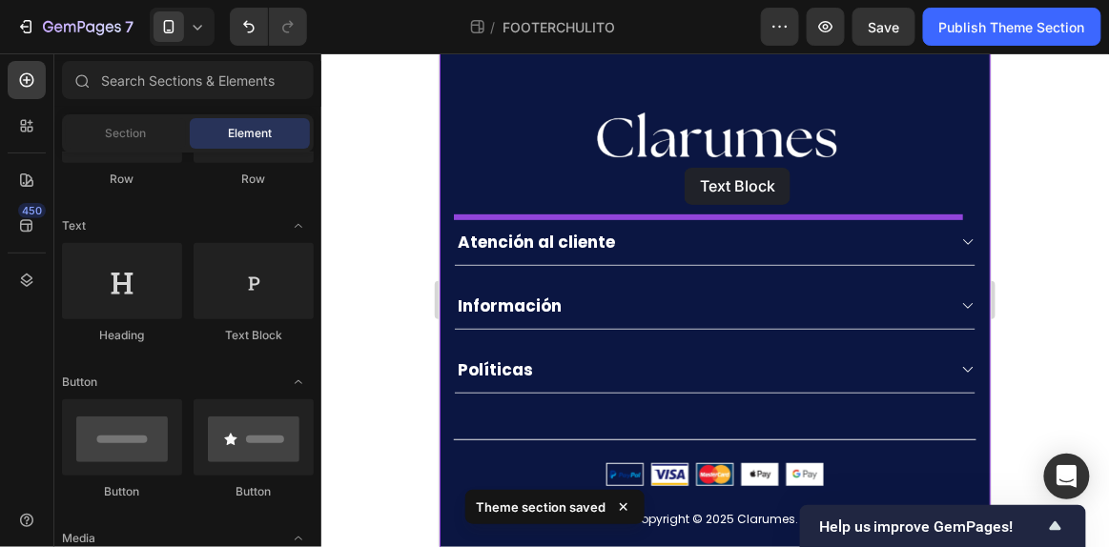
drag, startPoint x: 716, startPoint y: 344, endPoint x: 683, endPoint y: 167, distance: 180.2
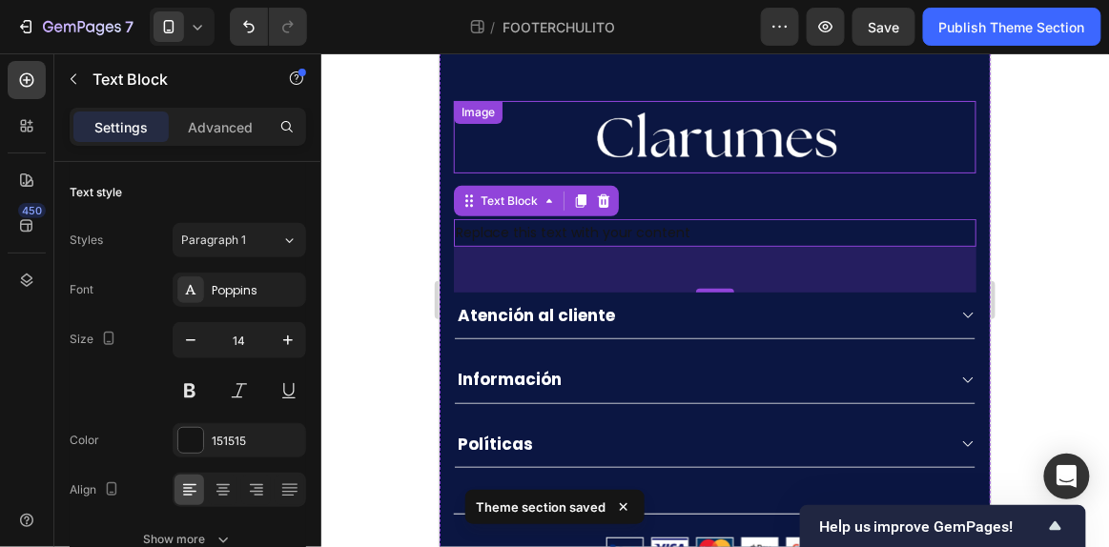
click at [647, 141] on img at bounding box center [713, 136] width 261 height 72
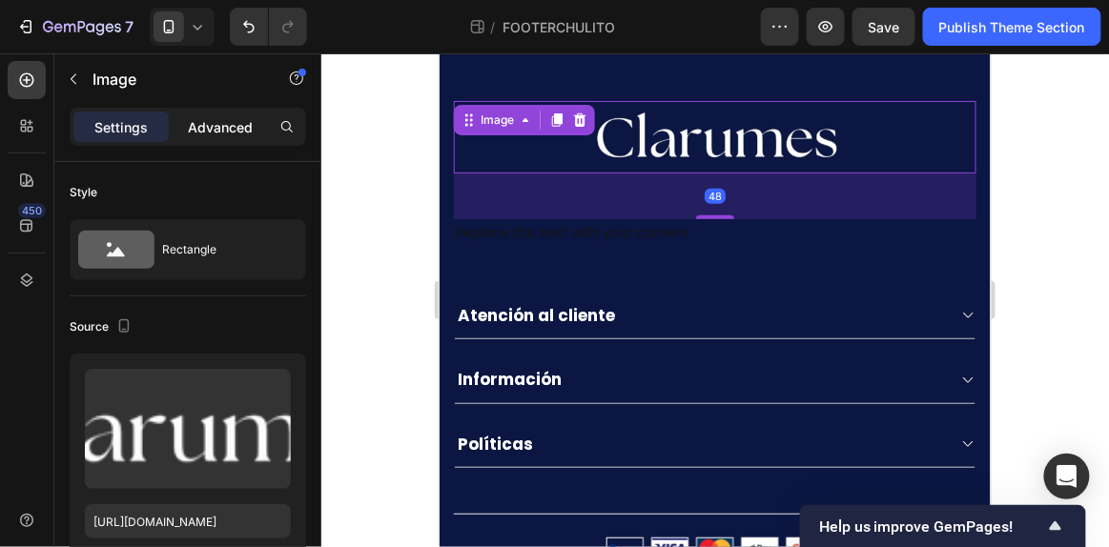
click at [197, 119] on p "Advanced" at bounding box center [220, 127] width 65 height 20
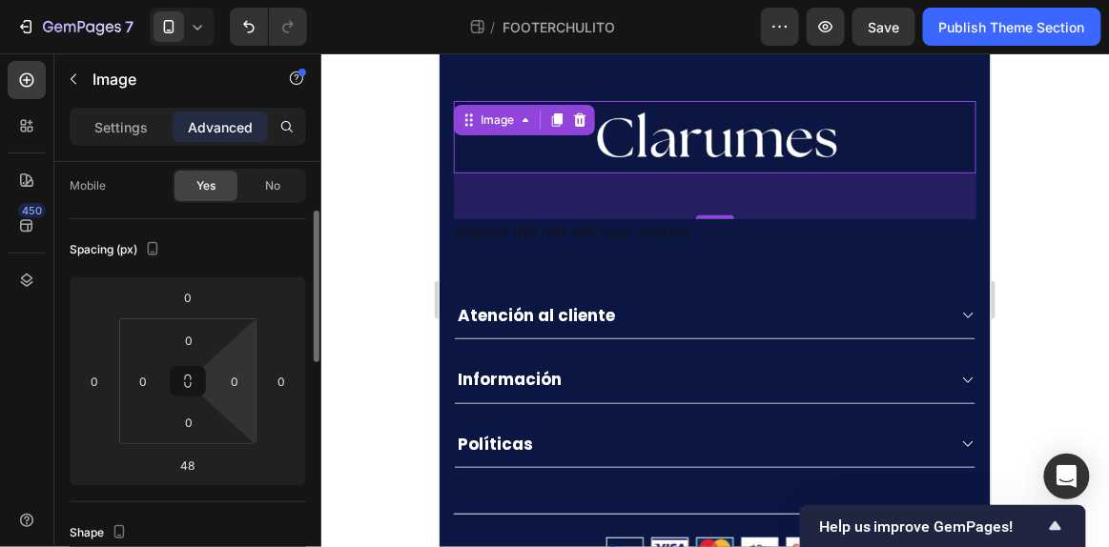
scroll to position [136, 0]
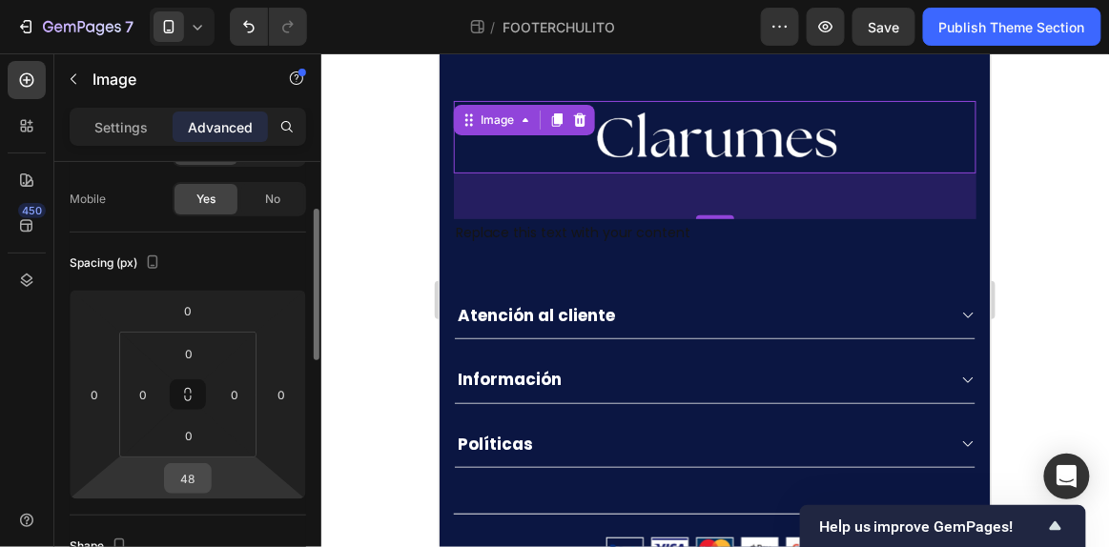
click at [200, 471] on input "48" at bounding box center [188, 478] width 38 height 29
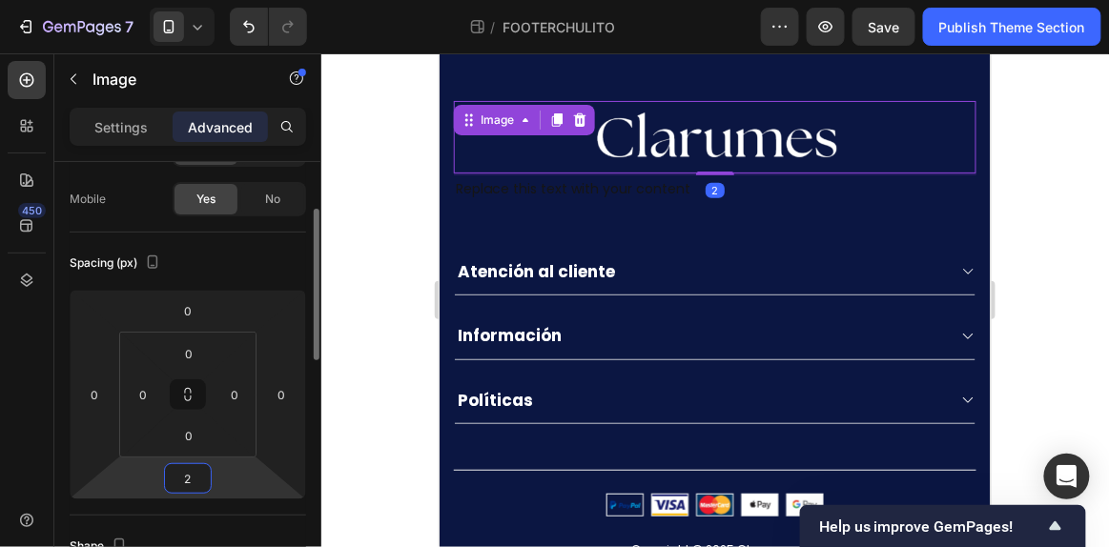
type input "20"
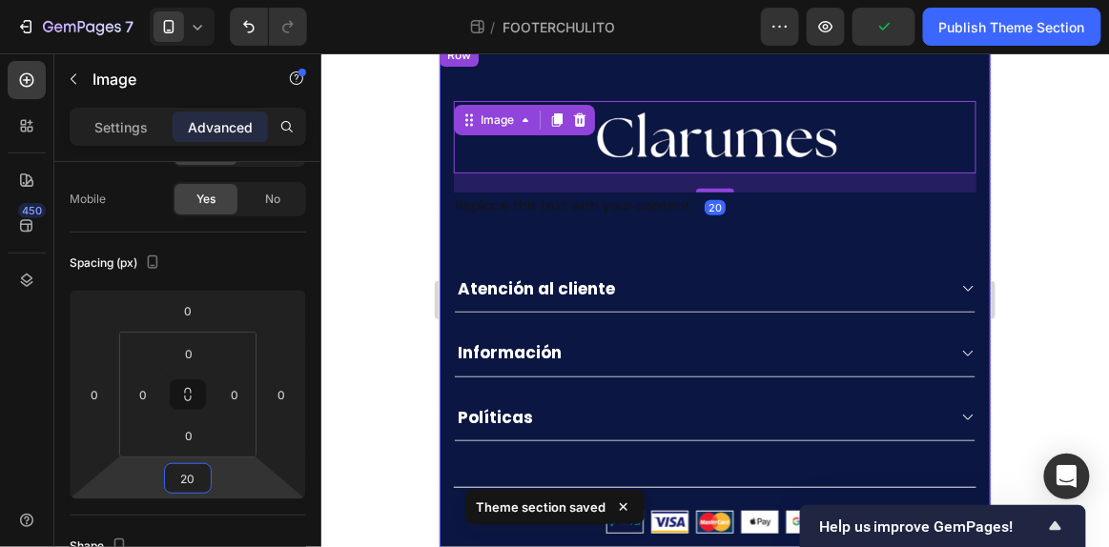
scroll to position [105, 0]
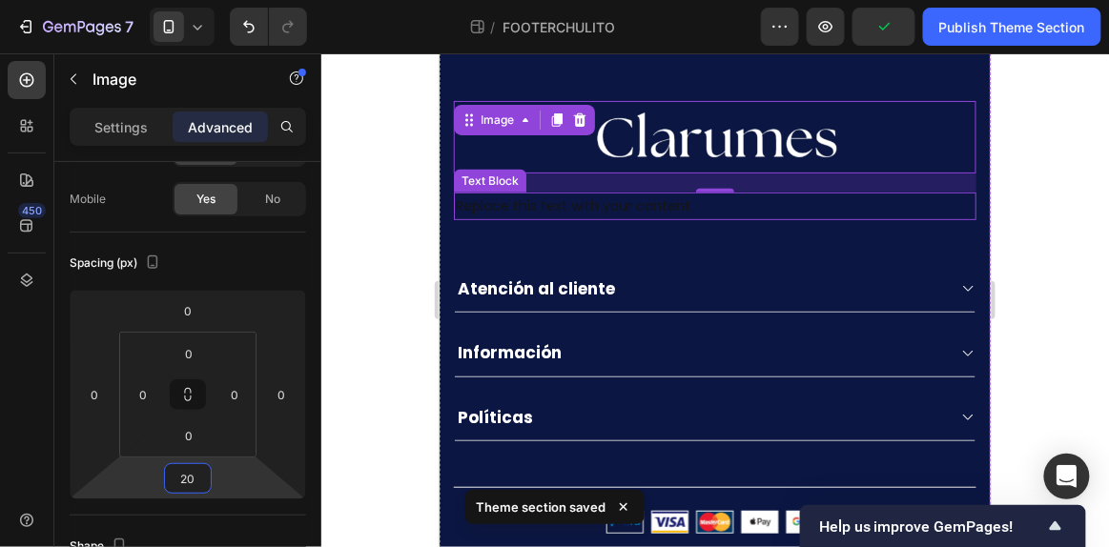
click at [744, 202] on div "Replace this text with your content" at bounding box center [714, 206] width 522 height 28
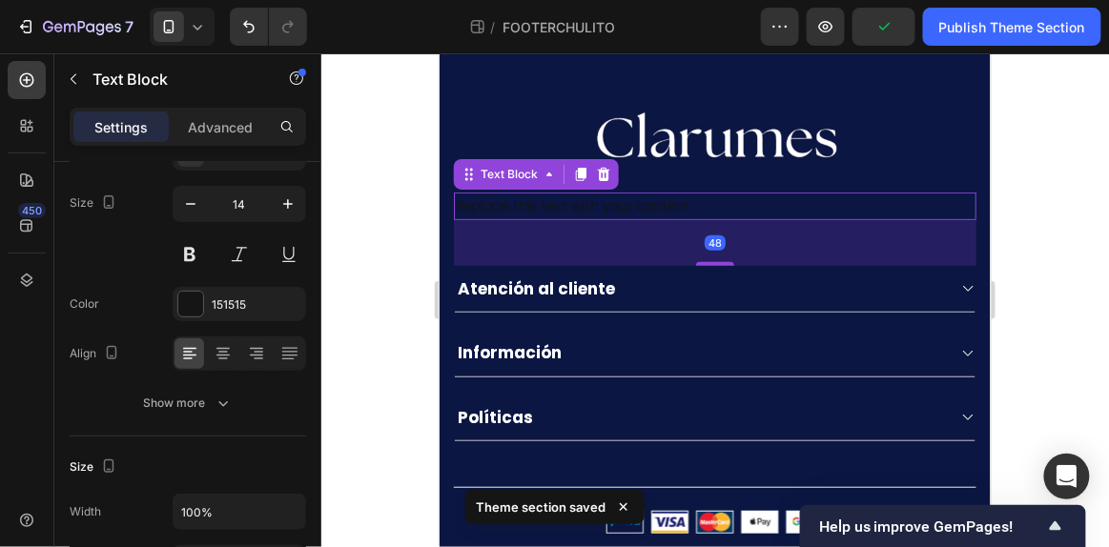
scroll to position [0, 0]
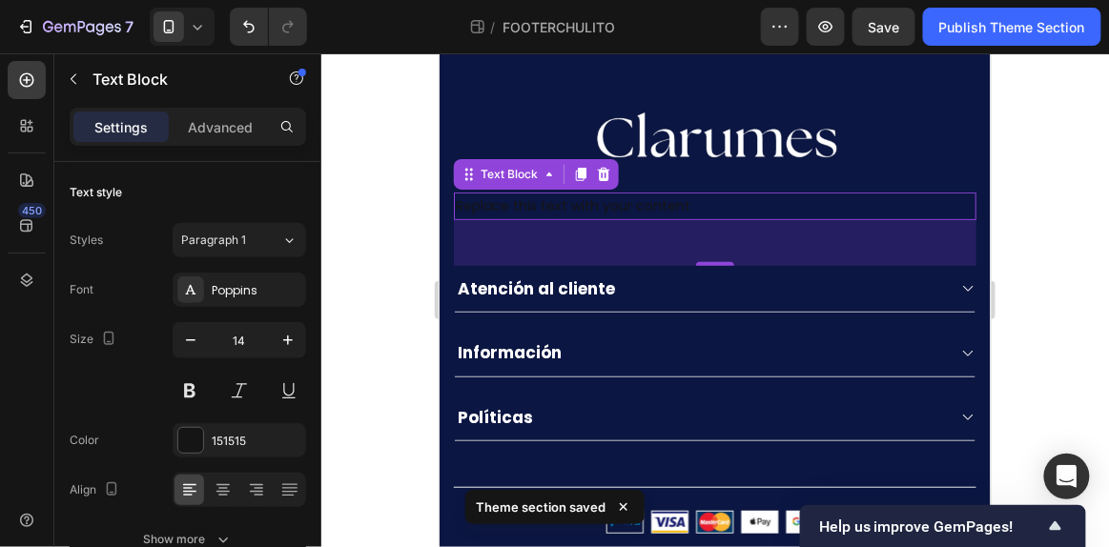
click at [662, 194] on div "Replace this text with your content" at bounding box center [714, 206] width 522 height 28
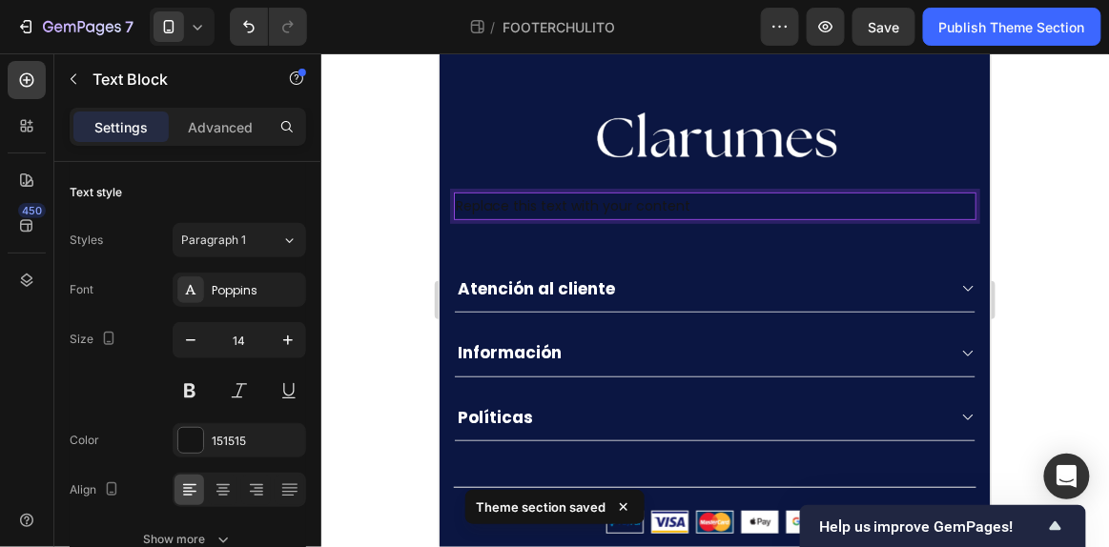
click at [662, 194] on p "Replace this text with your content" at bounding box center [714, 206] width 519 height 24
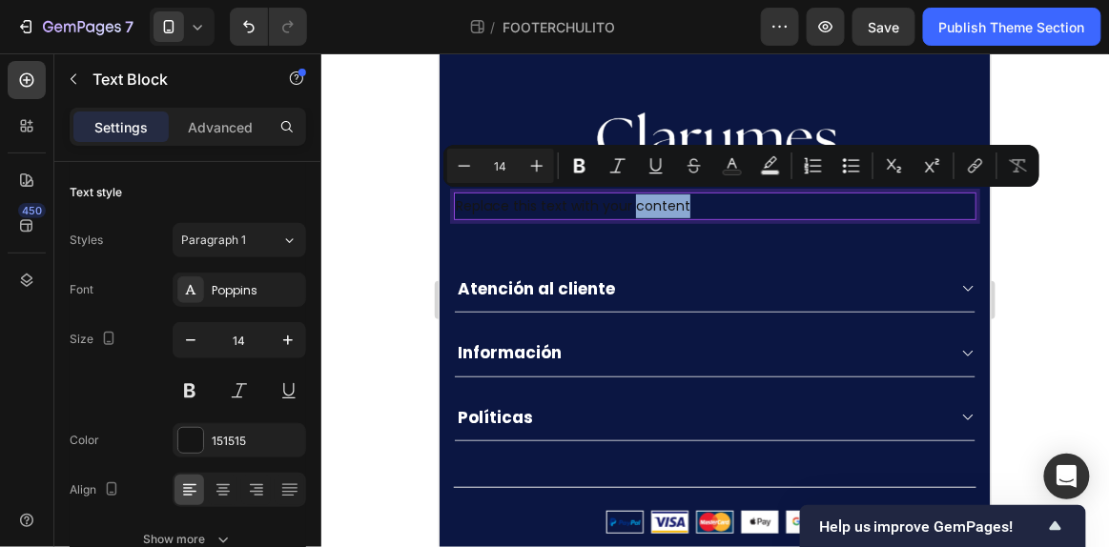
click at [665, 197] on p "Replace this text with your content" at bounding box center [714, 206] width 519 height 24
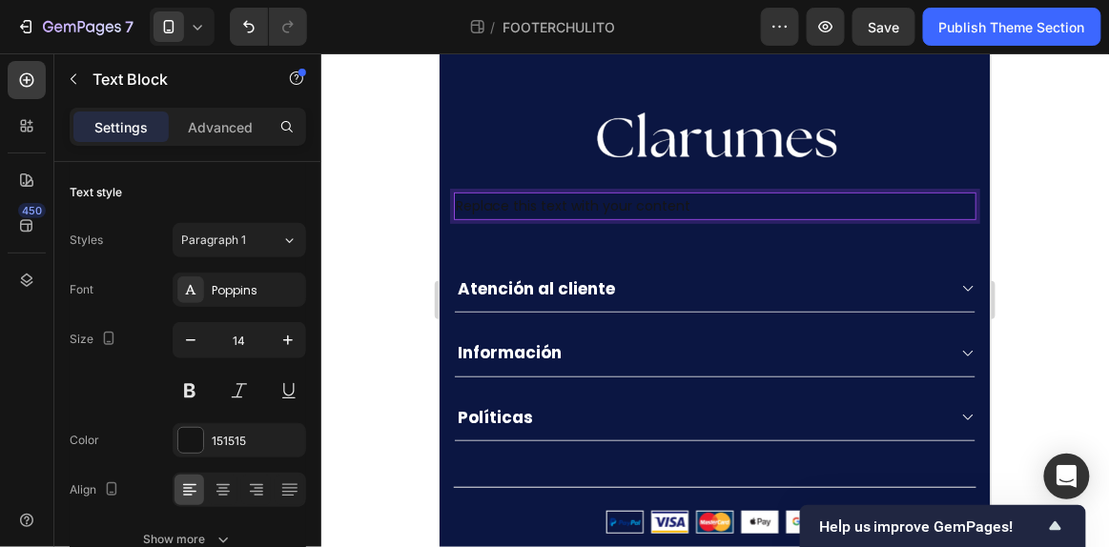
click at [665, 197] on p "Replace this text with your content" at bounding box center [714, 206] width 519 height 24
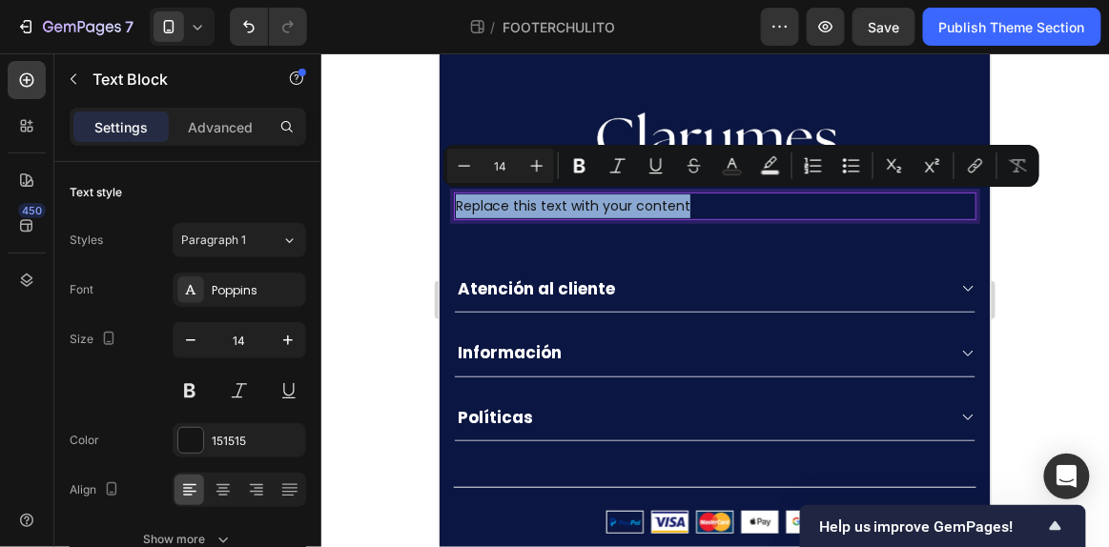
click at [665, 197] on p "Replace this text with your content" at bounding box center [714, 206] width 519 height 24
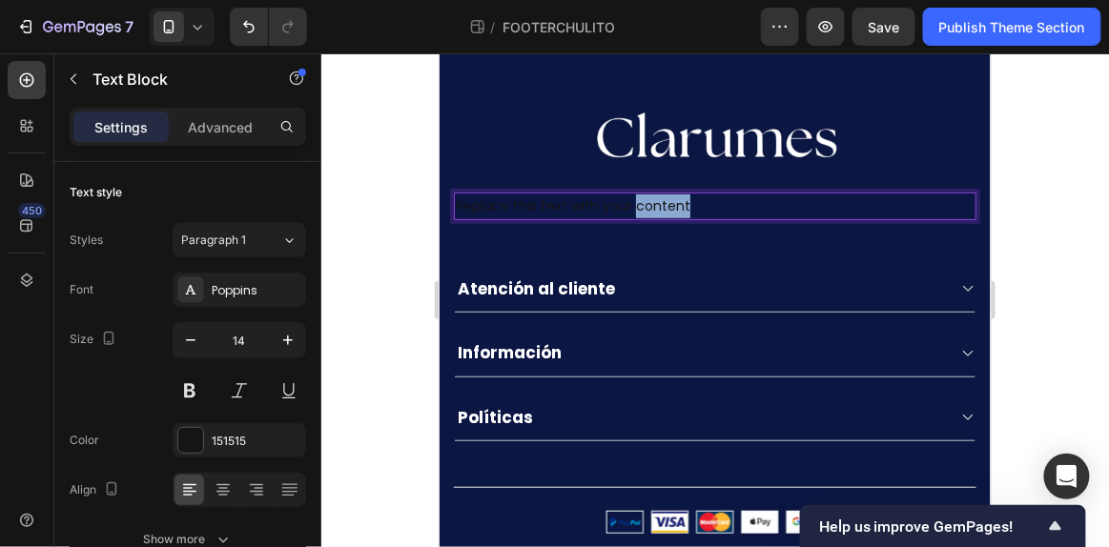
click at [665, 197] on p "Replace this text with your content" at bounding box center [714, 206] width 519 height 24
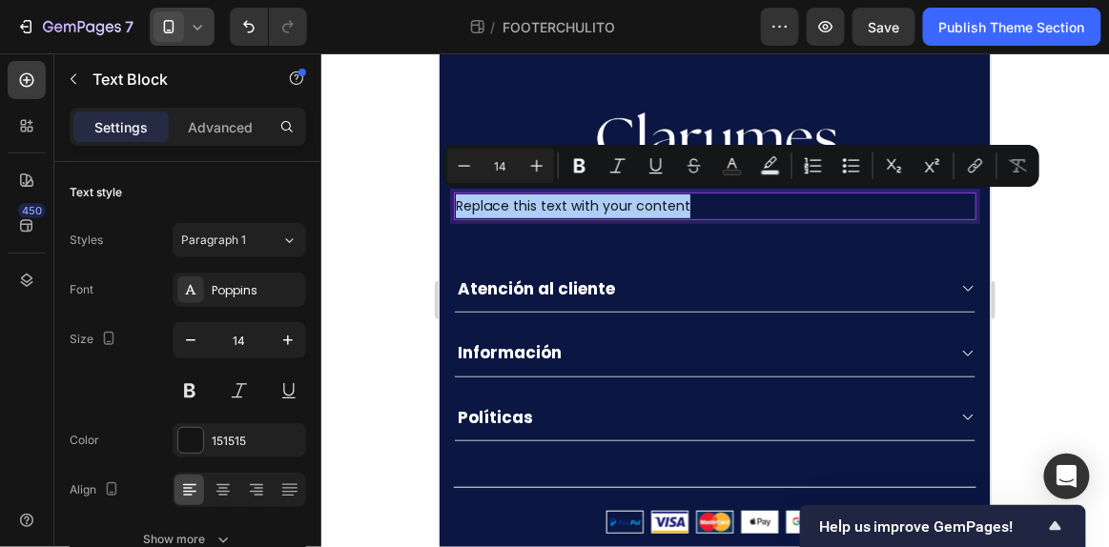
click at [194, 22] on icon at bounding box center [197, 26] width 19 height 19
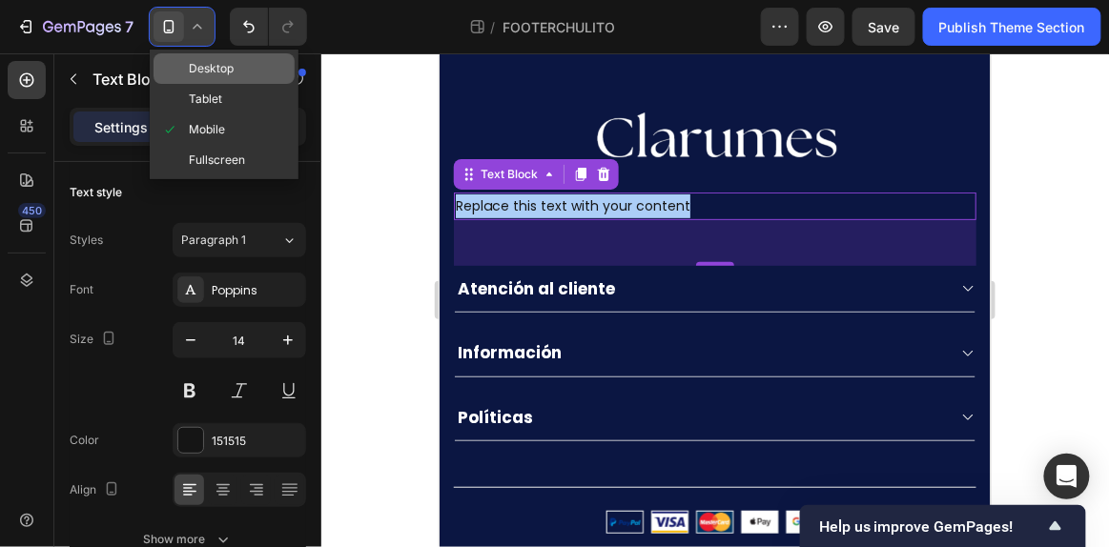
click at [197, 73] on span "Desktop" at bounding box center [211, 68] width 45 height 19
type input "16"
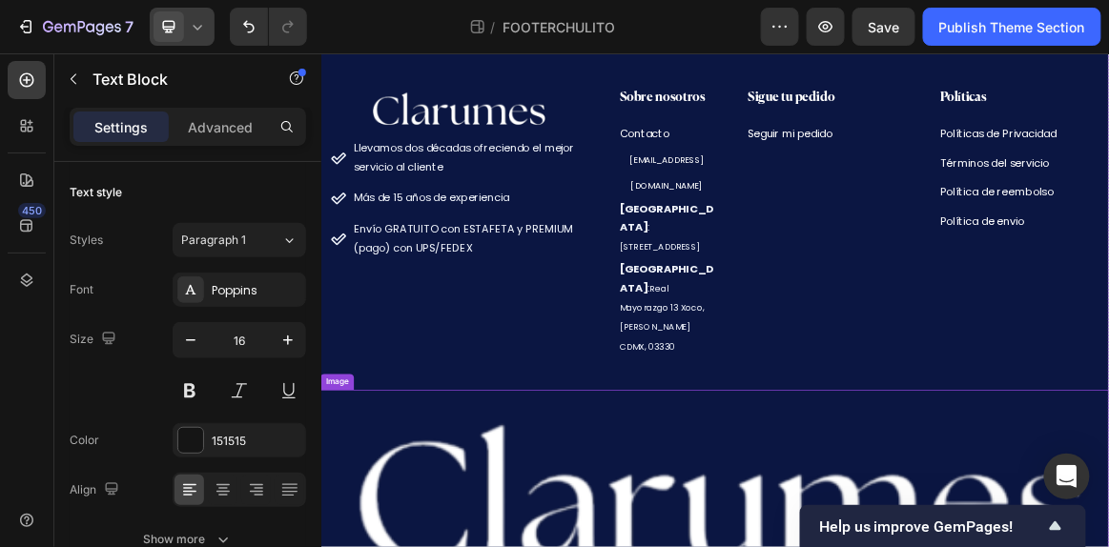
scroll to position [117, 0]
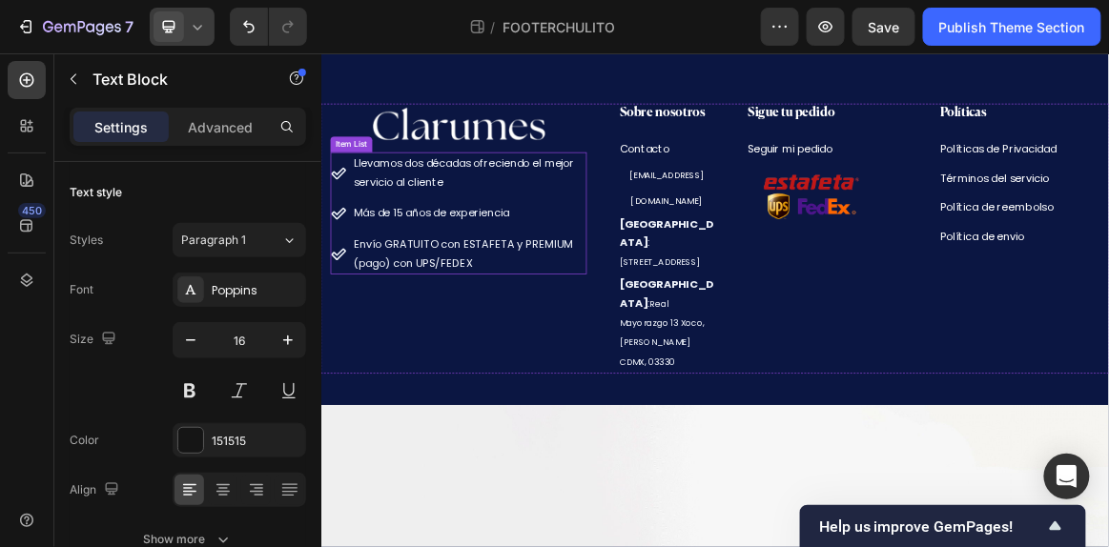
click at [356, 192] on div "Item List" at bounding box center [365, 184] width 61 height 23
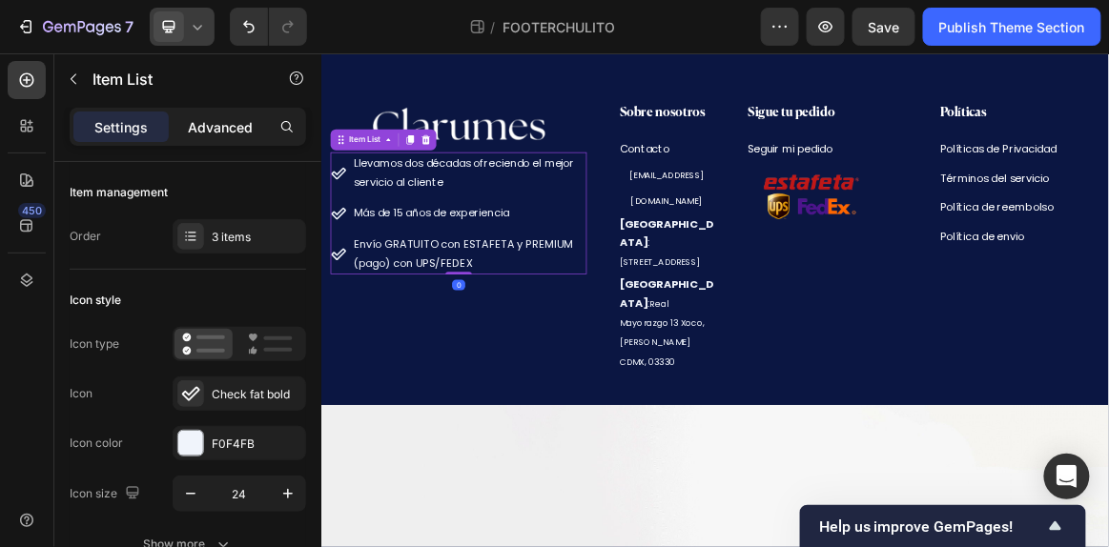
click at [252, 124] on p "Advanced" at bounding box center [220, 127] width 65 height 20
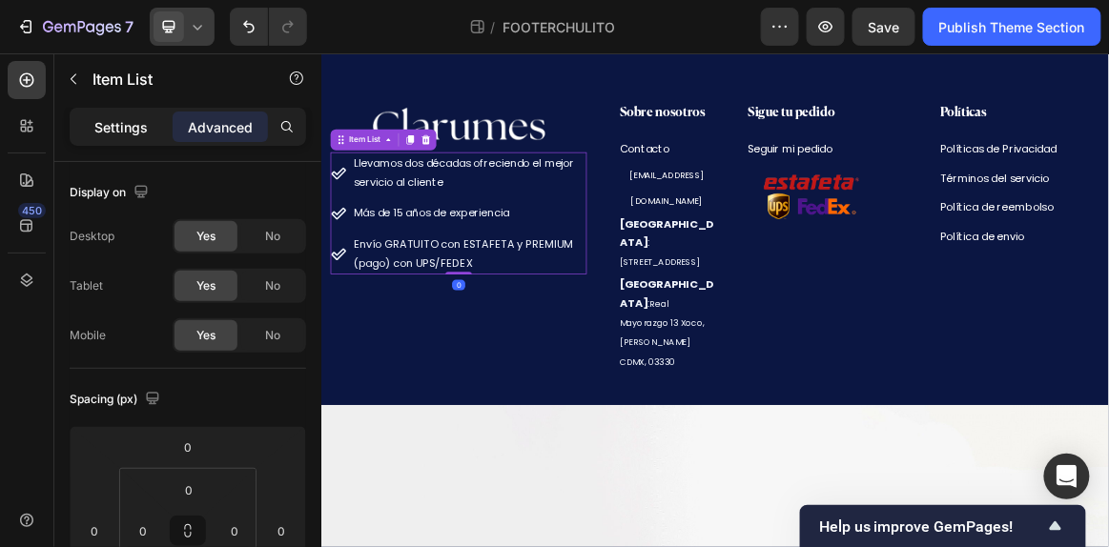
click at [96, 130] on p "Settings" at bounding box center [120, 127] width 53 height 20
type input "8"
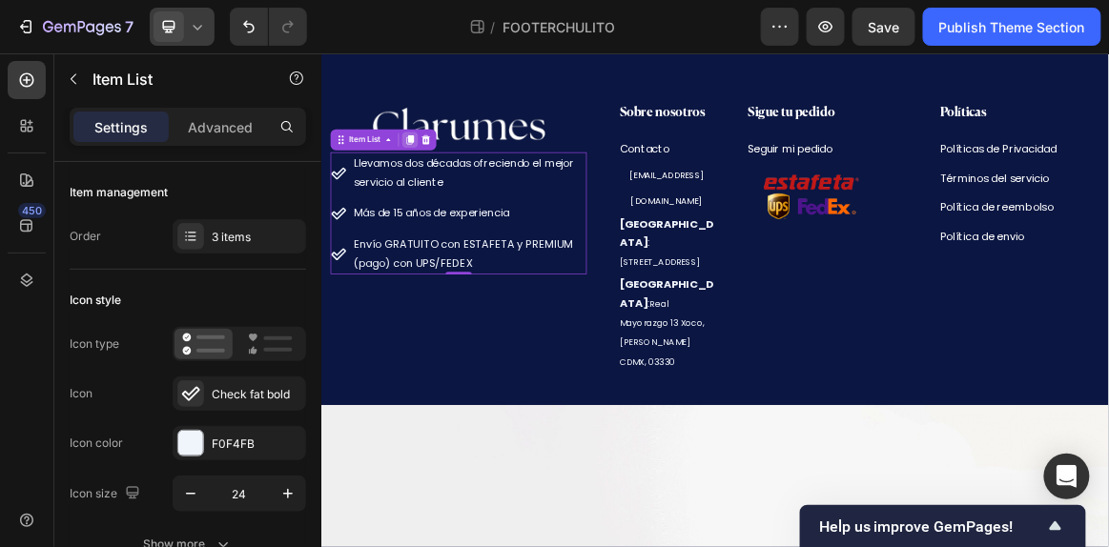
click at [452, 181] on icon at bounding box center [450, 179] width 10 height 13
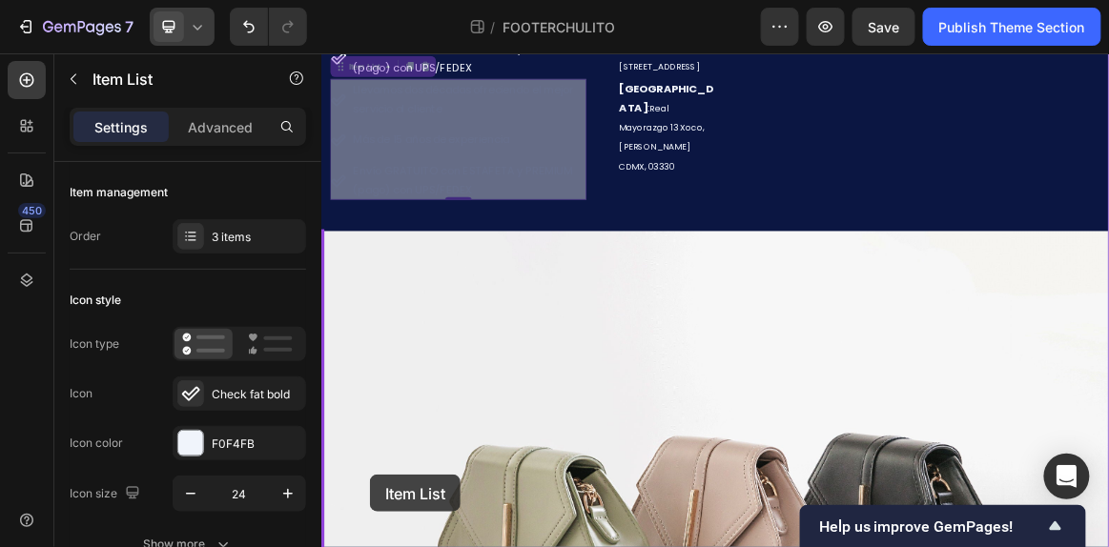
drag, startPoint x: 352, startPoint y: 357, endPoint x: 391, endPoint y: 664, distance: 310.4
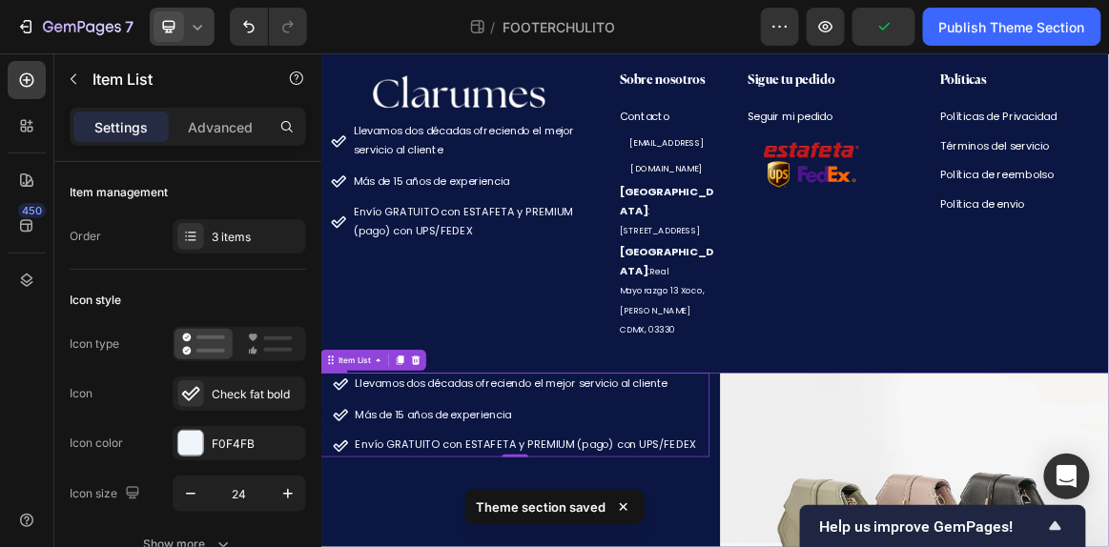
scroll to position [164, 0]
click at [201, 18] on icon at bounding box center [197, 26] width 19 height 19
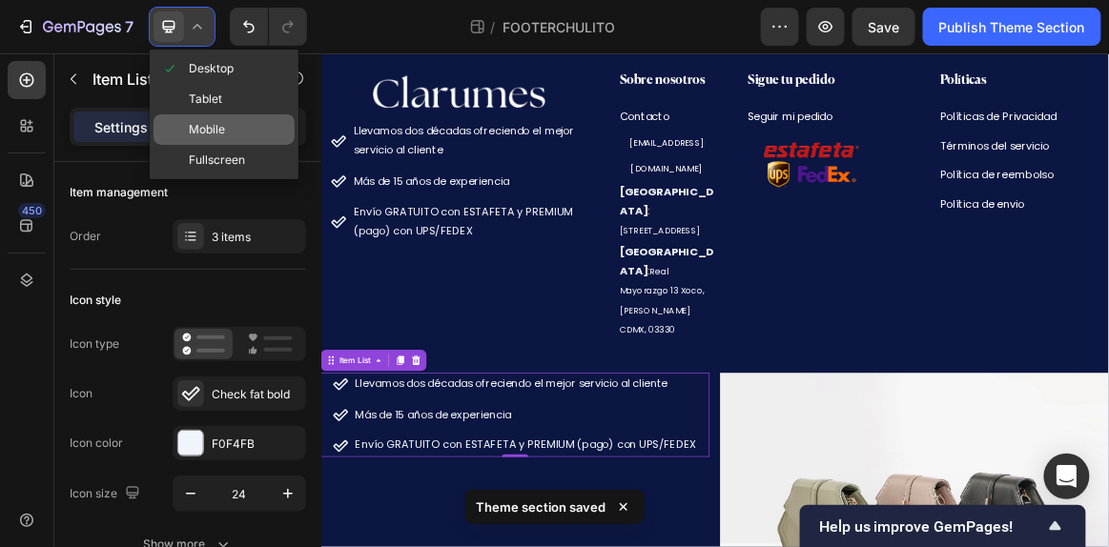
click at [224, 121] on div "Mobile" at bounding box center [223, 129] width 141 height 31
type input "14"
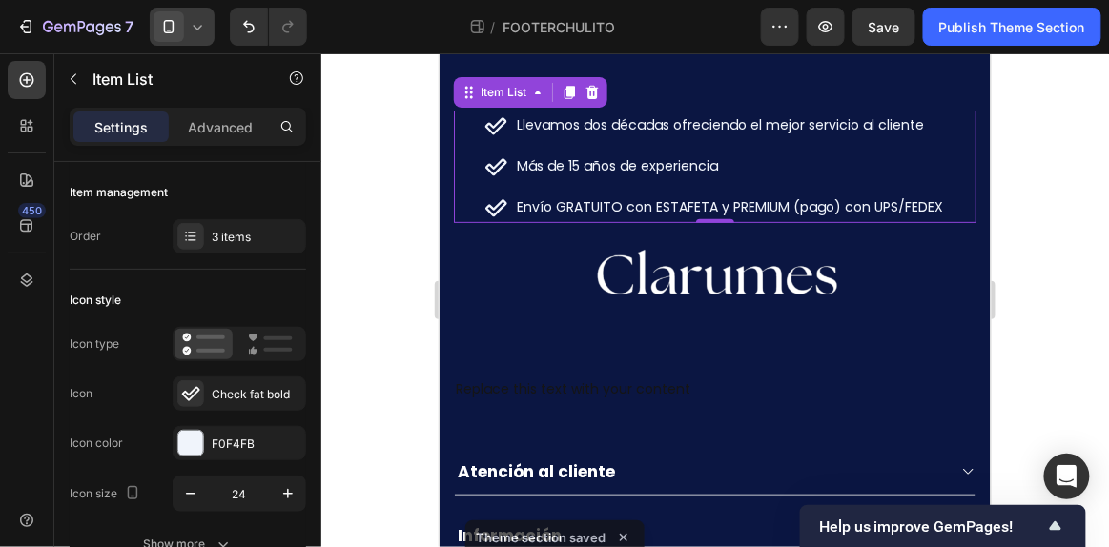
scroll to position [86, 0]
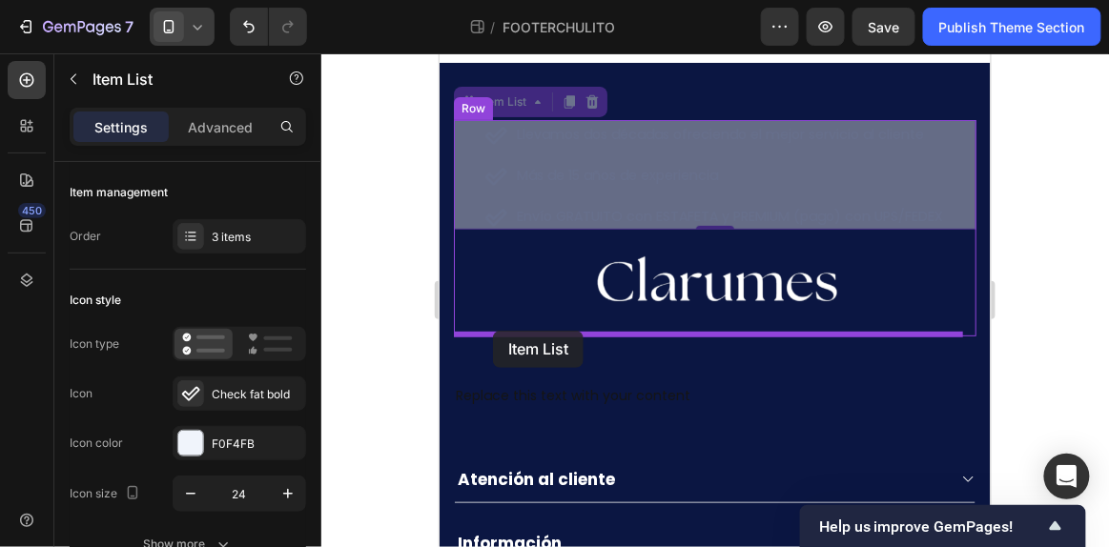
drag, startPoint x: 472, startPoint y: 105, endPoint x: 492, endPoint y: 332, distance: 227.8
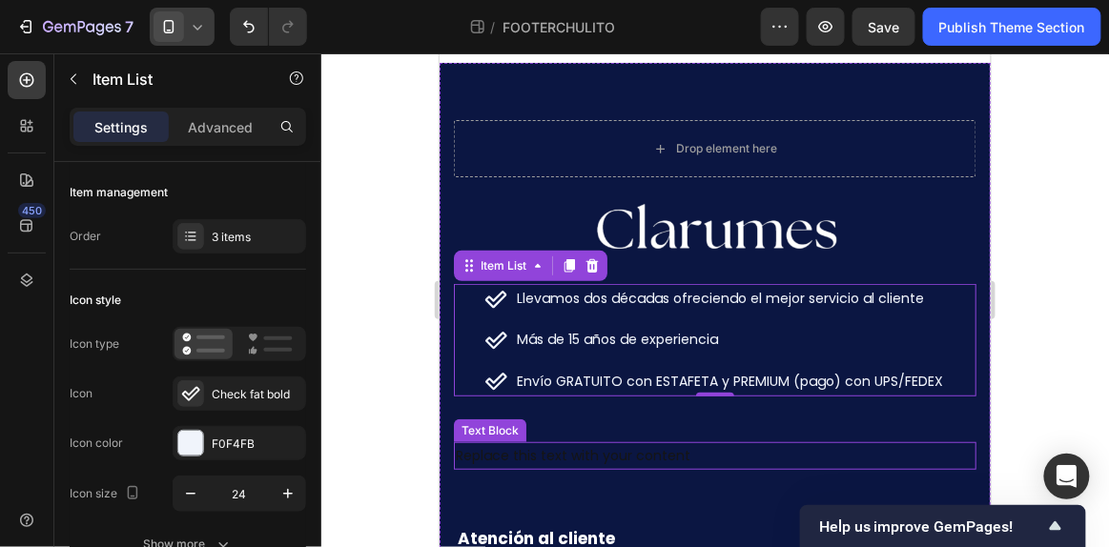
click at [622, 454] on p "Replace this text with your content" at bounding box center [714, 455] width 519 height 24
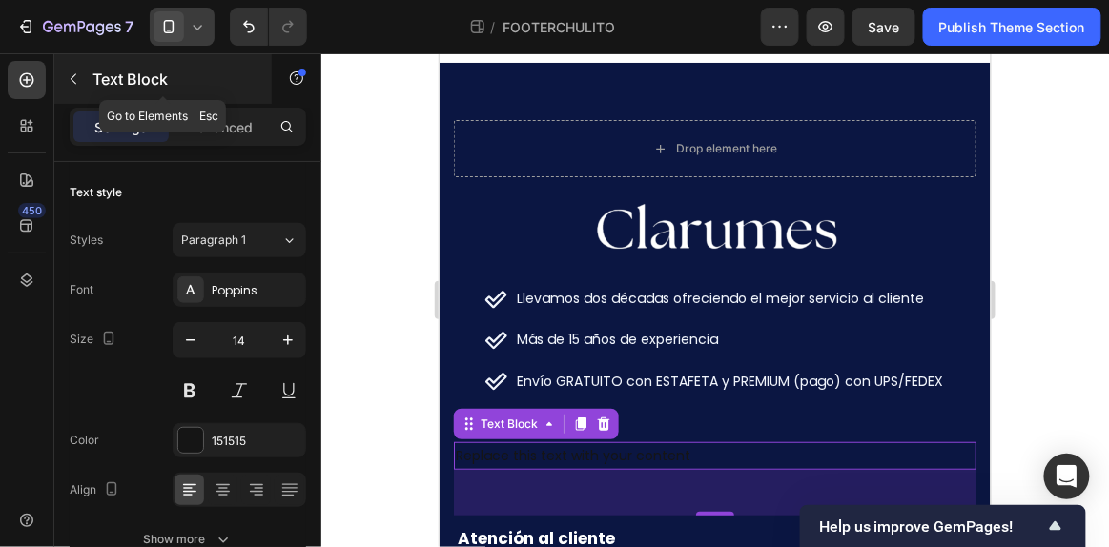
click at [84, 76] on button "button" at bounding box center [73, 79] width 31 height 31
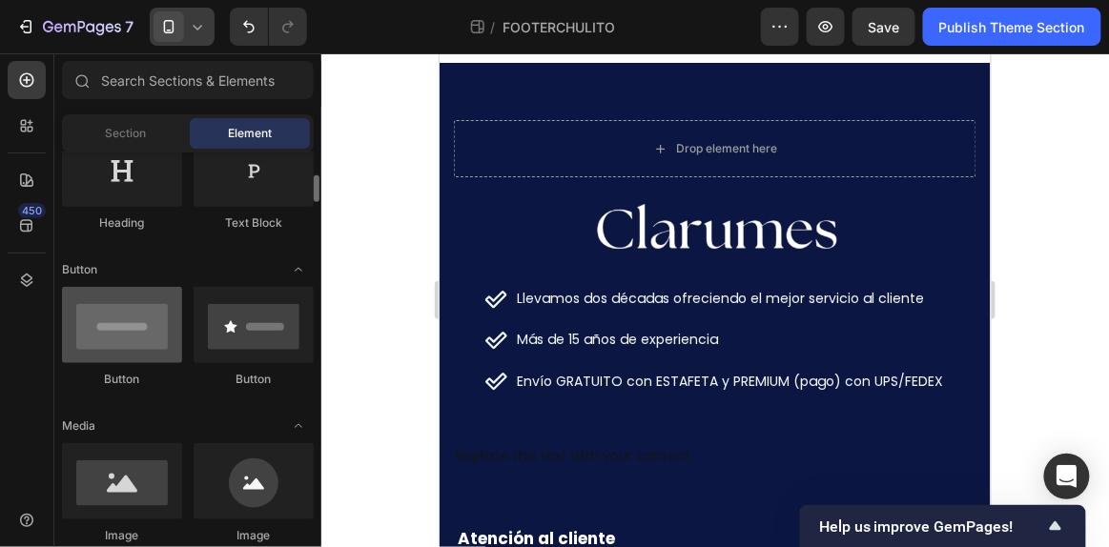
scroll to position [339, 0]
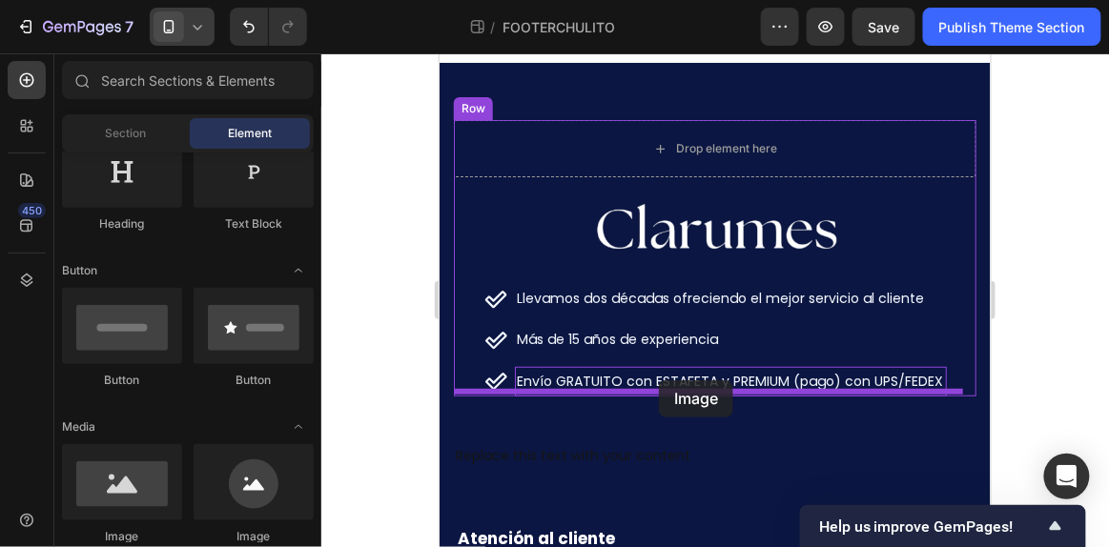
drag, startPoint x: 564, startPoint y: 539, endPoint x: 656, endPoint y: 383, distance: 180.3
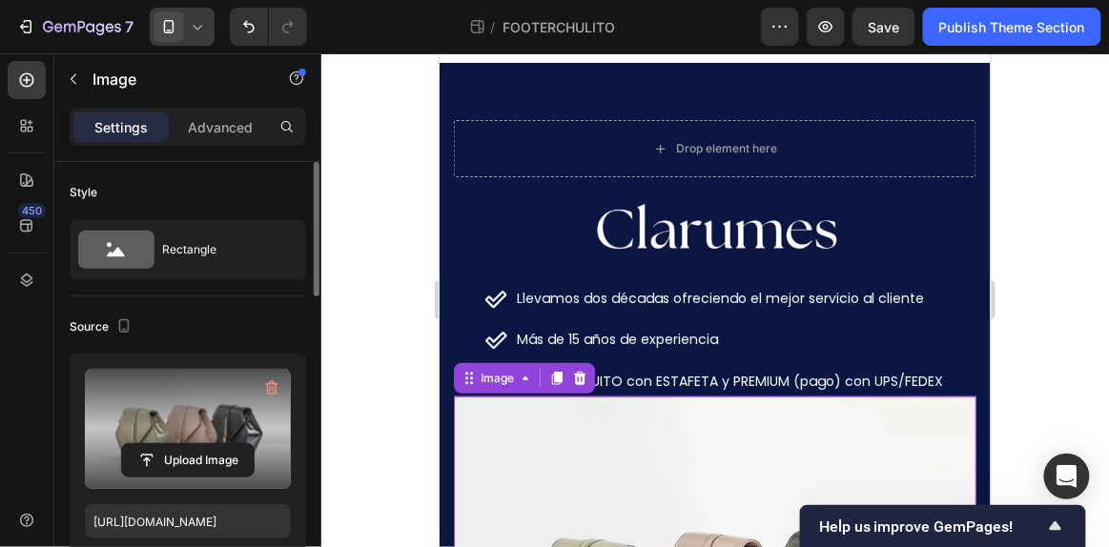
click at [205, 432] on label at bounding box center [188, 429] width 206 height 120
click at [205, 444] on input "file" at bounding box center [188, 460] width 132 height 32
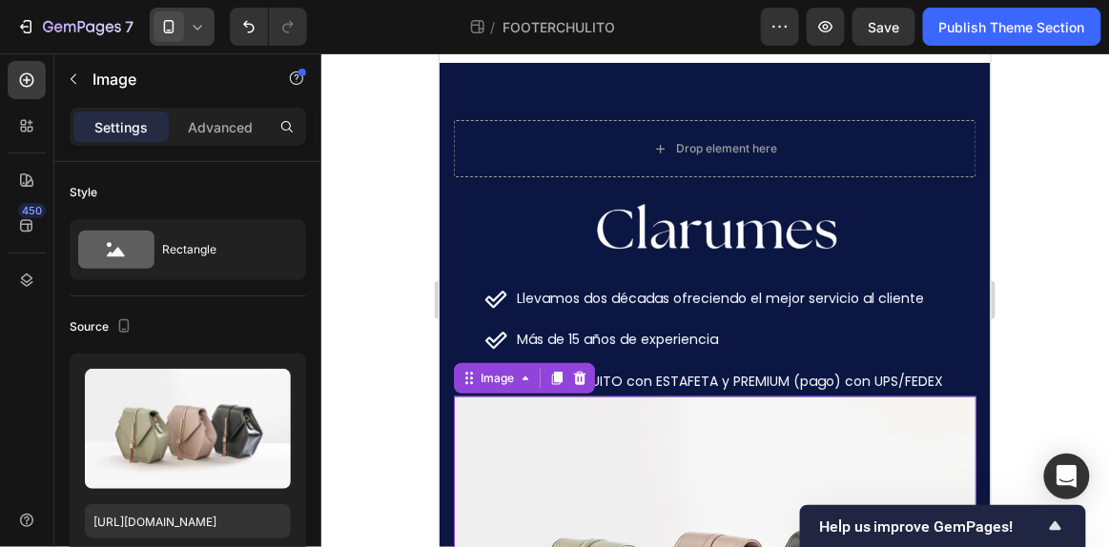
type input "[URL][DOMAIN_NAME]"
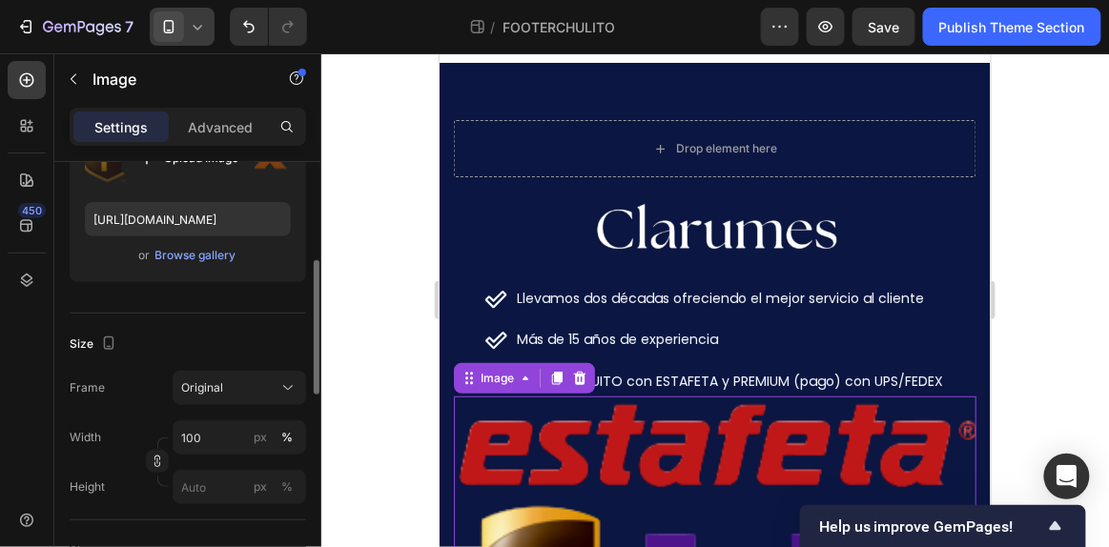
scroll to position [307, 0]
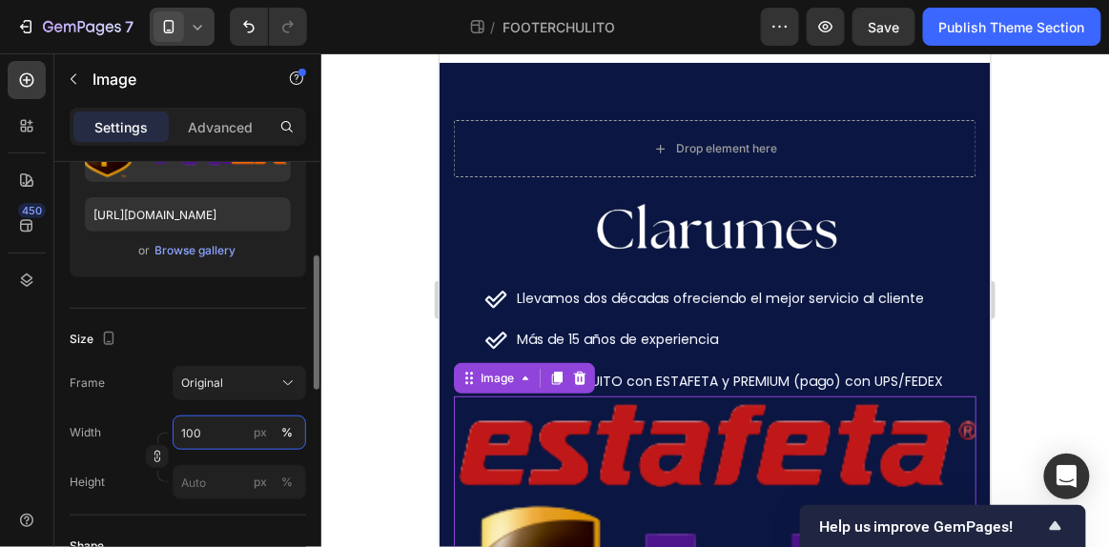
click at [215, 428] on input "100" at bounding box center [239, 433] width 133 height 34
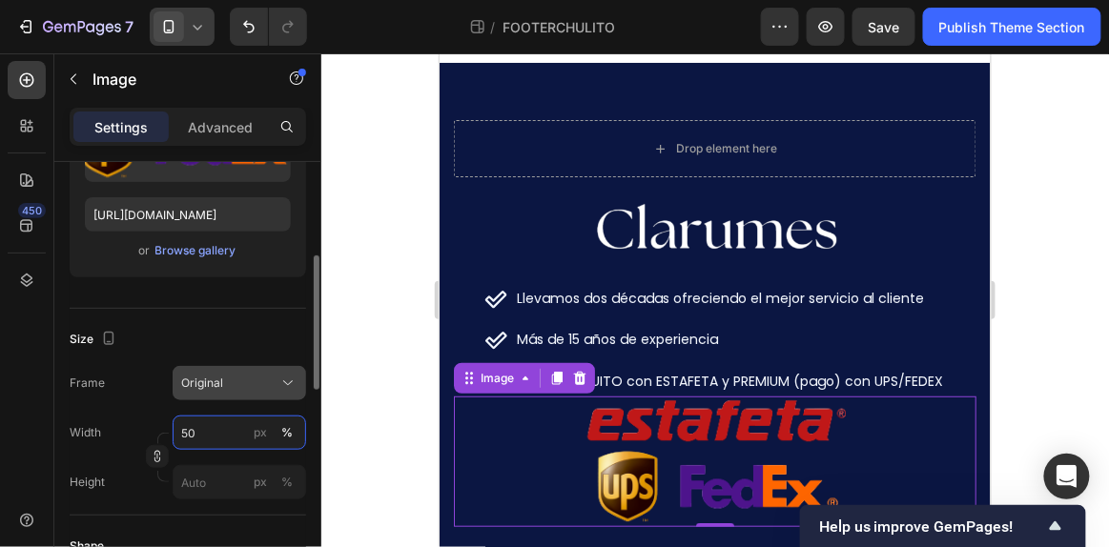
type input "5"
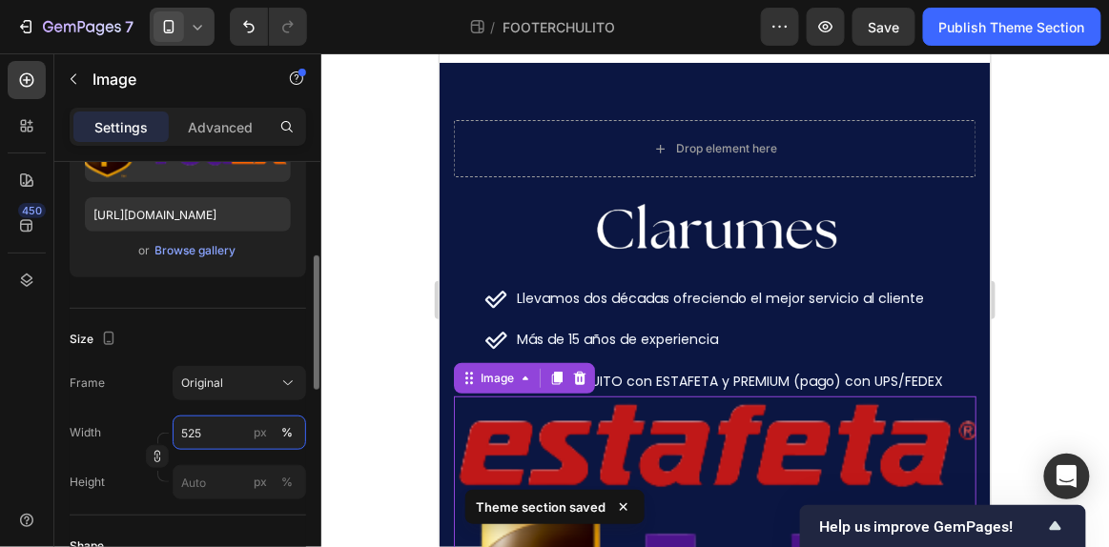
click at [184, 436] on input "525" at bounding box center [239, 433] width 133 height 34
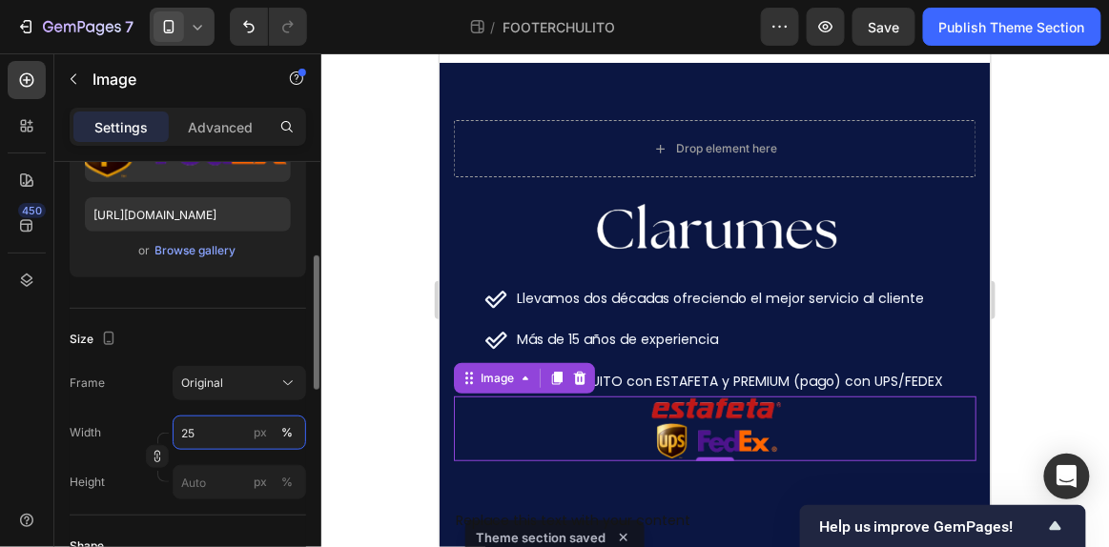
type input "2"
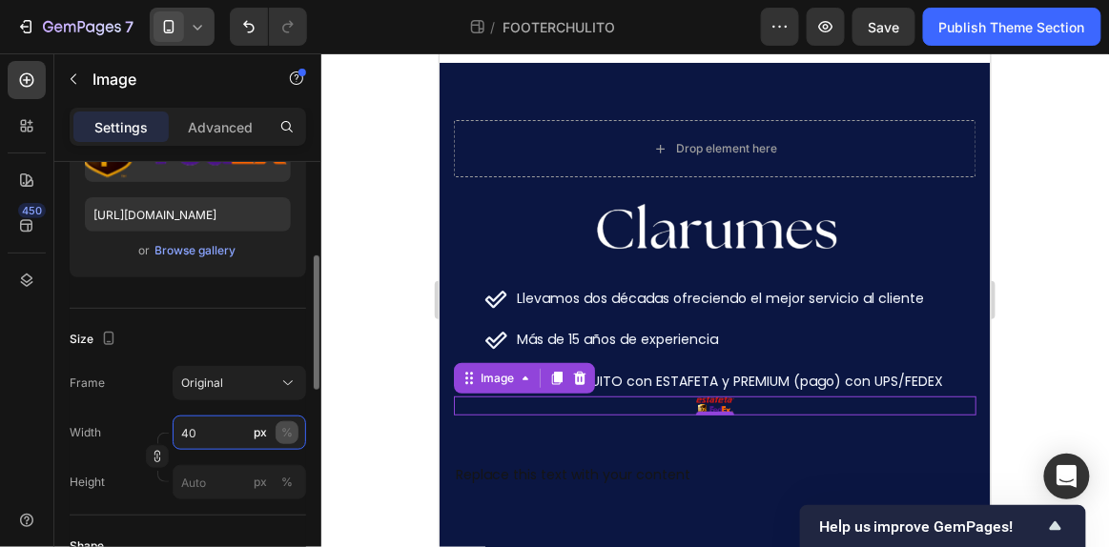
type input "40"
click at [285, 428] on div "%" at bounding box center [286, 432] width 11 height 17
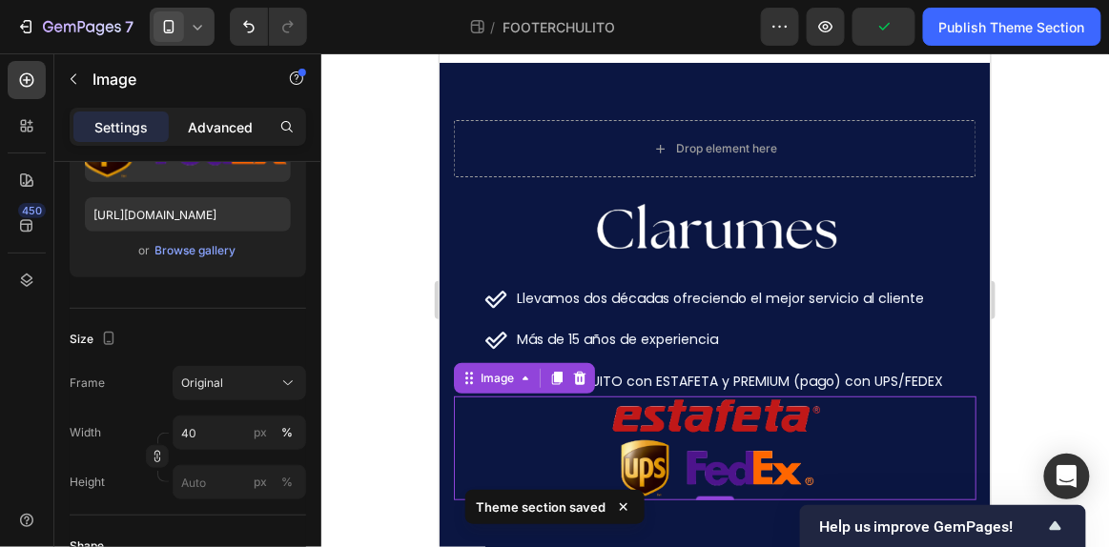
click at [234, 123] on p "Advanced" at bounding box center [220, 127] width 65 height 20
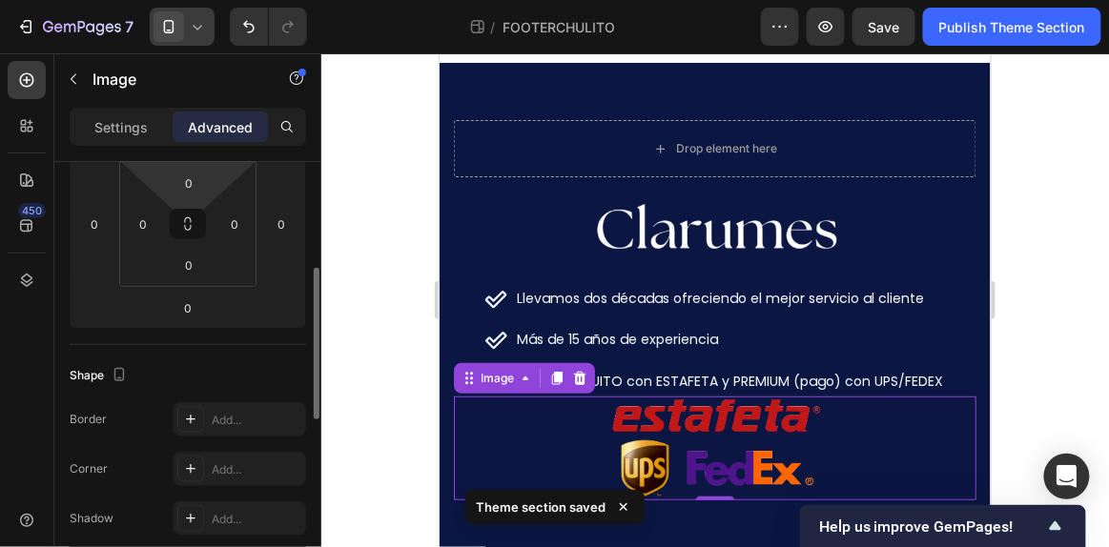
scroll to position [252, 0]
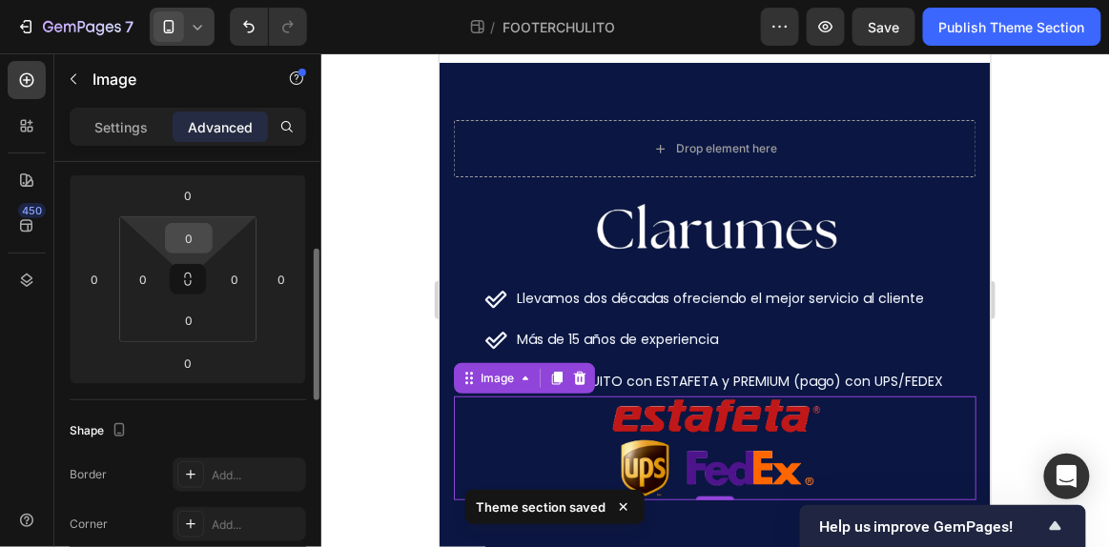
click at [178, 246] on input "0" at bounding box center [189, 238] width 38 height 29
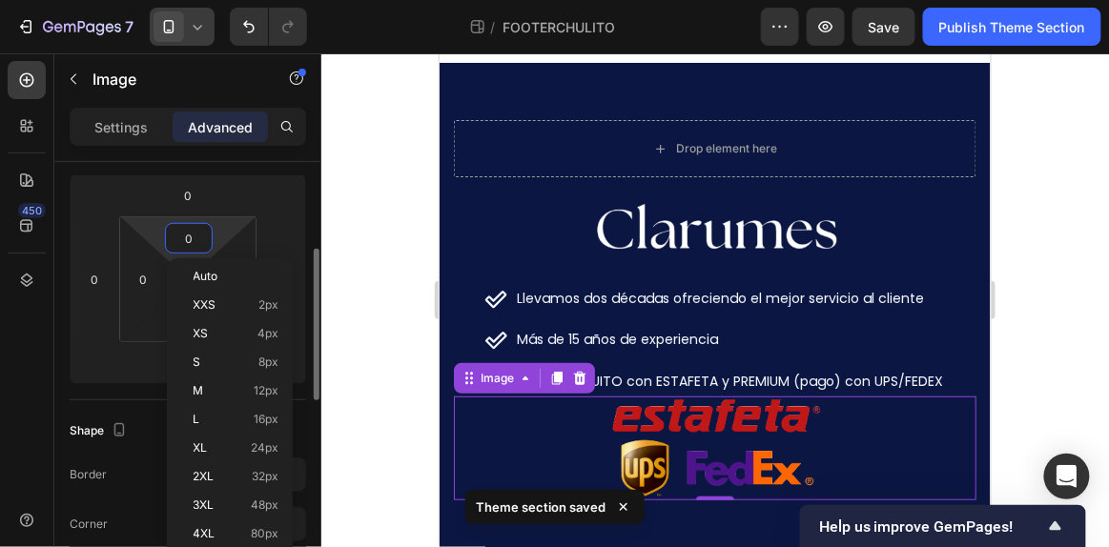
type input "2"
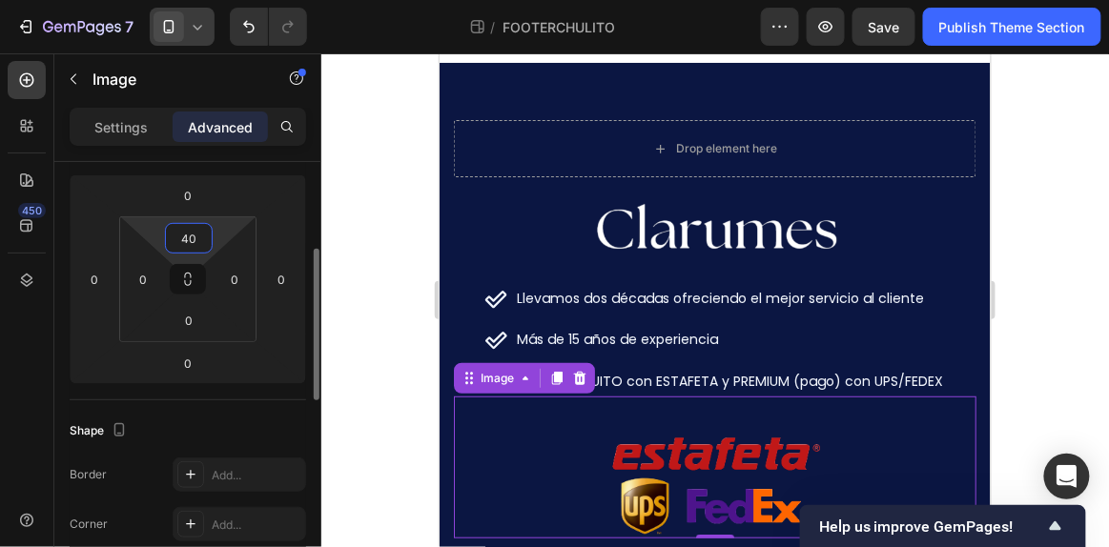
type input "4"
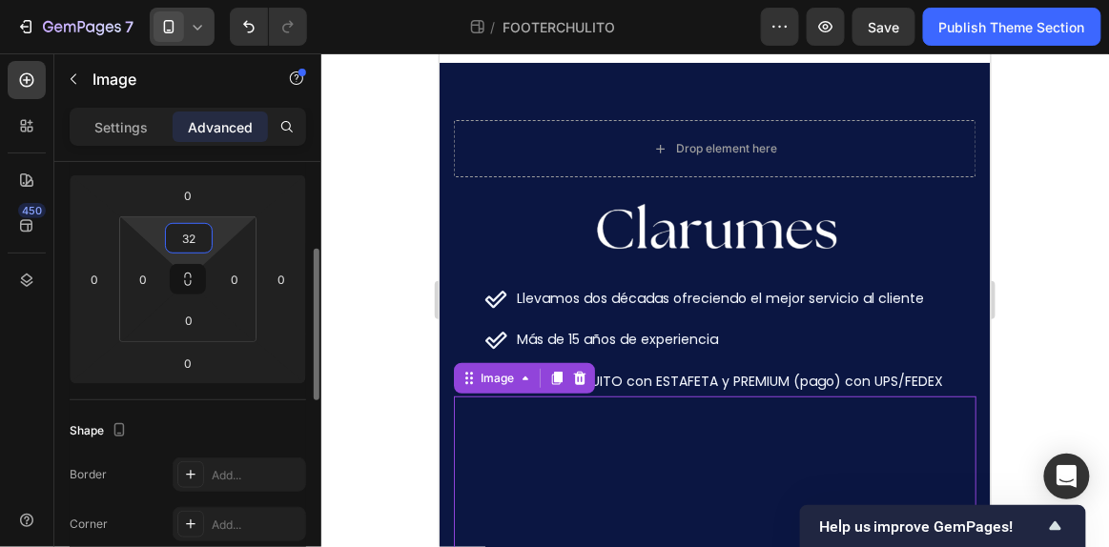
type input "3"
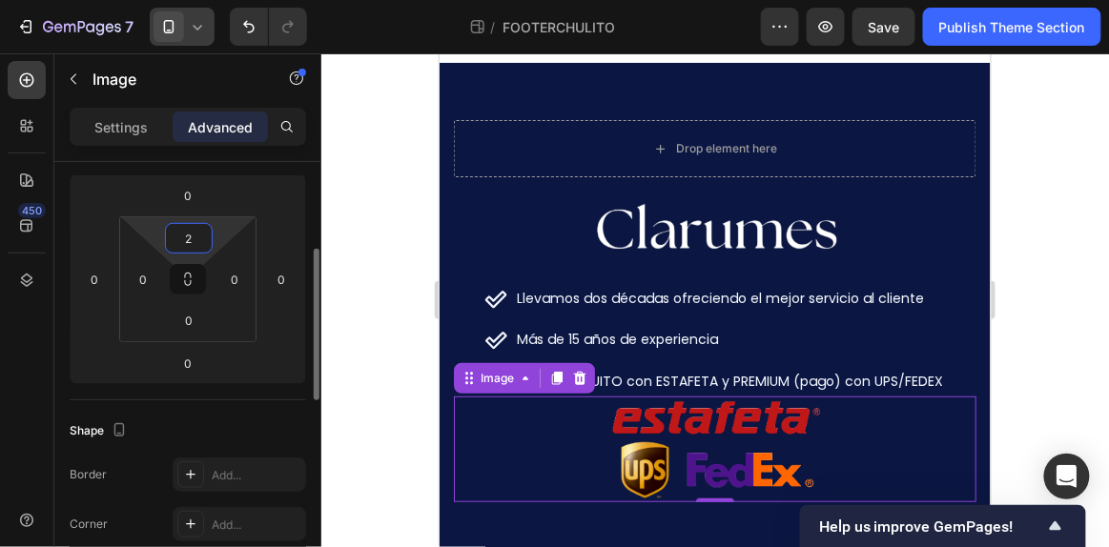
type input "20"
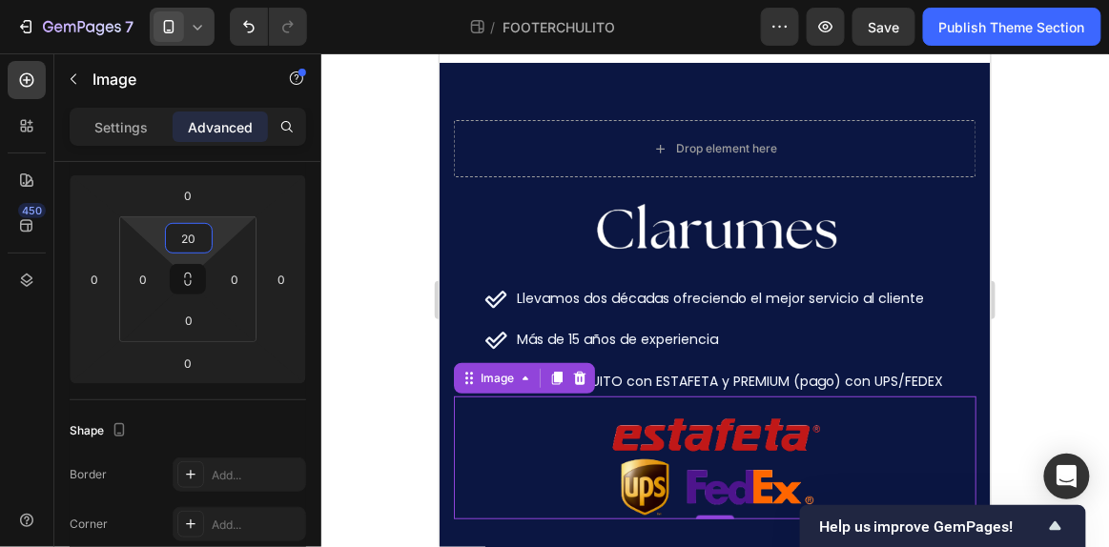
click at [1033, 341] on div at bounding box center [714, 300] width 787 height 494
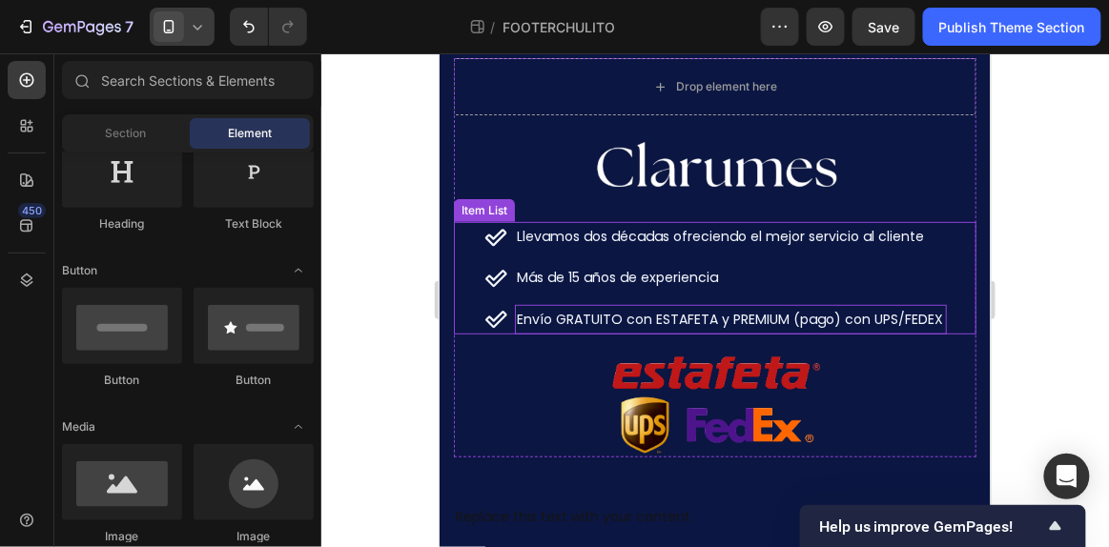
scroll to position [0, 0]
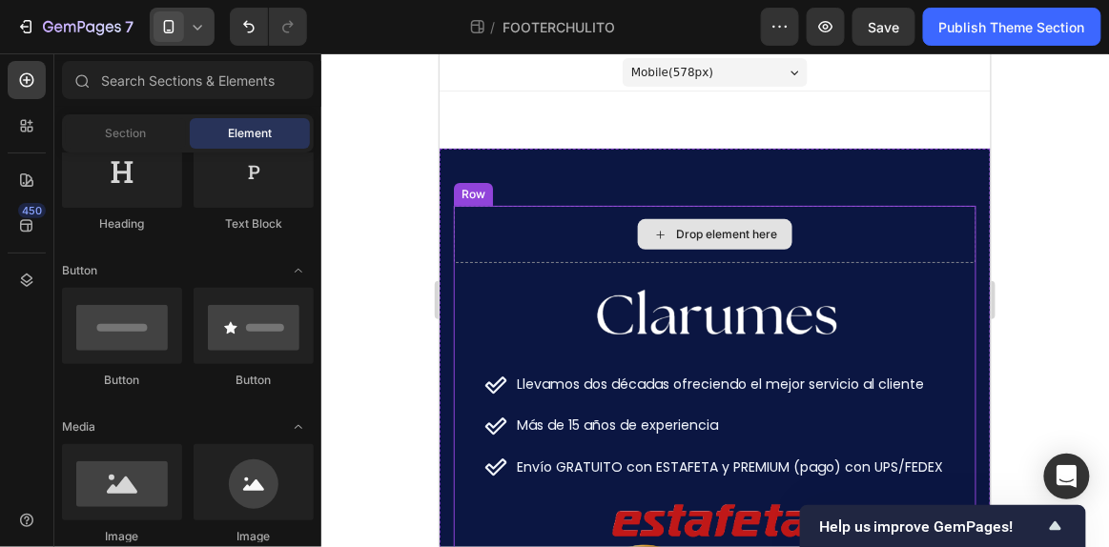
click at [557, 242] on div "Drop element here" at bounding box center [714, 233] width 522 height 57
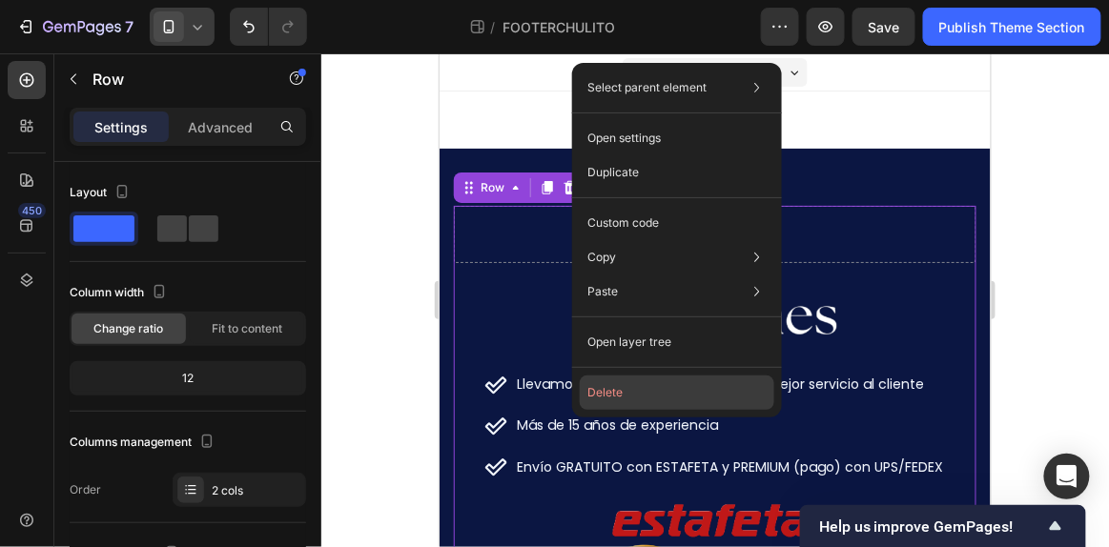
click at [623, 396] on button "Delete" at bounding box center [677, 393] width 194 height 34
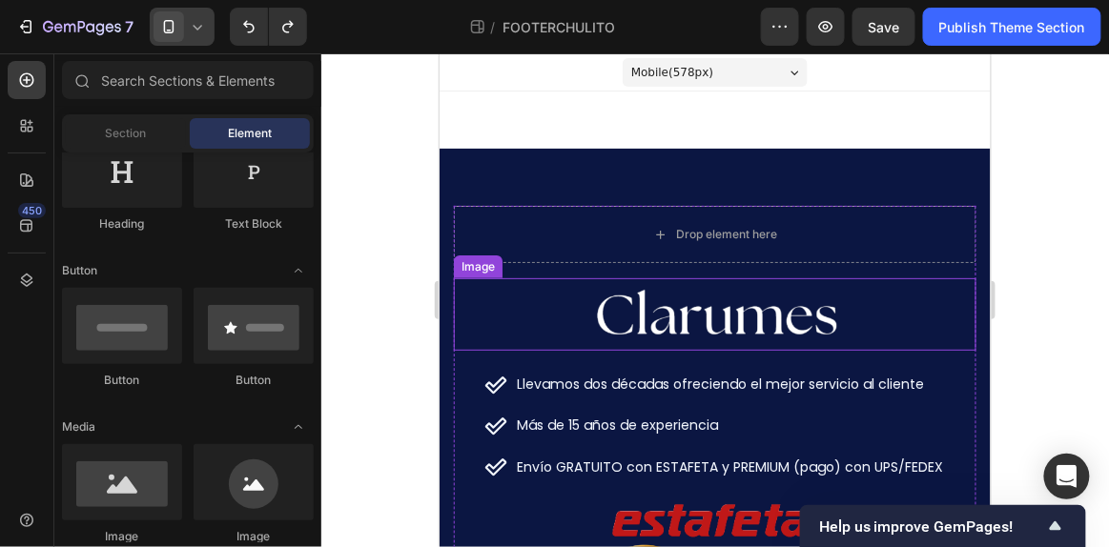
click at [491, 290] on div at bounding box center [714, 313] width 522 height 72
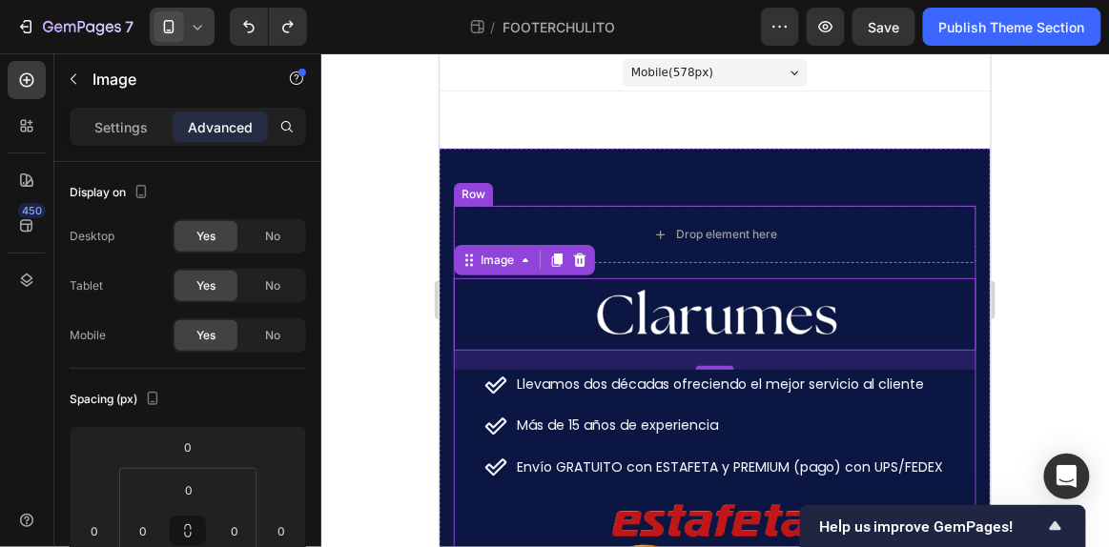
click at [465, 195] on div "Row" at bounding box center [472, 193] width 31 height 17
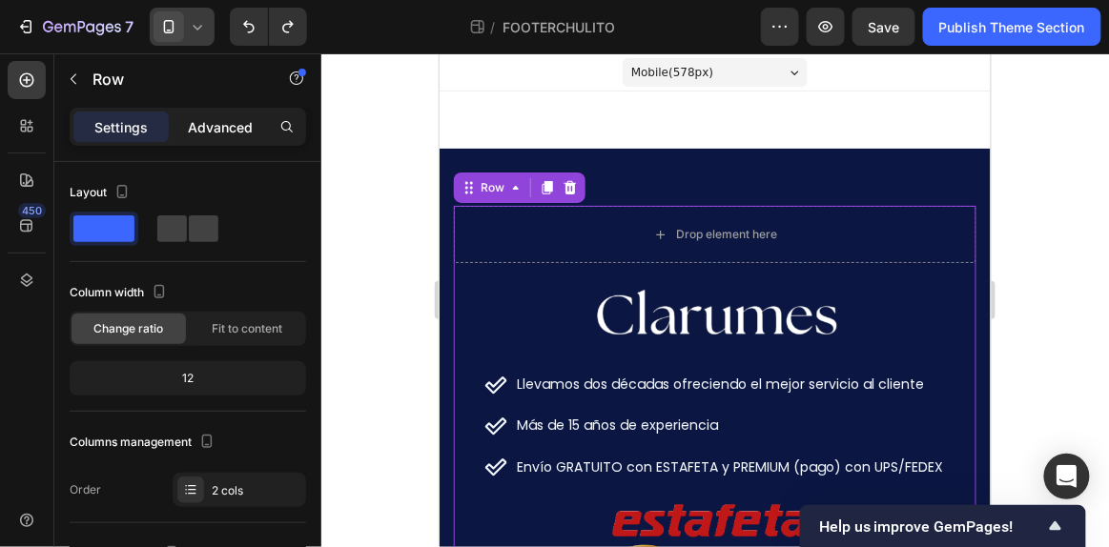
click at [241, 117] on p "Advanced" at bounding box center [220, 127] width 65 height 20
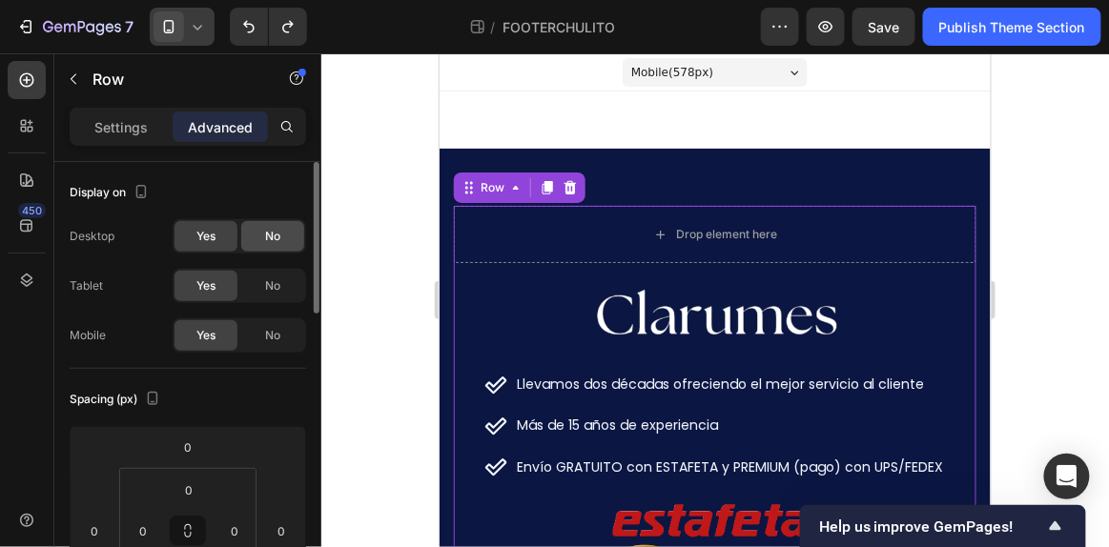
click at [246, 234] on div "No" at bounding box center [272, 236] width 63 height 31
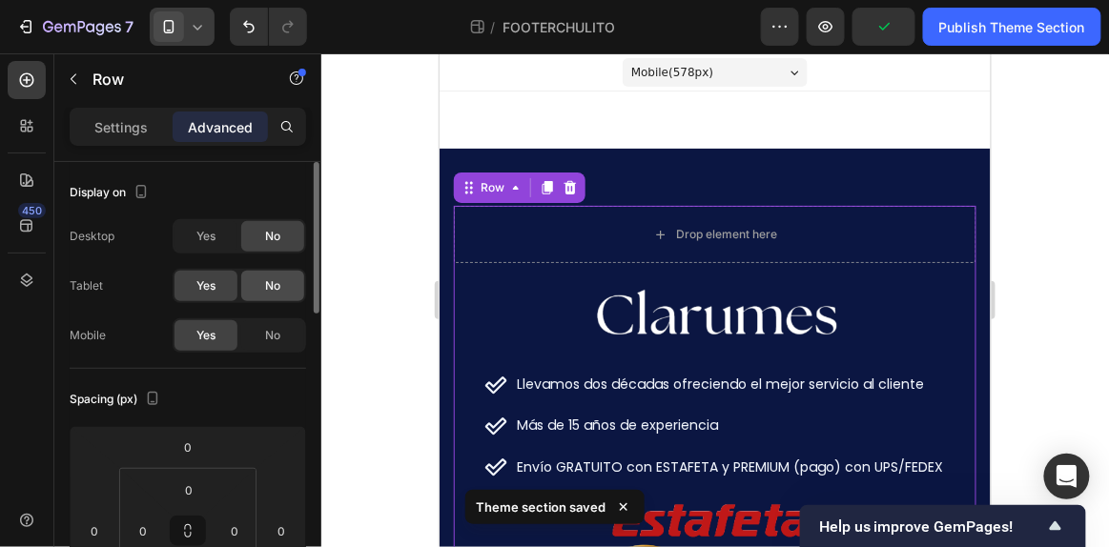
click at [280, 288] on div "No" at bounding box center [272, 286] width 63 height 31
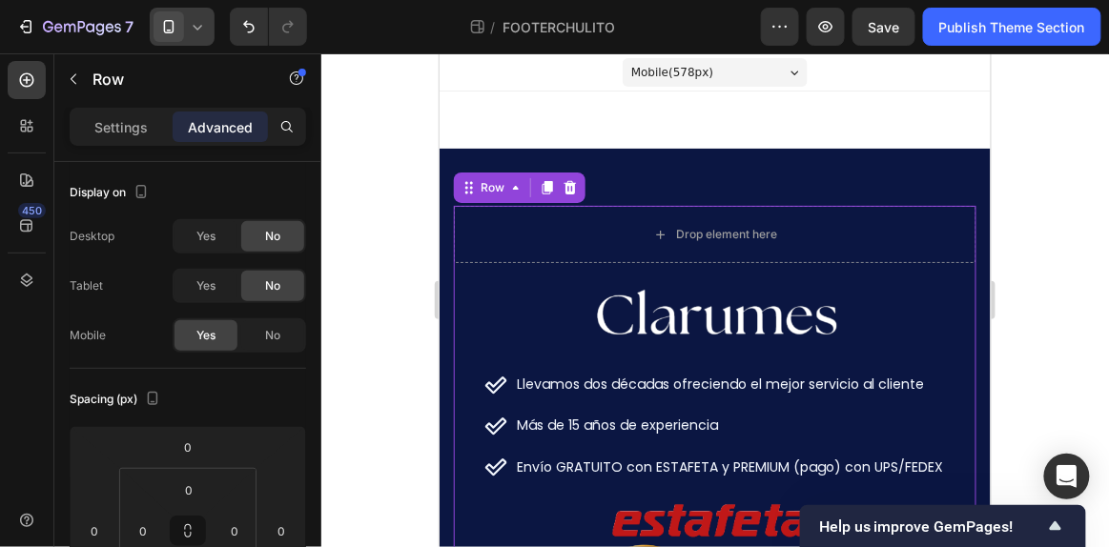
click at [199, 24] on icon at bounding box center [197, 26] width 19 height 19
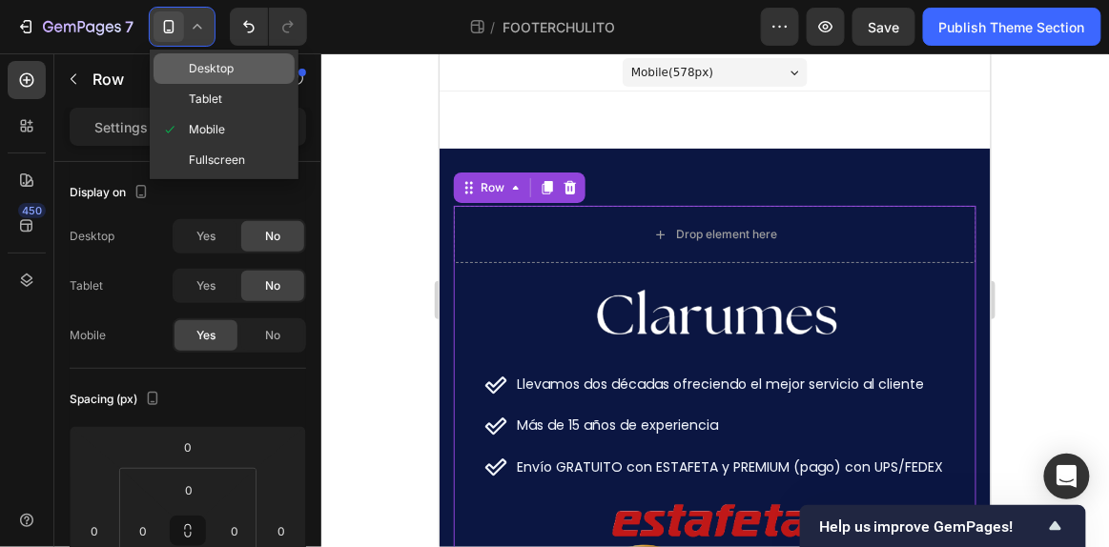
click at [203, 71] on span "Desktop" at bounding box center [211, 68] width 45 height 19
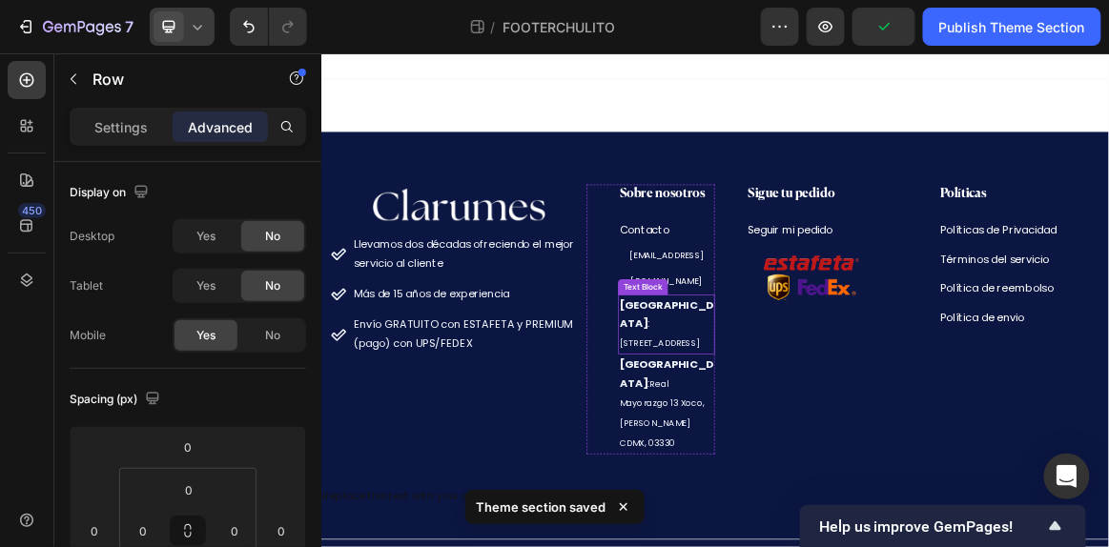
click at [777, 380] on div "Text Block" at bounding box center [788, 391] width 72 height 23
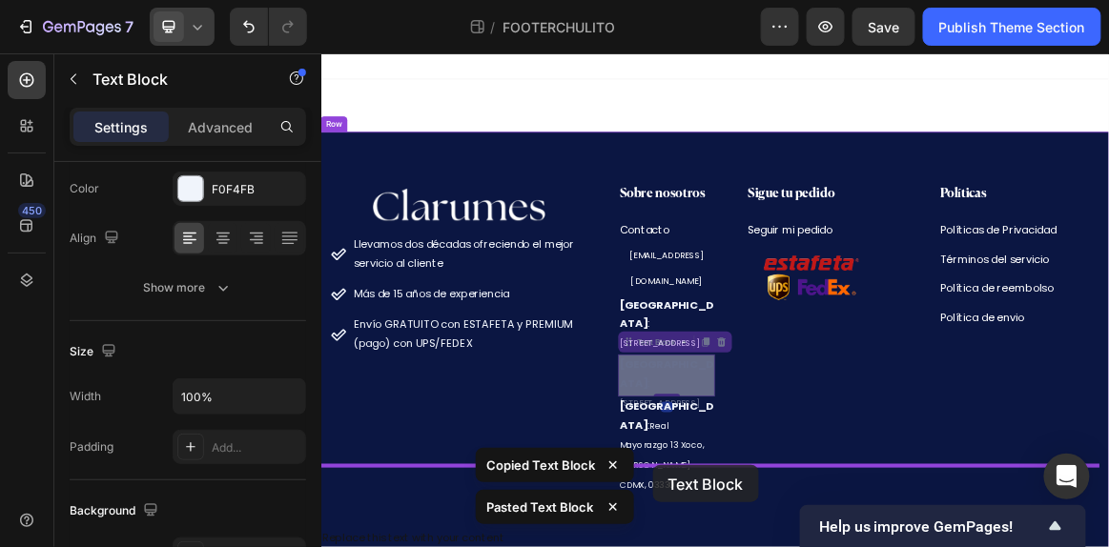
scroll to position [15, 0]
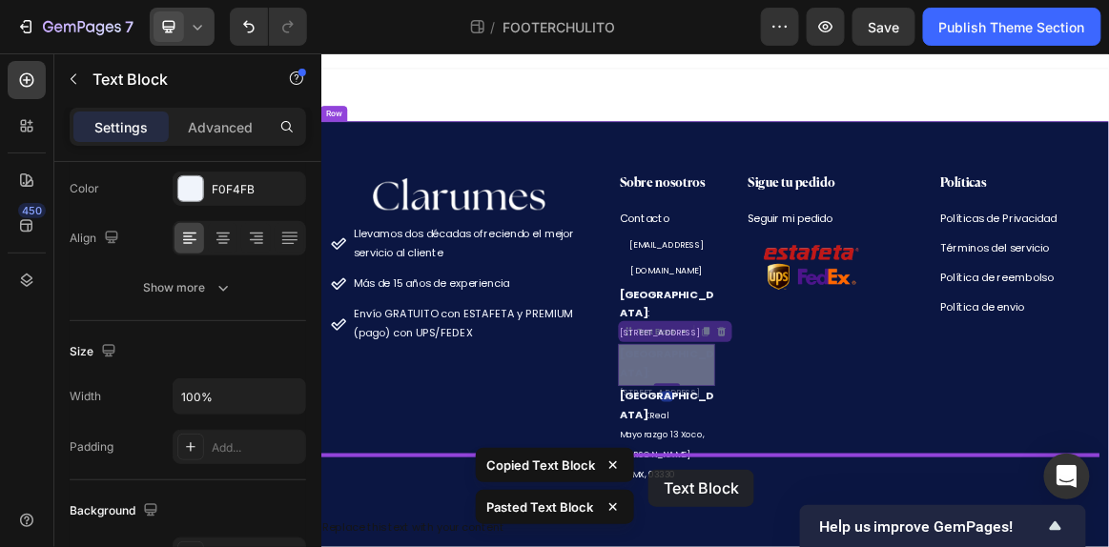
drag, startPoint x: 787, startPoint y: 412, endPoint x: 795, endPoint y: 657, distance: 245.1
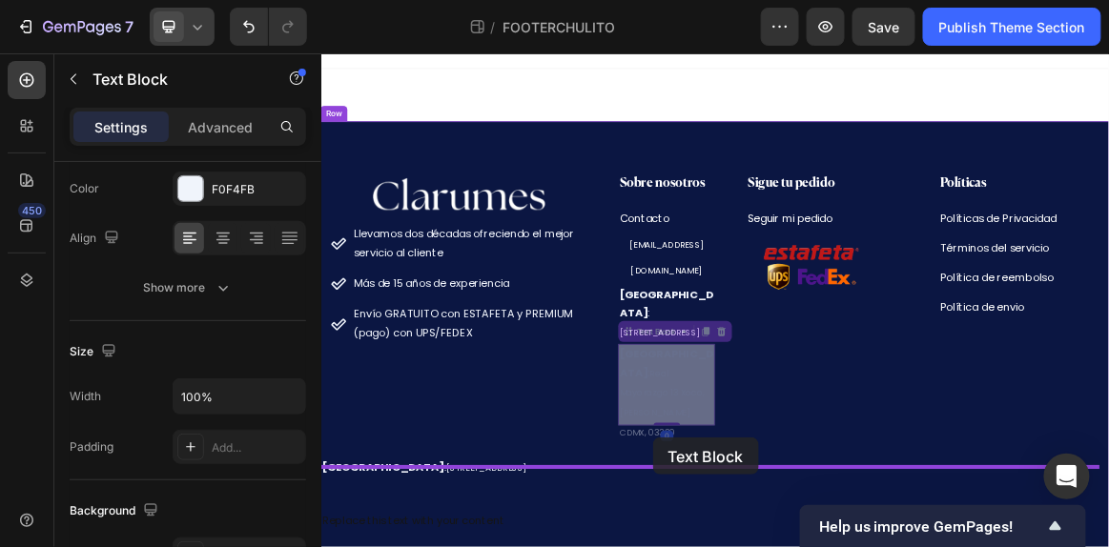
scroll to position [32, 0]
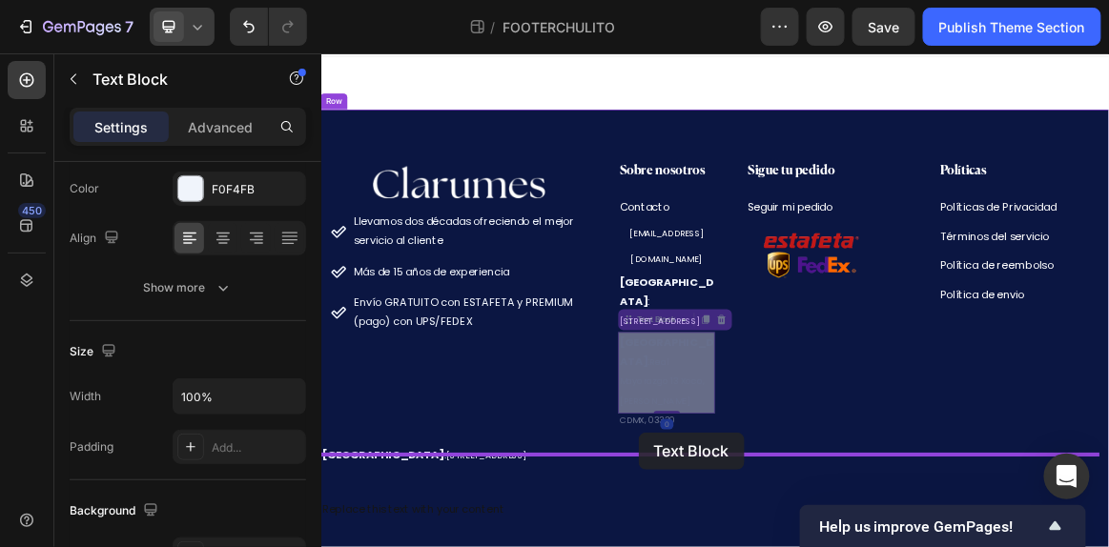
drag, startPoint x: 767, startPoint y: 401, endPoint x: 781, endPoint y: 602, distance: 201.6
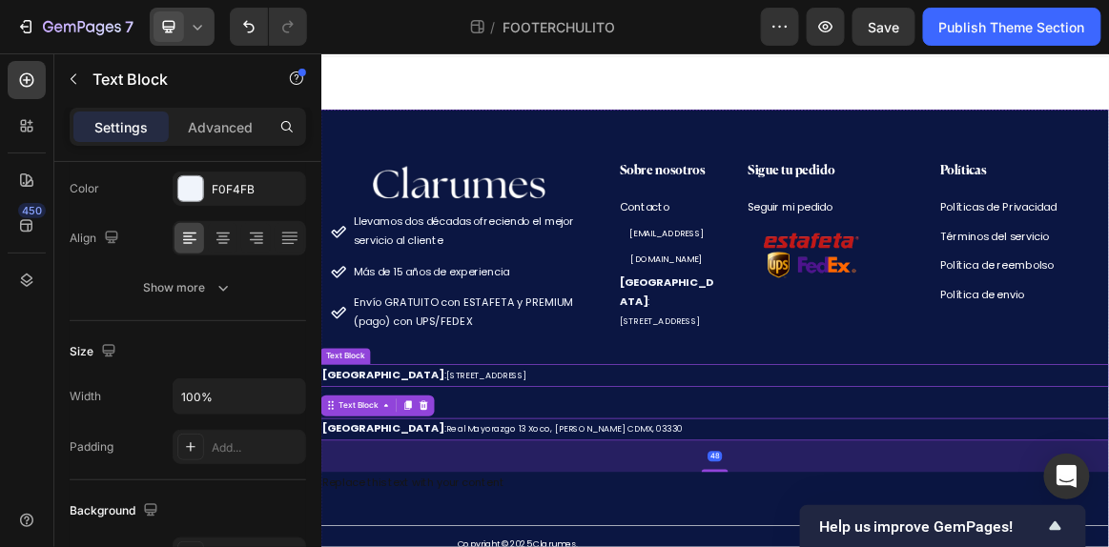
scroll to position [52, 0]
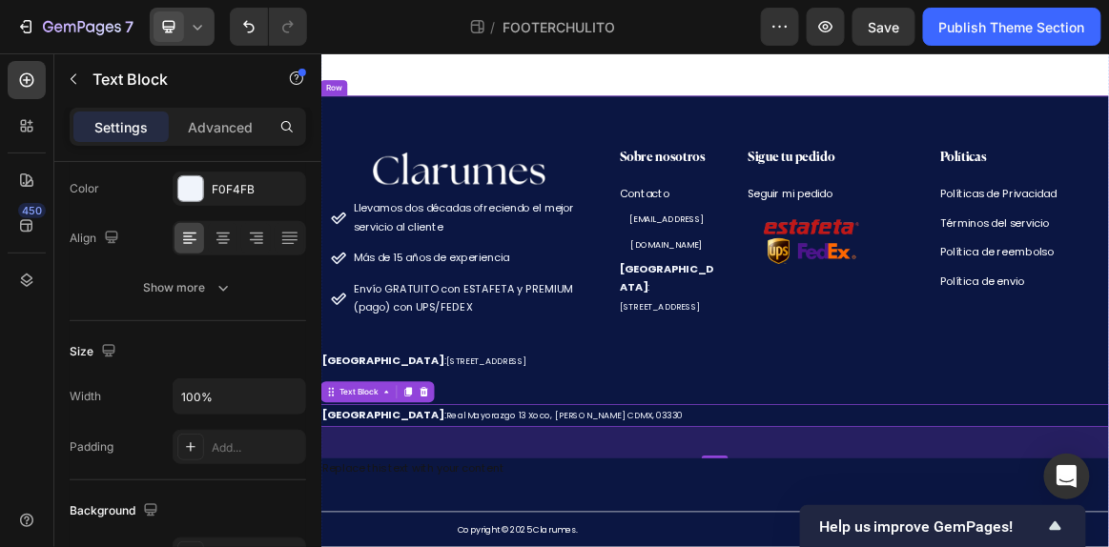
click at [459, 143] on div "Image Llevamos dos décadas ofreciendo el mejor servicio al cliente Más de 15 añ…" at bounding box center [892, 443] width 1144 height 658
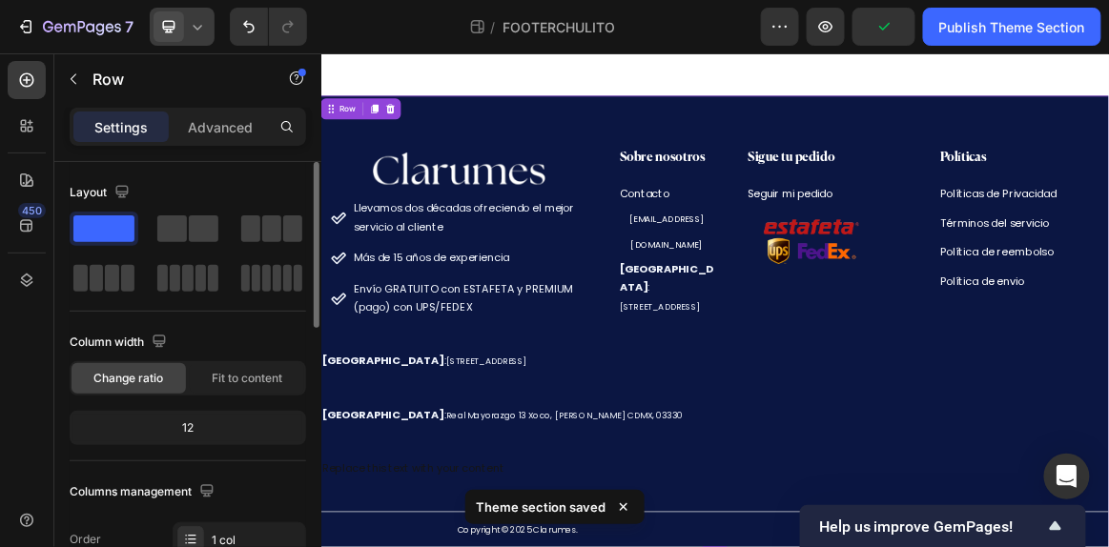
scroll to position [74, 0]
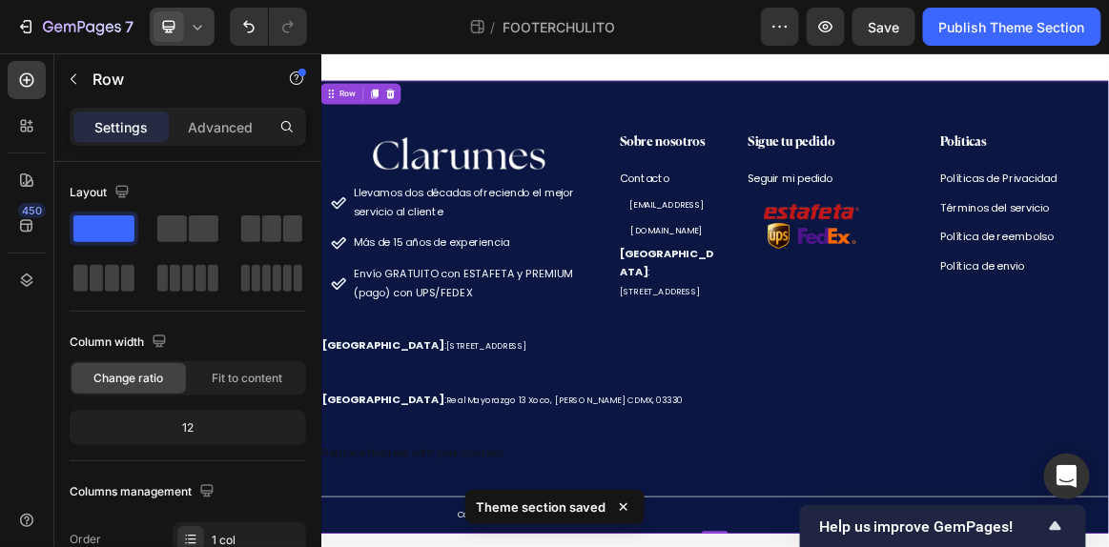
click at [195, 37] on div at bounding box center [182, 27] width 65 height 38
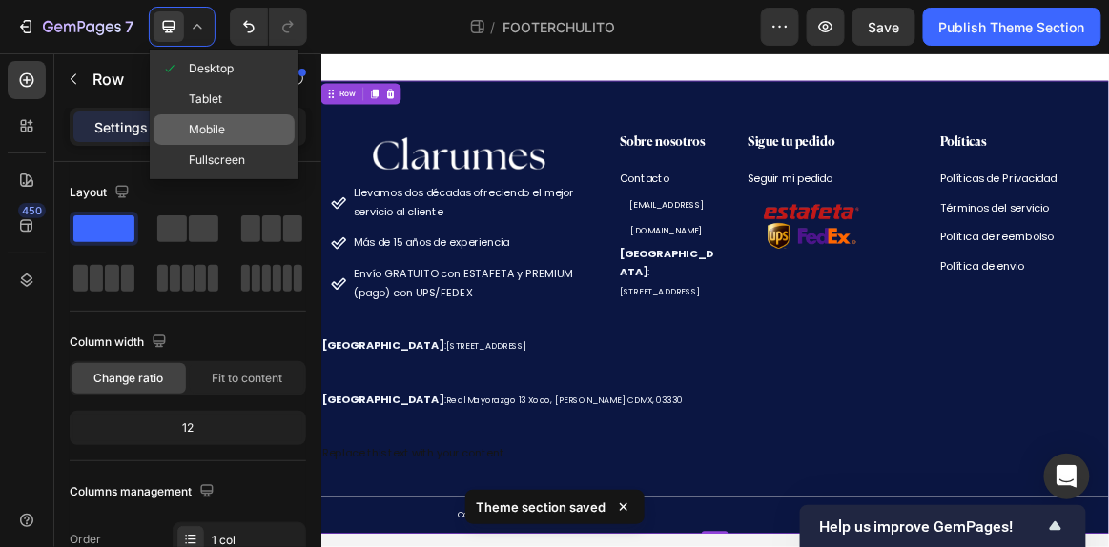
click at [231, 128] on div "Mobile" at bounding box center [223, 129] width 141 height 31
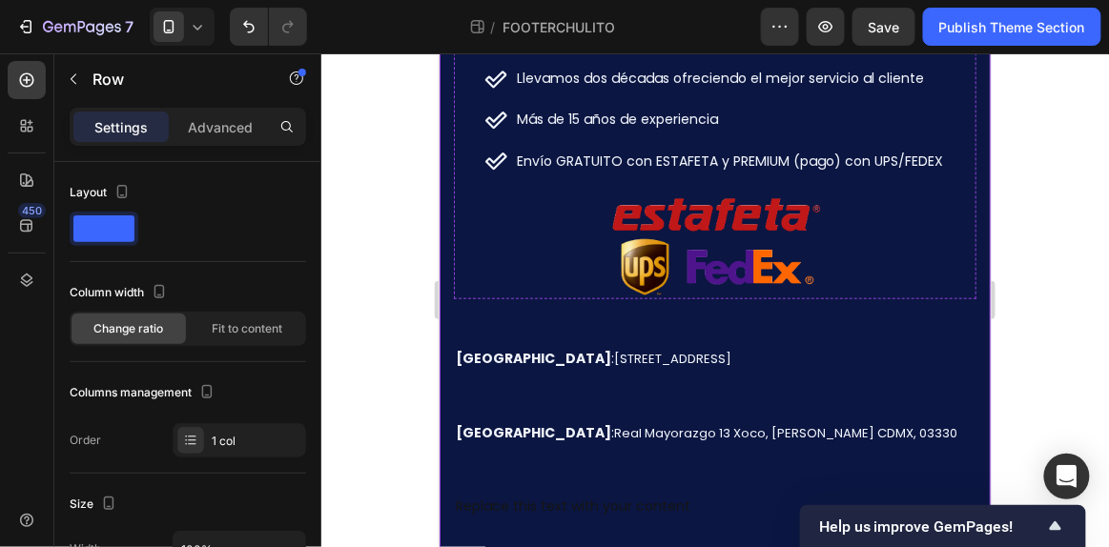
scroll to position [305, 0]
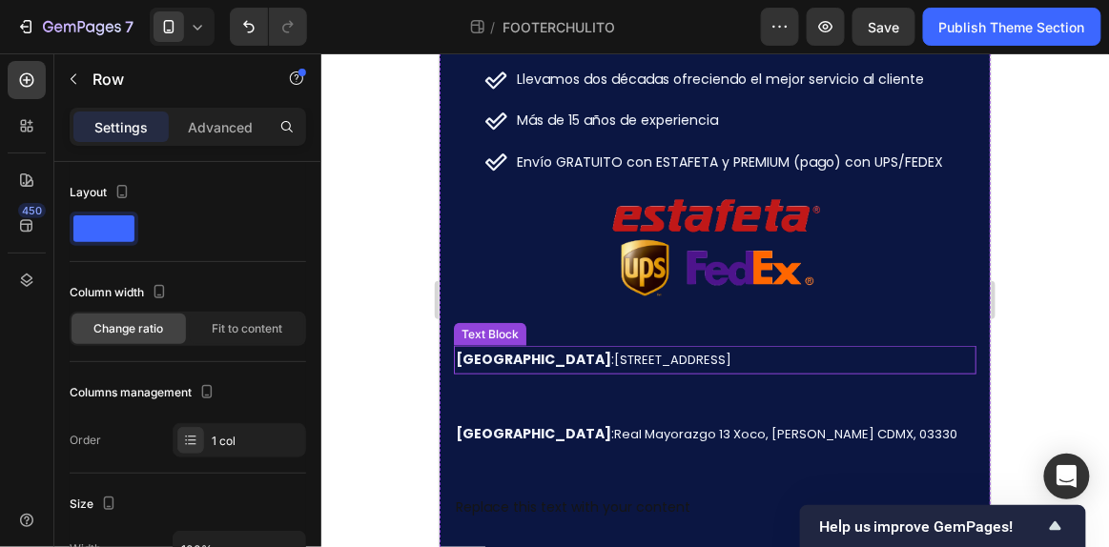
click at [613, 350] on span "[STREET_ADDRESS]" at bounding box center [671, 359] width 117 height 18
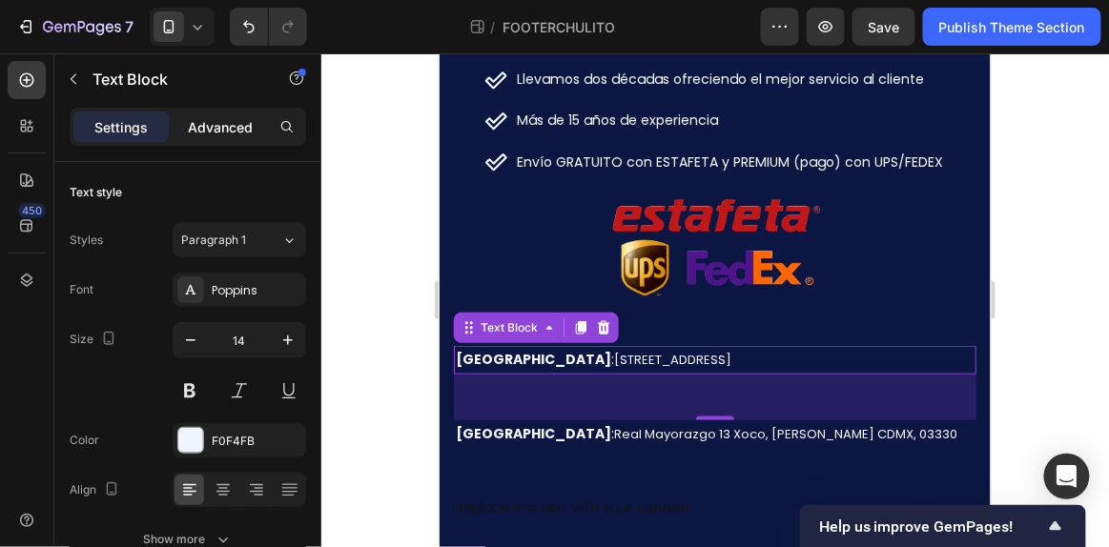
click at [232, 130] on p "Advanced" at bounding box center [220, 127] width 65 height 20
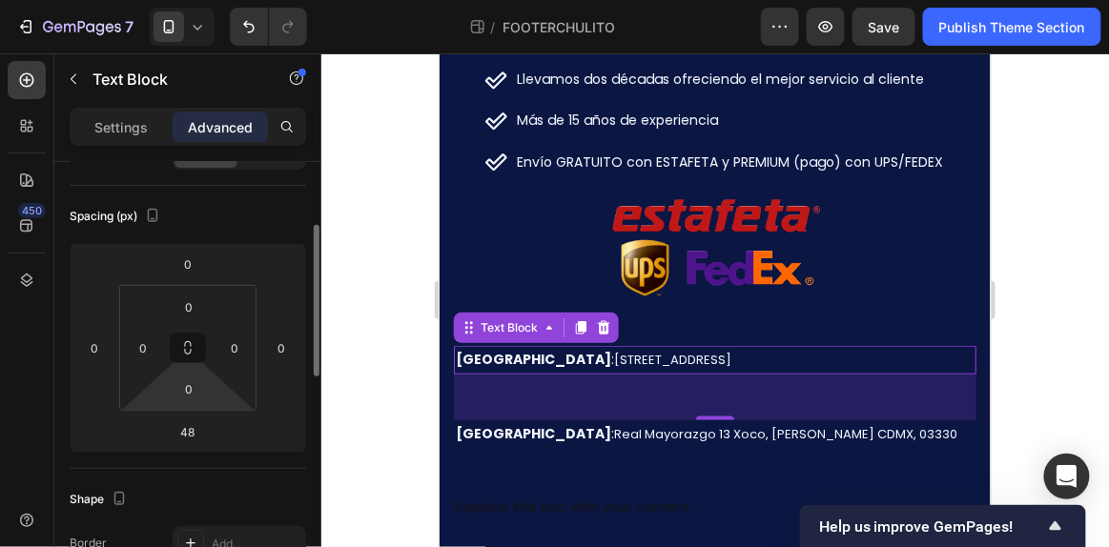
scroll to position [182, 0]
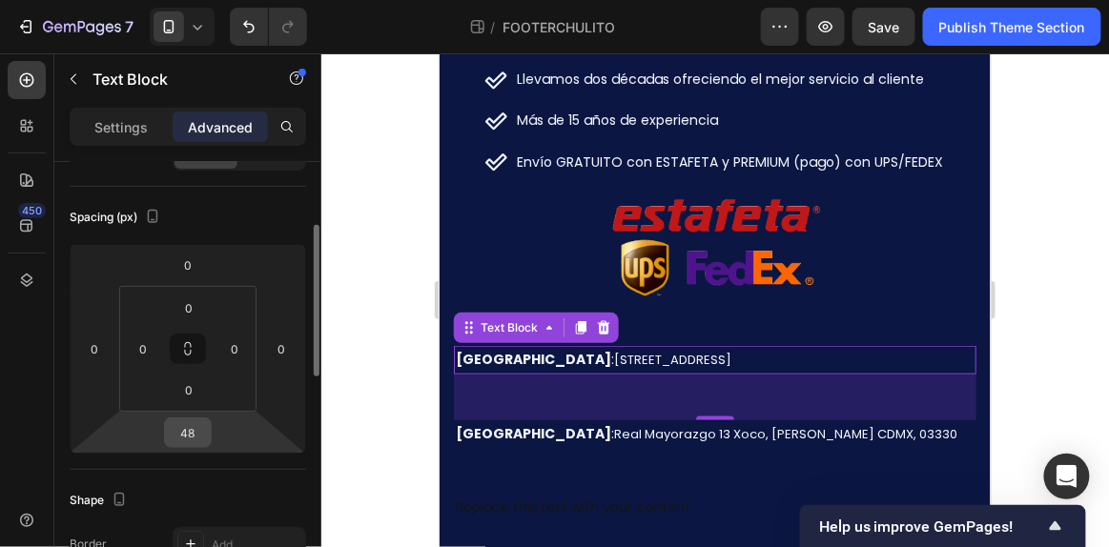
click at [194, 427] on input "48" at bounding box center [188, 432] width 38 height 29
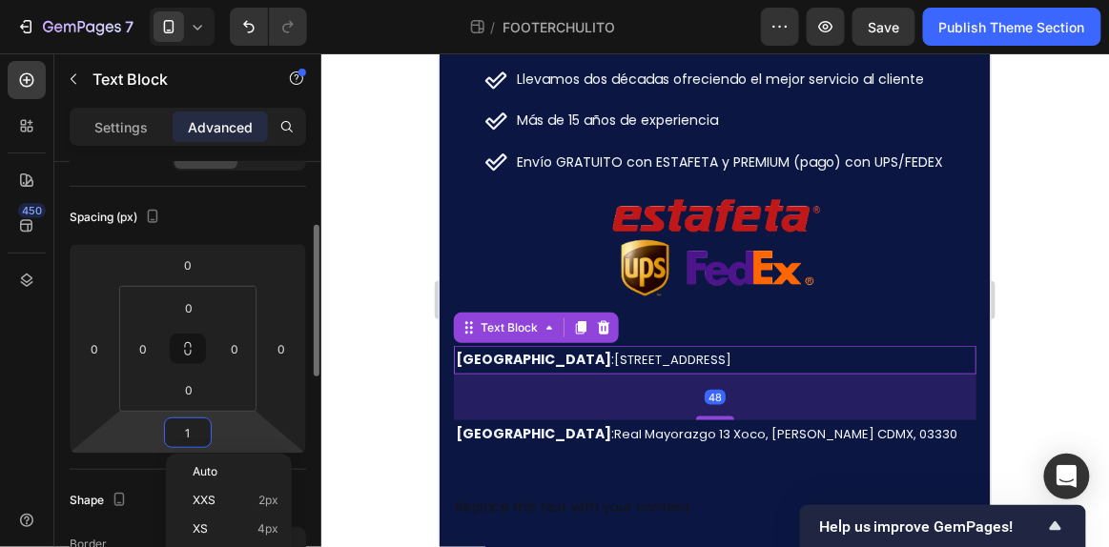
type input "10"
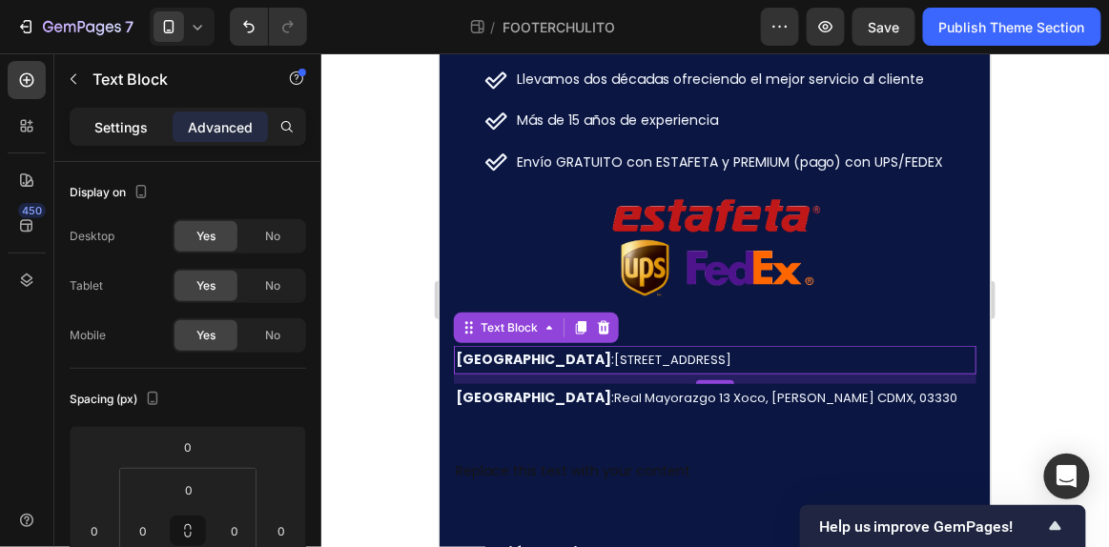
scroll to position [332, 0]
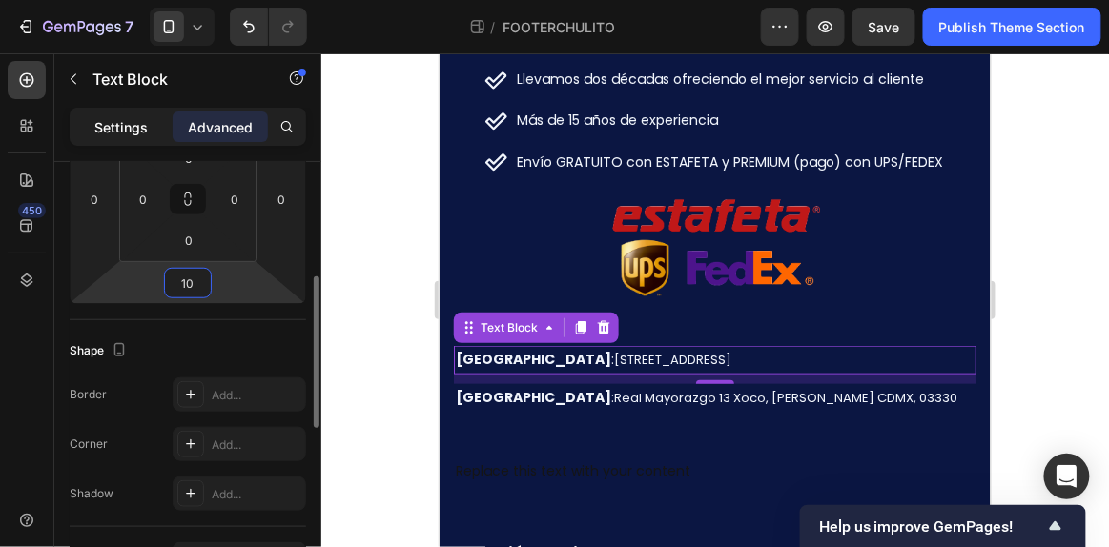
click at [117, 120] on p "Settings" at bounding box center [120, 127] width 53 height 20
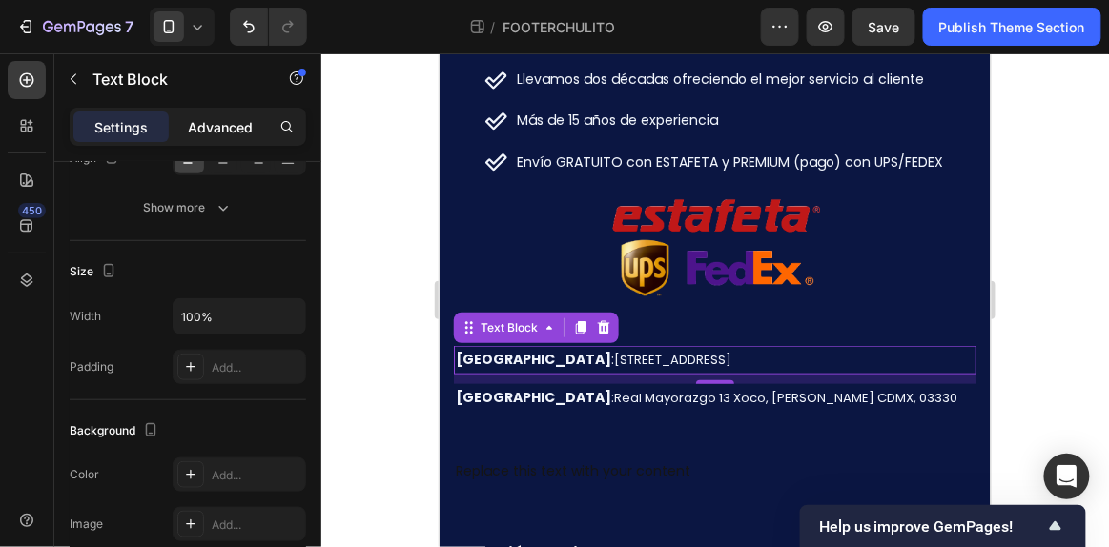
click at [198, 117] on p "Advanced" at bounding box center [220, 127] width 65 height 20
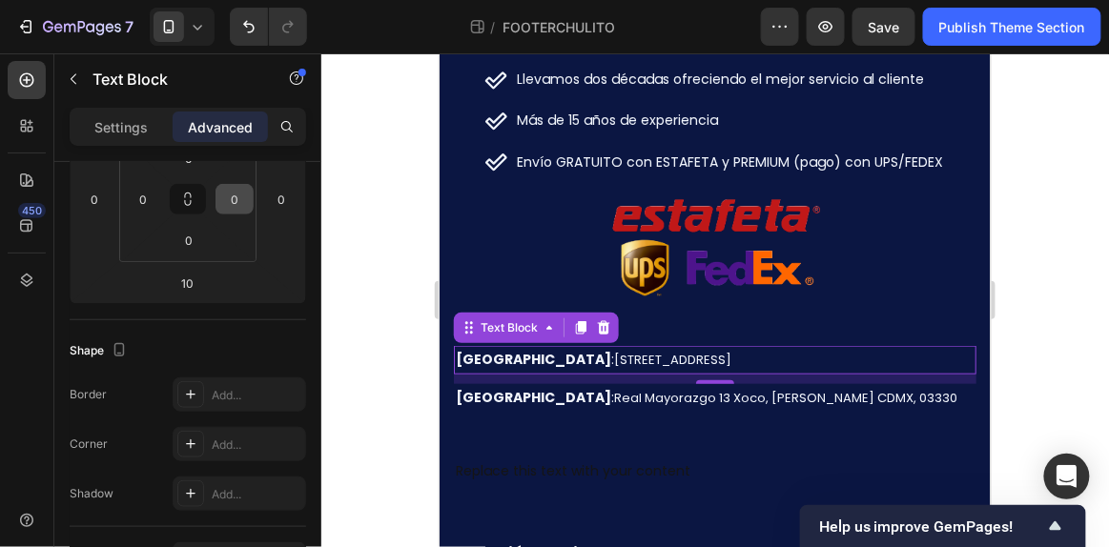
scroll to position [0, 0]
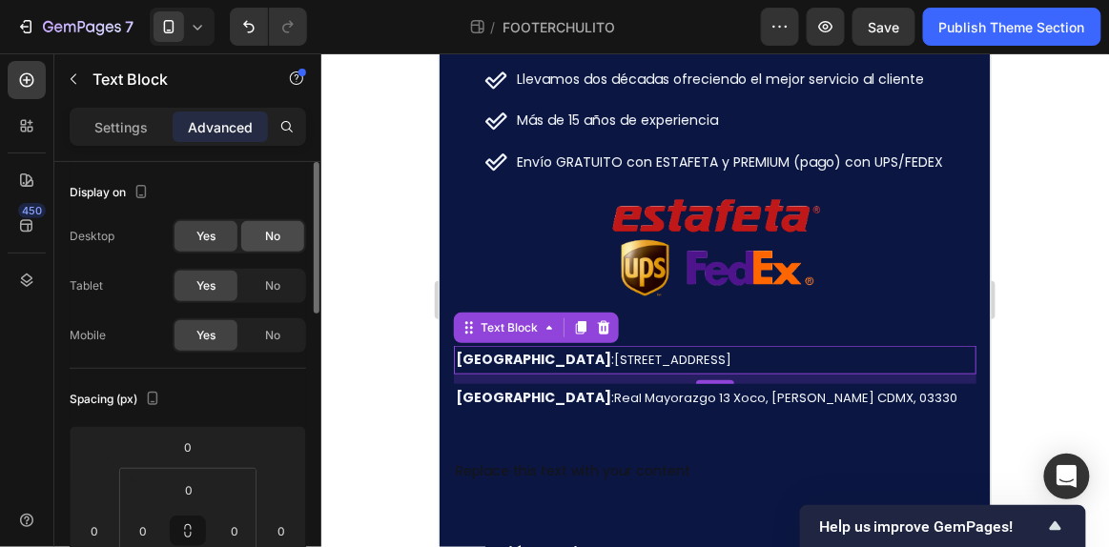
click at [275, 234] on span "No" at bounding box center [272, 236] width 15 height 17
click at [279, 273] on div "No" at bounding box center [272, 286] width 63 height 31
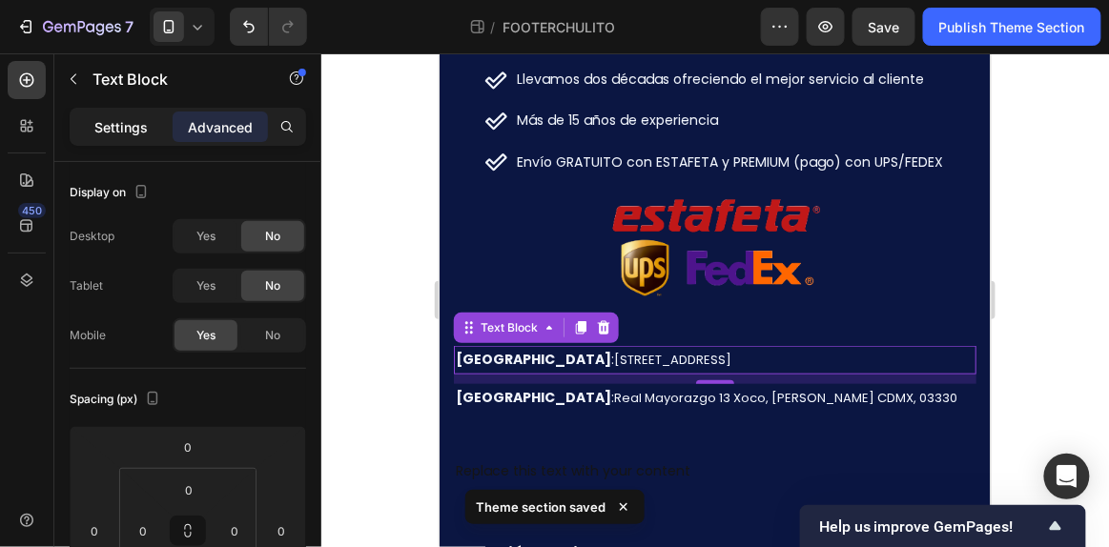
click at [137, 136] on div "Settings" at bounding box center [120, 127] width 95 height 31
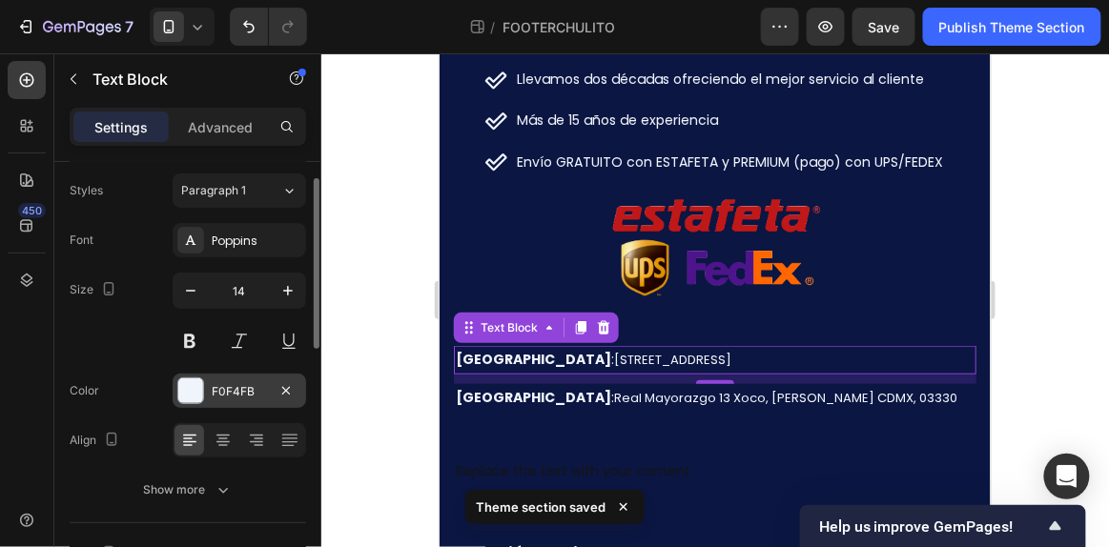
scroll to position [51, 0]
click at [273, 291] on button "button" at bounding box center [288, 290] width 34 height 34
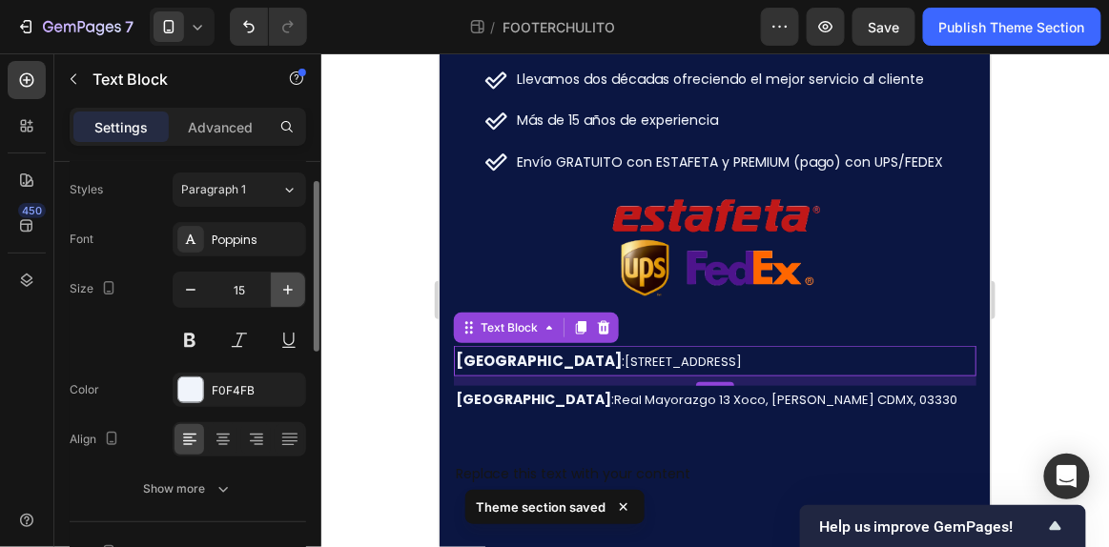
click at [273, 291] on button "button" at bounding box center [288, 290] width 34 height 34
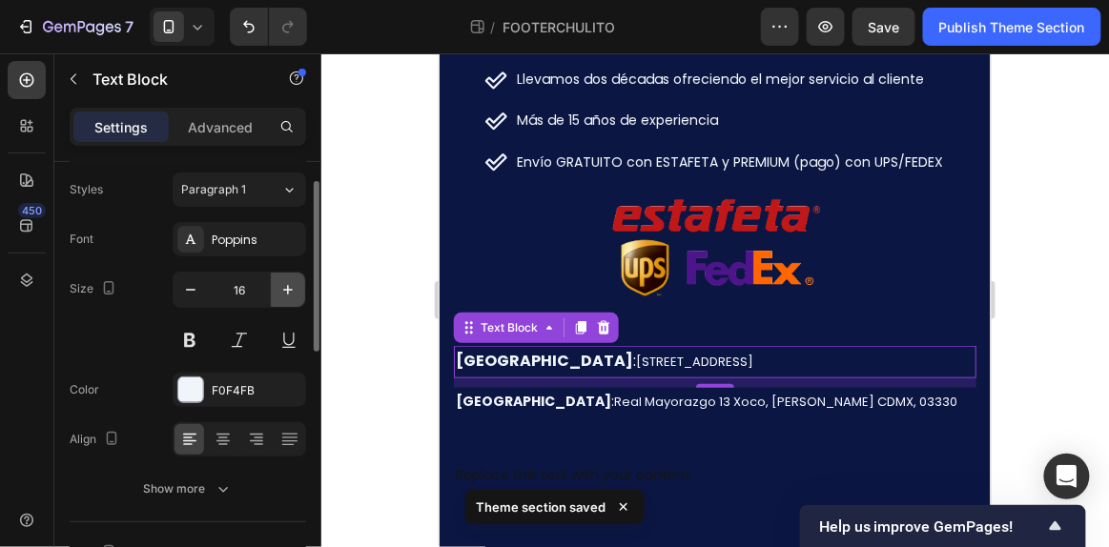
click at [273, 291] on button "button" at bounding box center [288, 290] width 34 height 34
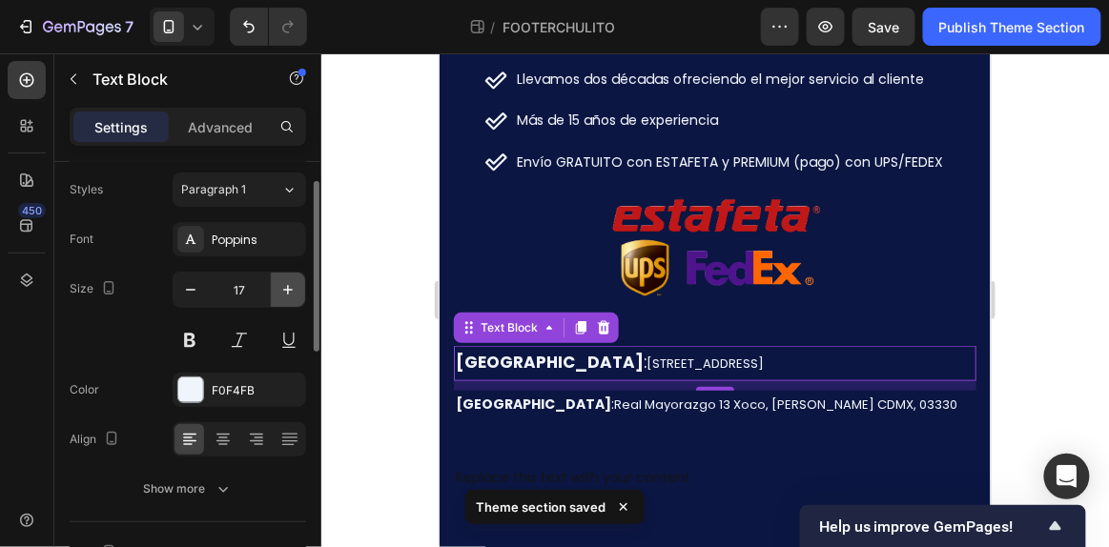
click at [273, 291] on button "button" at bounding box center [288, 290] width 34 height 34
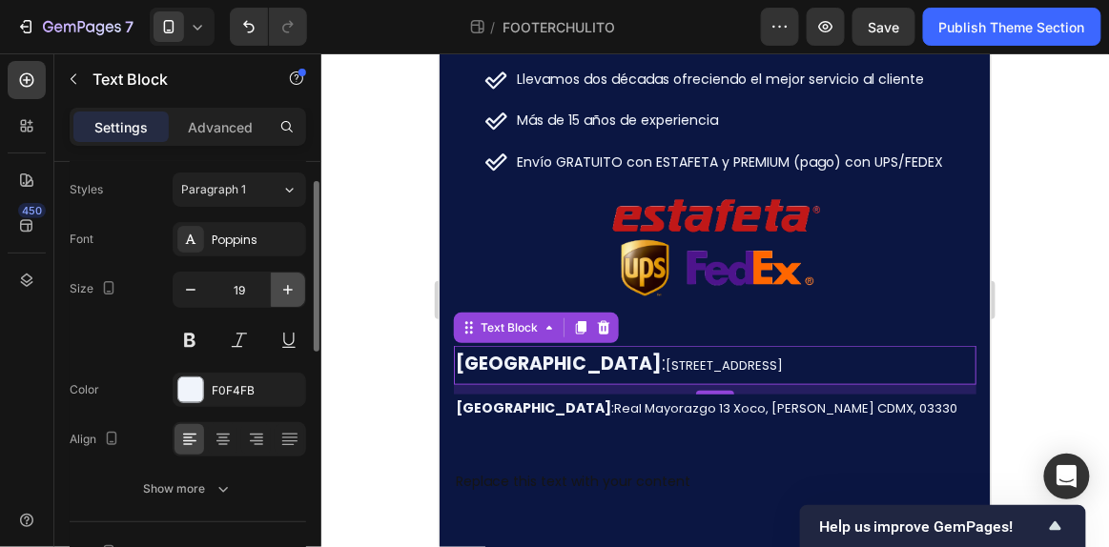
click at [273, 291] on button "button" at bounding box center [288, 290] width 34 height 34
type input "20"
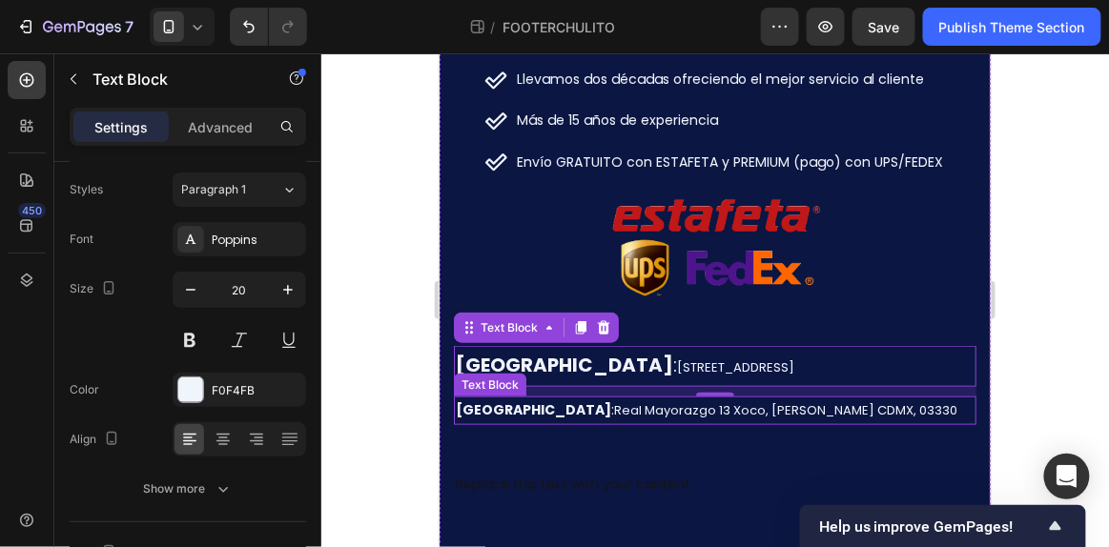
click at [613, 402] on span "Real Mayorazgo 13 Xoco, [PERSON_NAME] CDMX, 03330" at bounding box center [784, 409] width 343 height 18
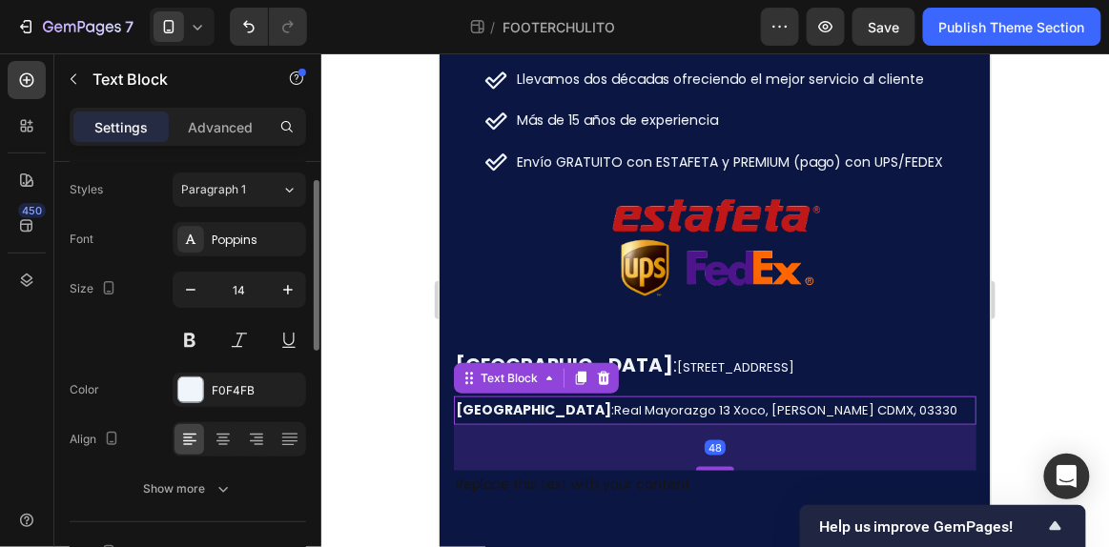
scroll to position [50, 0]
click at [235, 295] on input "14" at bounding box center [239, 291] width 63 height 34
type input "20"
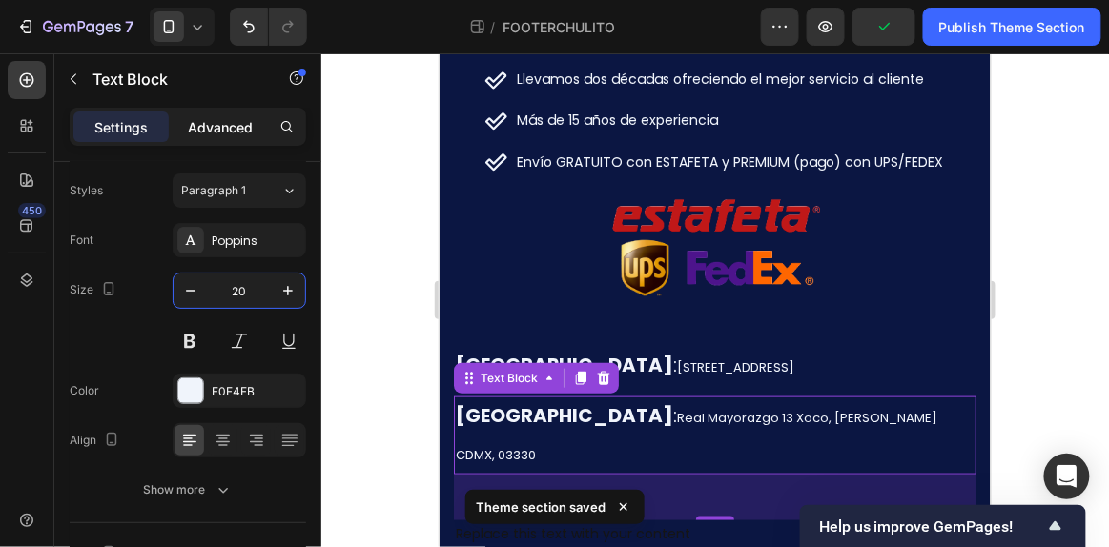
click at [219, 133] on p "Advanced" at bounding box center [220, 127] width 65 height 20
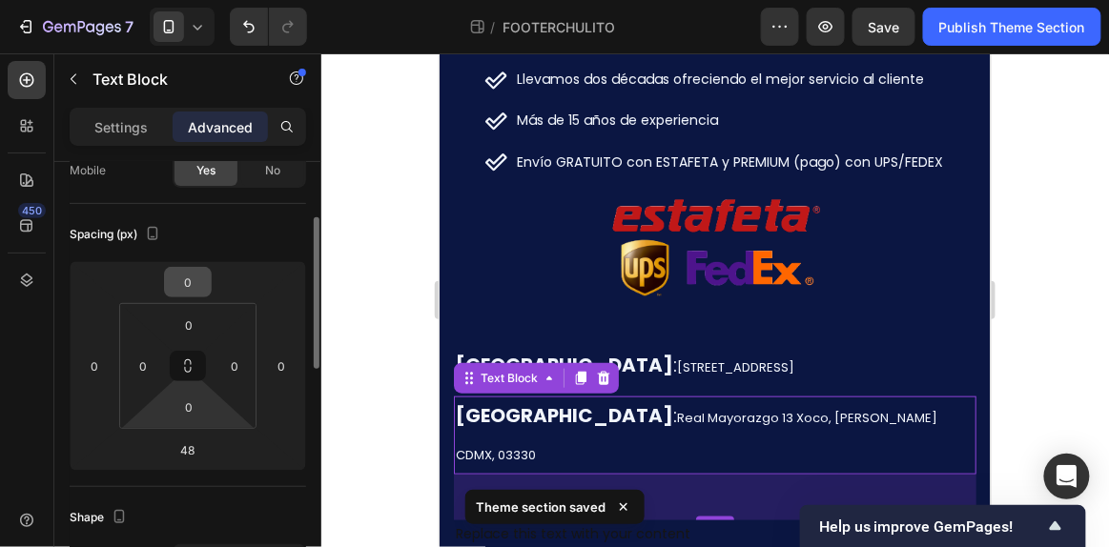
scroll to position [164, 0]
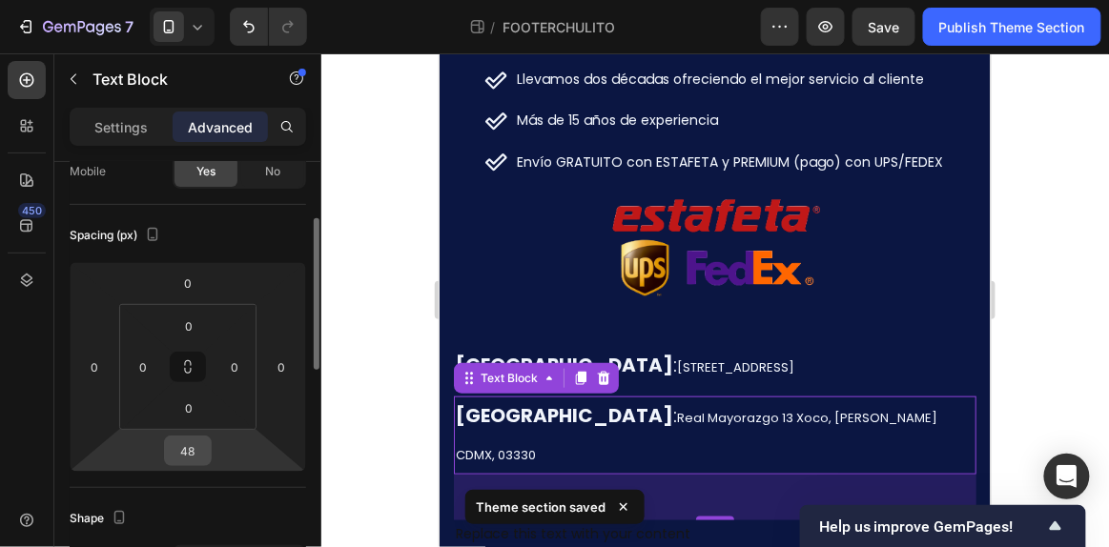
click at [182, 454] on input "48" at bounding box center [188, 451] width 38 height 29
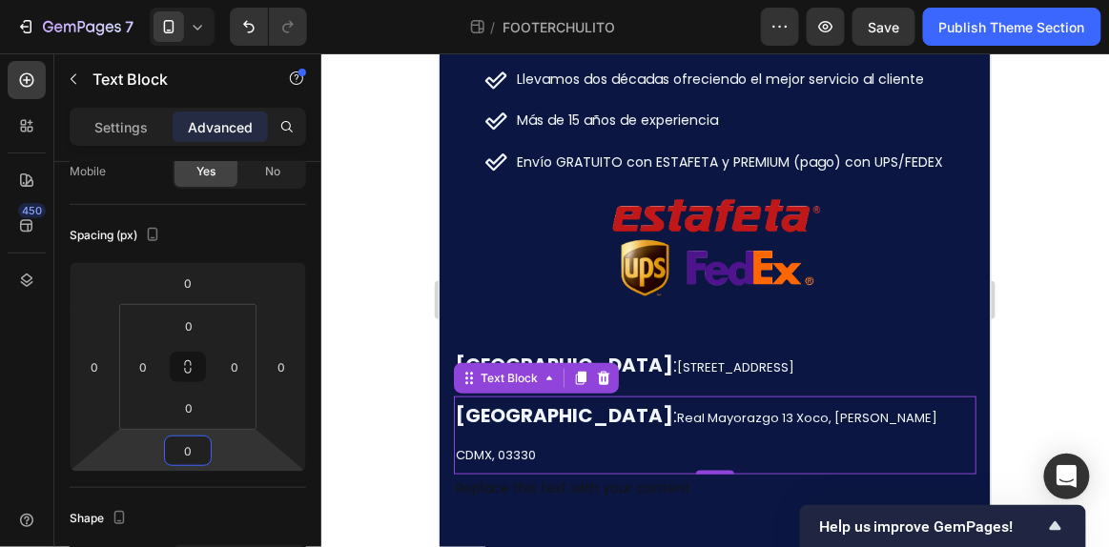
scroll to position [0, 0]
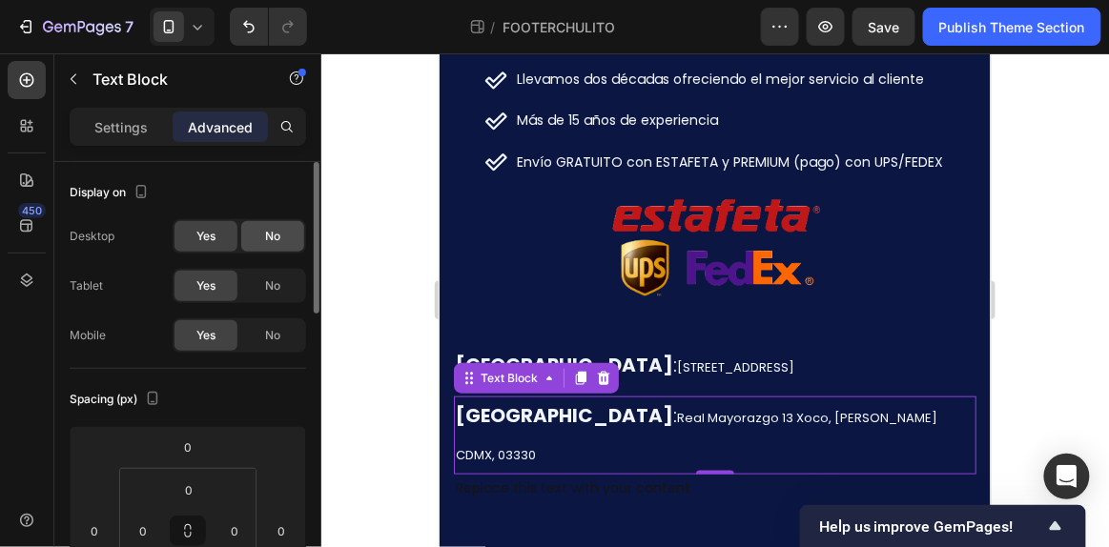
type input "0"
click at [262, 235] on div "No" at bounding box center [272, 236] width 63 height 31
click at [271, 266] on div "Desktop Yes No Tablet Yes No Mobile Yes No" at bounding box center [188, 285] width 236 height 133
click at [271, 280] on span "No" at bounding box center [272, 285] width 15 height 17
click at [347, 298] on div at bounding box center [714, 300] width 787 height 494
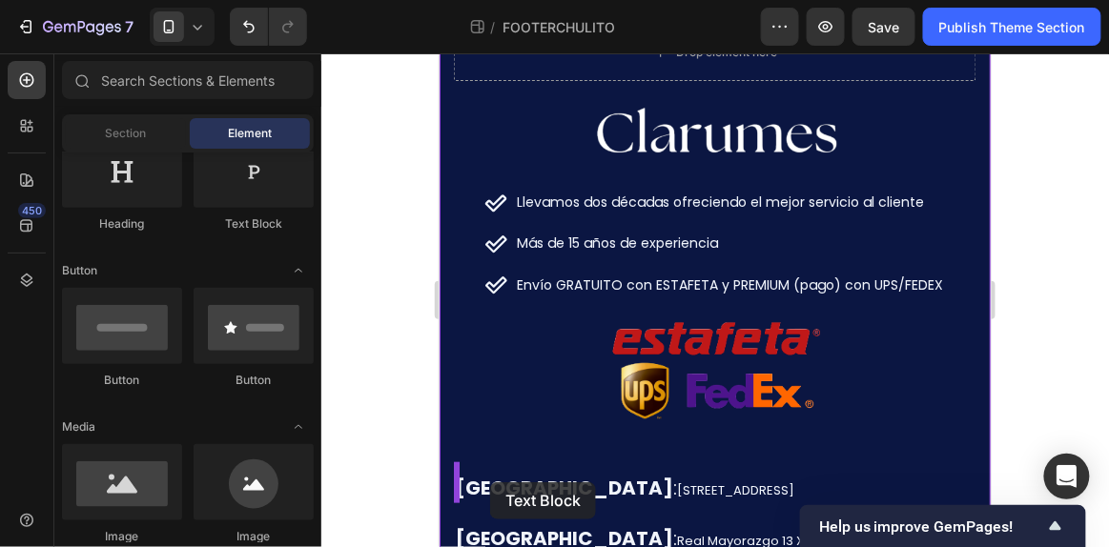
scroll to position [219, 0]
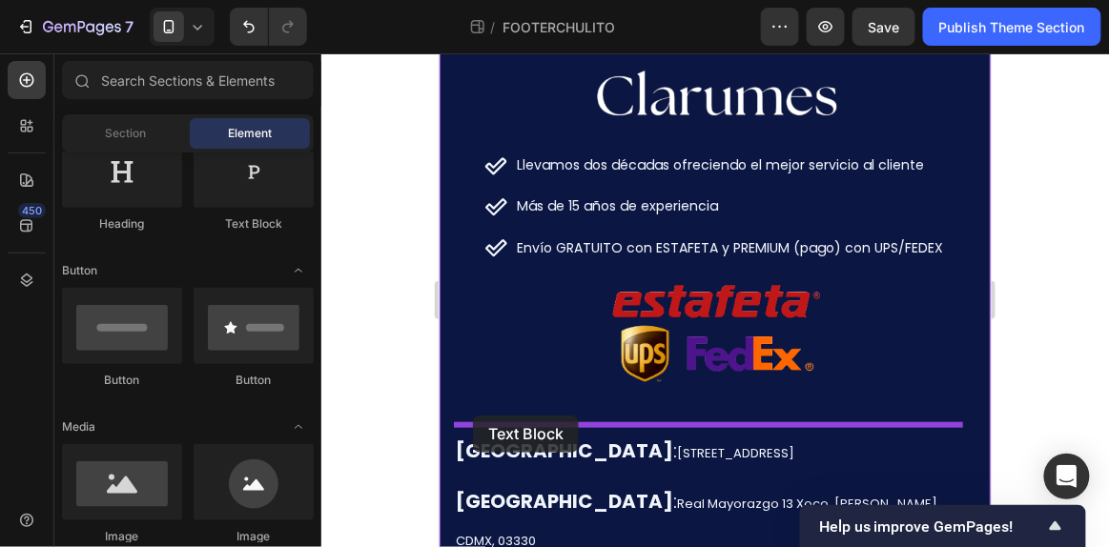
drag, startPoint x: 682, startPoint y: 234, endPoint x: 472, endPoint y: 415, distance: 277.1
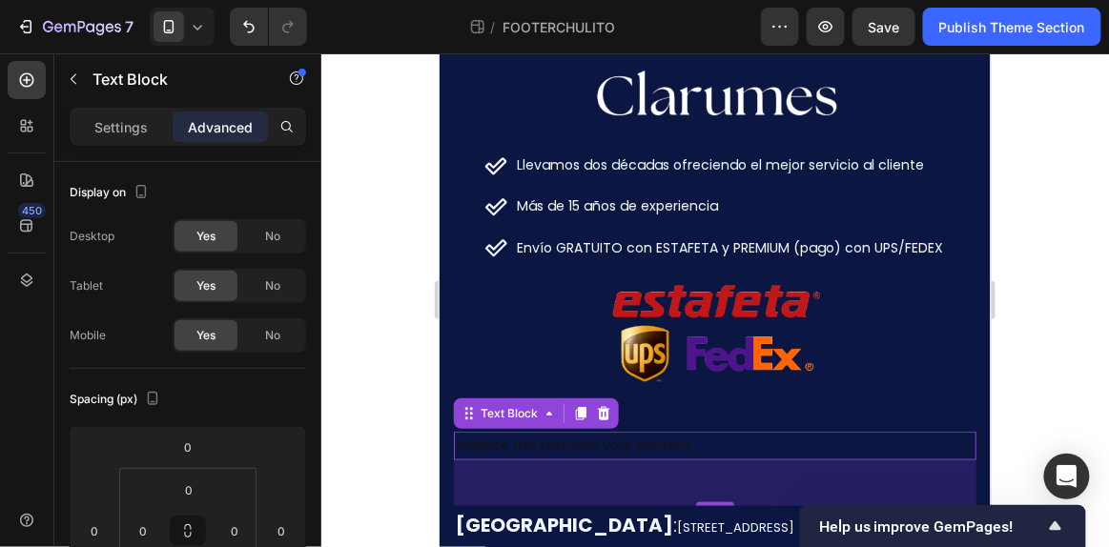
click at [572, 434] on div "Replace this text with your content" at bounding box center [714, 445] width 522 height 28
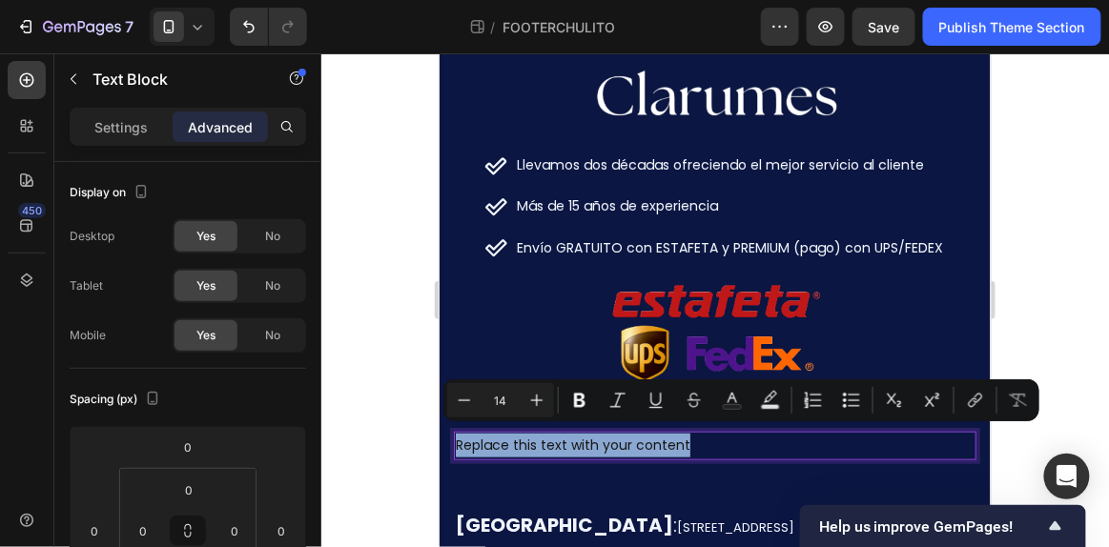
click at [572, 434] on p "Replace this text with your content" at bounding box center [714, 445] width 519 height 24
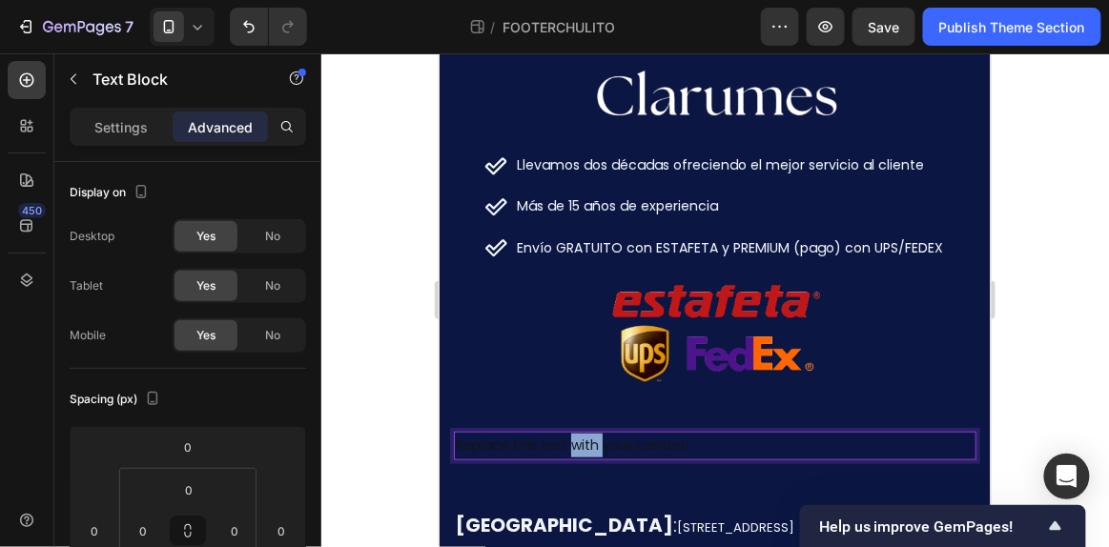
click at [572, 434] on p "Replace this text with your content" at bounding box center [714, 445] width 519 height 24
click at [572, 434] on p "Contacto" at bounding box center [714, 445] width 519 height 24
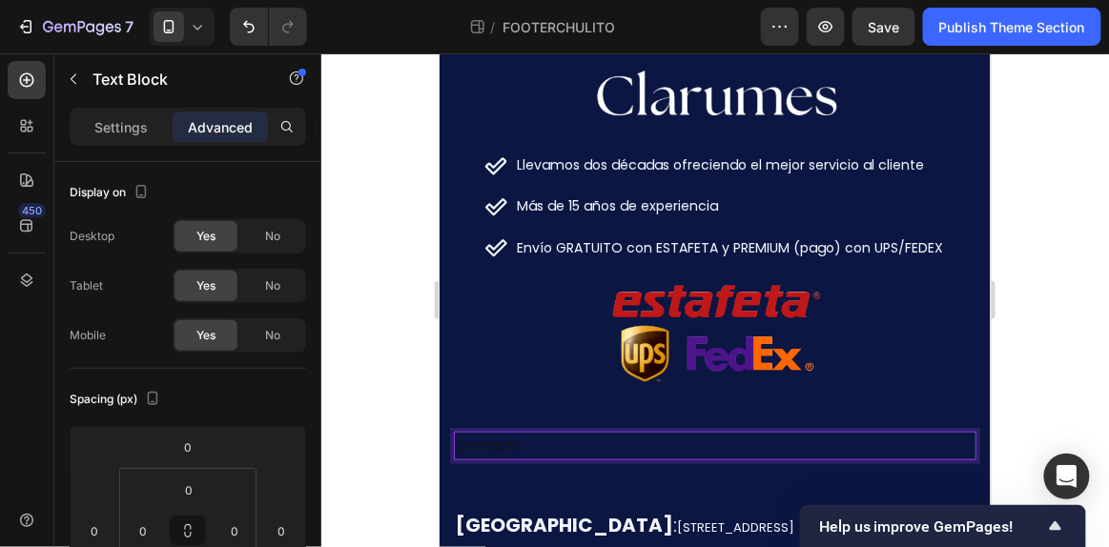
click at [572, 434] on p "Contacto" at bounding box center [714, 445] width 519 height 24
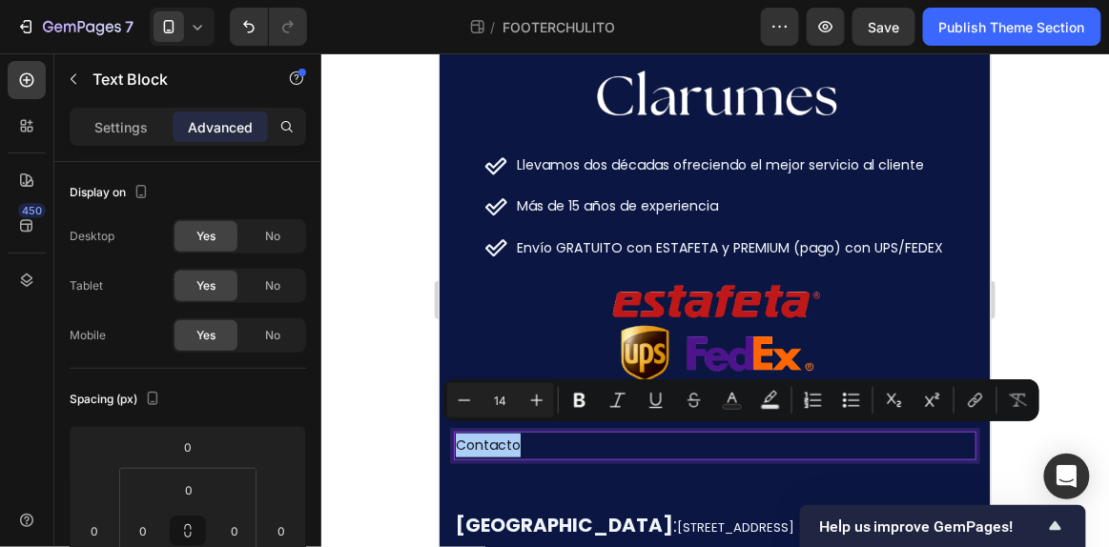
click at [119, 143] on div "Settings Advanced" at bounding box center [188, 127] width 236 height 38
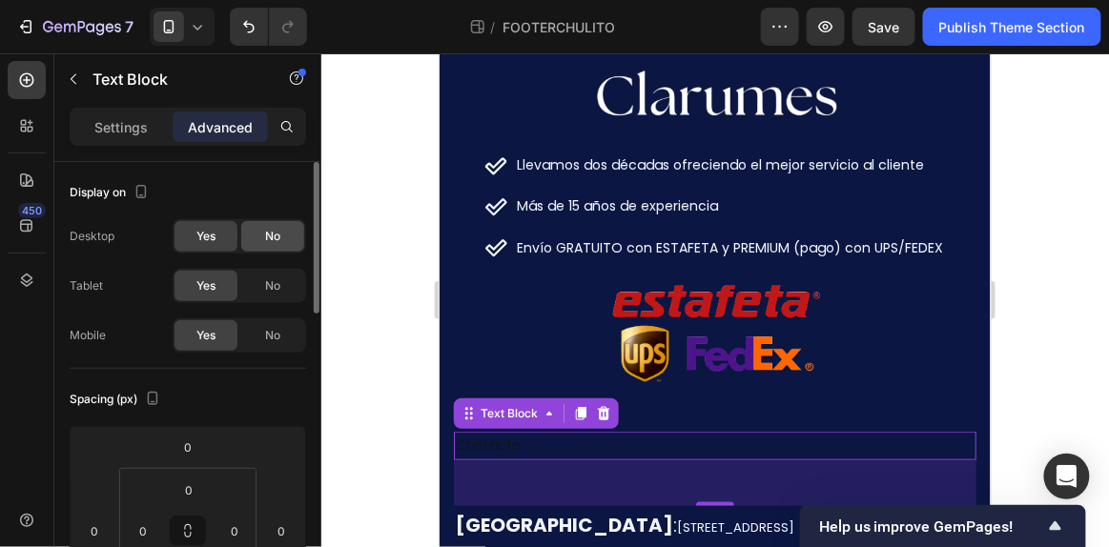
click at [263, 229] on div "No" at bounding box center [272, 236] width 63 height 31
click at [286, 285] on div "No" at bounding box center [272, 286] width 63 height 31
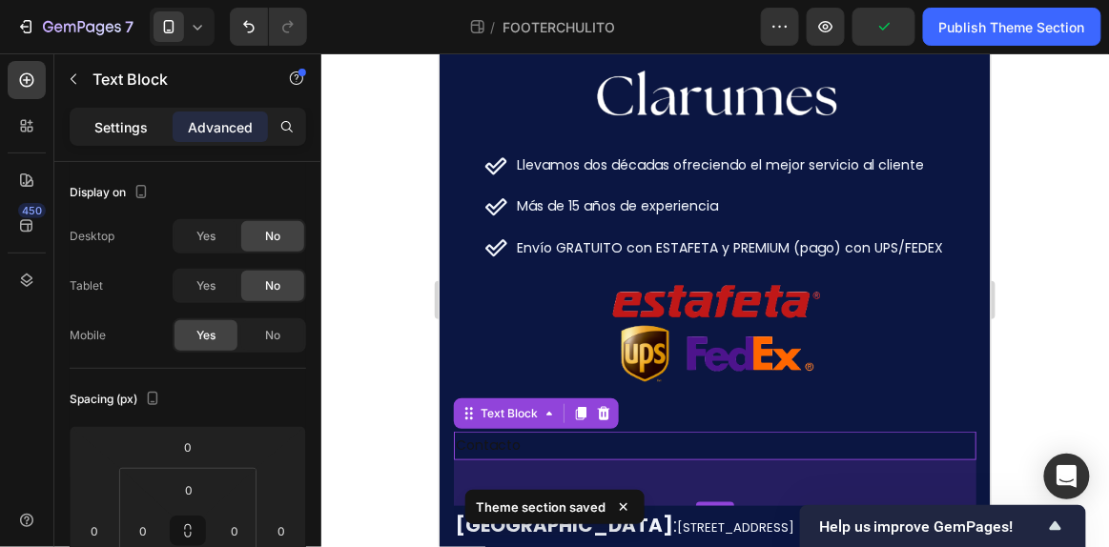
click at [143, 125] on p "Settings" at bounding box center [120, 127] width 53 height 20
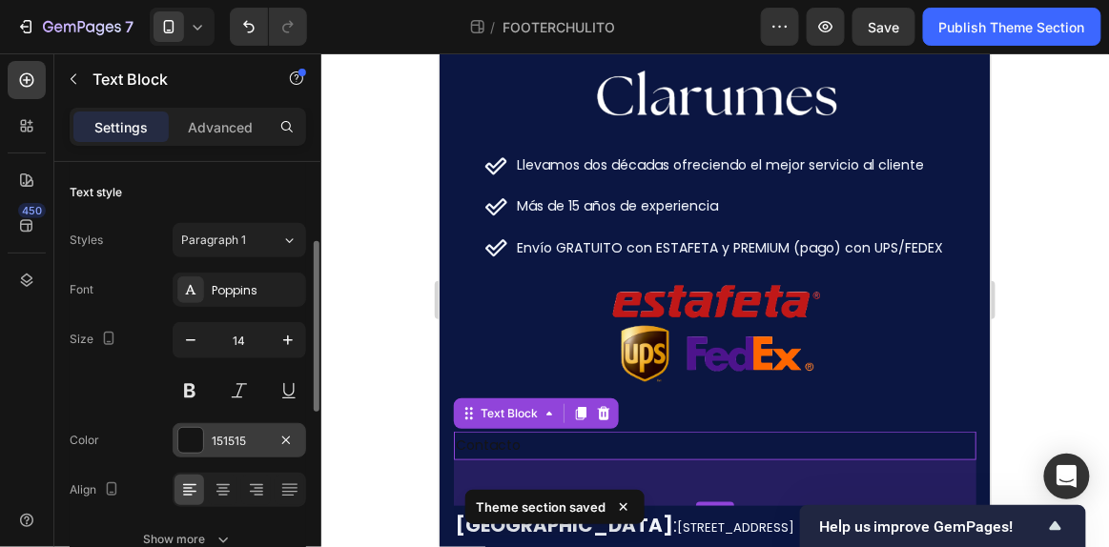
scroll to position [61, 0]
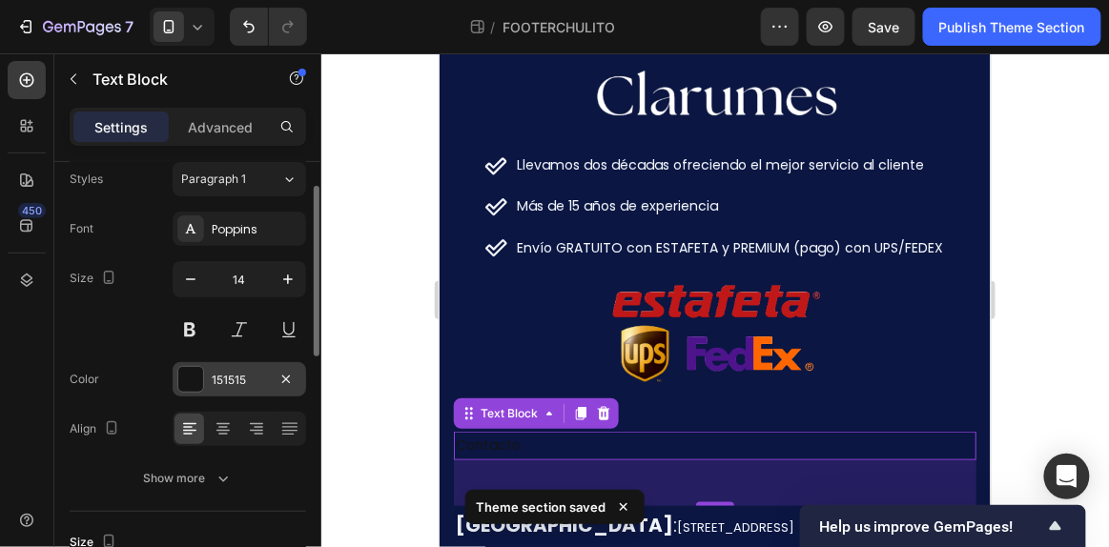
click at [196, 382] on div at bounding box center [190, 379] width 25 height 25
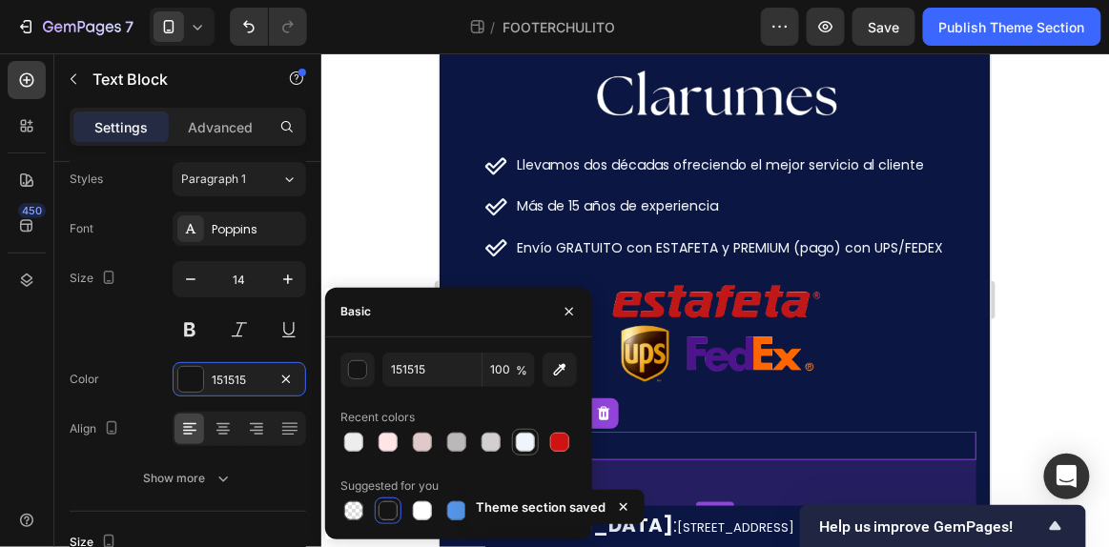
click at [527, 448] on div at bounding box center [525, 442] width 19 height 19
type input "F0F4FB"
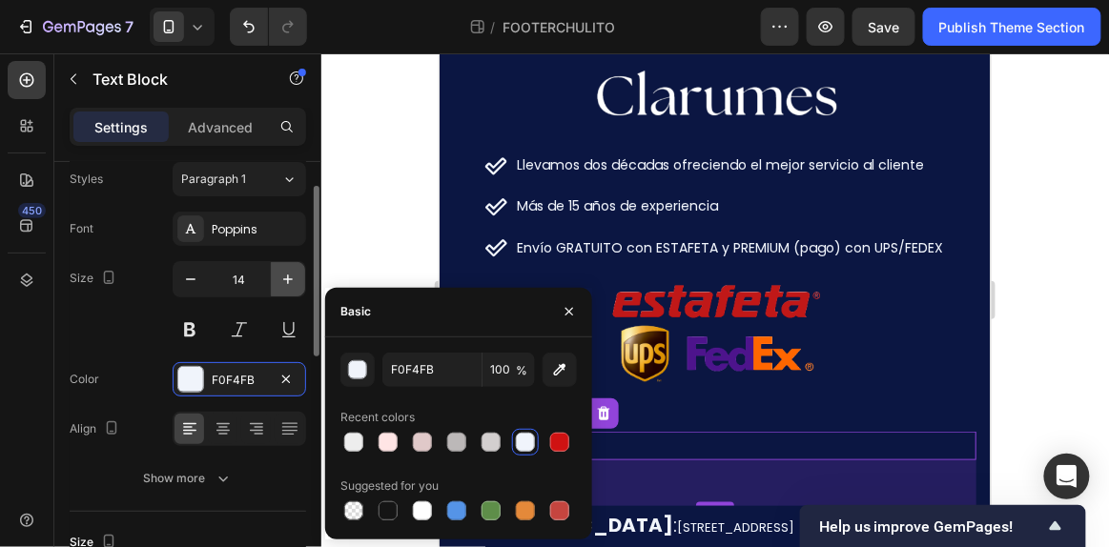
click at [282, 277] on icon "button" at bounding box center [287, 279] width 19 height 19
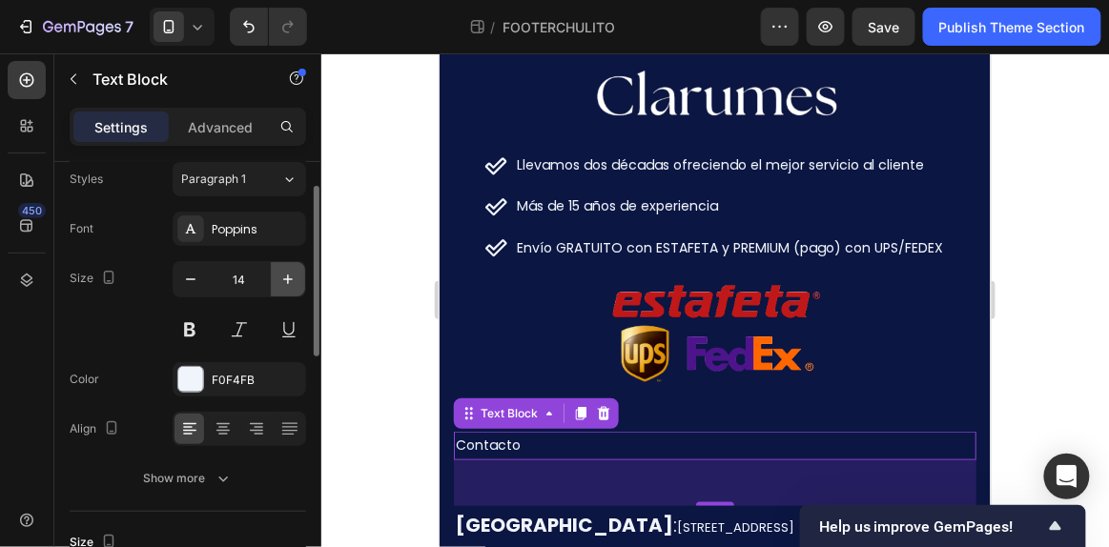
click at [282, 277] on icon "button" at bounding box center [287, 279] width 19 height 19
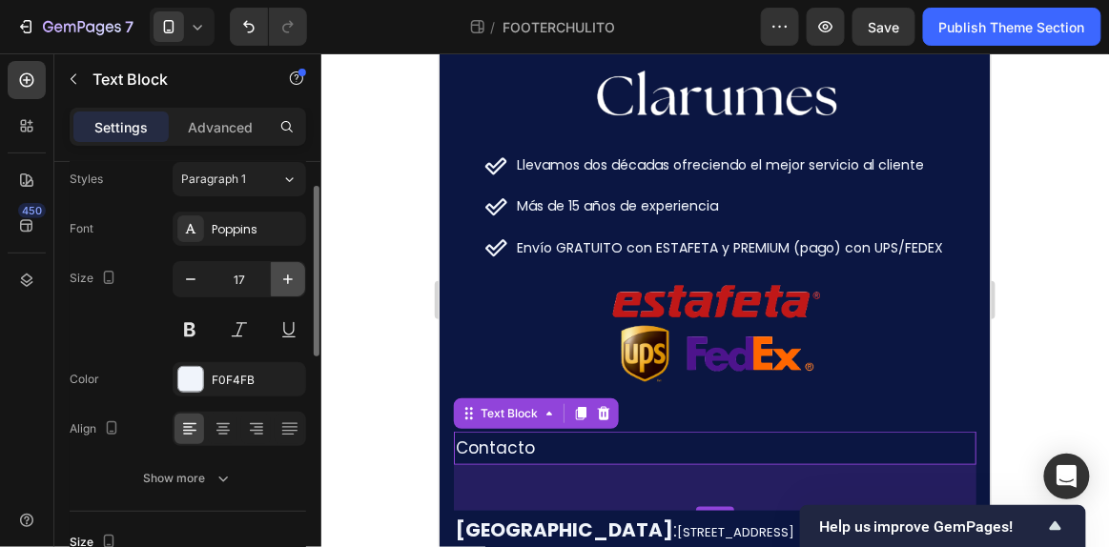
click at [282, 277] on icon "button" at bounding box center [287, 279] width 19 height 19
type input "18"
click at [197, 336] on button at bounding box center [190, 330] width 34 height 34
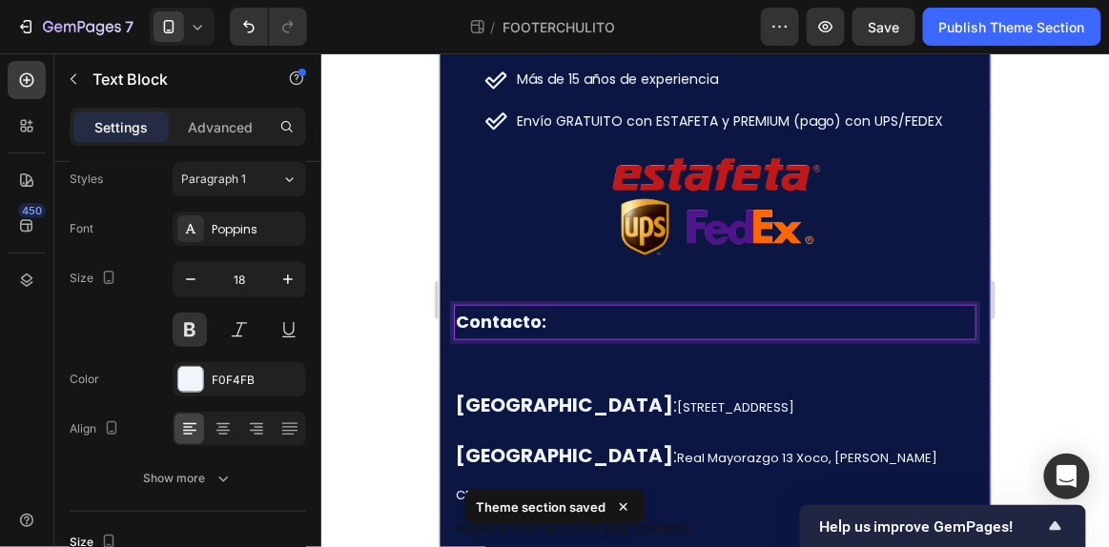
scroll to position [351, 0]
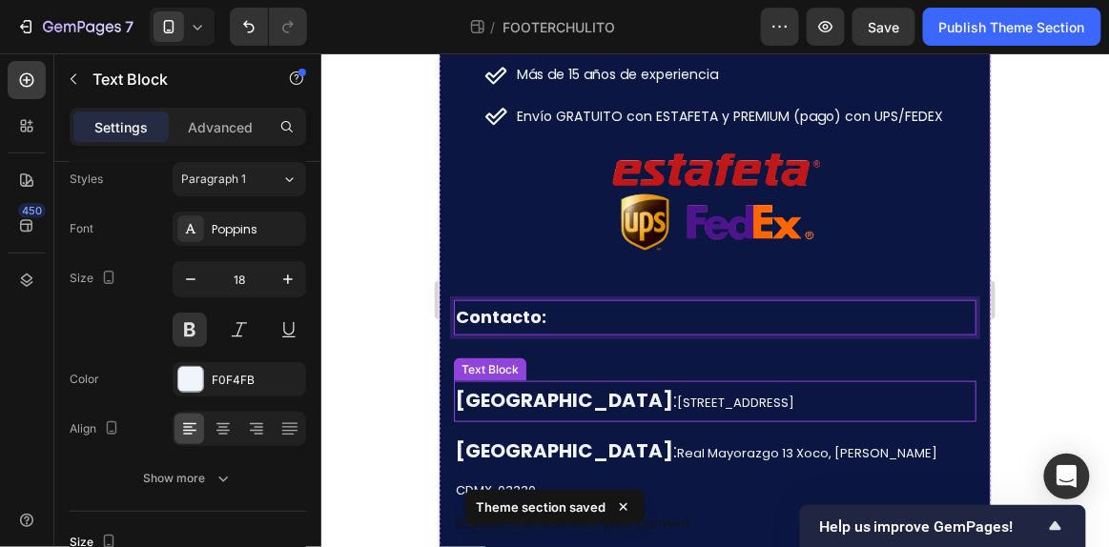
click at [676, 394] on span "[STREET_ADDRESS]" at bounding box center [734, 402] width 117 height 18
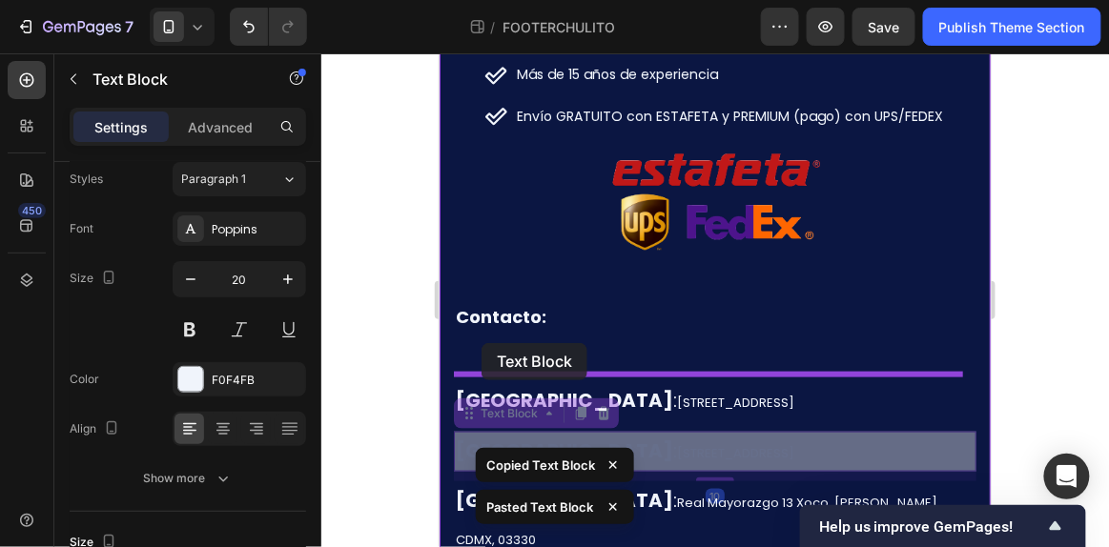
drag, startPoint x: 477, startPoint y: 409, endPoint x: 481, endPoint y: 342, distance: 66.9
click at [481, 342] on div "Mobile ( 578 px) iPhone 13 Mini iPhone 13 Pro iPhone 11 Pro Max iPhone 15 Pro M…" at bounding box center [713, 334] width 551 height 1265
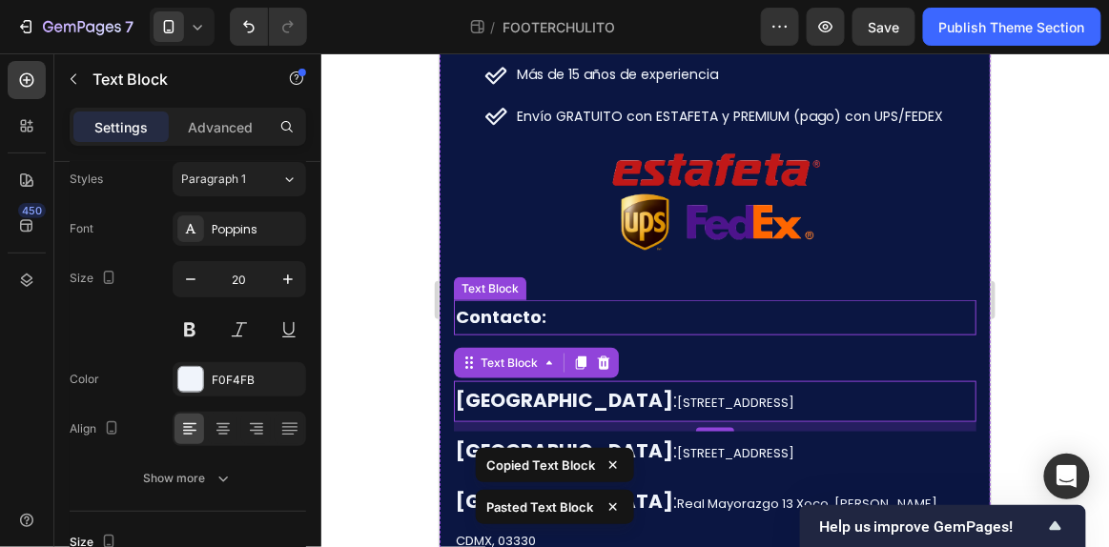
click at [523, 316] on p "Contacto:" at bounding box center [714, 316] width 519 height 31
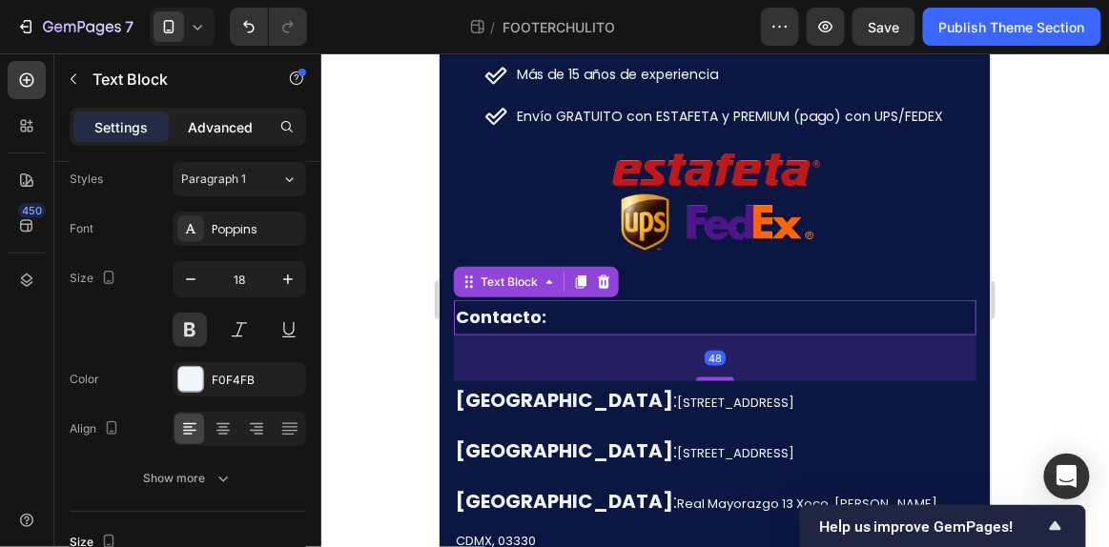
click at [222, 125] on p "Advanced" at bounding box center [220, 127] width 65 height 20
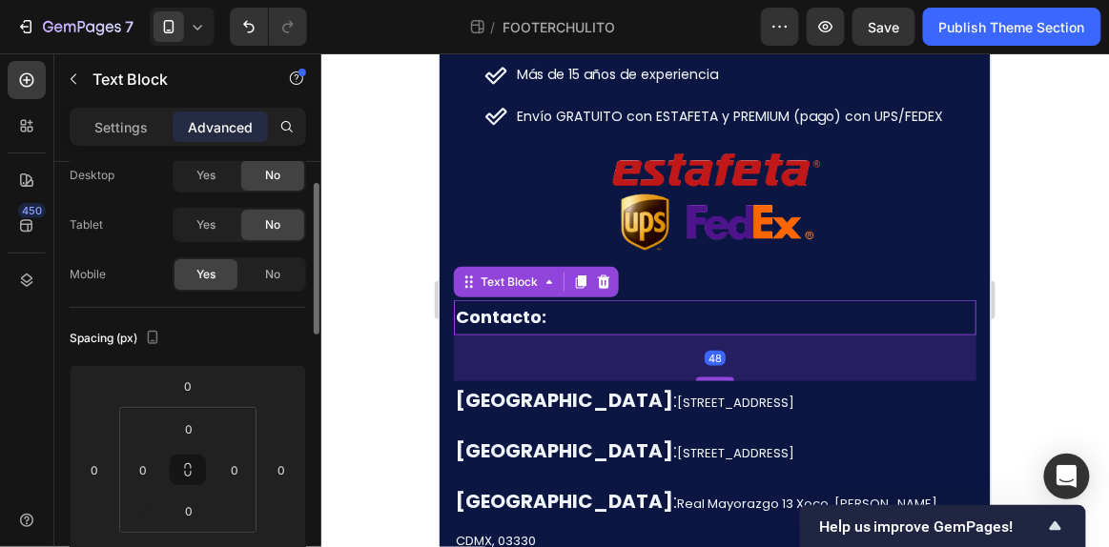
scroll to position [151, 0]
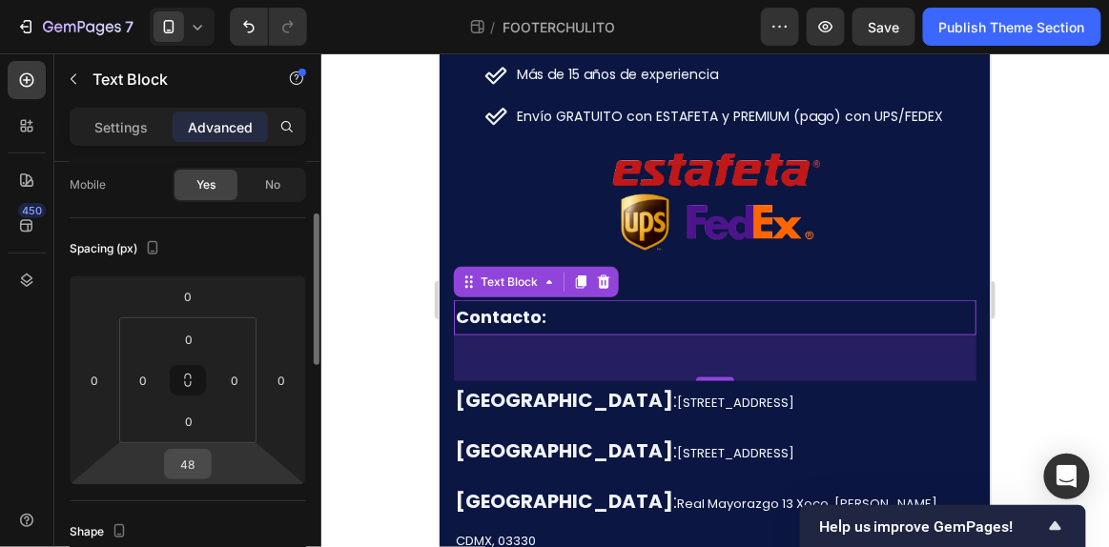
click at [202, 469] on input "48" at bounding box center [188, 464] width 38 height 29
type input "0"
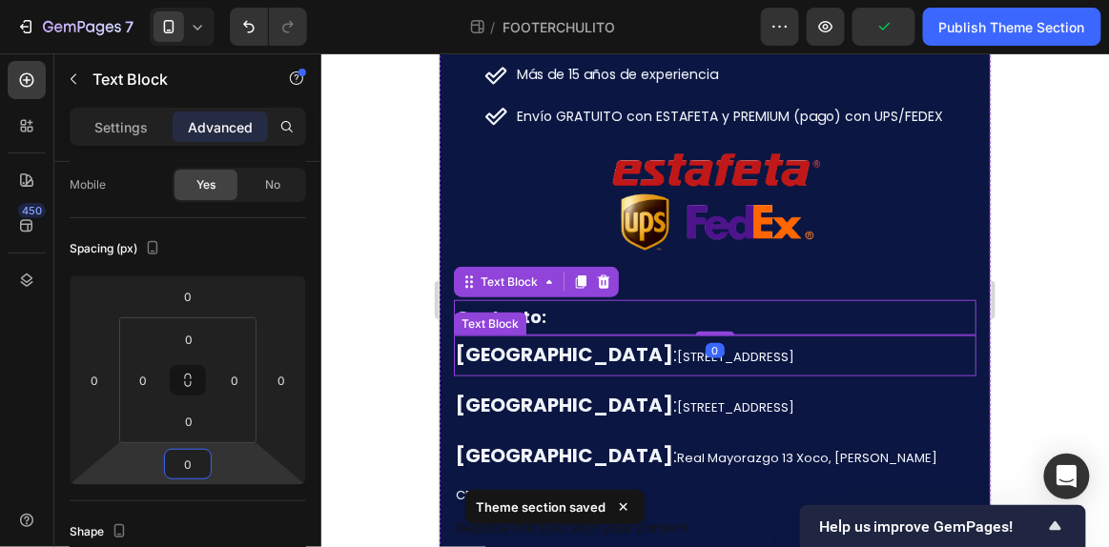
click at [676, 351] on span "[STREET_ADDRESS]" at bounding box center [734, 356] width 117 height 18
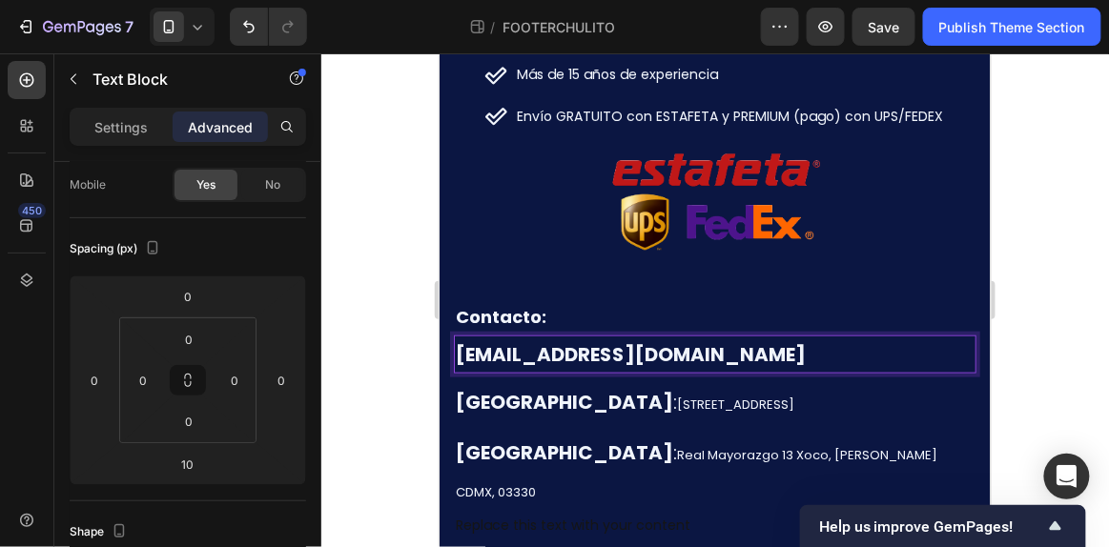
click at [1032, 280] on div at bounding box center [714, 300] width 787 height 494
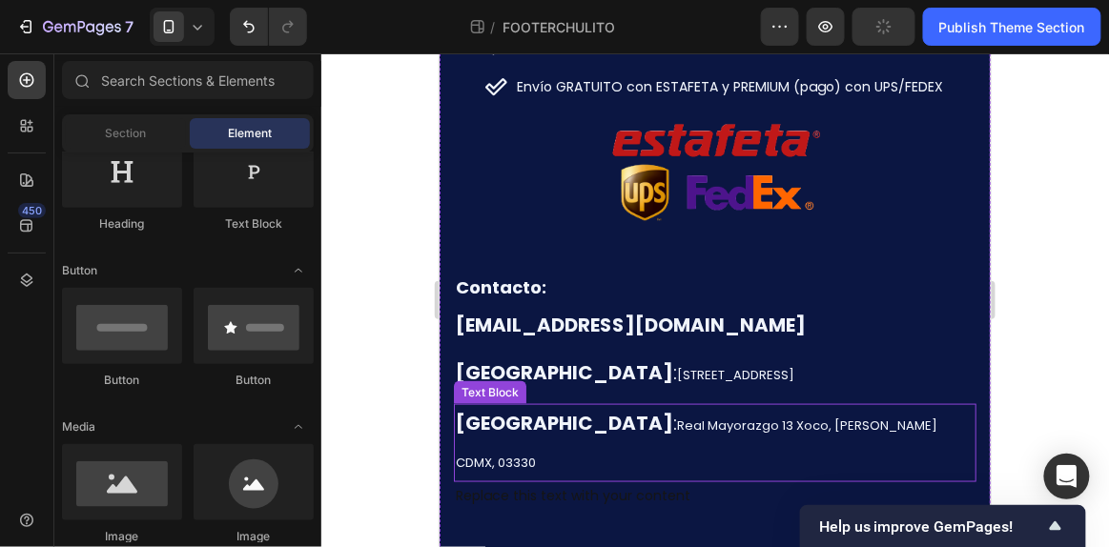
scroll to position [394, 0]
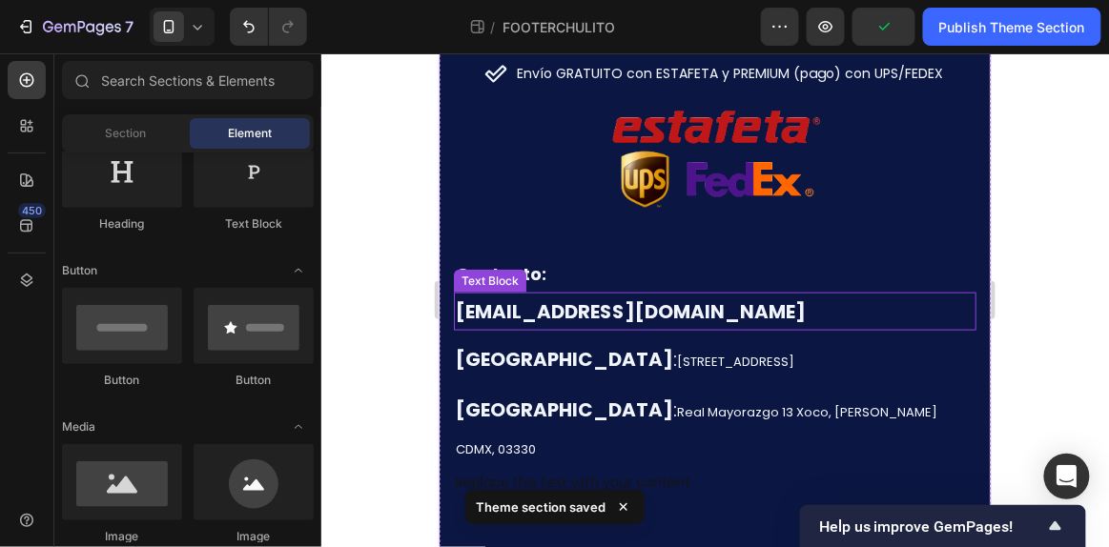
click at [525, 309] on strong "[EMAIL_ADDRESS][DOMAIN_NAME]" at bounding box center [630, 310] width 350 height 27
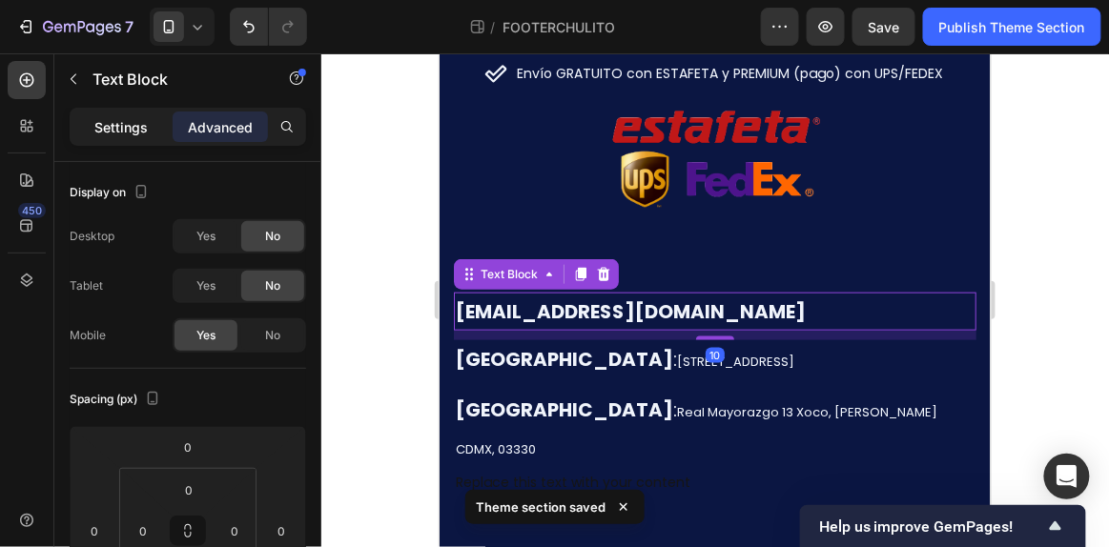
click at [134, 123] on p "Settings" at bounding box center [120, 127] width 53 height 20
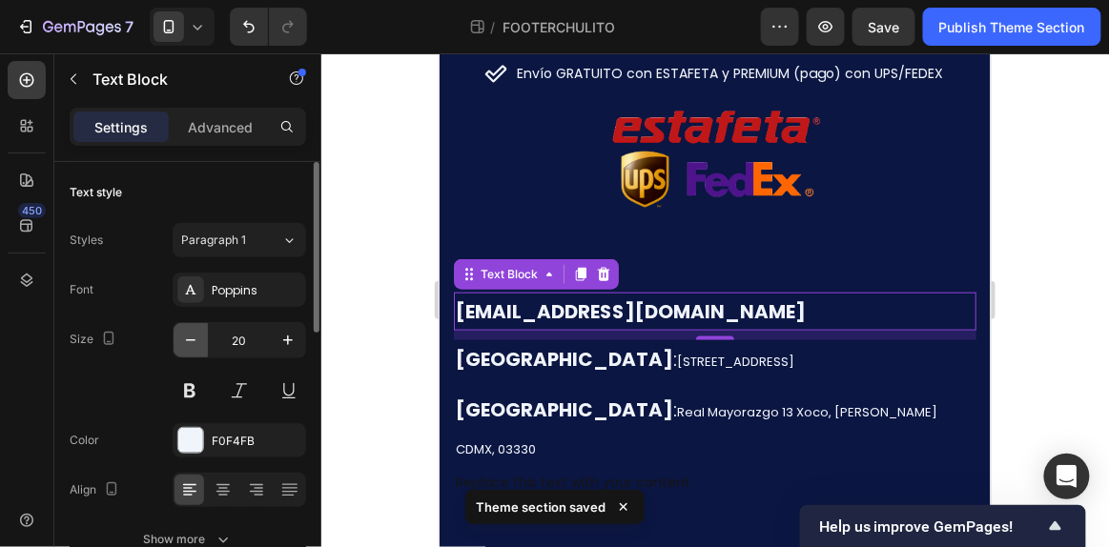
click at [199, 336] on icon "button" at bounding box center [190, 340] width 19 height 19
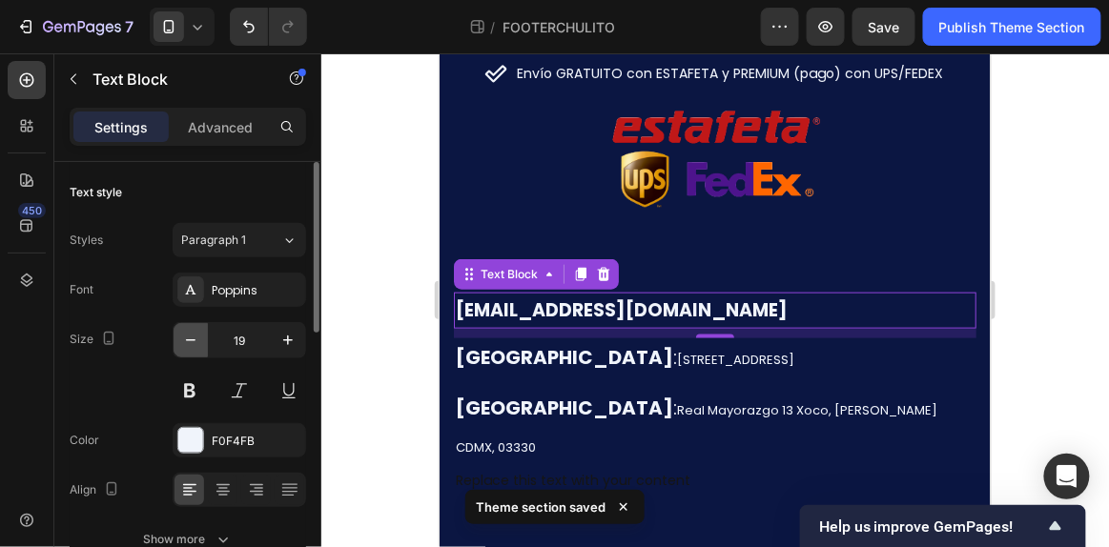
click at [199, 336] on icon "button" at bounding box center [190, 340] width 19 height 19
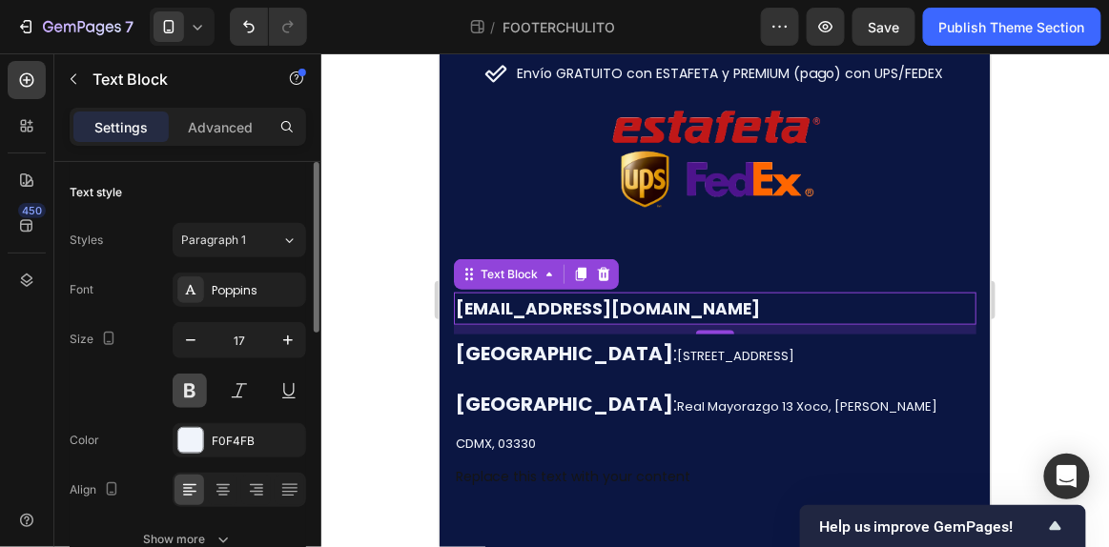
click at [192, 386] on button at bounding box center [190, 391] width 34 height 34
click at [534, 304] on strong "[EMAIL_ADDRESS][DOMAIN_NAME]" at bounding box center [607, 307] width 304 height 23
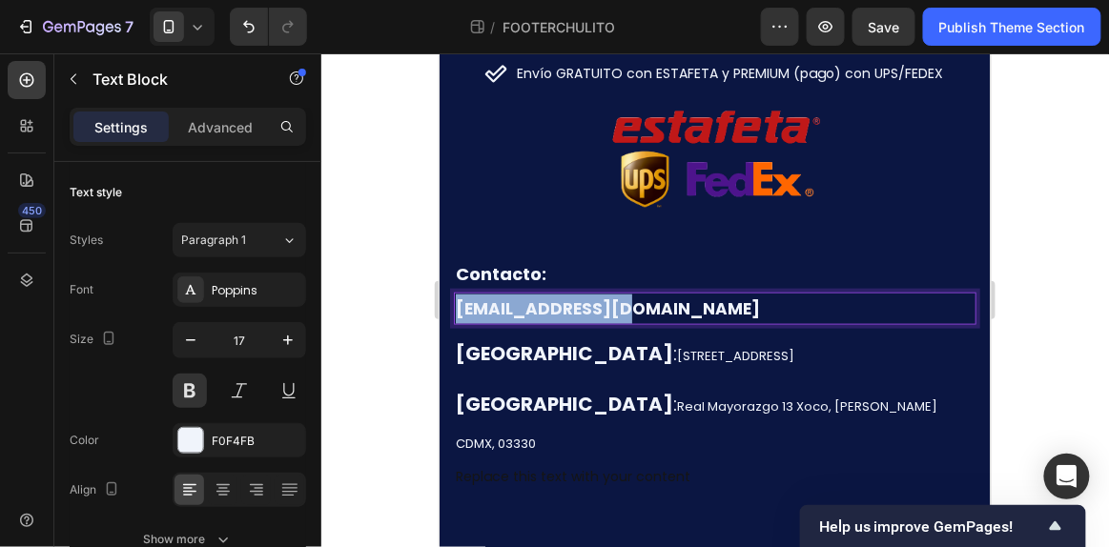
click at [534, 304] on strong "[EMAIL_ADDRESS][DOMAIN_NAME]" at bounding box center [607, 307] width 304 height 23
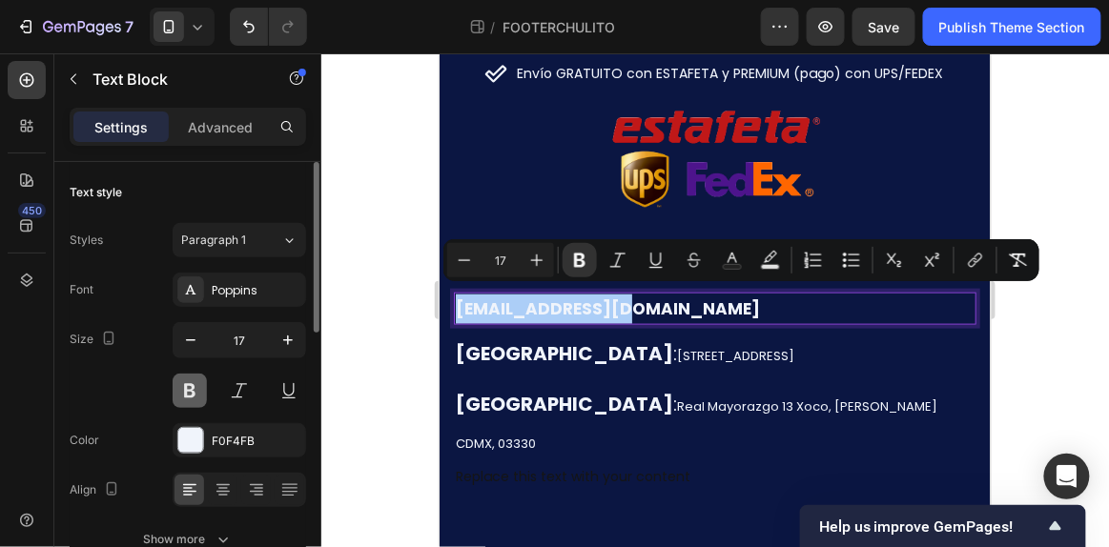
click at [195, 390] on button at bounding box center [190, 391] width 34 height 34
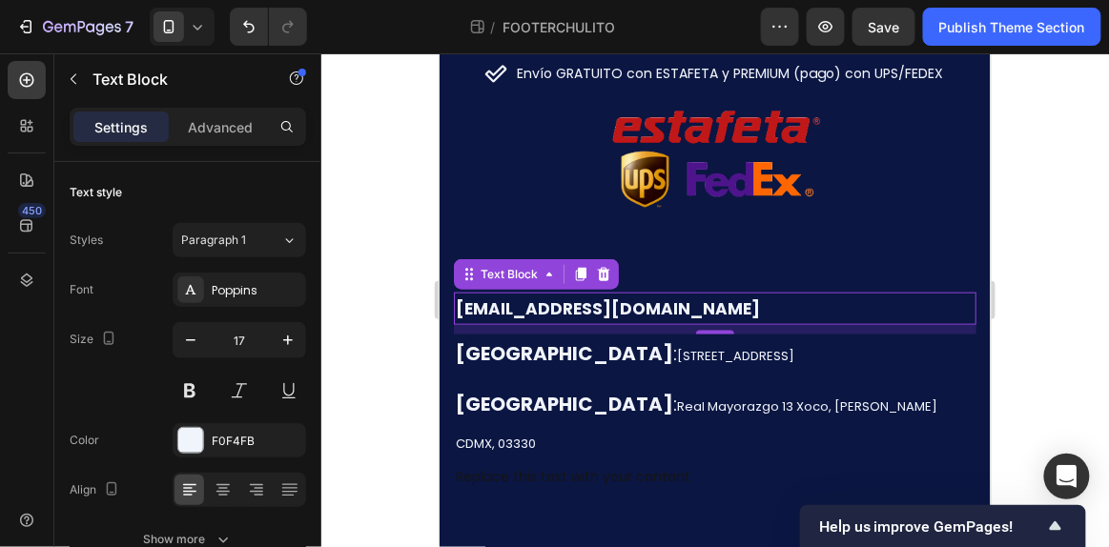
click at [503, 296] on strong "[EMAIL_ADDRESS][DOMAIN_NAME]" at bounding box center [607, 307] width 304 height 23
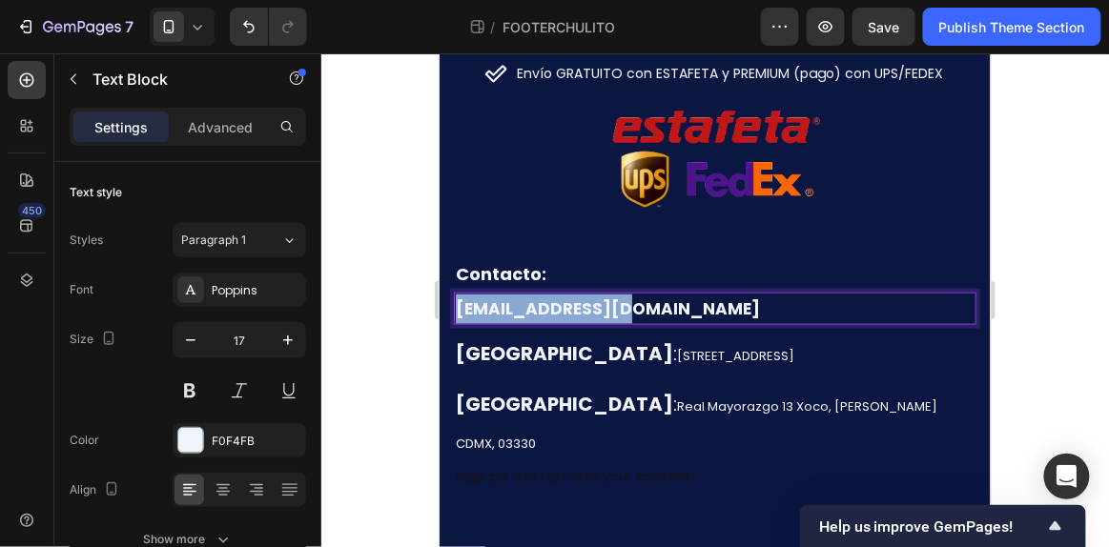
click at [503, 296] on strong "[EMAIL_ADDRESS][DOMAIN_NAME]" at bounding box center [607, 307] width 304 height 23
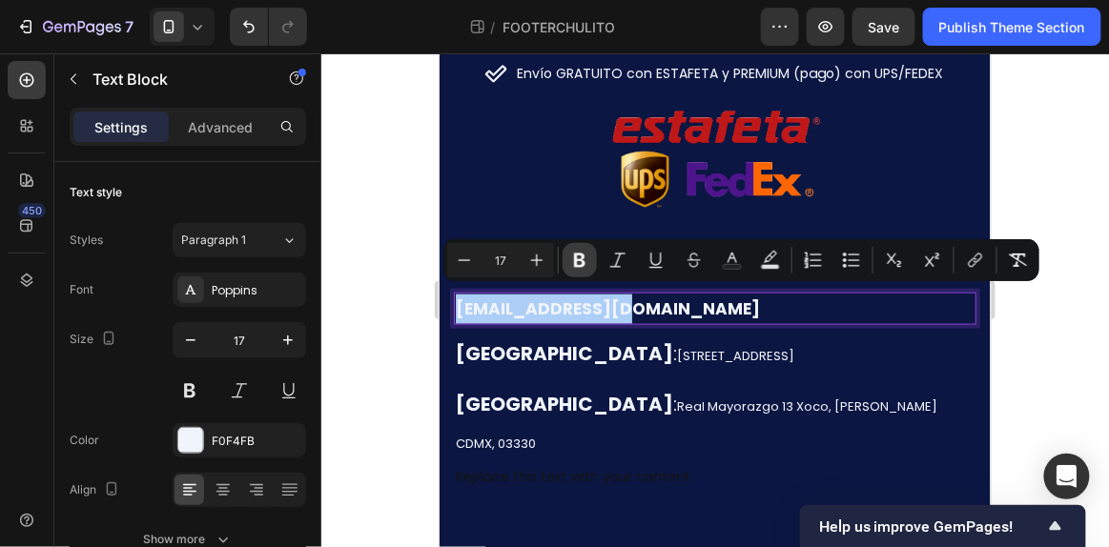
click at [590, 266] on button "Bold" at bounding box center [579, 260] width 34 height 34
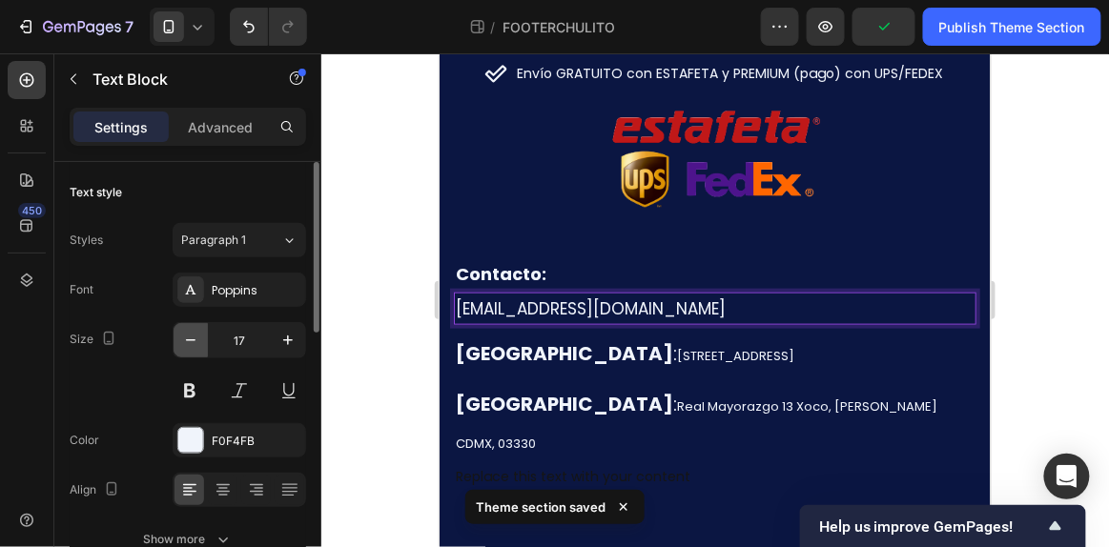
click at [190, 335] on icon "button" at bounding box center [190, 340] width 19 height 19
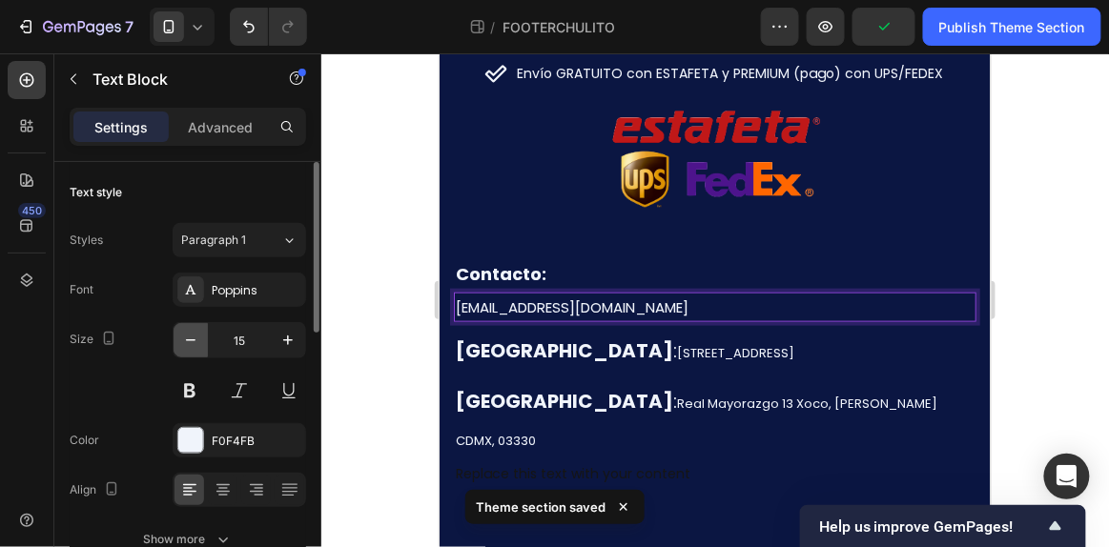
type input "14"
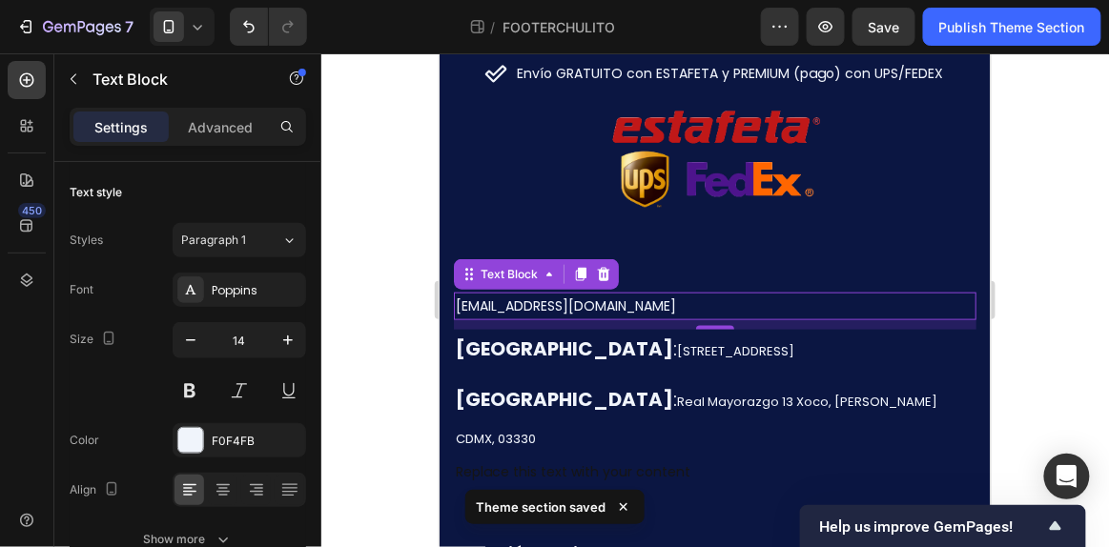
click at [456, 301] on p "[EMAIL_ADDRESS][DOMAIN_NAME]" at bounding box center [714, 306] width 519 height 24
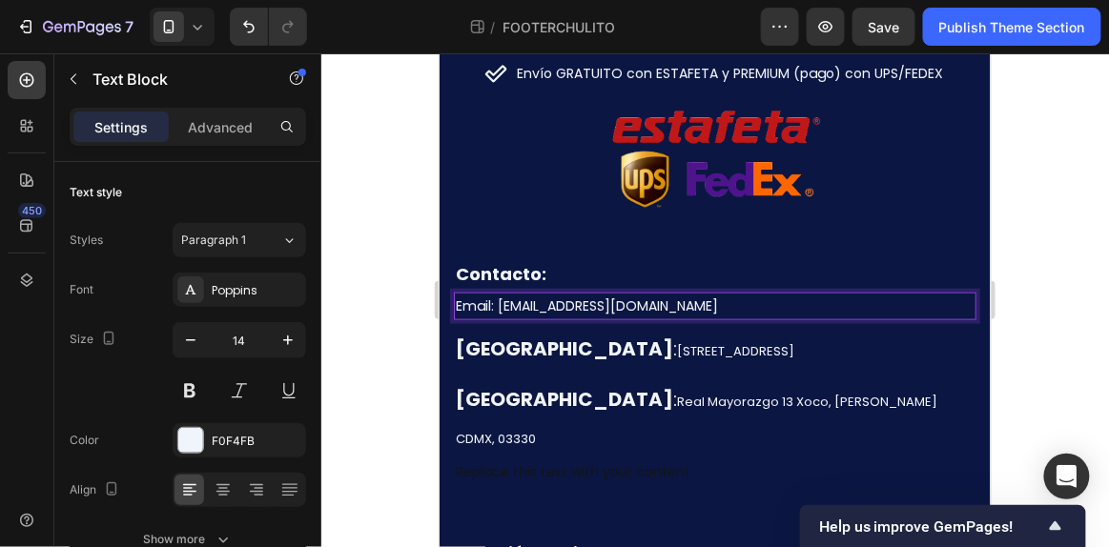
click at [1066, 305] on div at bounding box center [714, 300] width 787 height 494
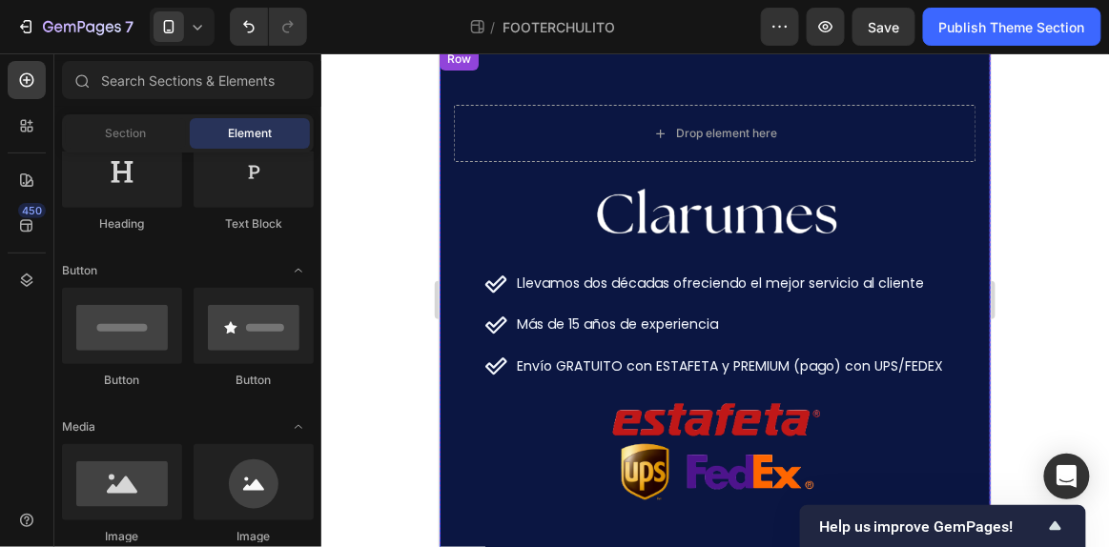
scroll to position [102, 0]
click at [202, 21] on icon at bounding box center [197, 26] width 19 height 19
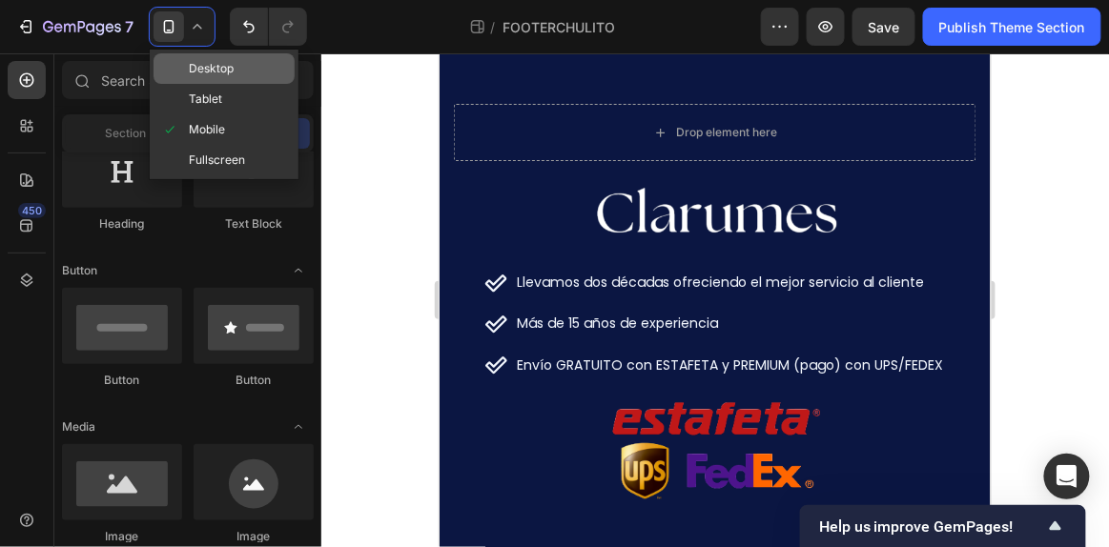
click at [221, 71] on span "Desktop" at bounding box center [211, 68] width 45 height 19
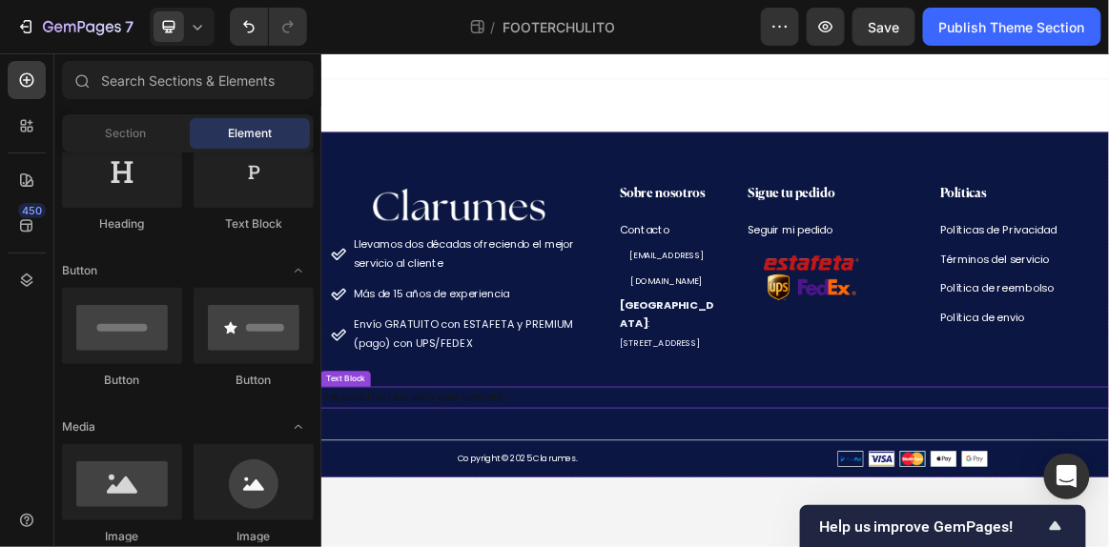
click at [730, 546] on p "Replace this text with your content" at bounding box center [892, 553] width 1140 height 28
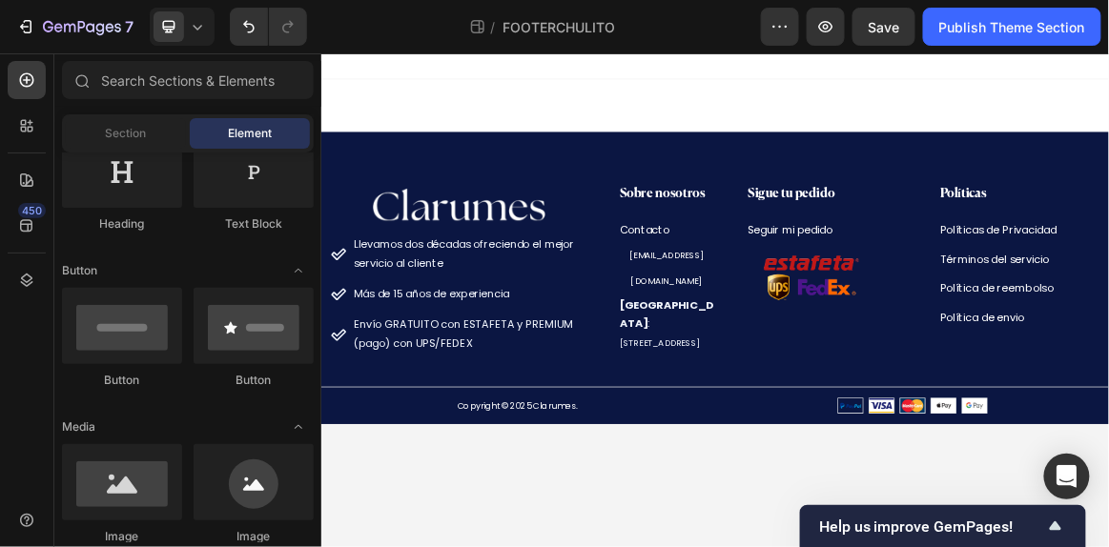
click at [192, 34] on icon at bounding box center [197, 26] width 19 height 19
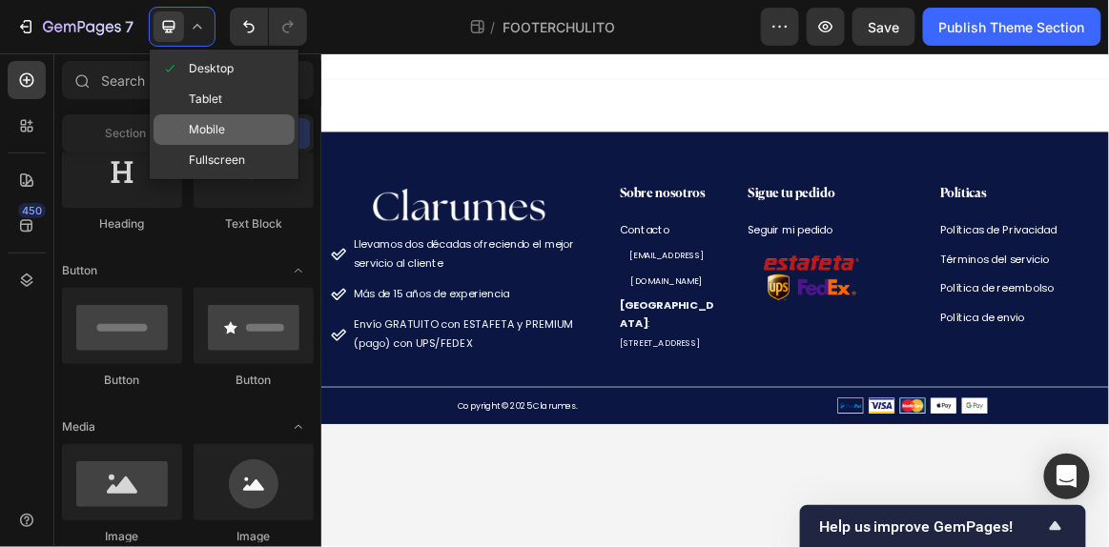
click at [201, 123] on span "Mobile" at bounding box center [207, 129] width 36 height 19
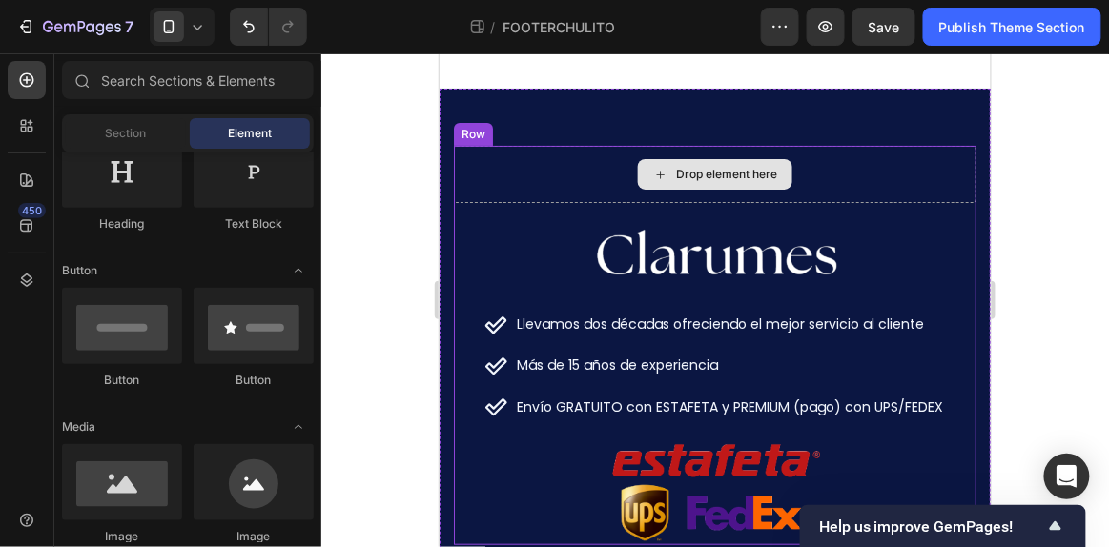
scroll to position [60, 0]
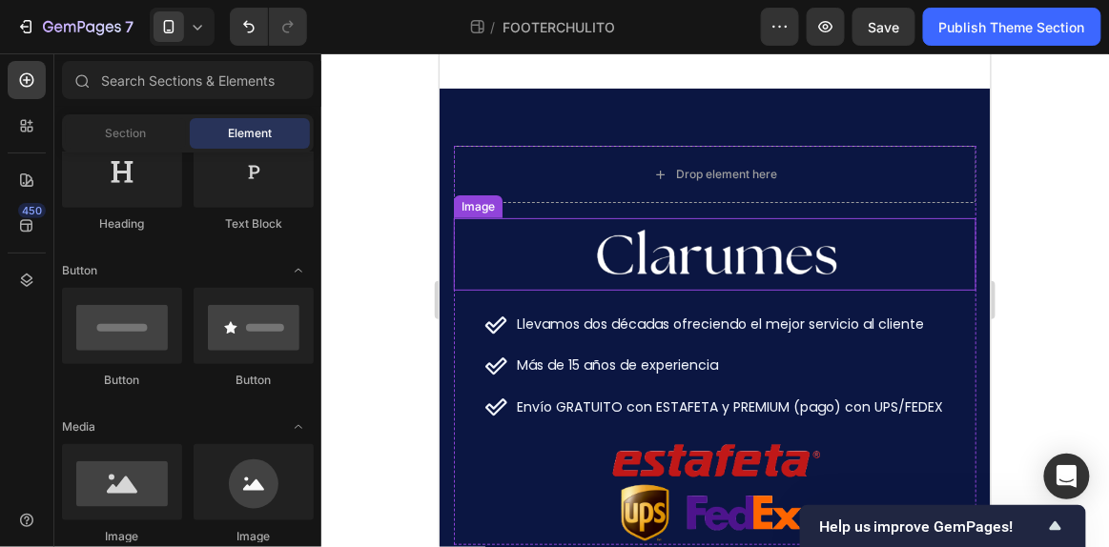
click at [469, 233] on div at bounding box center [714, 253] width 522 height 72
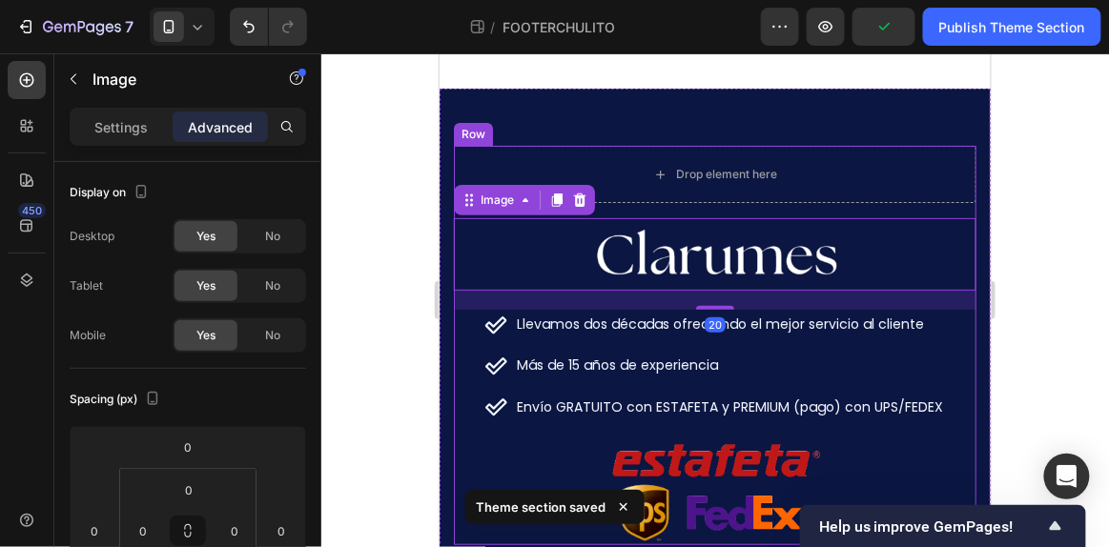
click at [650, 207] on div "Drop element here Image 20 Llevamos dos décadas ofreciendo el mejor servicio al…" at bounding box center [714, 344] width 522 height 399
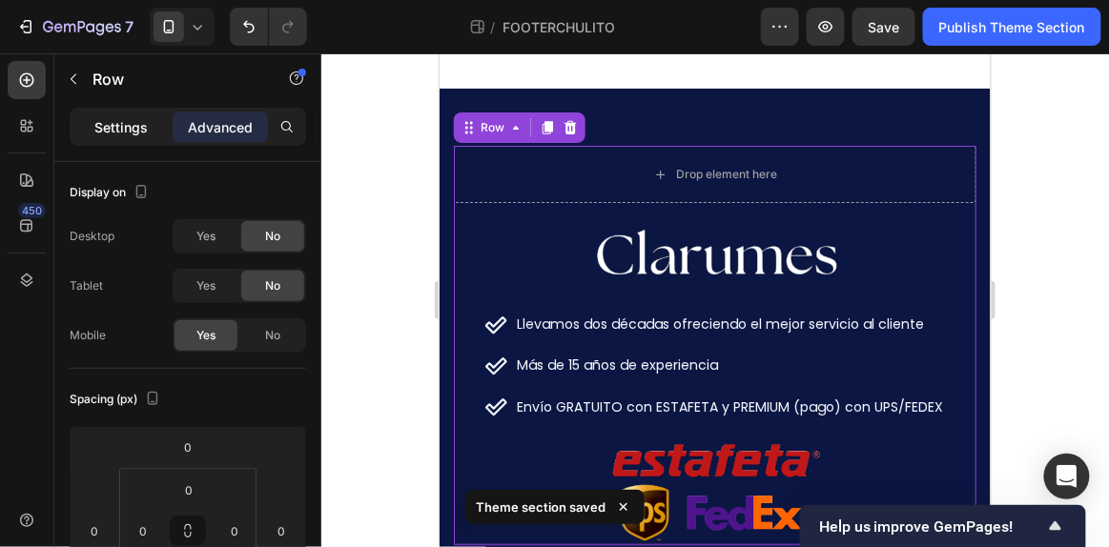
click at [100, 123] on p "Settings" at bounding box center [120, 127] width 53 height 20
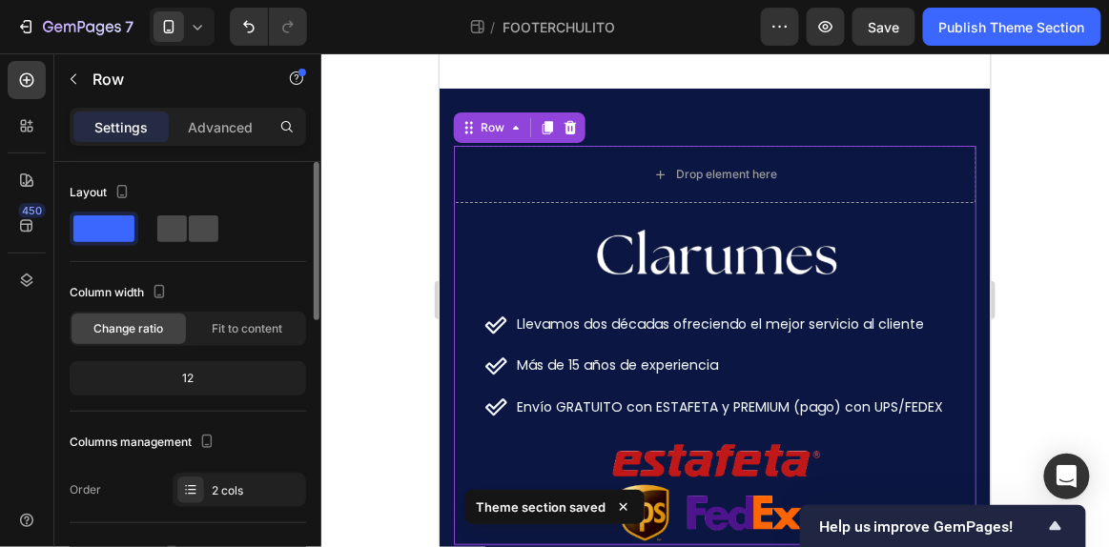
click at [175, 228] on span at bounding box center [172, 228] width 30 height 27
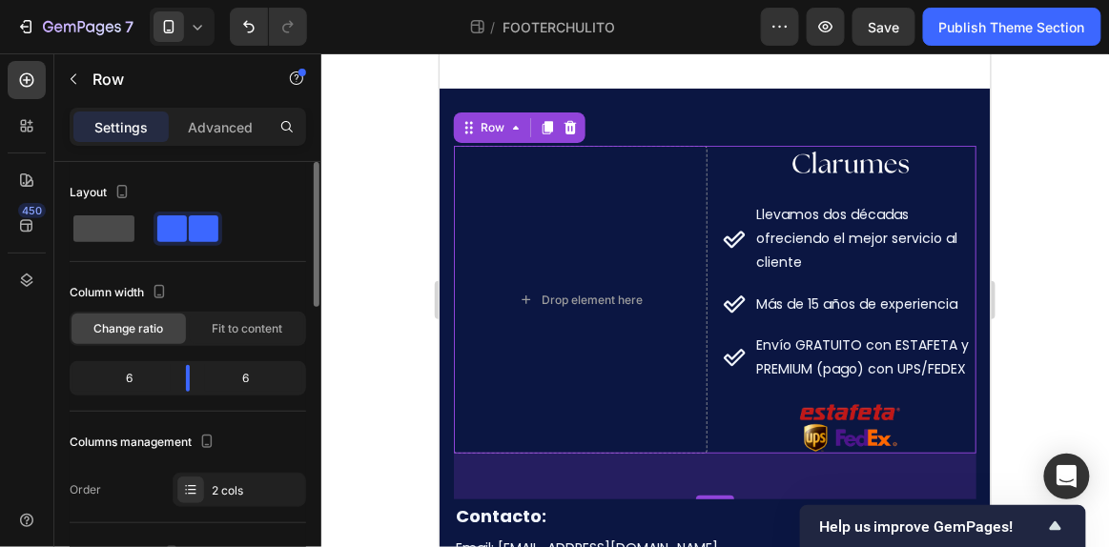
click at [105, 227] on span at bounding box center [103, 228] width 61 height 27
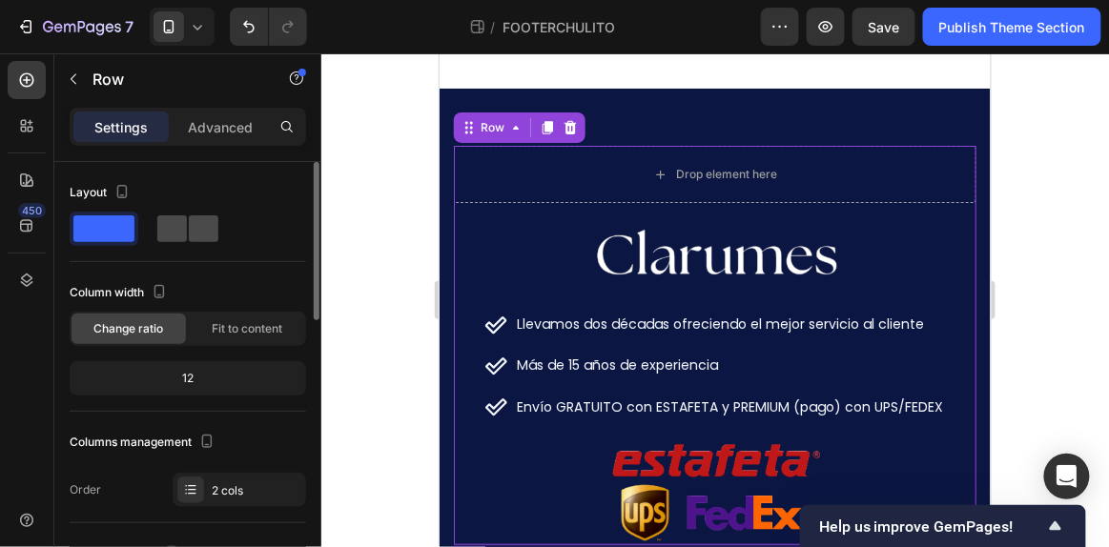
click at [185, 234] on span at bounding box center [172, 228] width 30 height 27
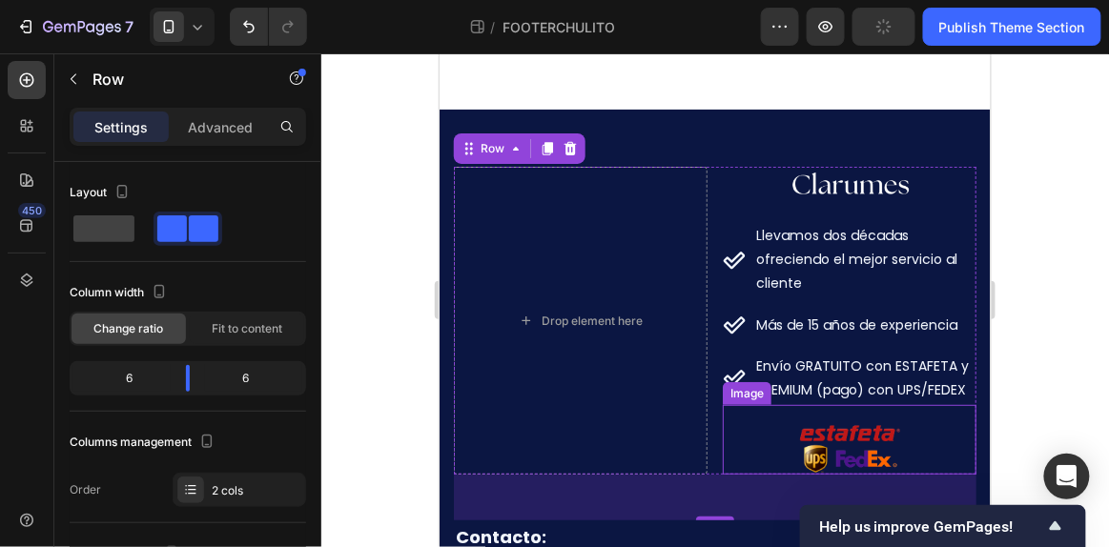
scroll to position [39, 0]
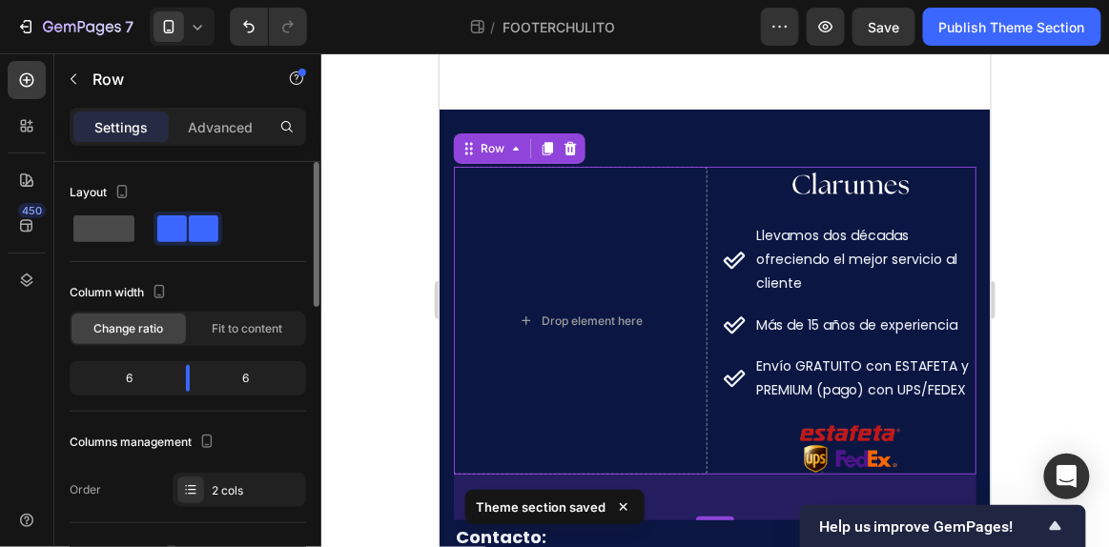
click at [118, 227] on span at bounding box center [103, 228] width 61 height 27
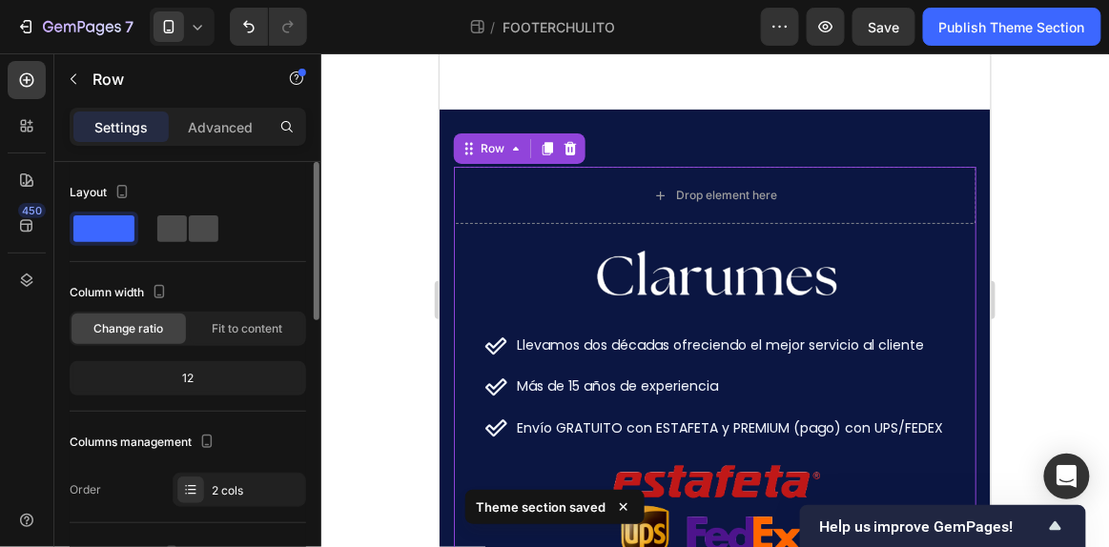
click at [183, 222] on span at bounding box center [172, 228] width 30 height 27
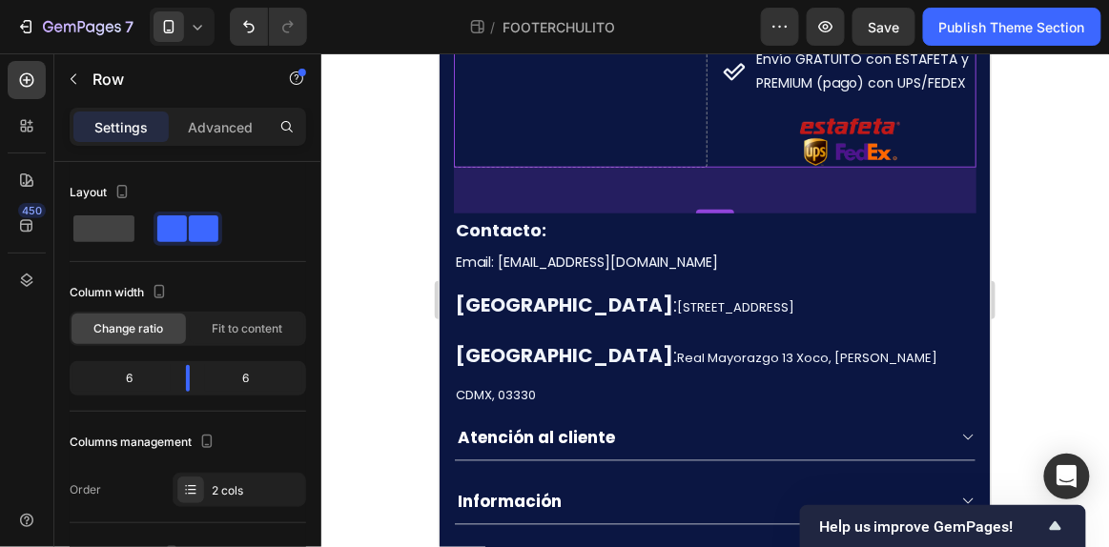
scroll to position [342, 0]
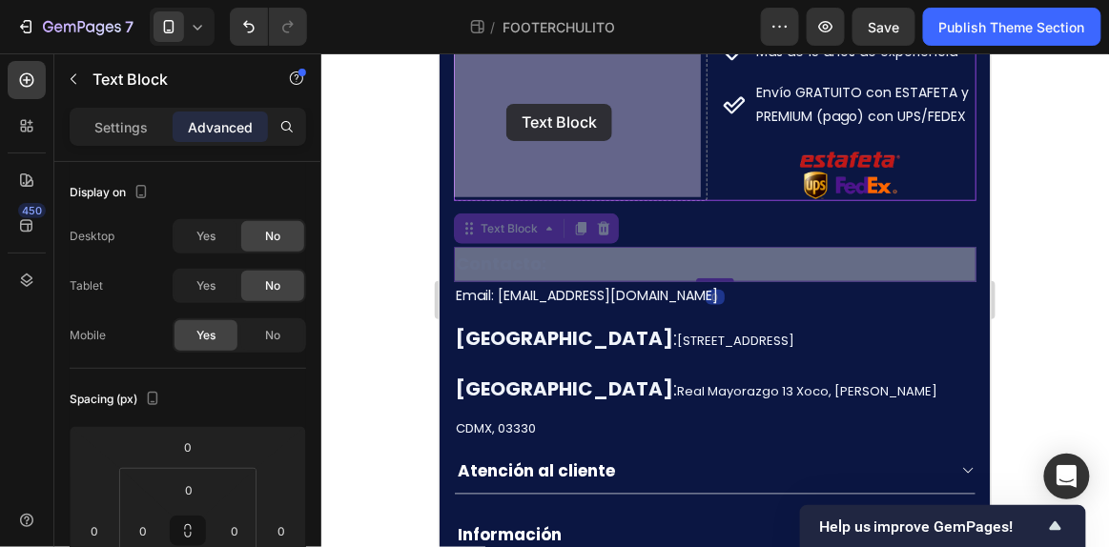
drag, startPoint x: 480, startPoint y: 202, endPoint x: 505, endPoint y: 103, distance: 102.2
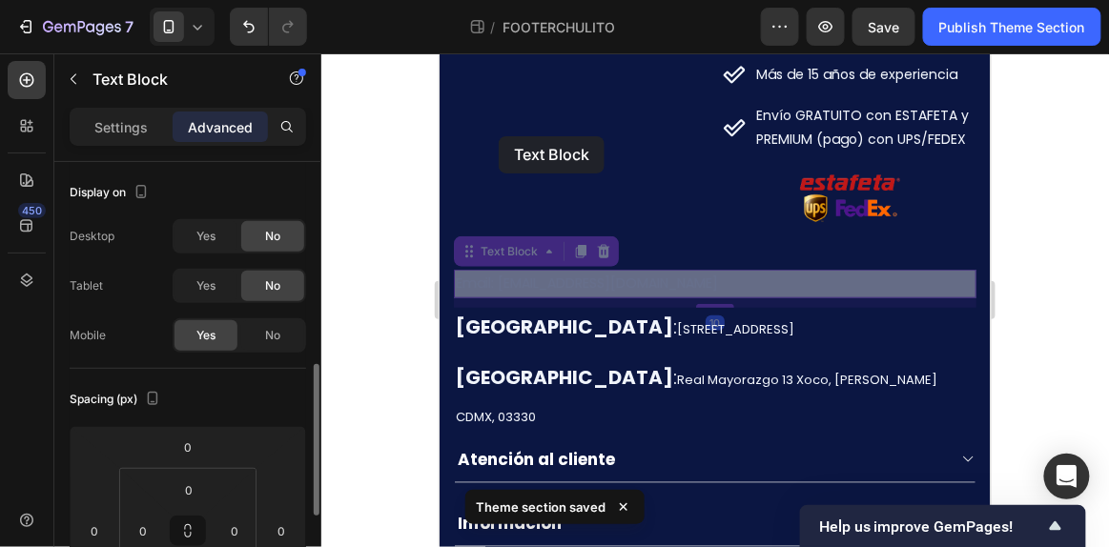
scroll to position [151, 0]
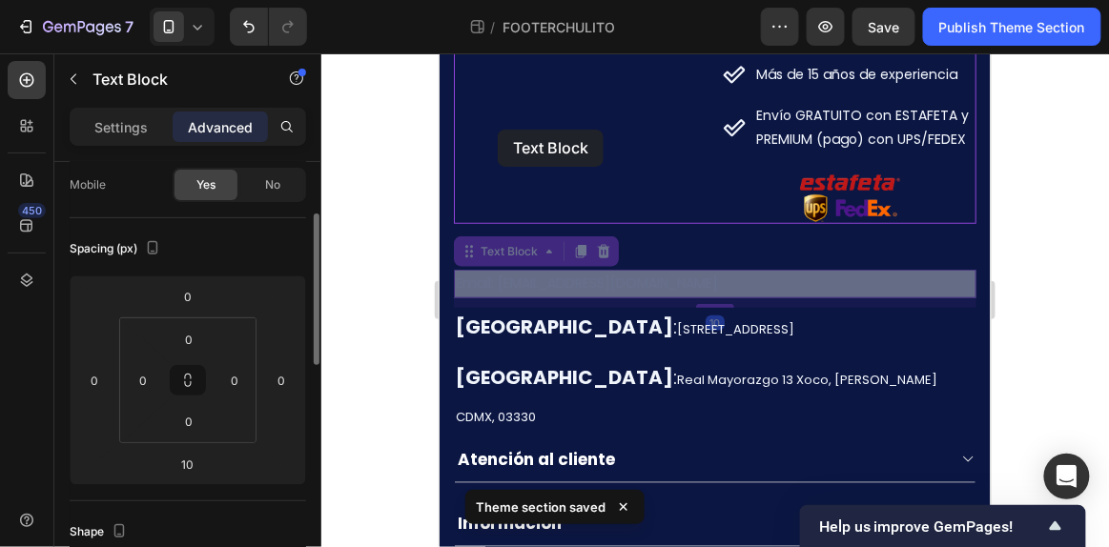
drag, startPoint x: 484, startPoint y: 252, endPoint x: 497, endPoint y: 132, distance: 120.7
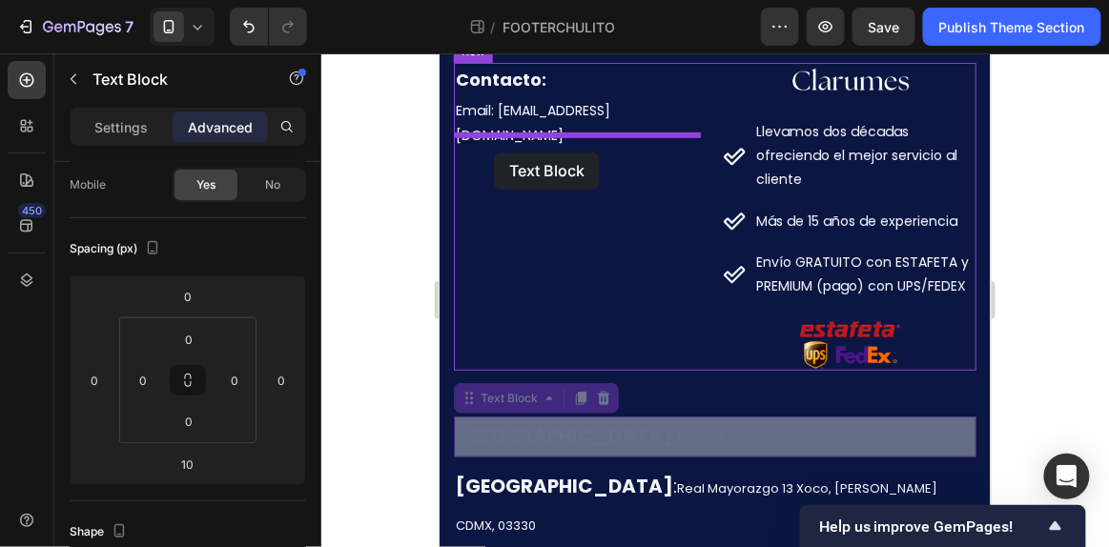
scroll to position [134, 0]
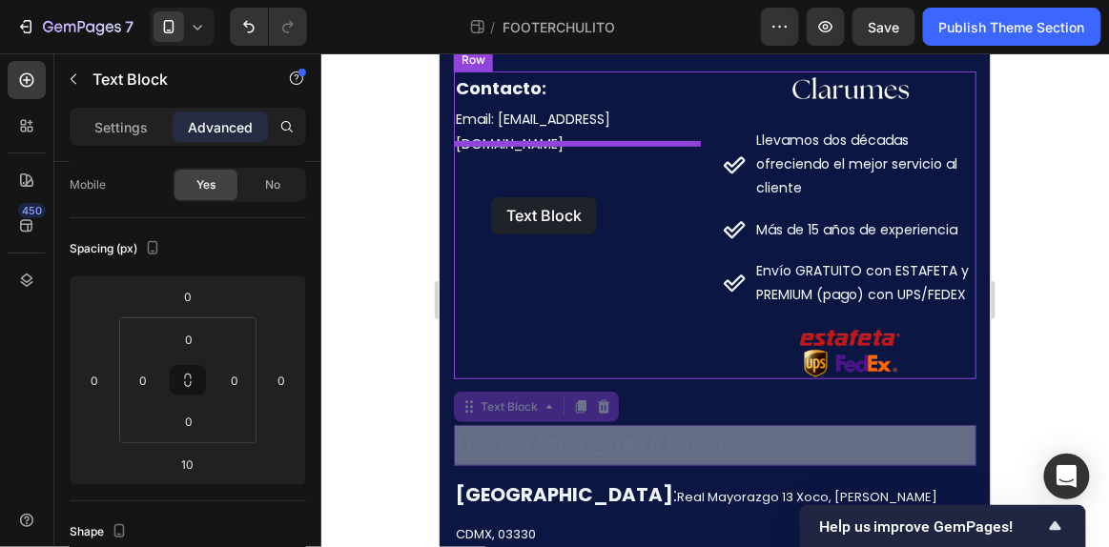
drag, startPoint x: 477, startPoint y: 336, endPoint x: 491, endPoint y: 193, distance: 143.7
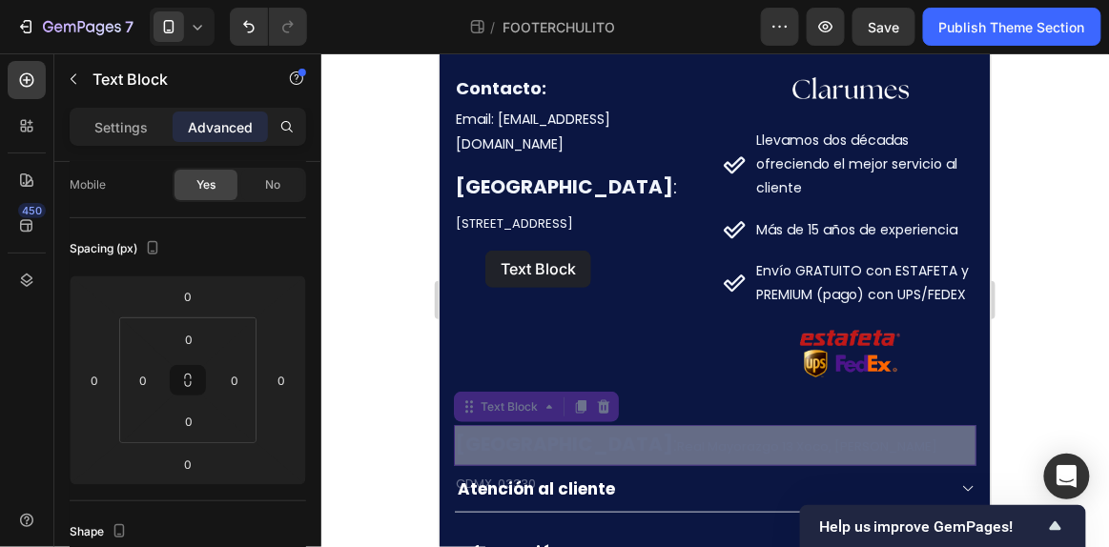
drag, startPoint x: 480, startPoint y: 413, endPoint x: 484, endPoint y: 246, distance: 166.9
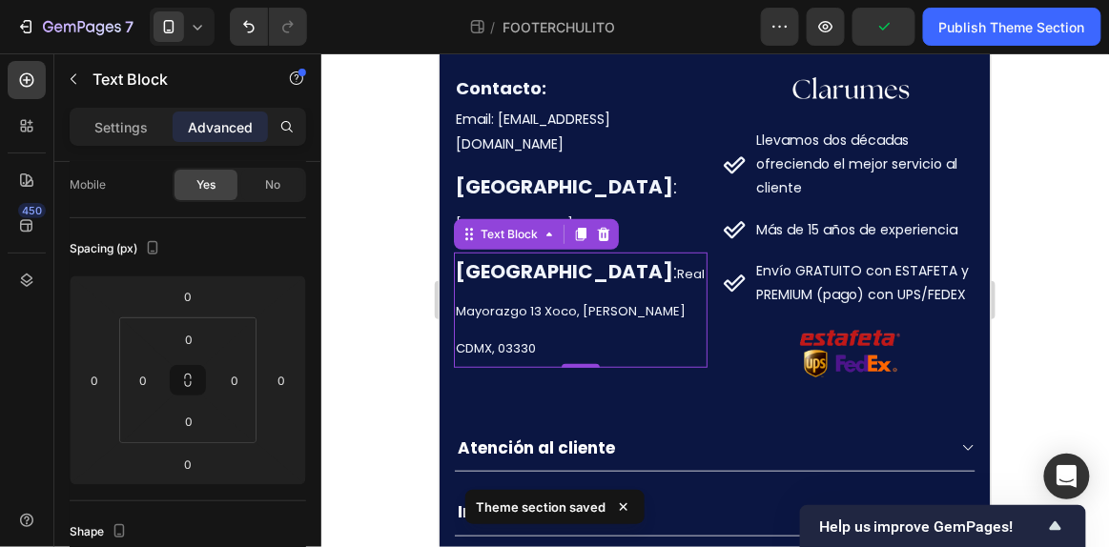
click at [1054, 246] on div at bounding box center [714, 300] width 787 height 494
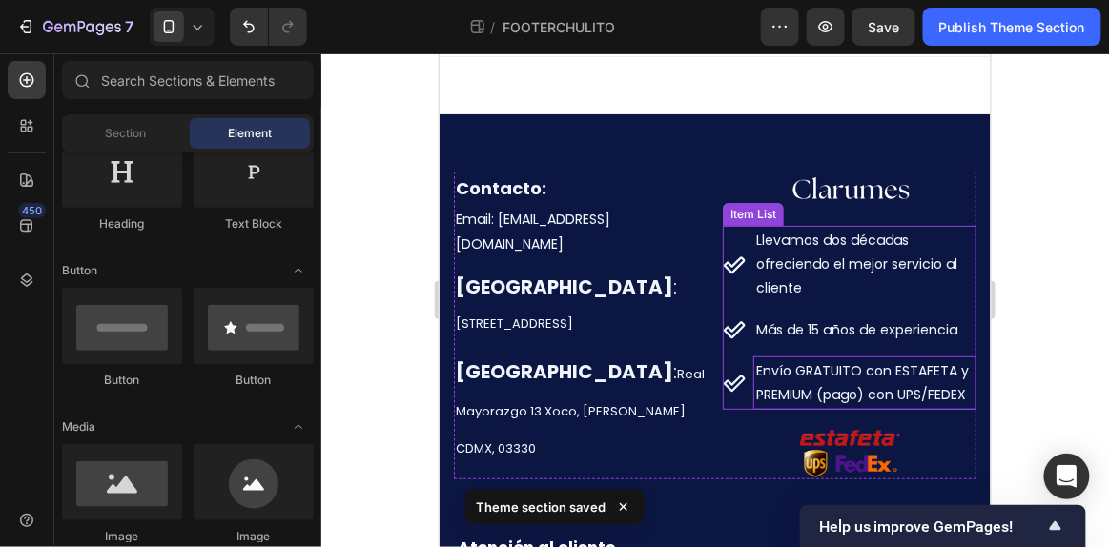
scroll to position [33, 0]
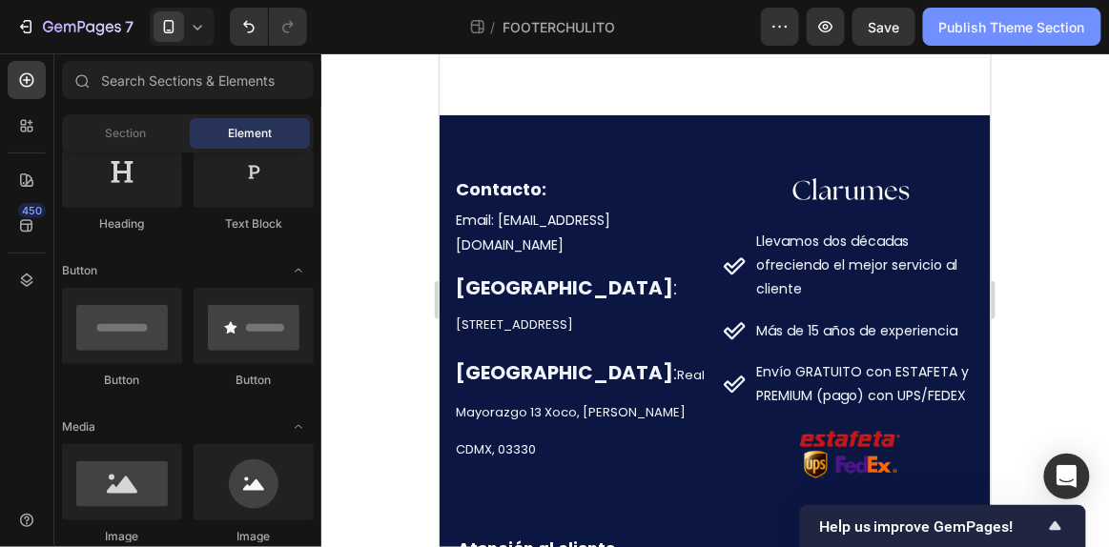
click at [982, 27] on div "Publish Theme Section" at bounding box center [1012, 27] width 146 height 20
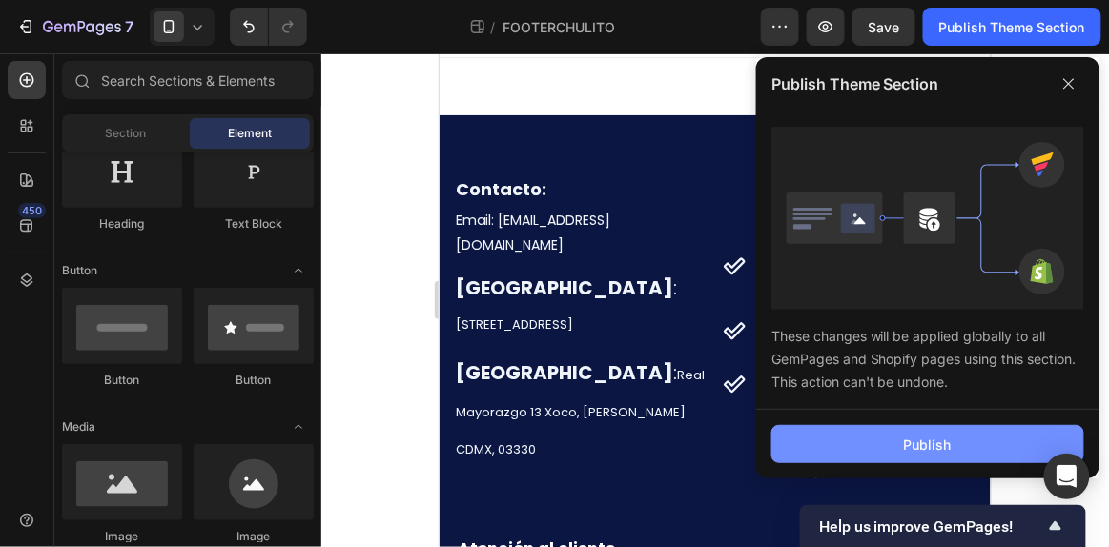
click at [899, 440] on button "Publish" at bounding box center [927, 444] width 313 height 38
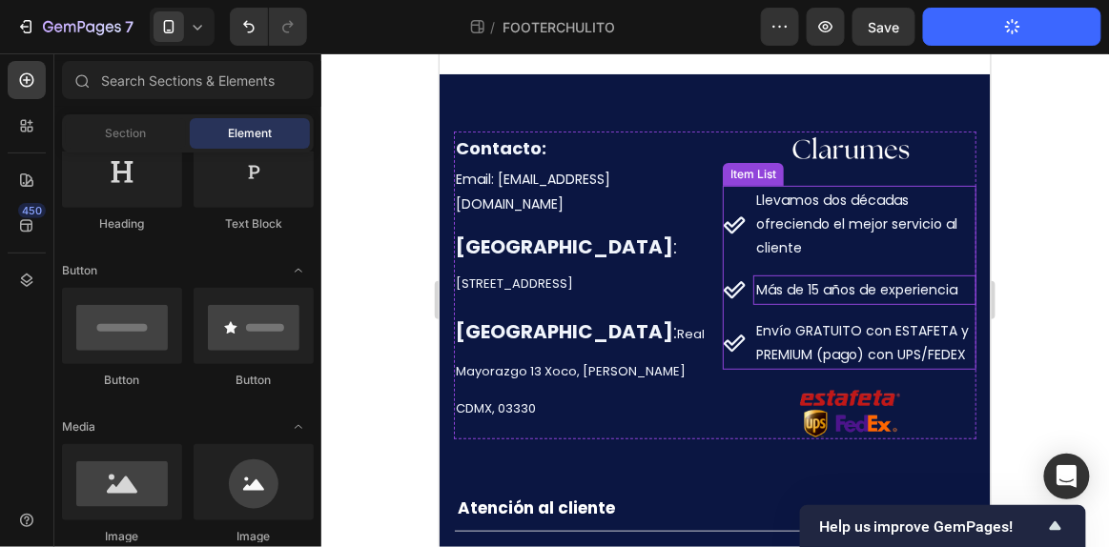
scroll to position [75, 0]
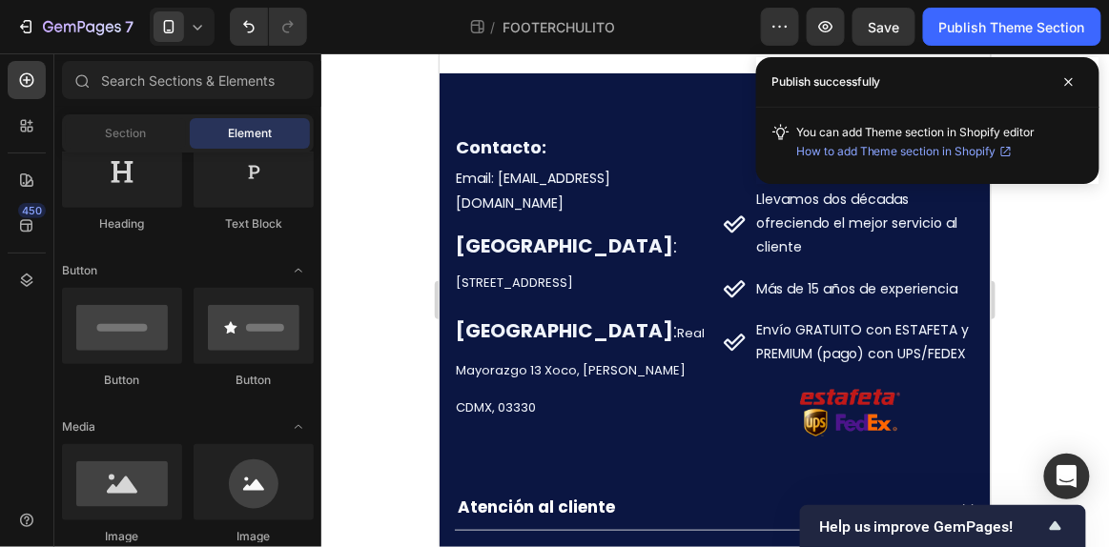
click at [192, 32] on icon at bounding box center [197, 26] width 19 height 19
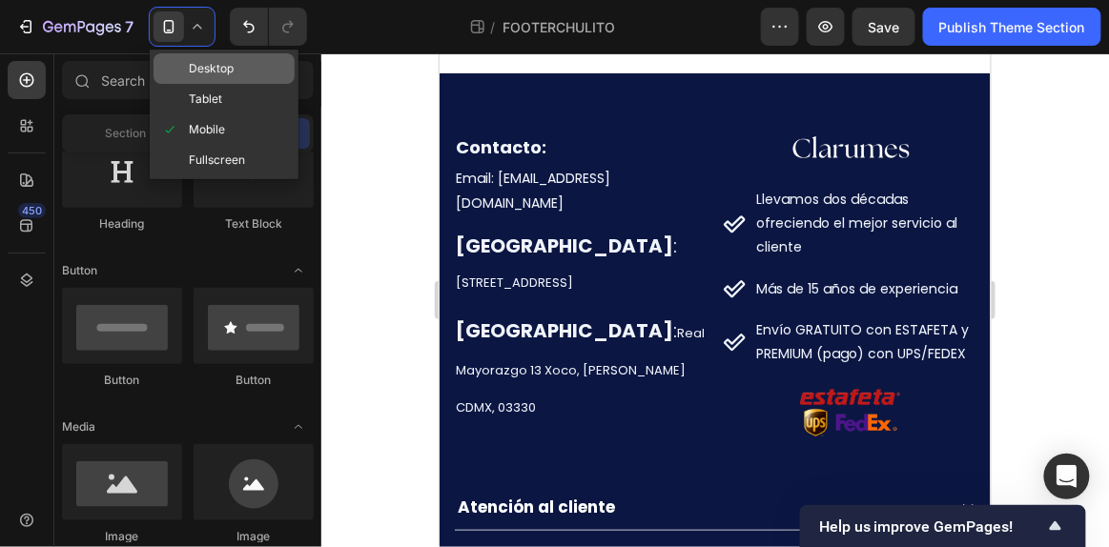
click at [209, 70] on span "Desktop" at bounding box center [211, 68] width 45 height 19
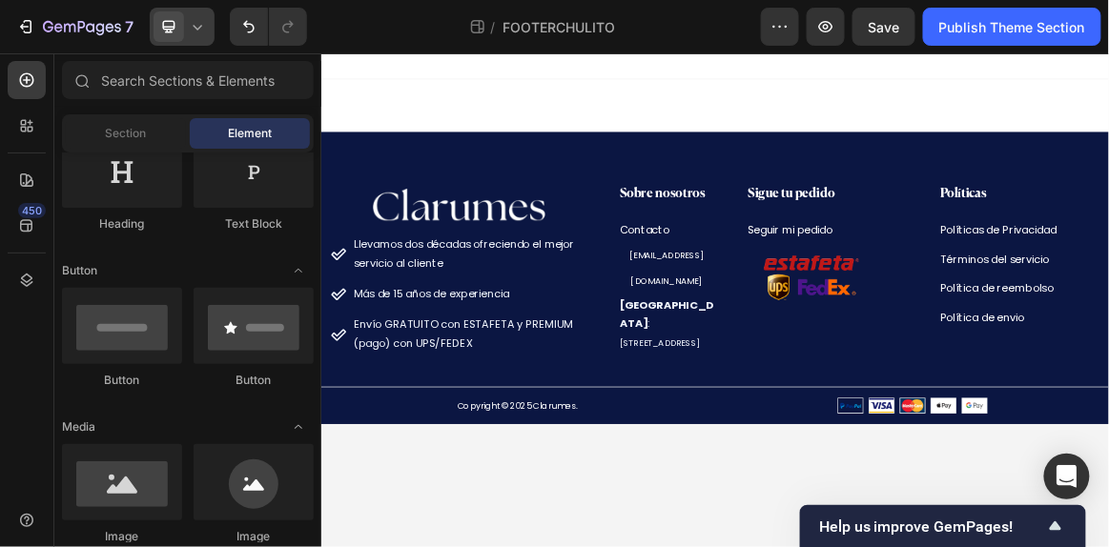
click at [189, 38] on div at bounding box center [182, 27] width 65 height 38
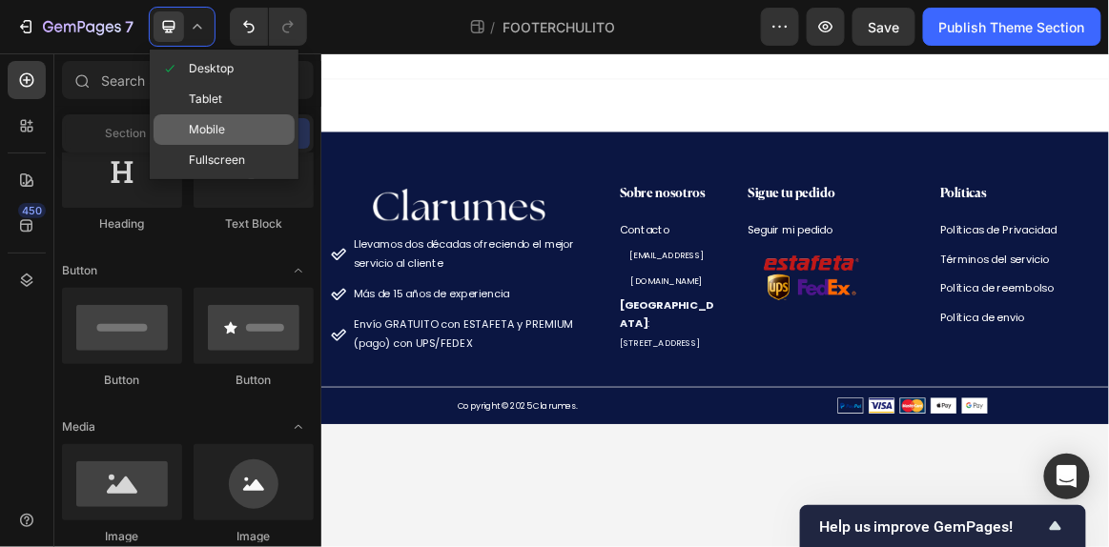
click at [221, 125] on span "Mobile" at bounding box center [207, 129] width 36 height 19
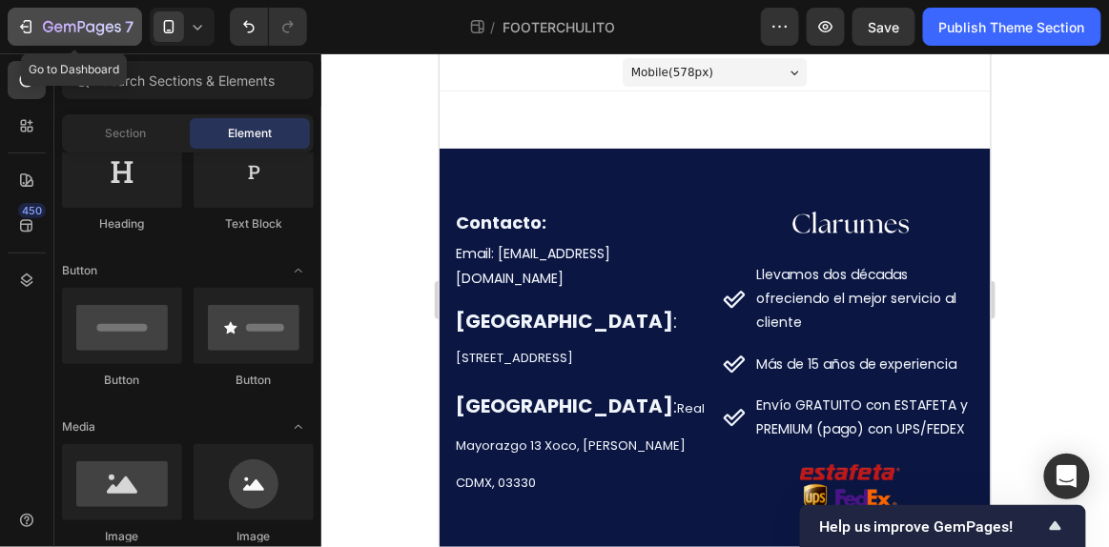
click at [28, 19] on icon "button" at bounding box center [25, 26] width 19 height 19
